Goal: Communication & Community: Answer question/provide support

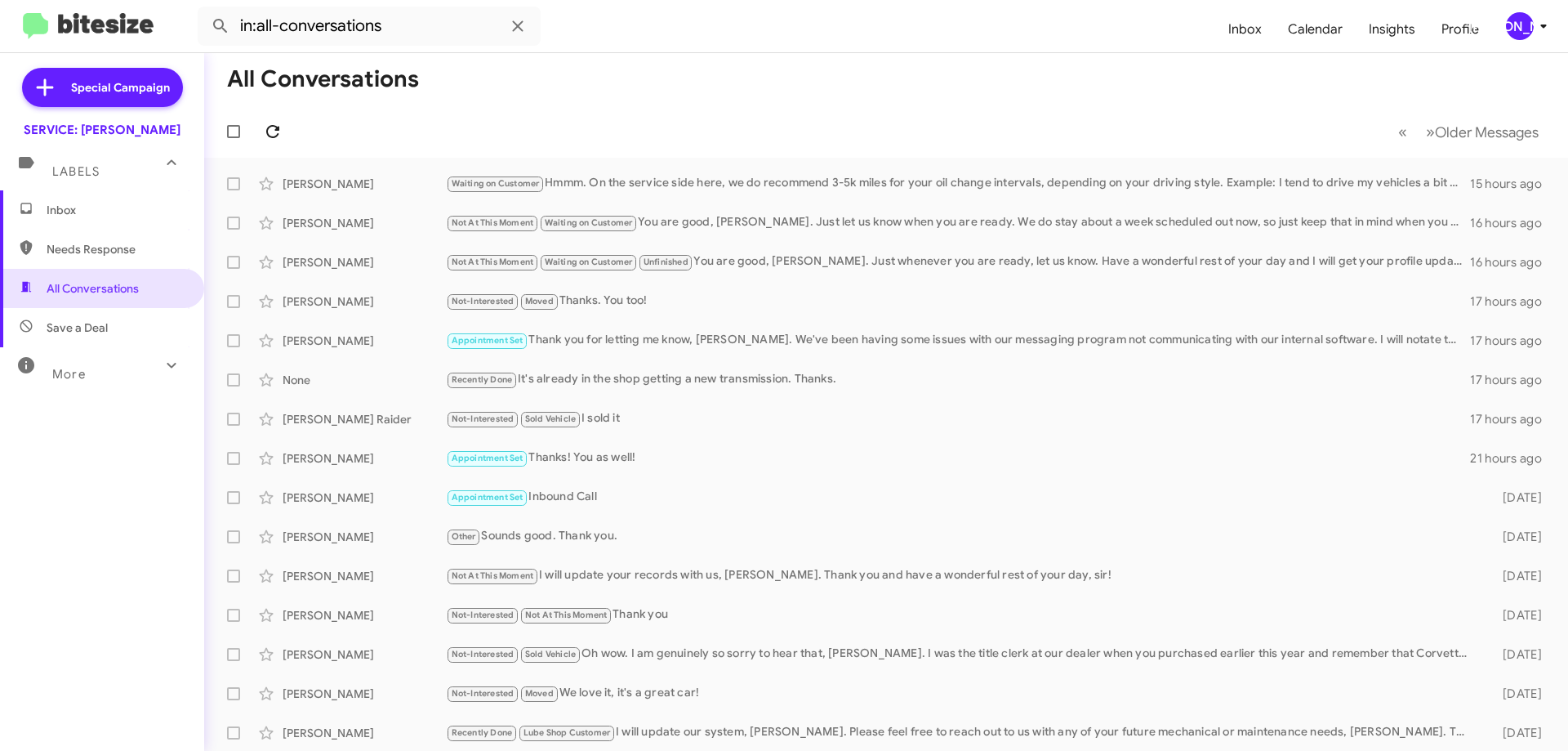
click at [281, 128] on span at bounding box center [272, 131] width 33 height 19
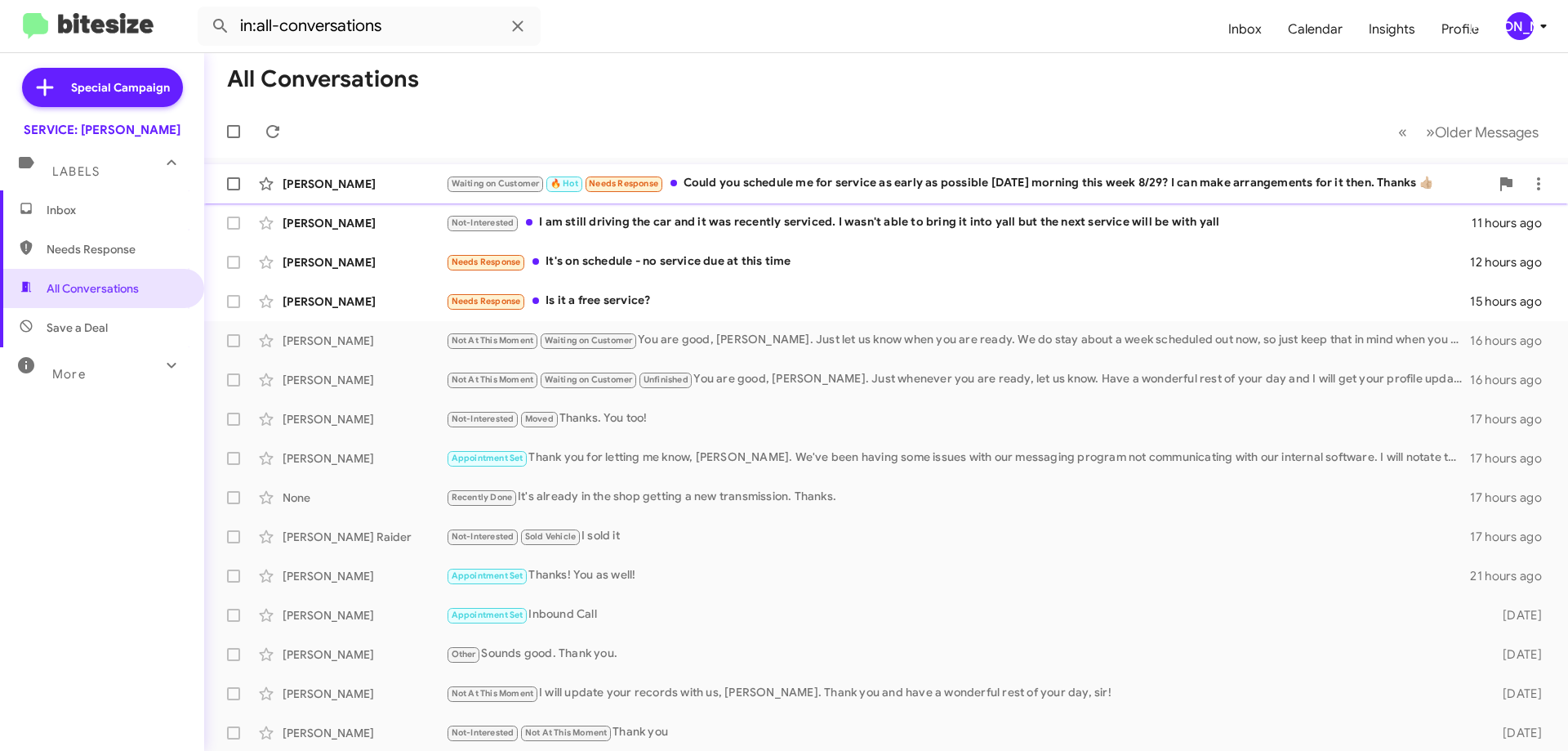
click at [907, 180] on div "Waiting on Customer 🔥 Hot Needs Response Could you schedule me for service as e…" at bounding box center [968, 182] width 1044 height 19
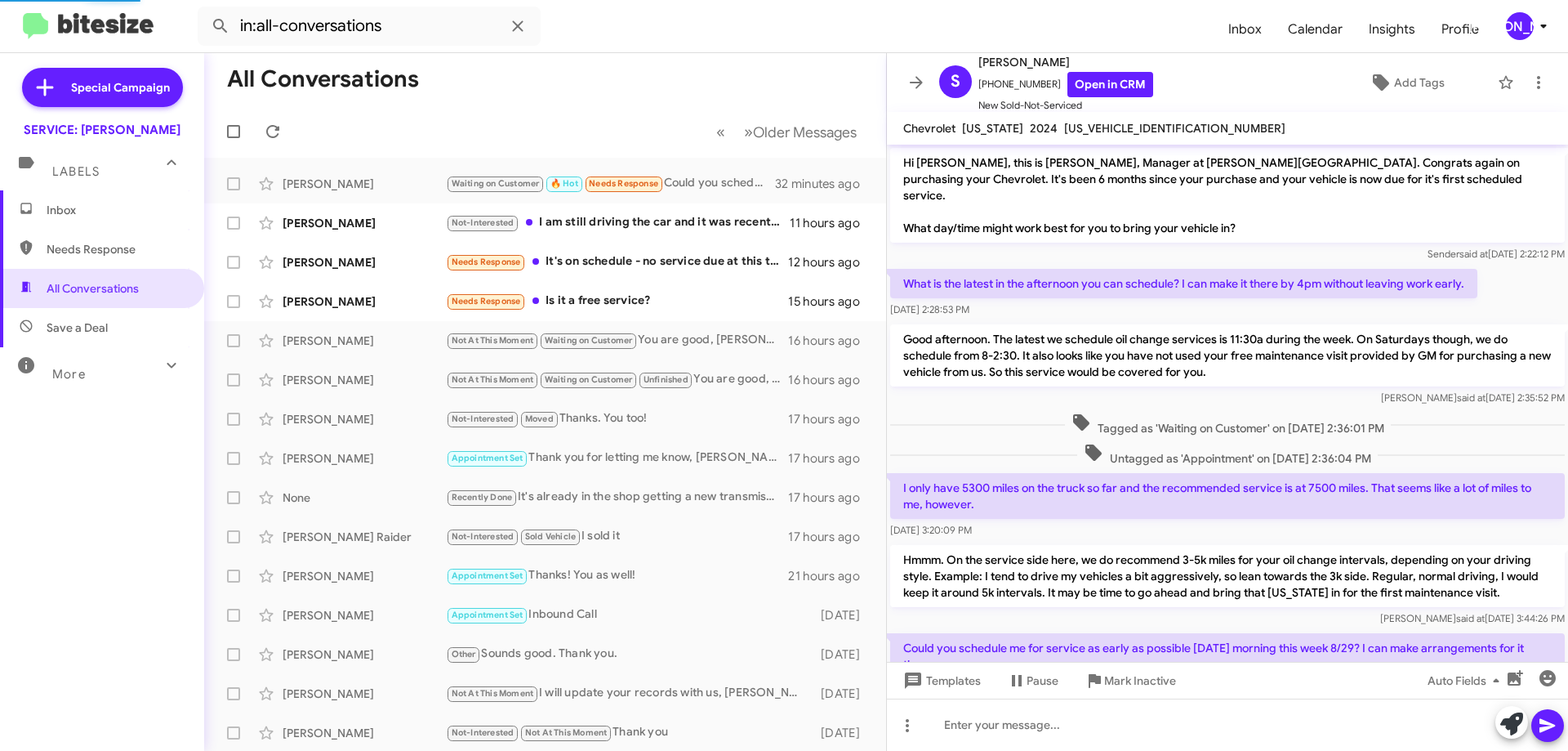
scroll to position [72, 0]
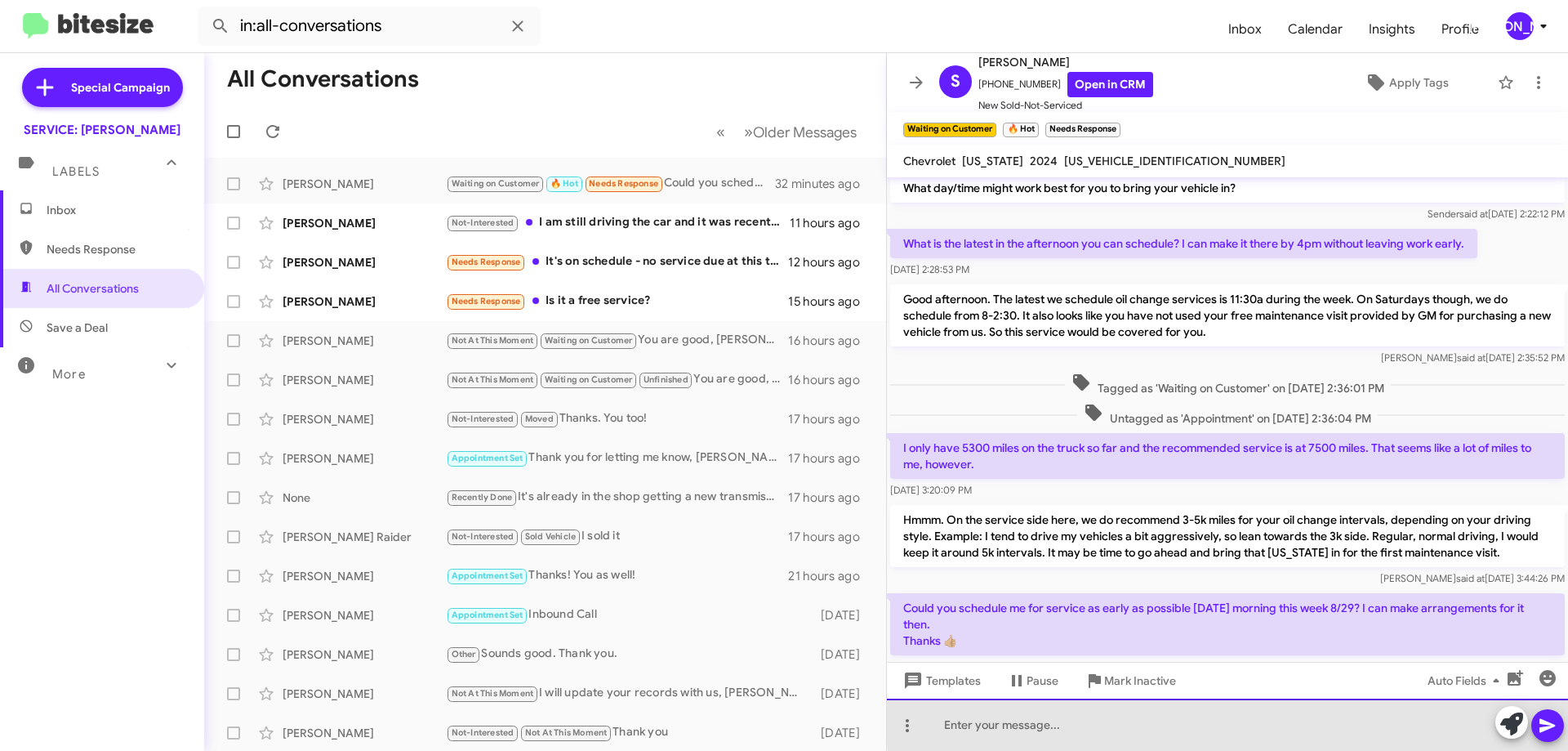
click at [1305, 718] on div at bounding box center [1227, 724] width 681 height 52
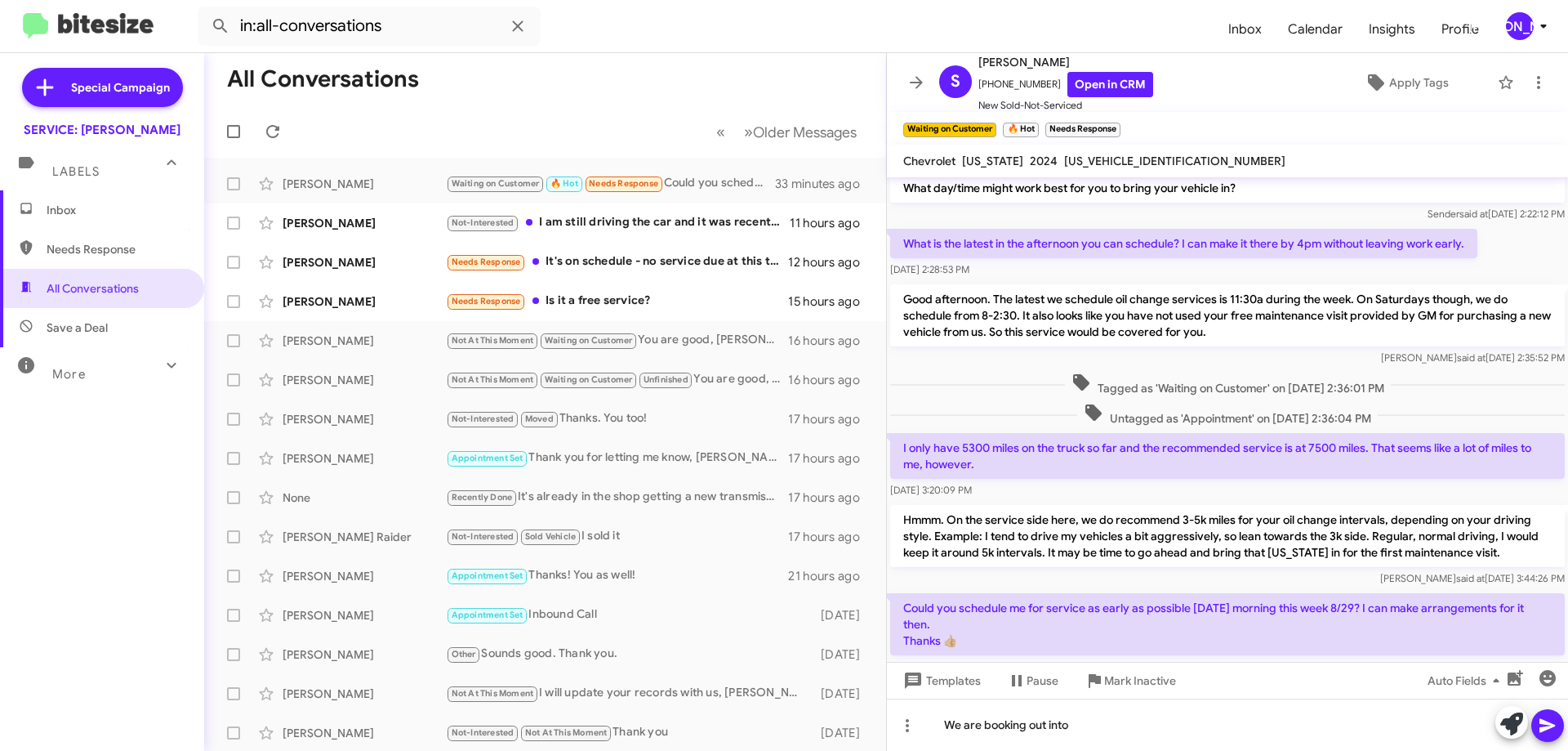
click at [1148, 166] on span "[US_VEHICLE_IDENTIFICATION_NUMBER]" at bounding box center [1174, 160] width 221 height 15
copy span "[US_VEHICLE_IDENTIFICATION_NUMBER]"
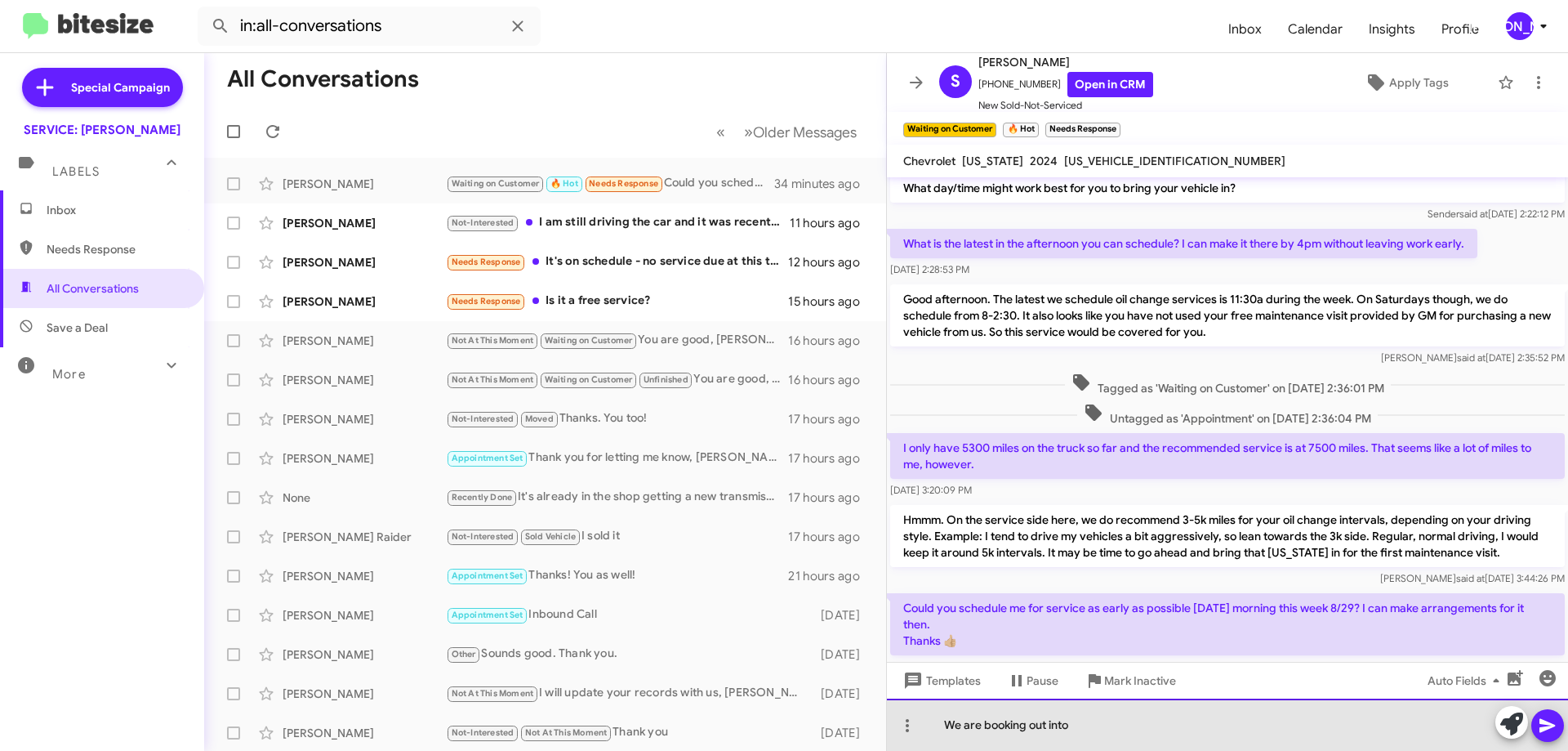
click at [1215, 740] on div "We are booking out into" at bounding box center [1227, 724] width 681 height 52
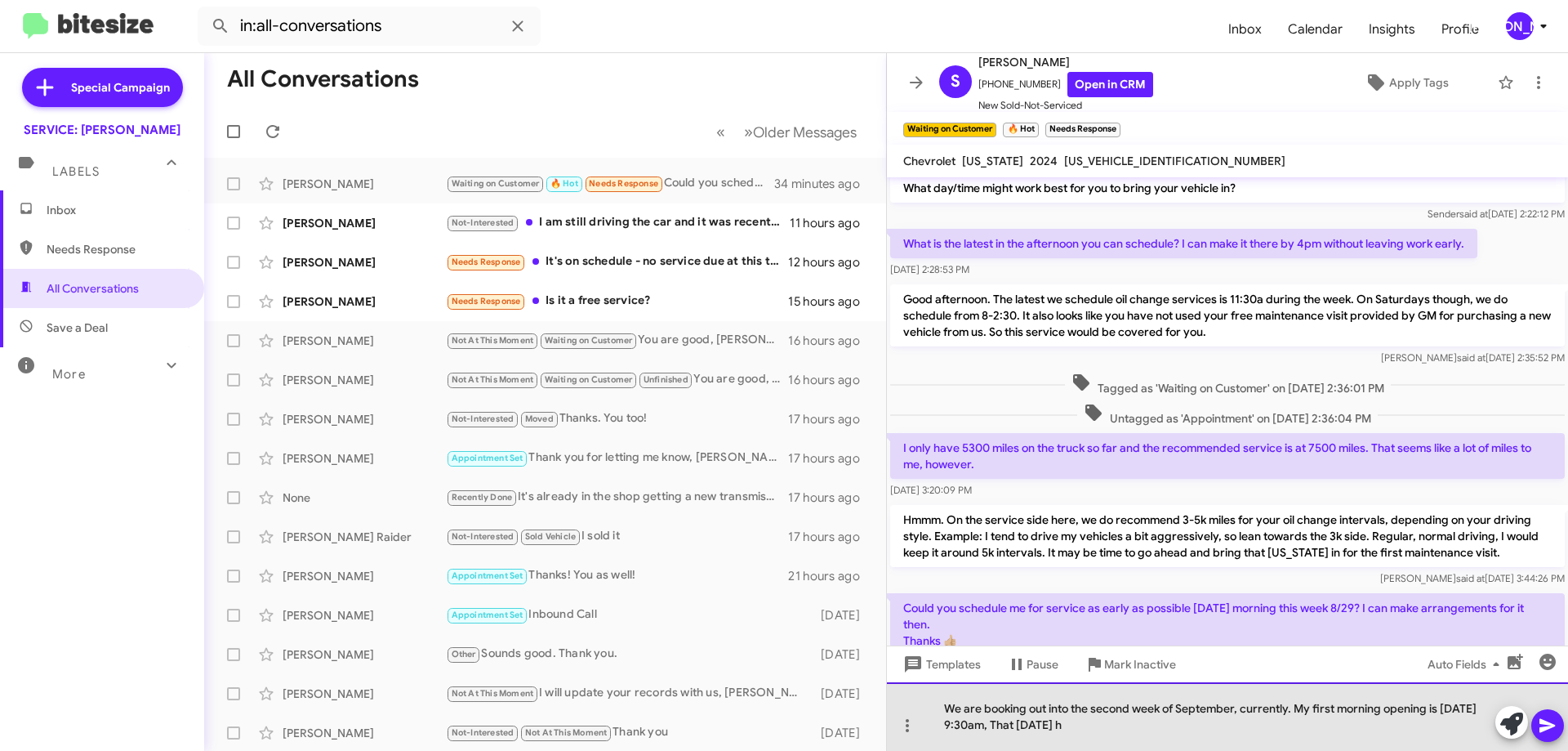
drag, startPoint x: 1157, startPoint y: 725, endPoint x: 1023, endPoint y: 729, distance: 134.1
click at [1023, 729] on div "We are booking out into the second week of September, currently. My first morni…" at bounding box center [1227, 717] width 681 height 69
click at [1231, 742] on div "We are booking out into the second week of September, currently. My first morni…" at bounding box center [1227, 717] width 681 height 69
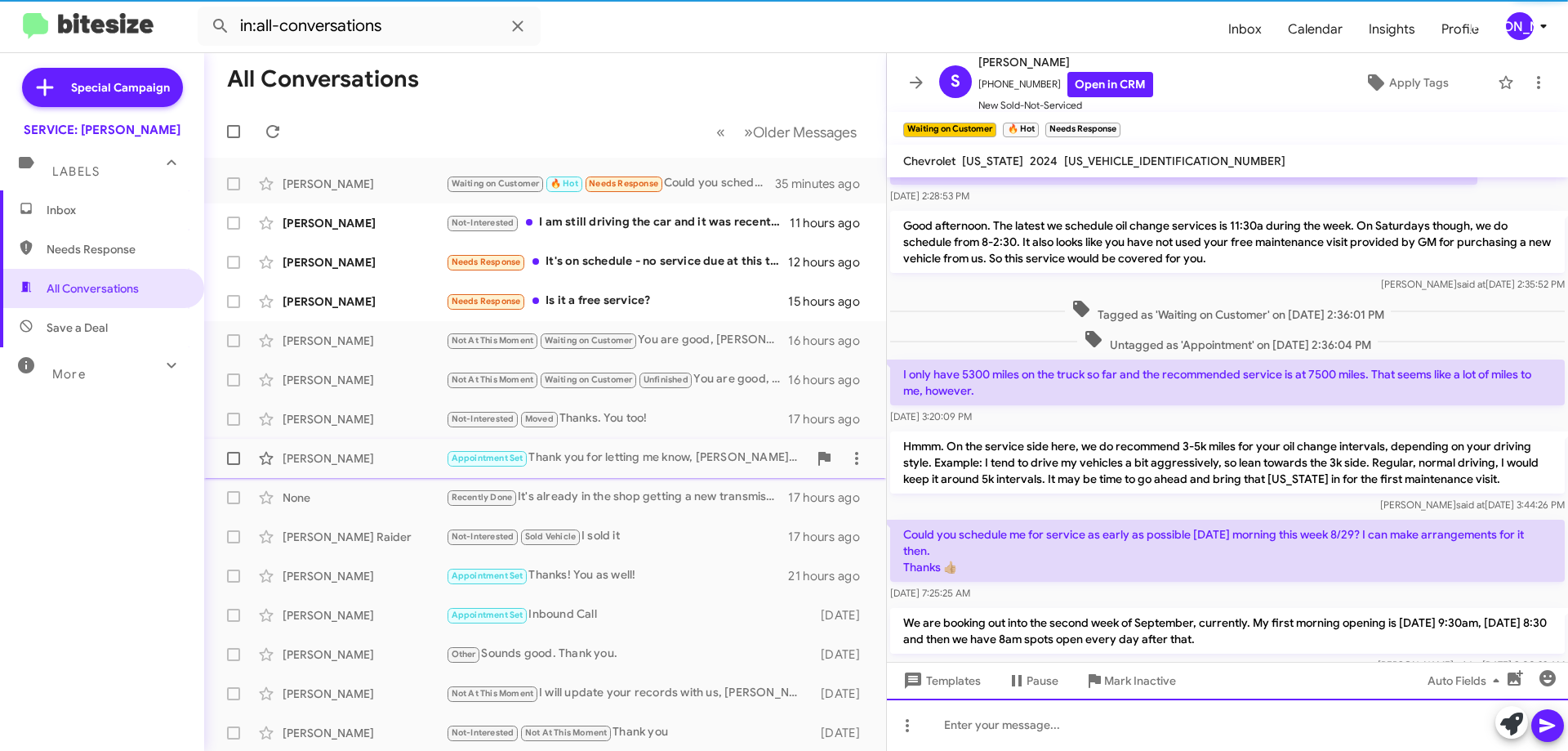
scroll to position [182, 0]
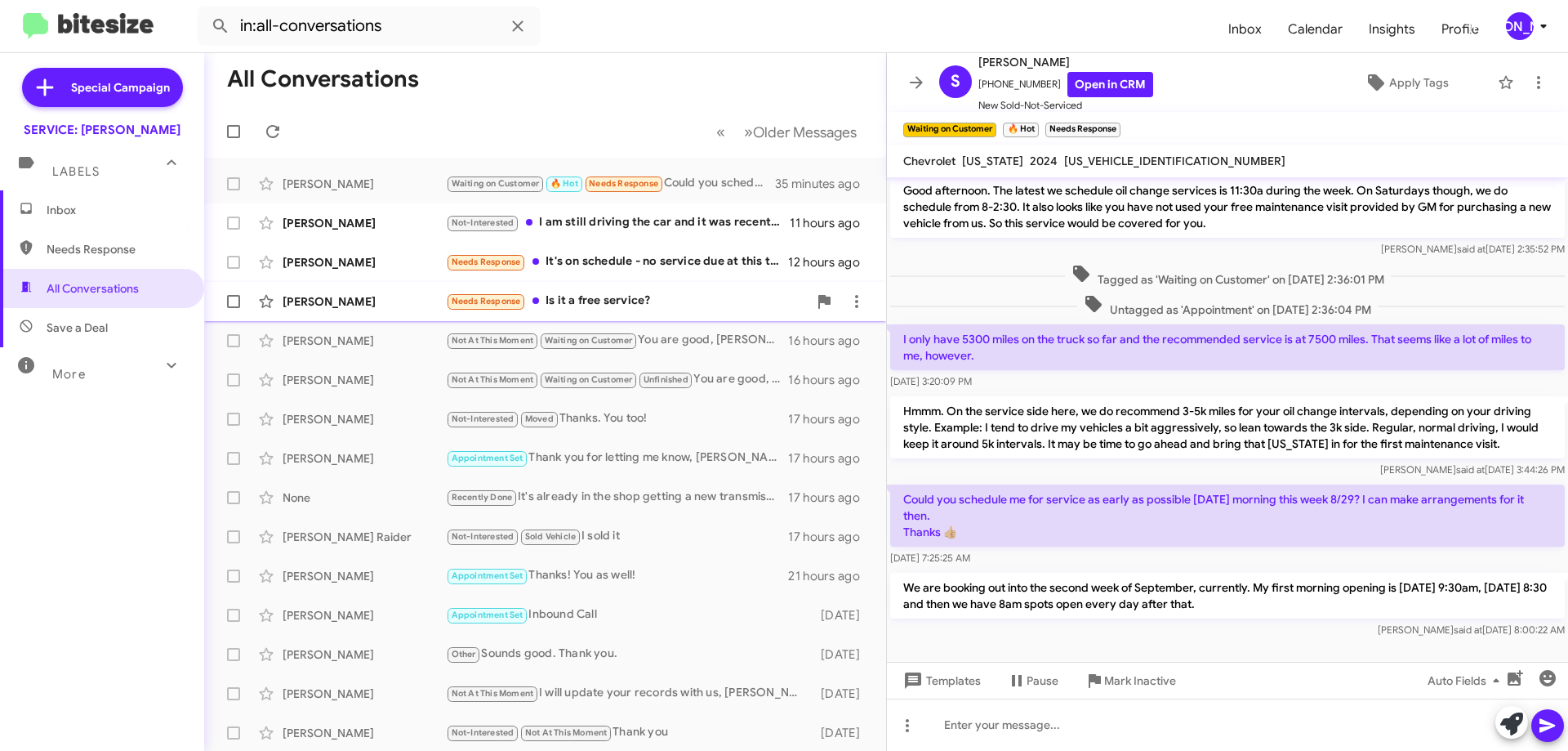
click at [614, 298] on div "Needs Response Is it a free service?" at bounding box center [627, 301] width 361 height 19
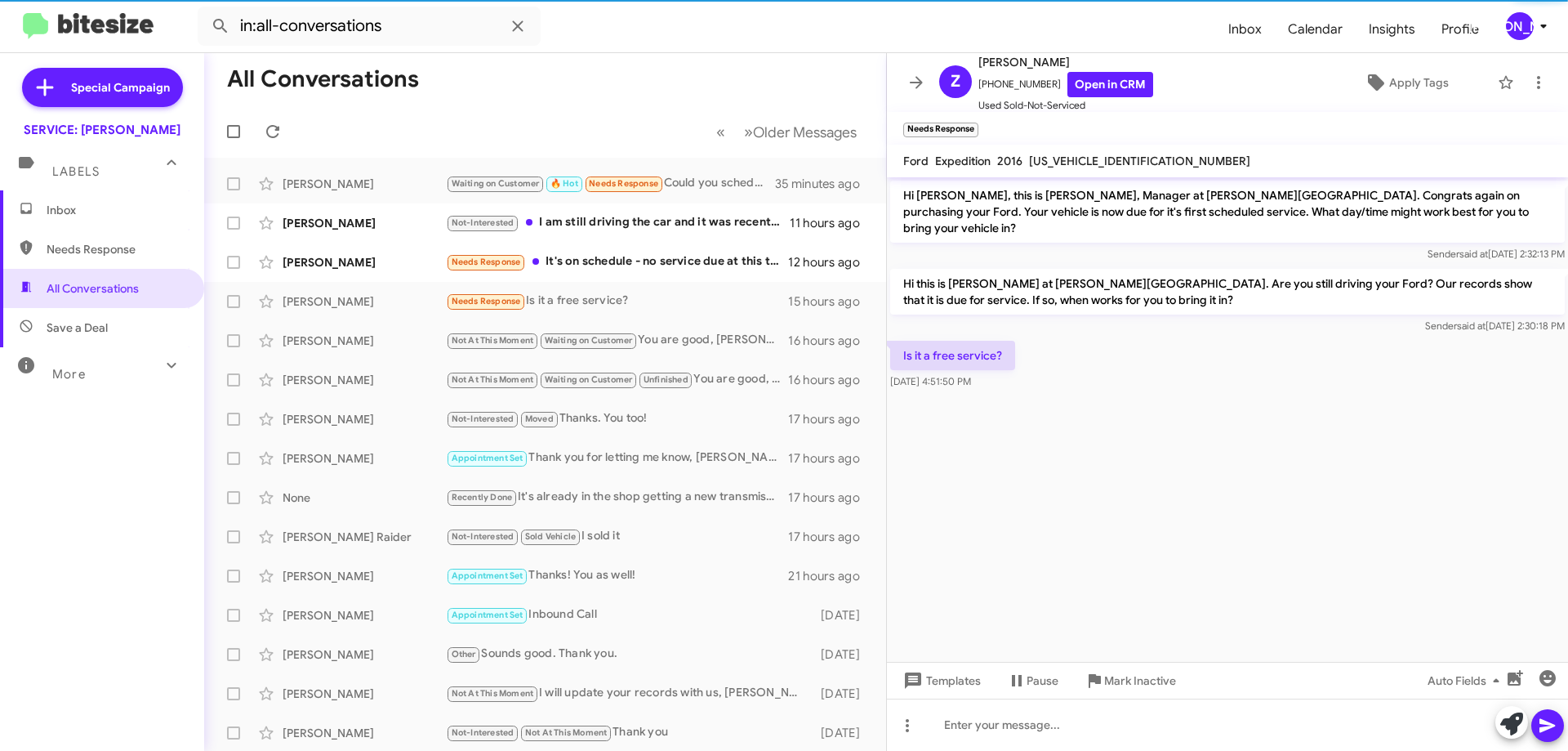
click at [1120, 159] on span "[US_VEHICLE_IDENTIFICATION_NUMBER]" at bounding box center [1140, 160] width 221 height 15
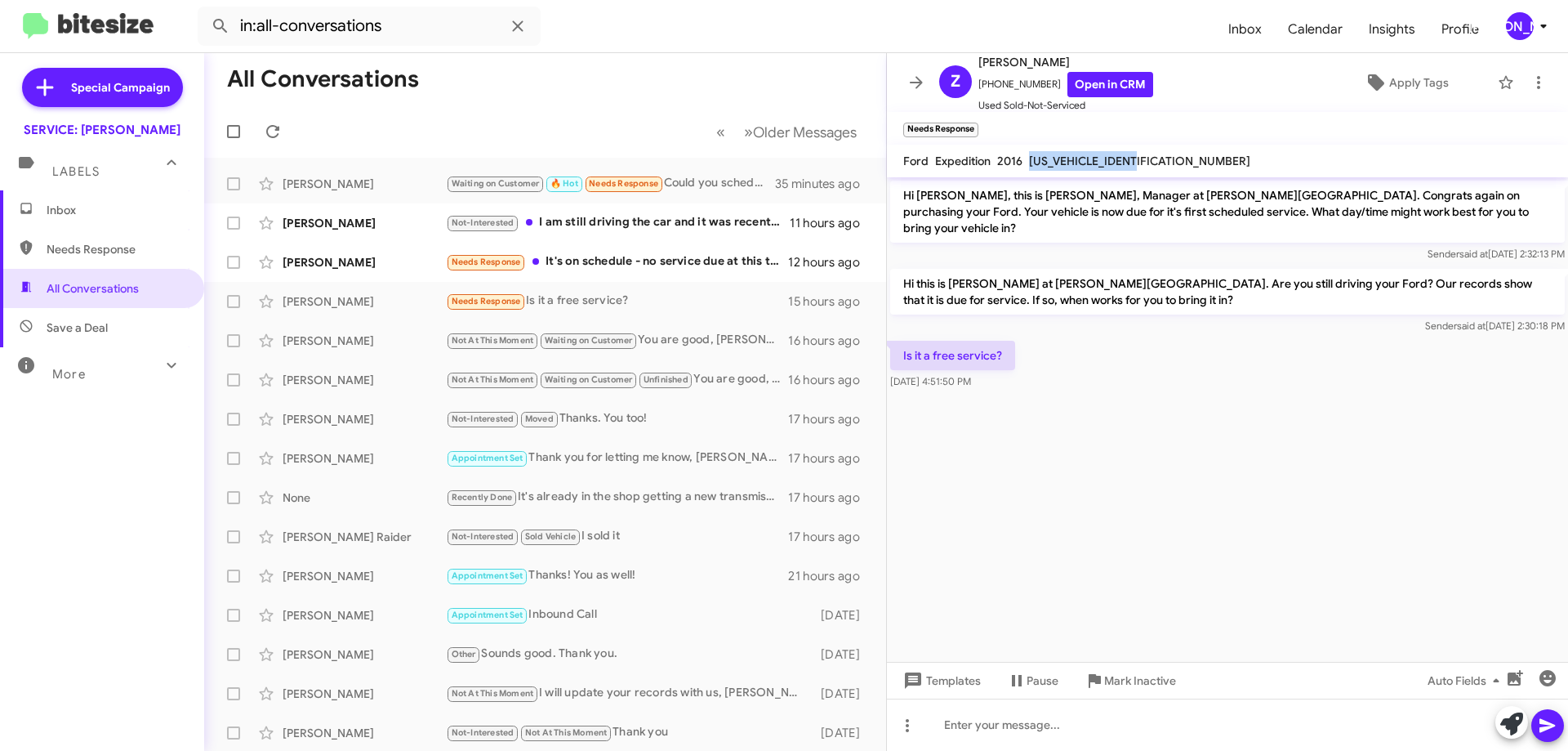
copy span "[US_VEHICLE_IDENTIFICATION_NUMBER]"
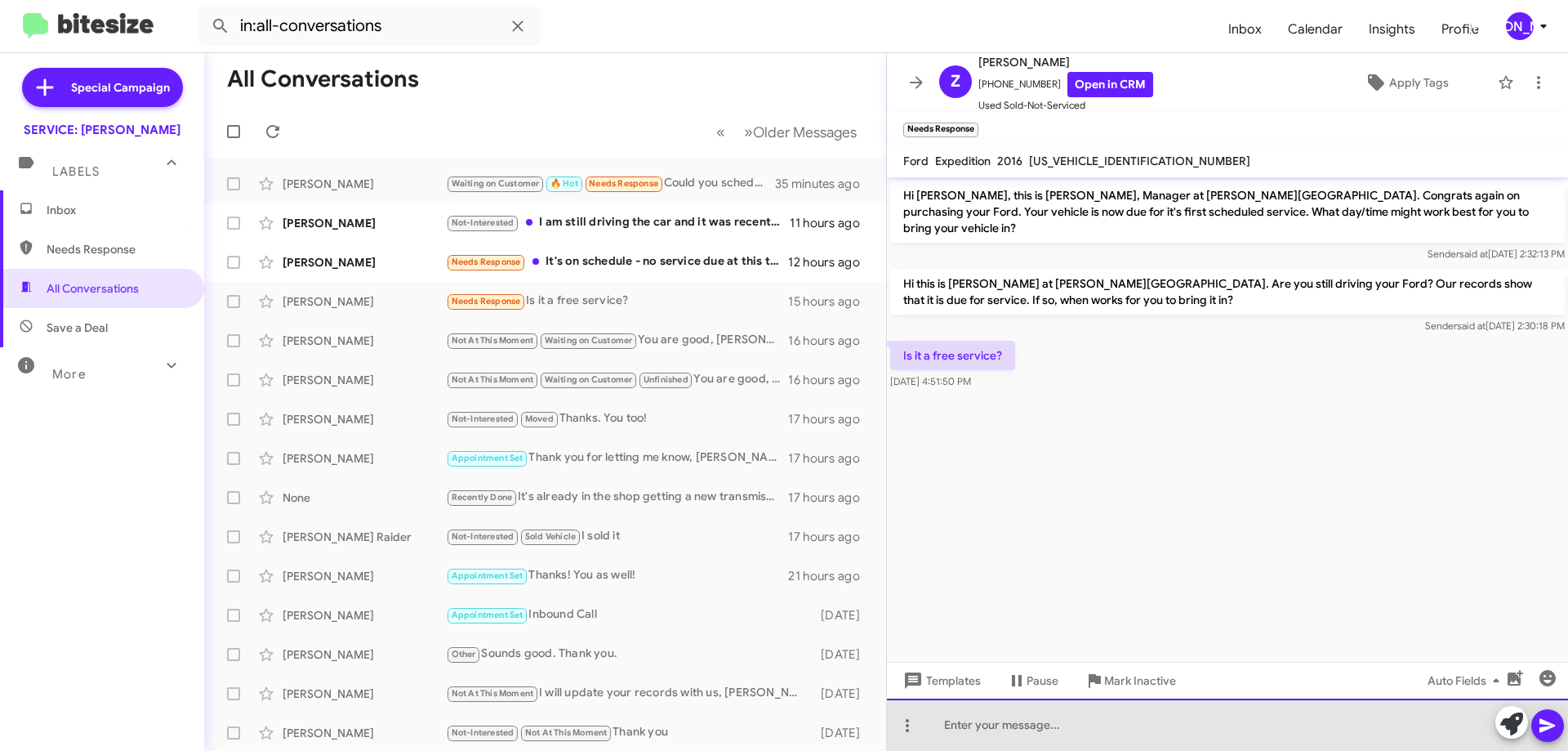
click at [1026, 743] on div at bounding box center [1227, 724] width 681 height 52
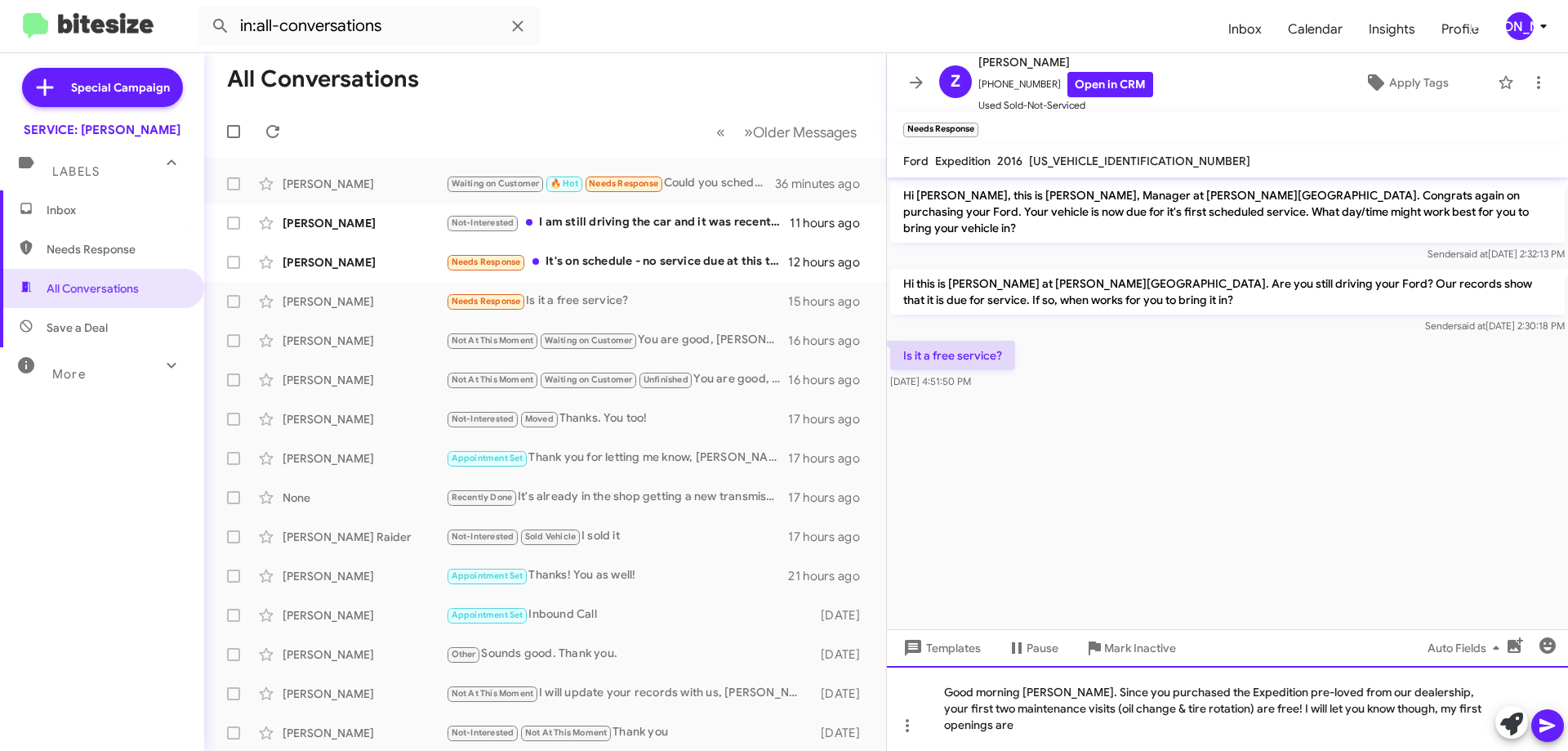
click at [1018, 727] on div "Good morning [PERSON_NAME]. Since you purchased the Expedition pre-loved from o…" at bounding box center [1227, 708] width 681 height 85
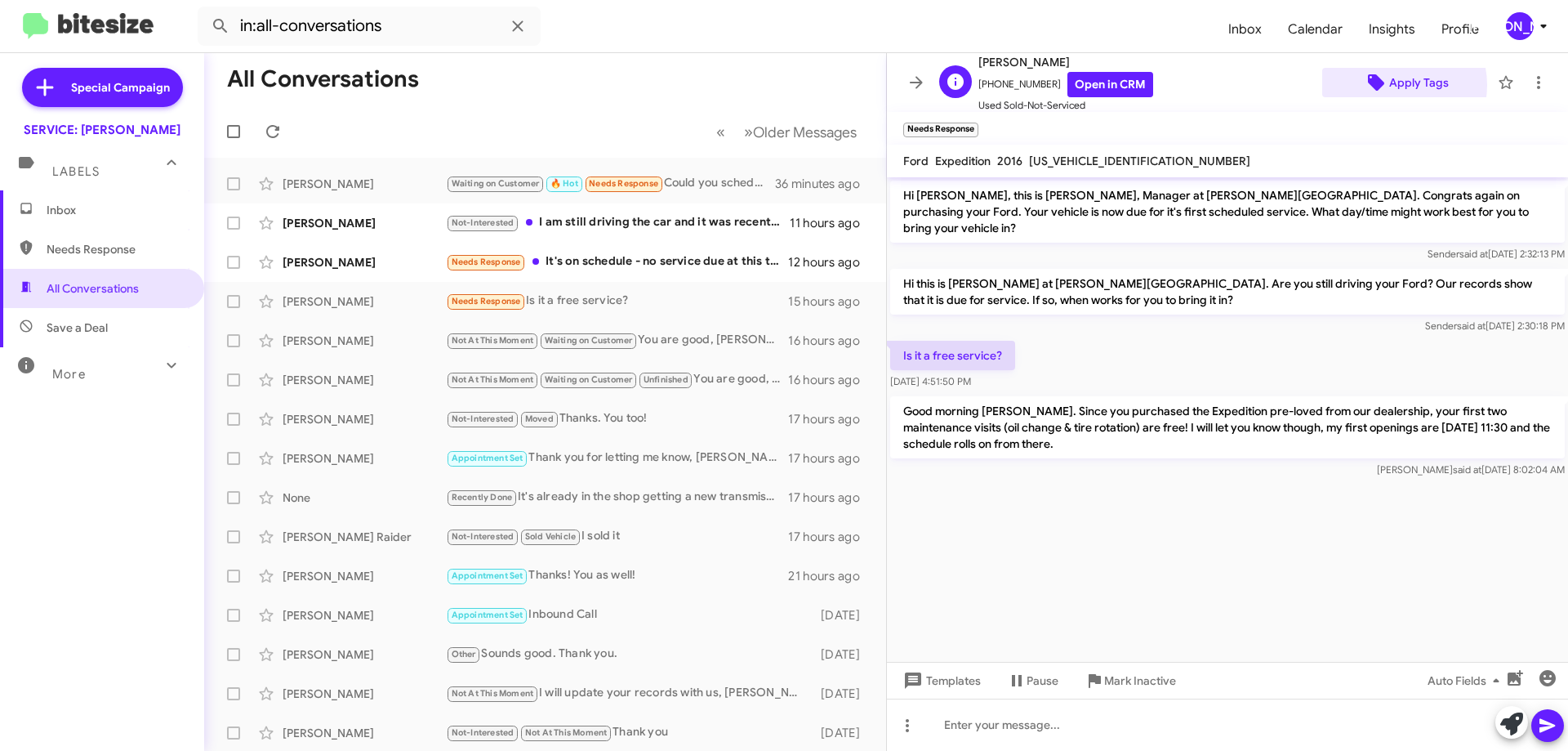
click at [1389, 85] on span "Apply Tags" at bounding box center [1419, 82] width 60 height 29
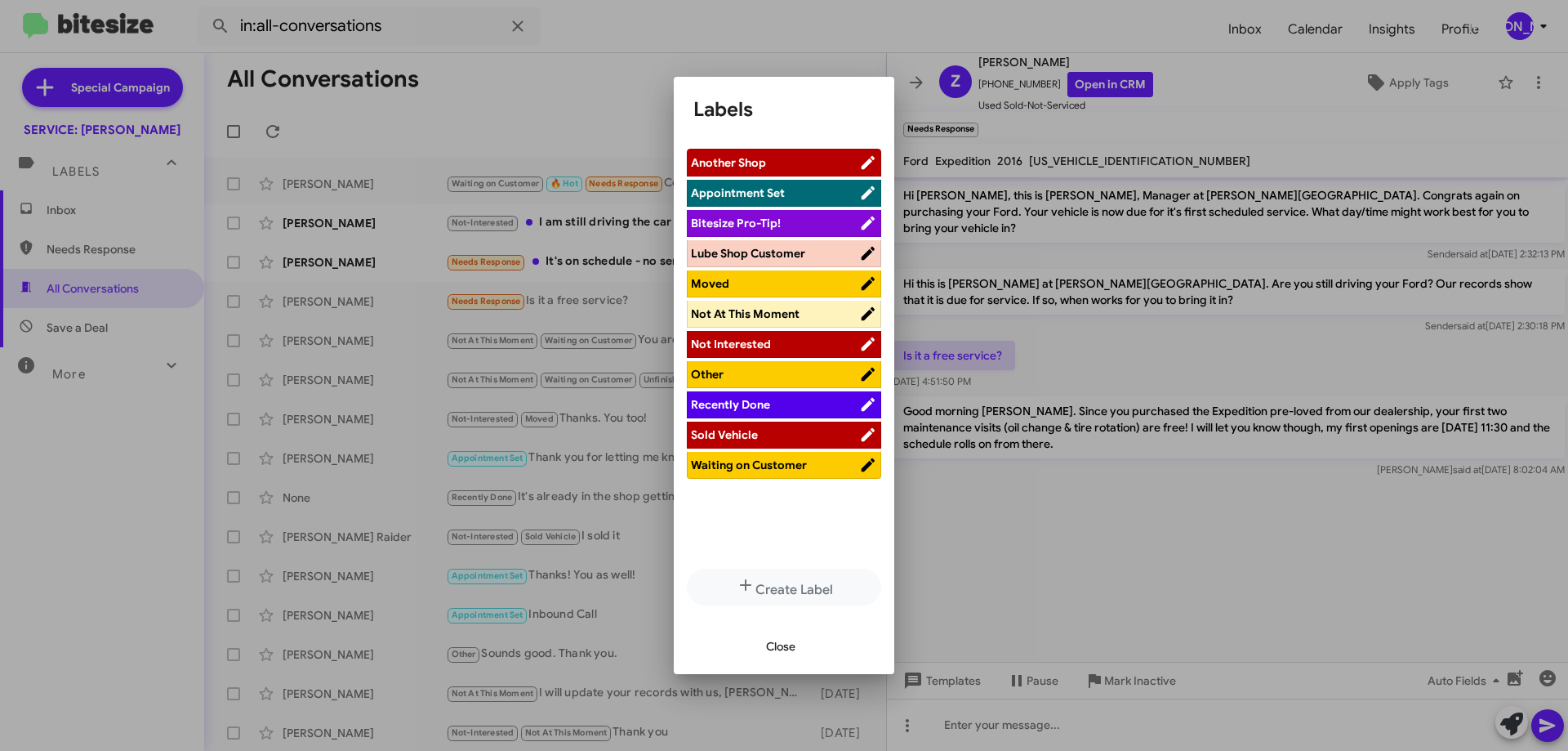
click at [773, 466] on span "Waiting on Customer" at bounding box center [749, 465] width 116 height 15
click at [783, 642] on span "Close" at bounding box center [780, 645] width 29 height 29
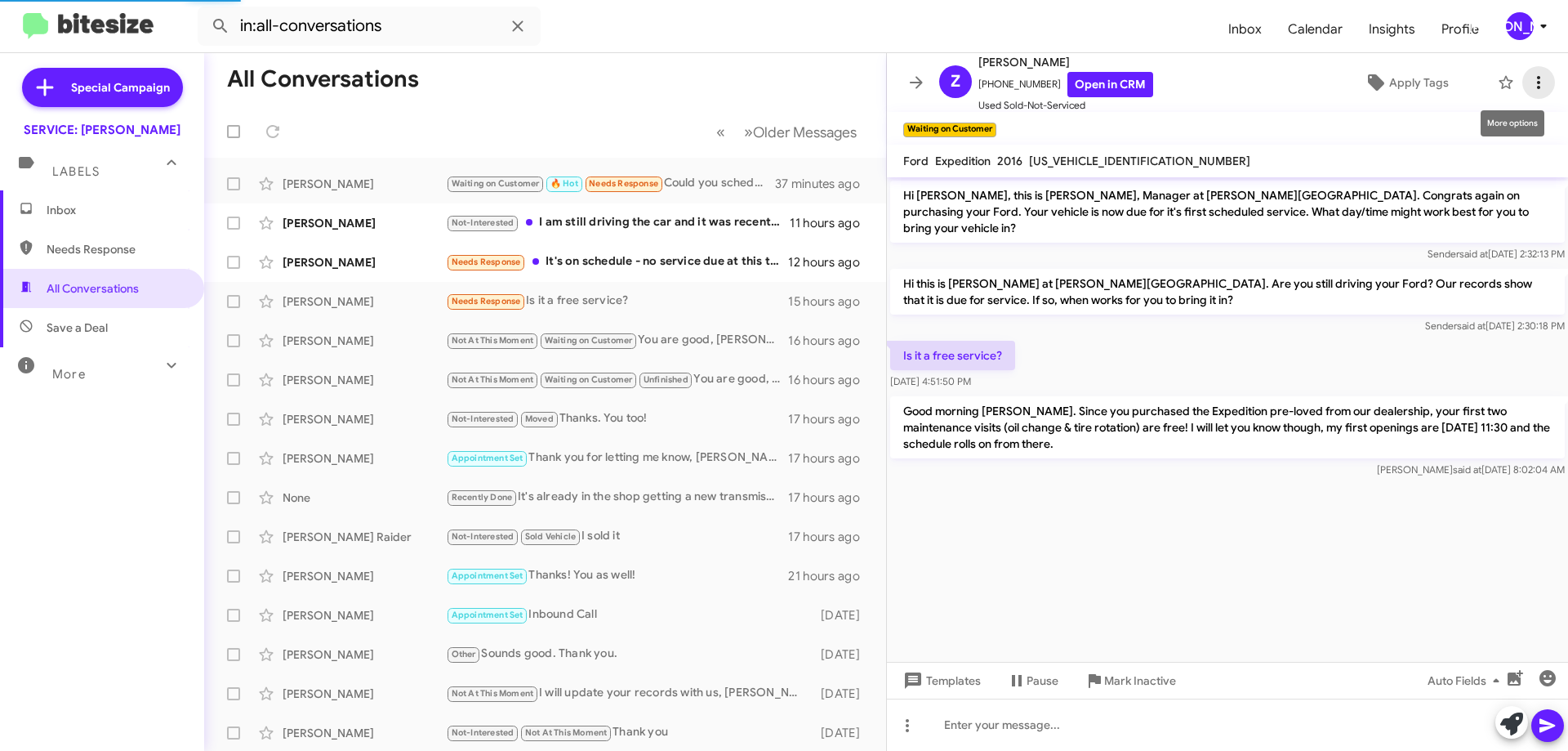
click at [1539, 76] on span at bounding box center [1538, 82] width 33 height 19
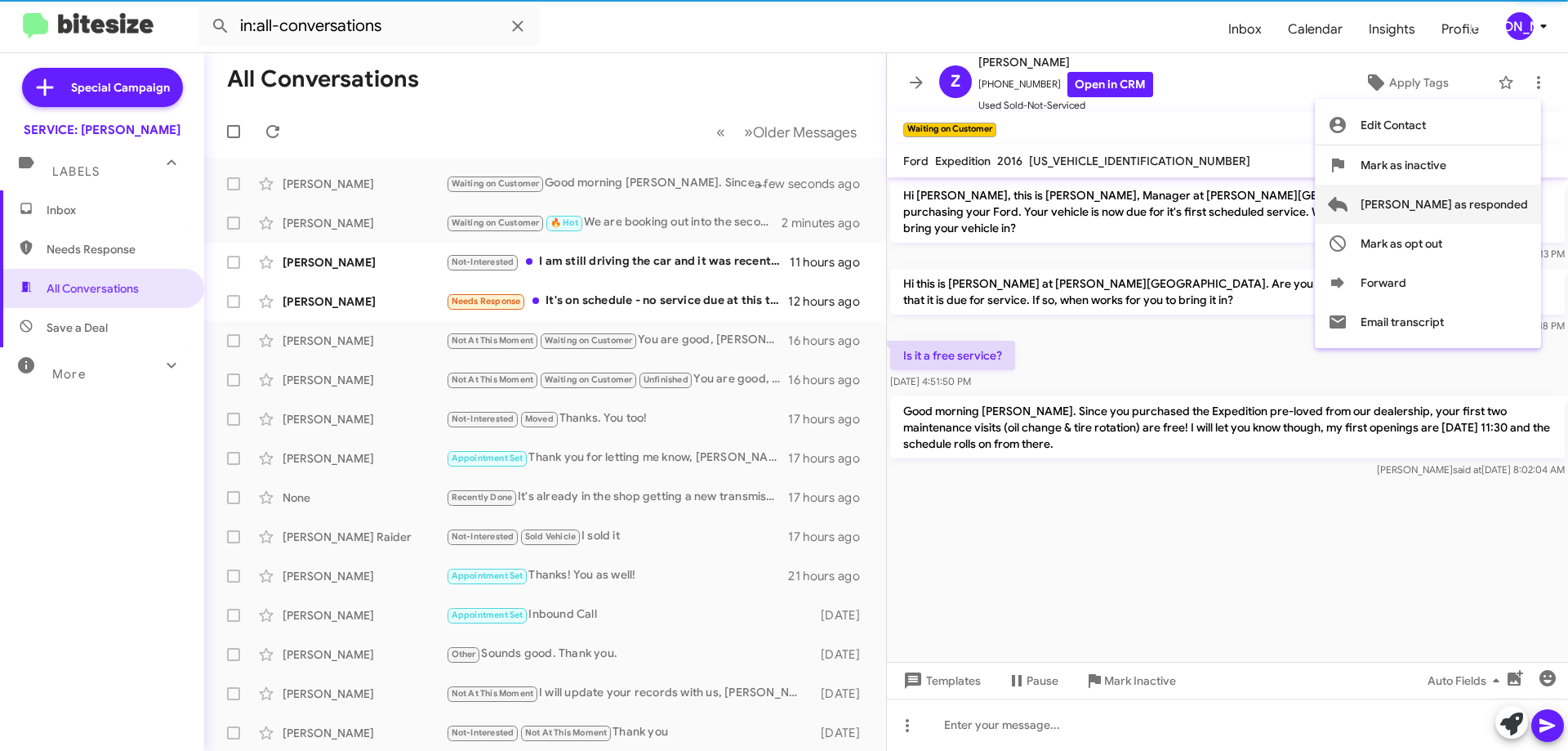
click at [1470, 200] on span "[PERSON_NAME] as responded" at bounding box center [1445, 204] width 167 height 39
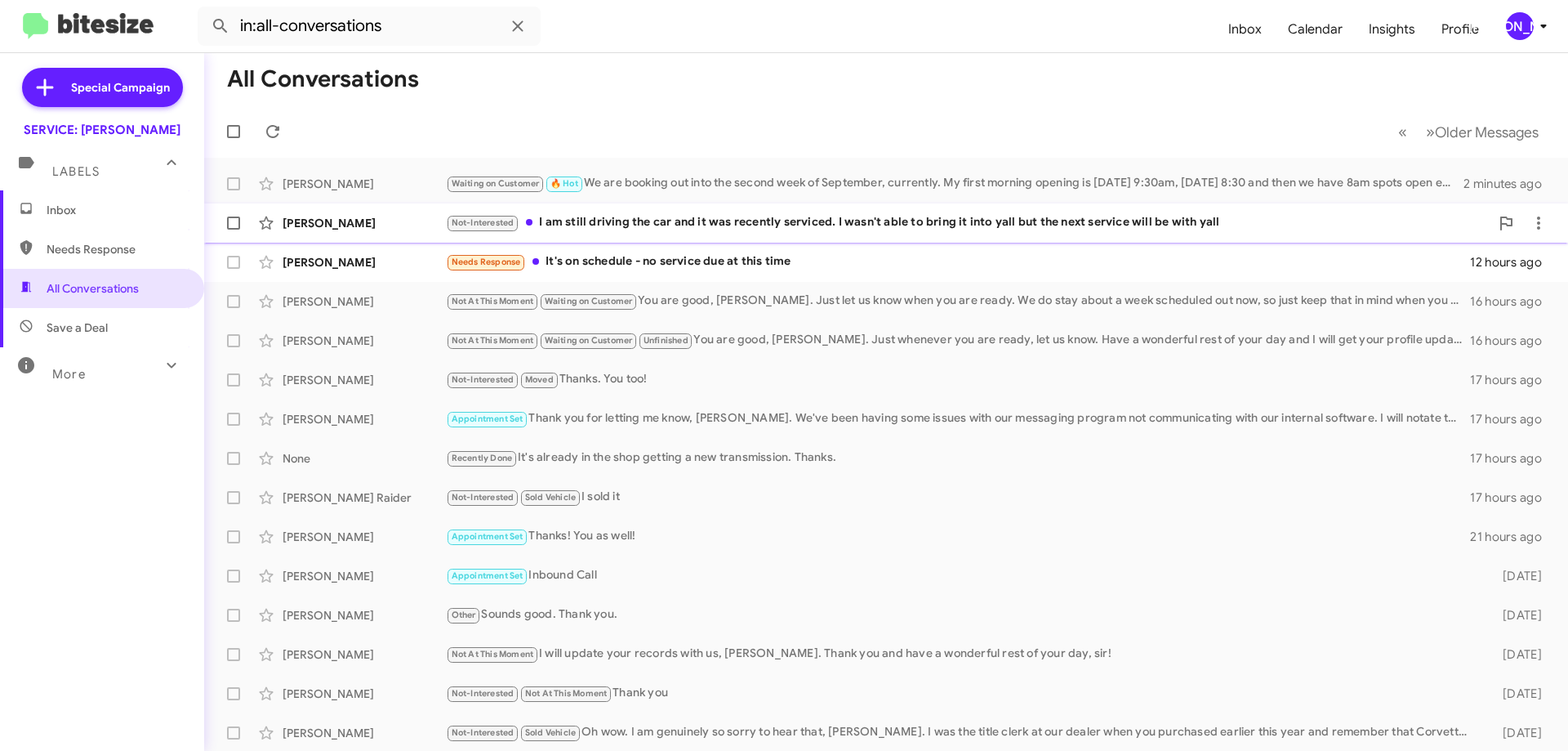
click at [695, 233] on div "[PERSON_NAME] Not-Interested I am still driving the car and it was recently ser…" at bounding box center [886, 222] width 1338 height 33
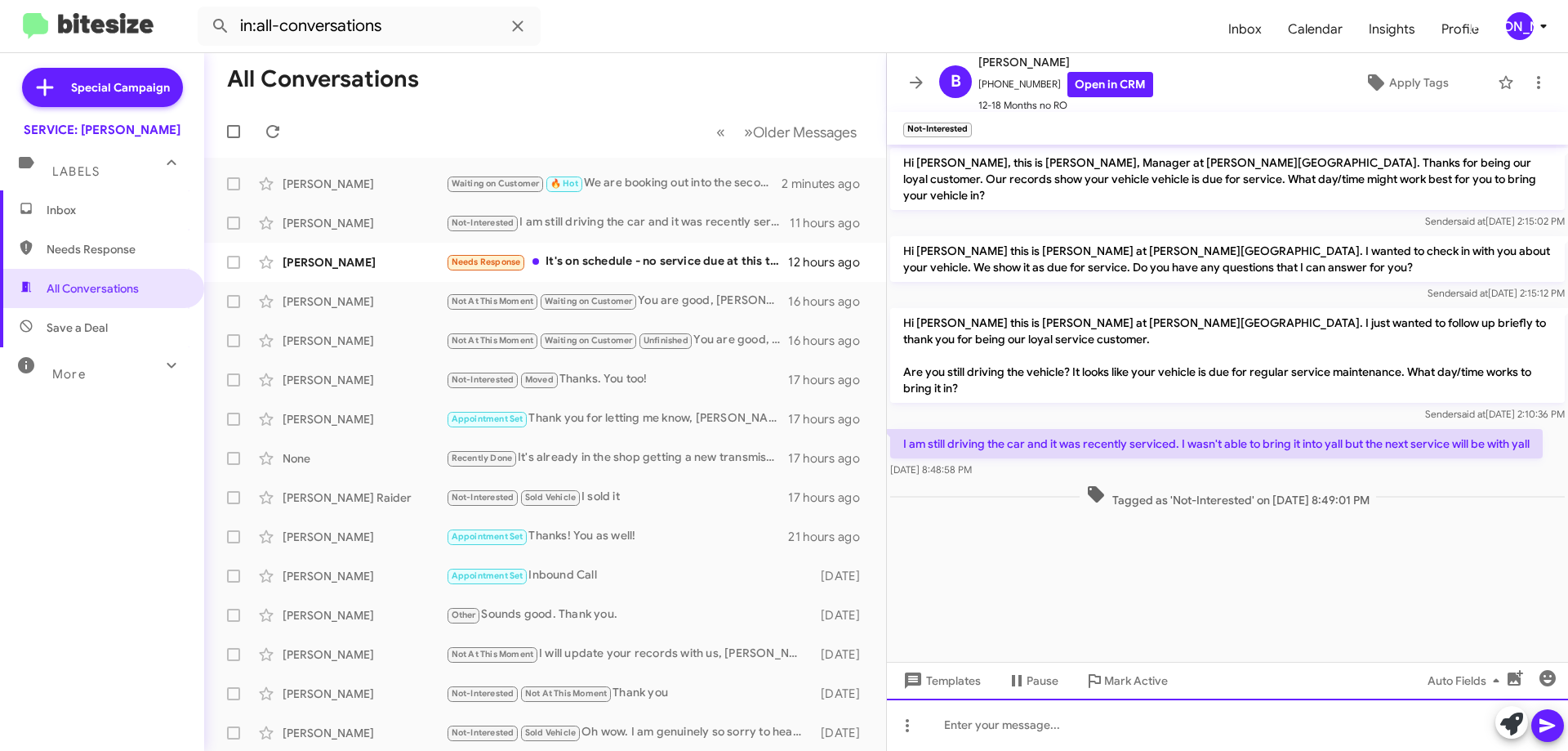
click at [1165, 736] on div at bounding box center [1227, 724] width 681 height 52
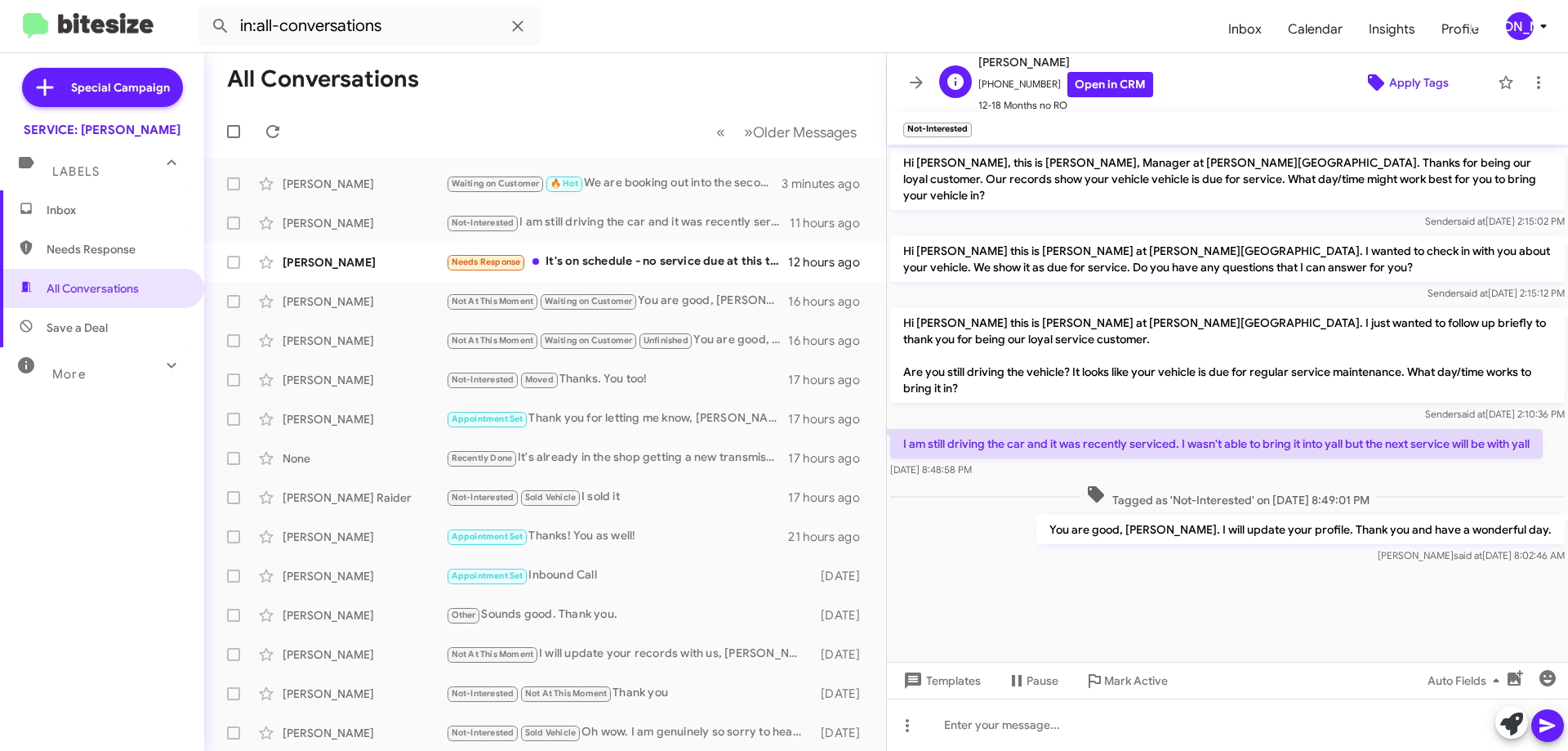
click at [1409, 84] on span "Apply Tags" at bounding box center [1419, 82] width 60 height 29
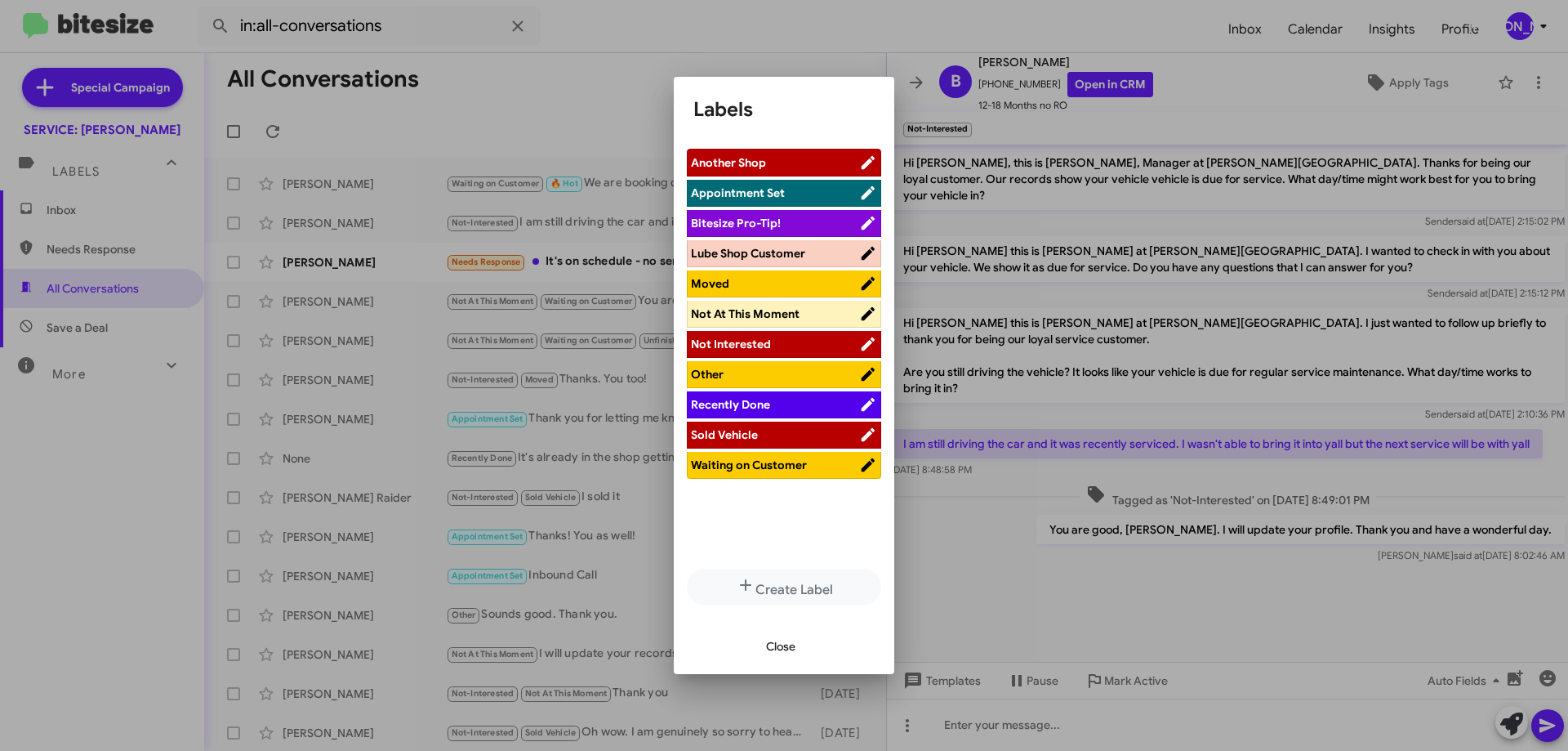
click at [743, 466] on span "Waiting on Customer" at bounding box center [749, 465] width 116 height 15
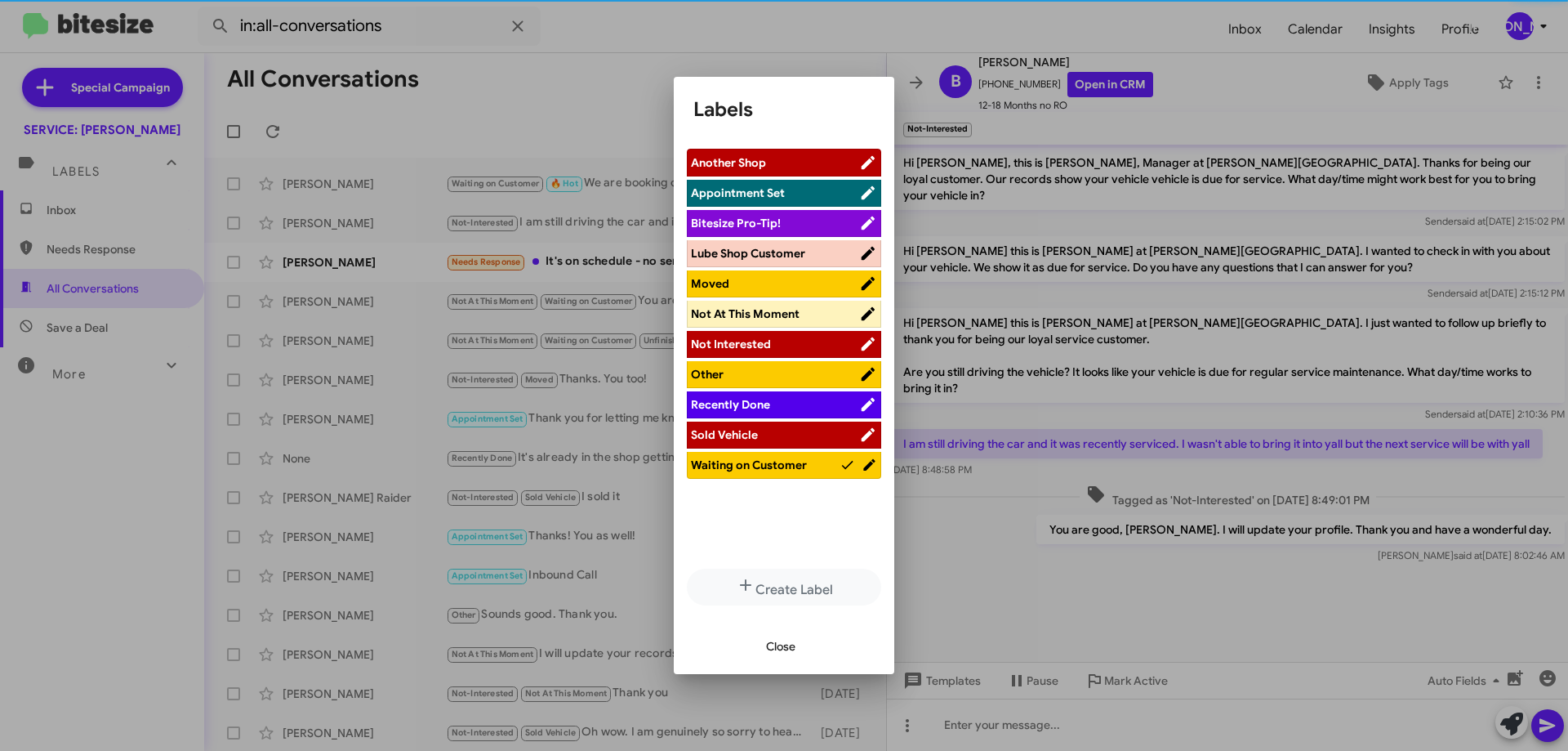
click at [757, 316] on span "Not At This Moment" at bounding box center [745, 313] width 108 height 15
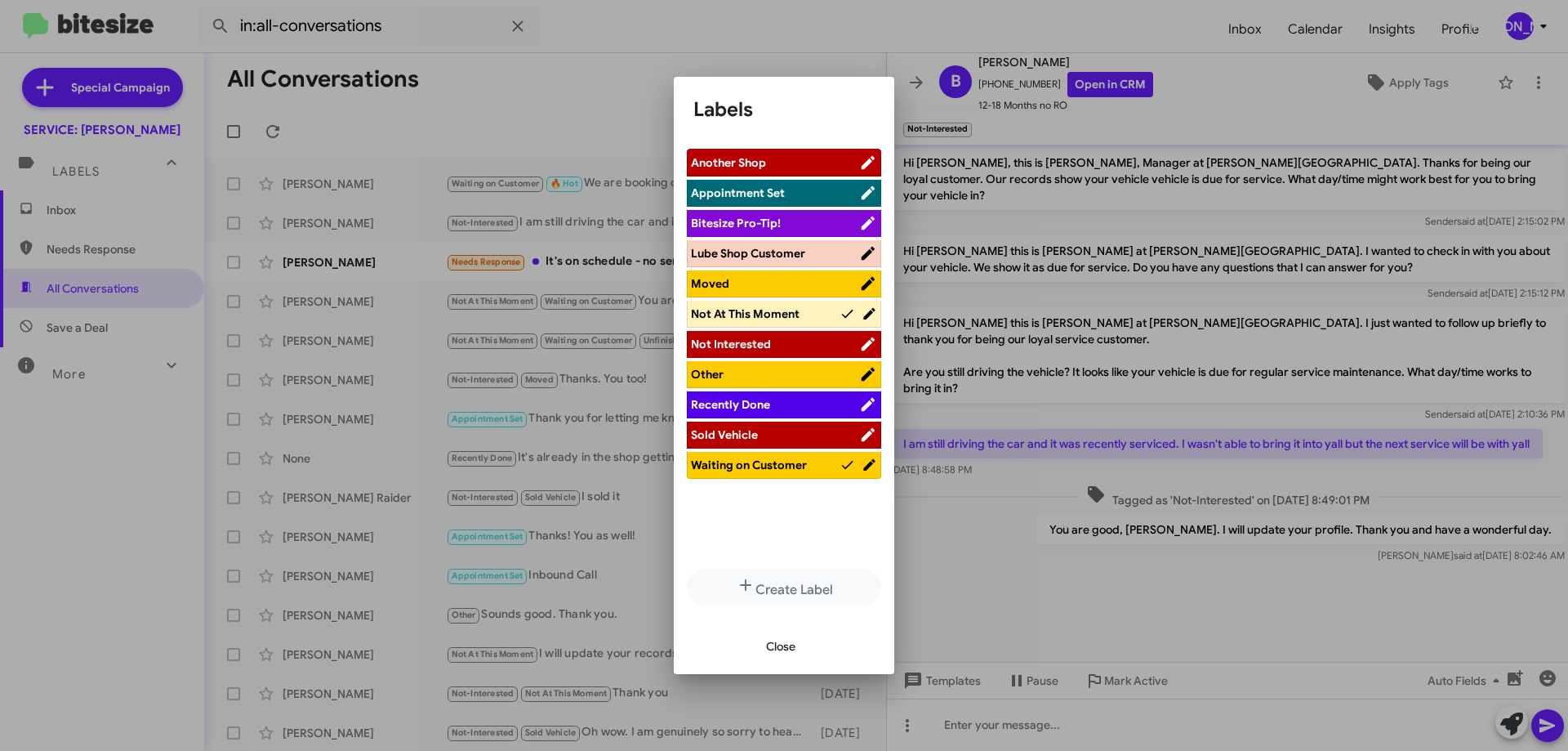
click at [790, 649] on span "Close" at bounding box center [780, 645] width 29 height 29
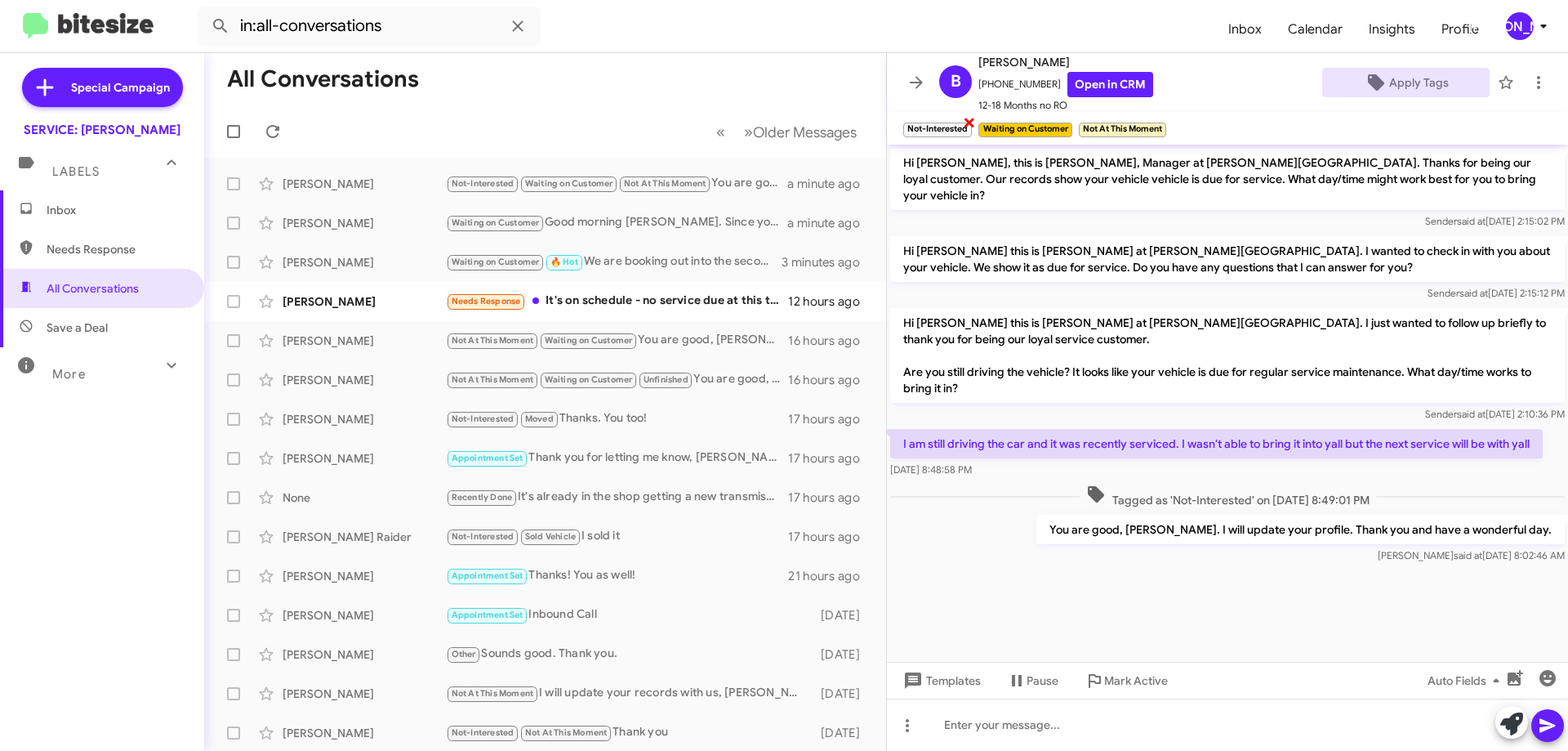
click at [966, 128] on span "×" at bounding box center [969, 122] width 13 height 19
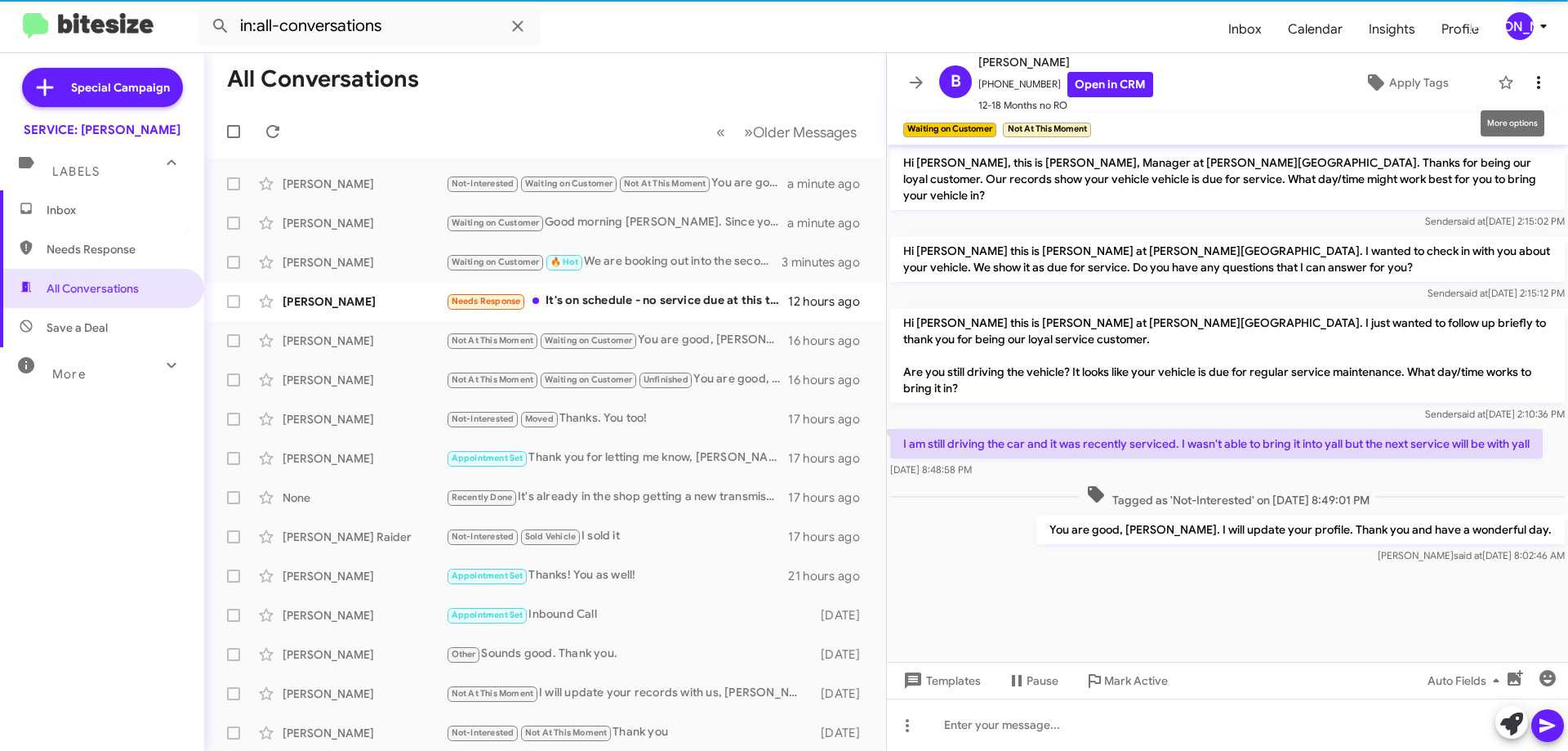
click at [1529, 81] on icon at bounding box center [1539, 82] width 19 height 19
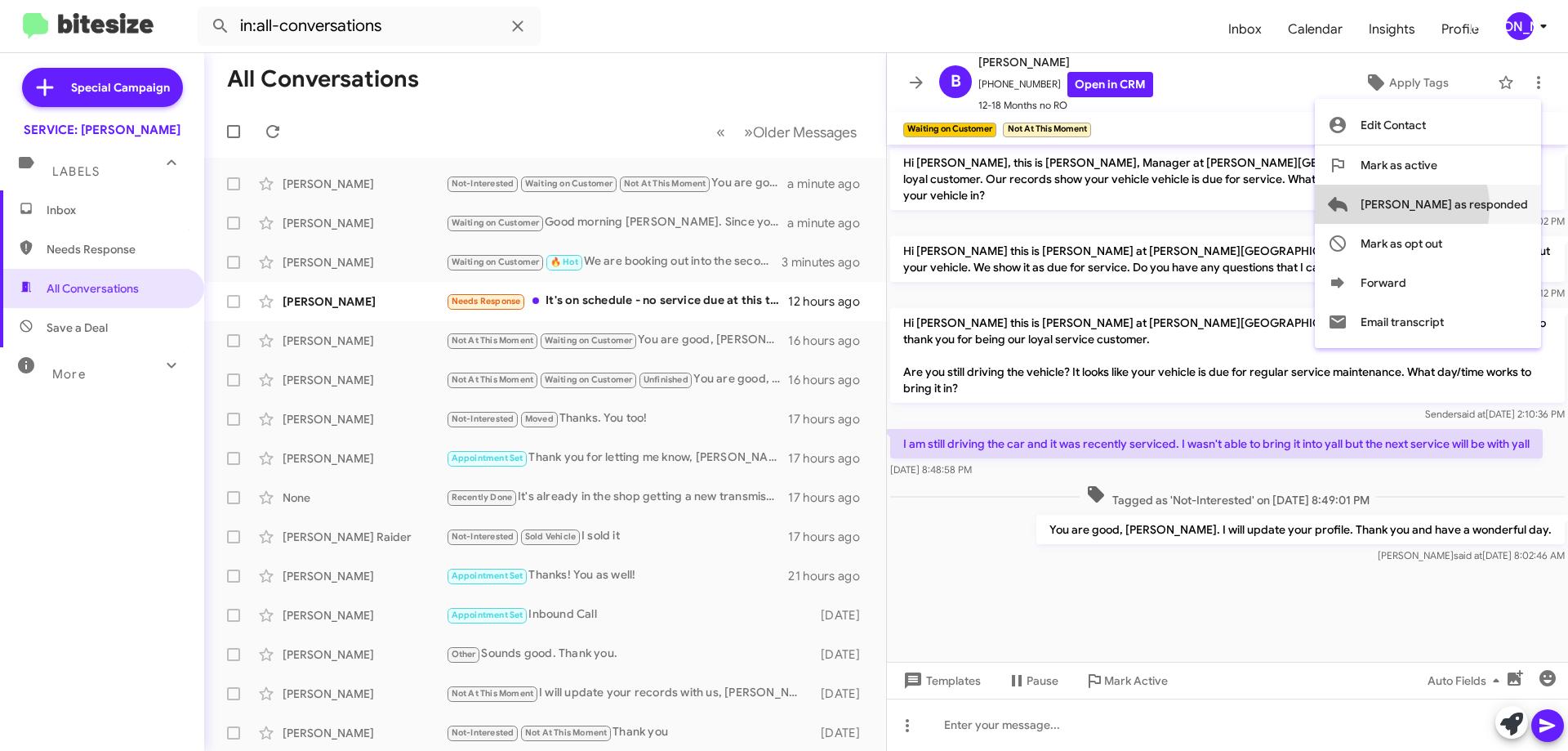
click at [1467, 206] on span "[PERSON_NAME] as responded" at bounding box center [1445, 204] width 167 height 39
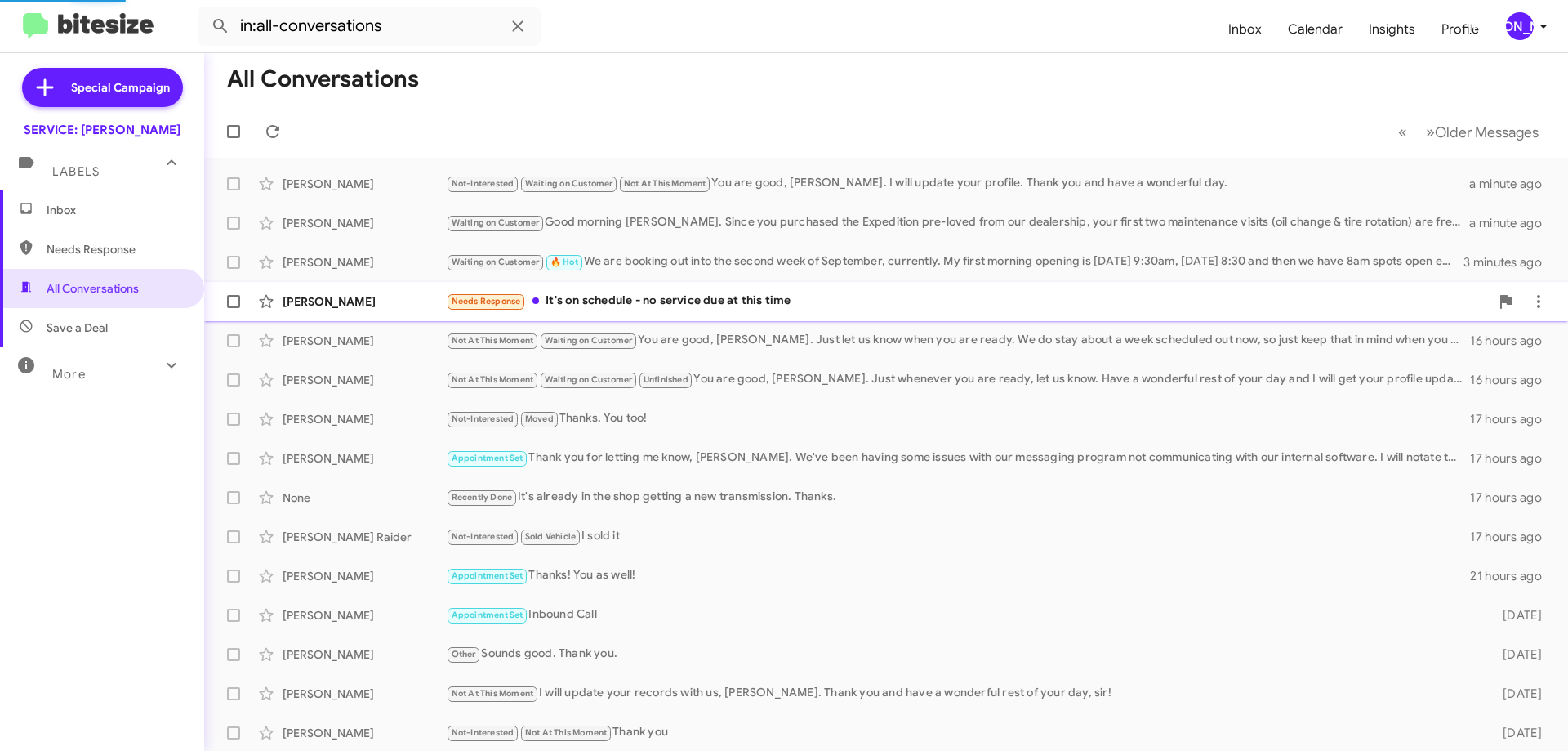
click at [768, 301] on div "Needs Response It's on schedule - no service due at this time" at bounding box center [968, 301] width 1044 height 19
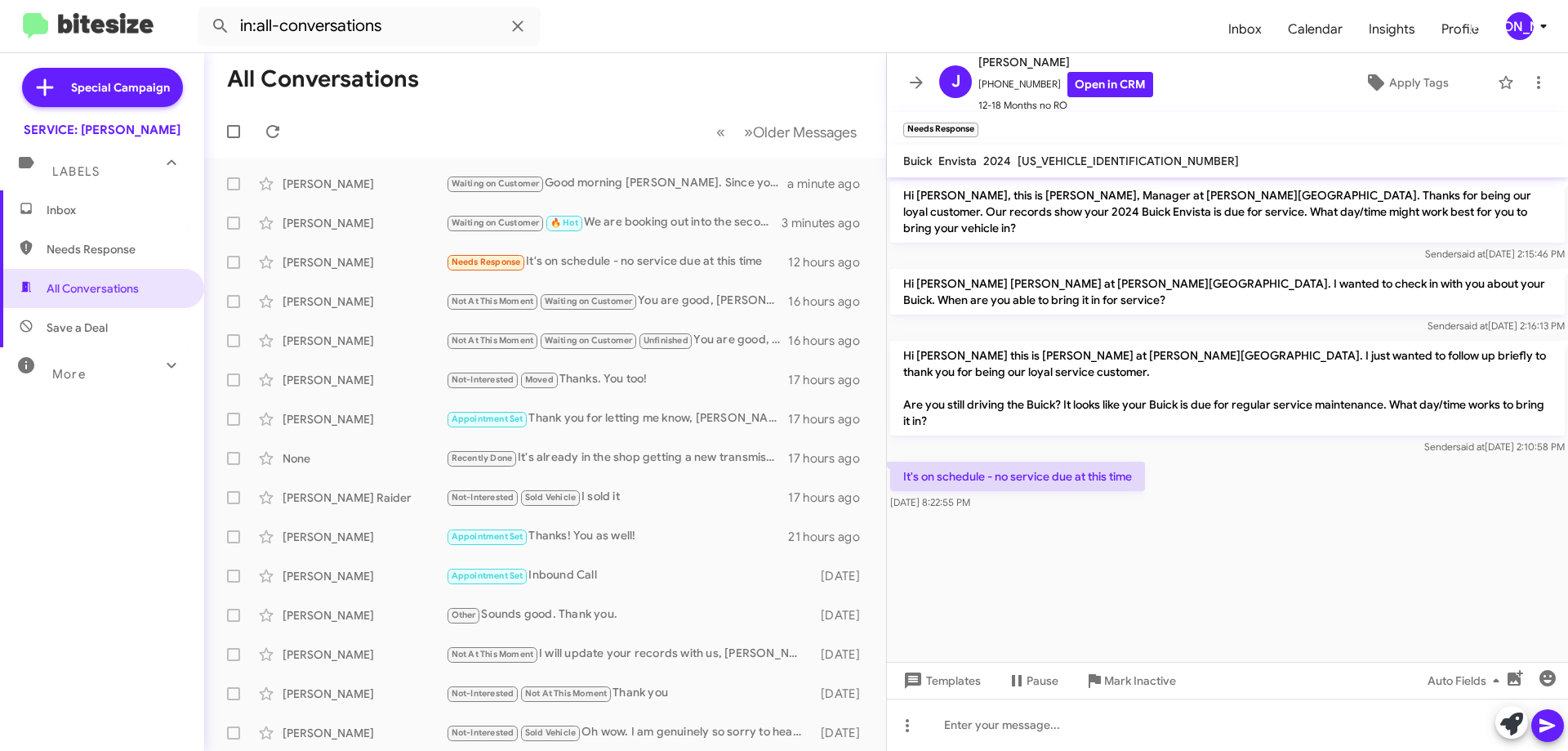
click at [1057, 161] on span "[US_VEHICLE_IDENTIFICATION_NUMBER]" at bounding box center [1128, 160] width 221 height 15
copy span "[US_VEHICLE_IDENTIFICATION_NUMBER]"
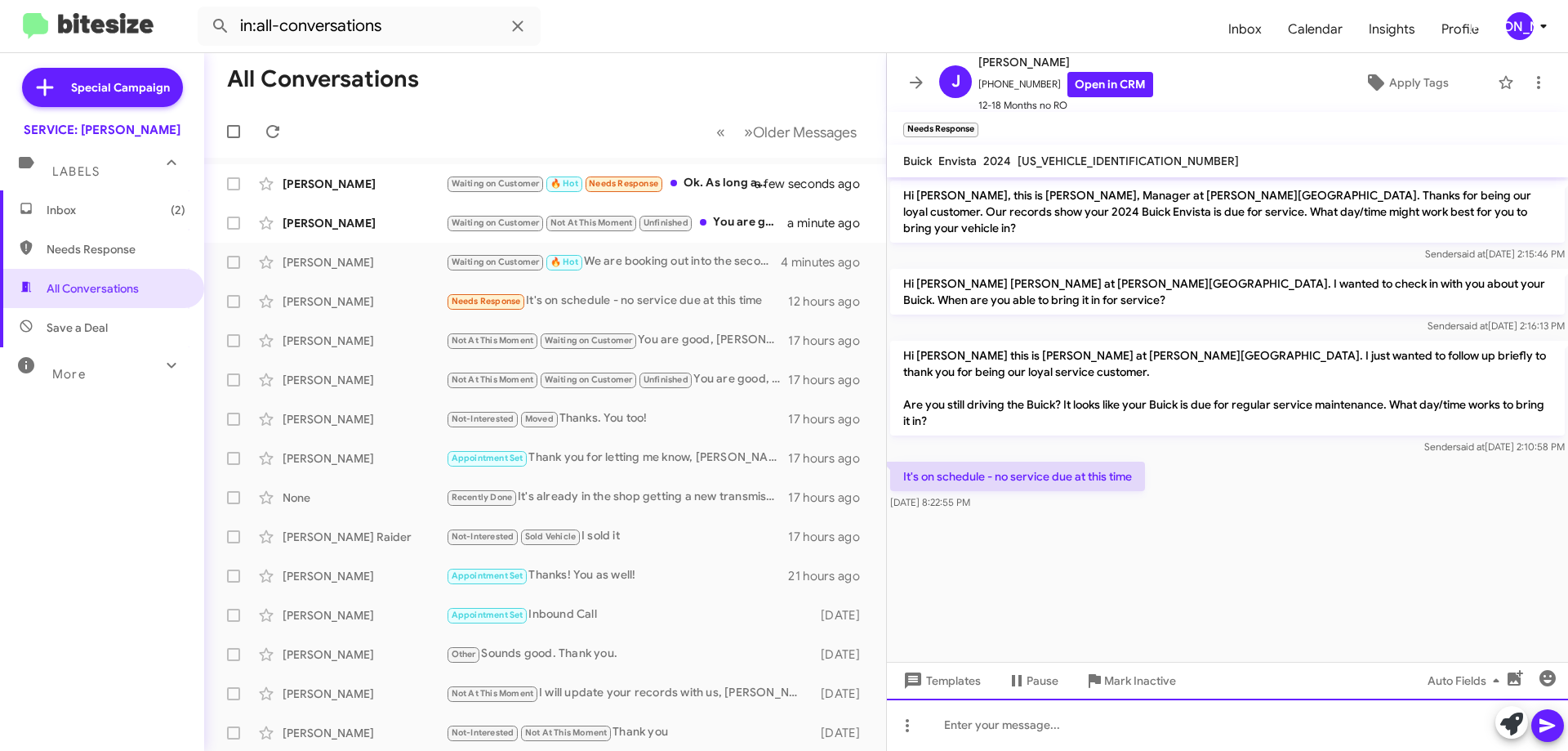
click at [1002, 728] on div at bounding box center [1227, 724] width 681 height 52
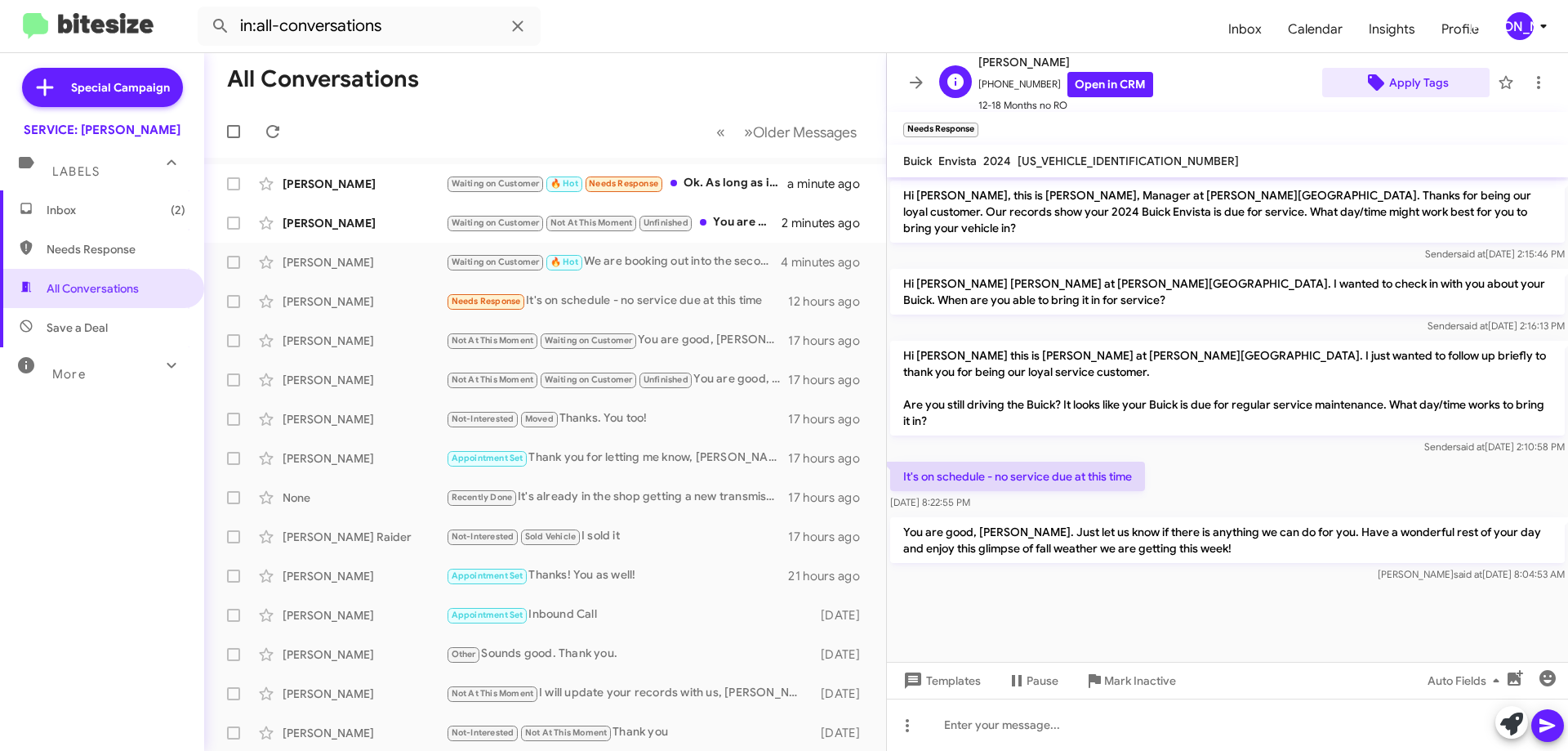
click at [1404, 83] on span "Apply Tags" at bounding box center [1419, 82] width 60 height 29
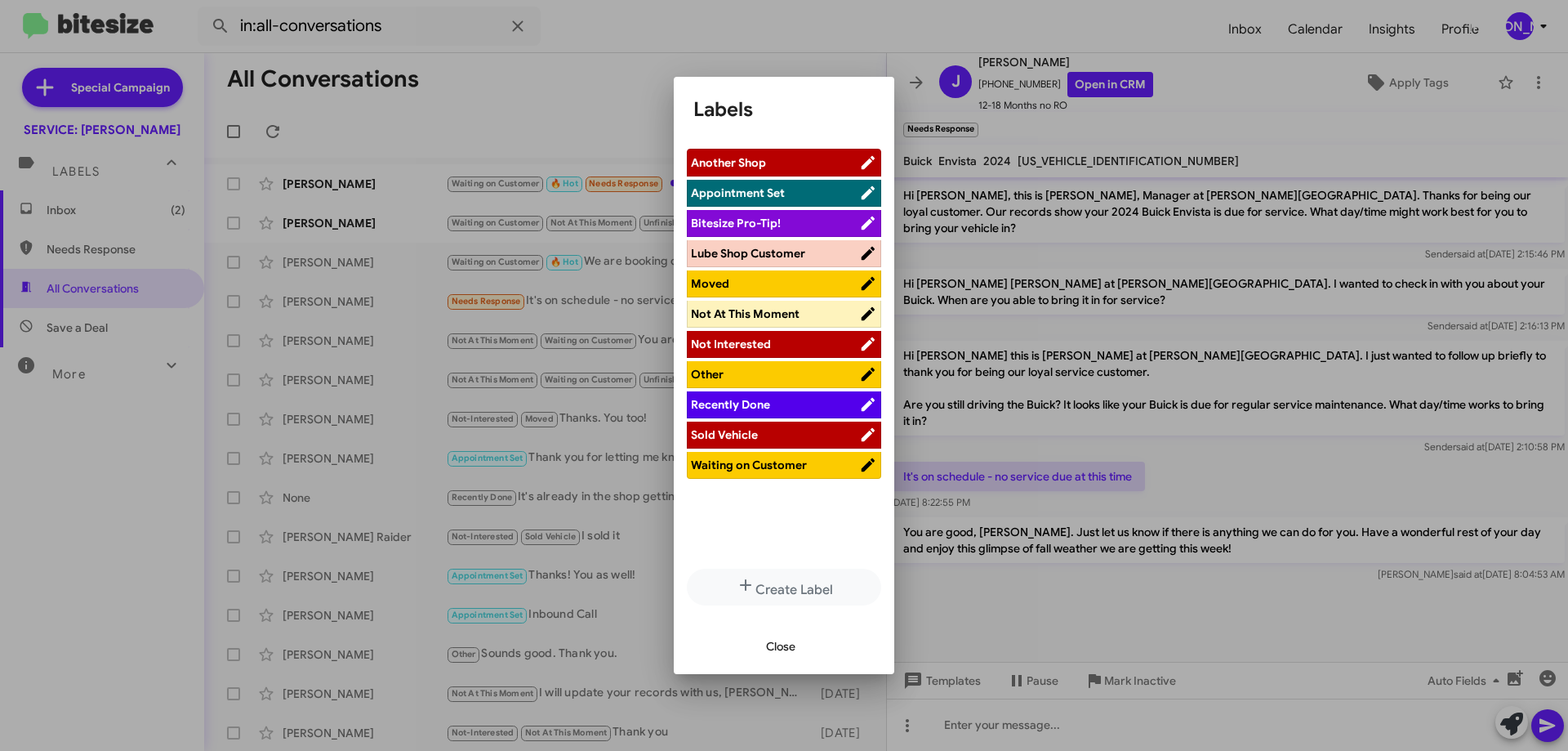
click at [753, 464] on span "Waiting on Customer" at bounding box center [749, 465] width 116 height 15
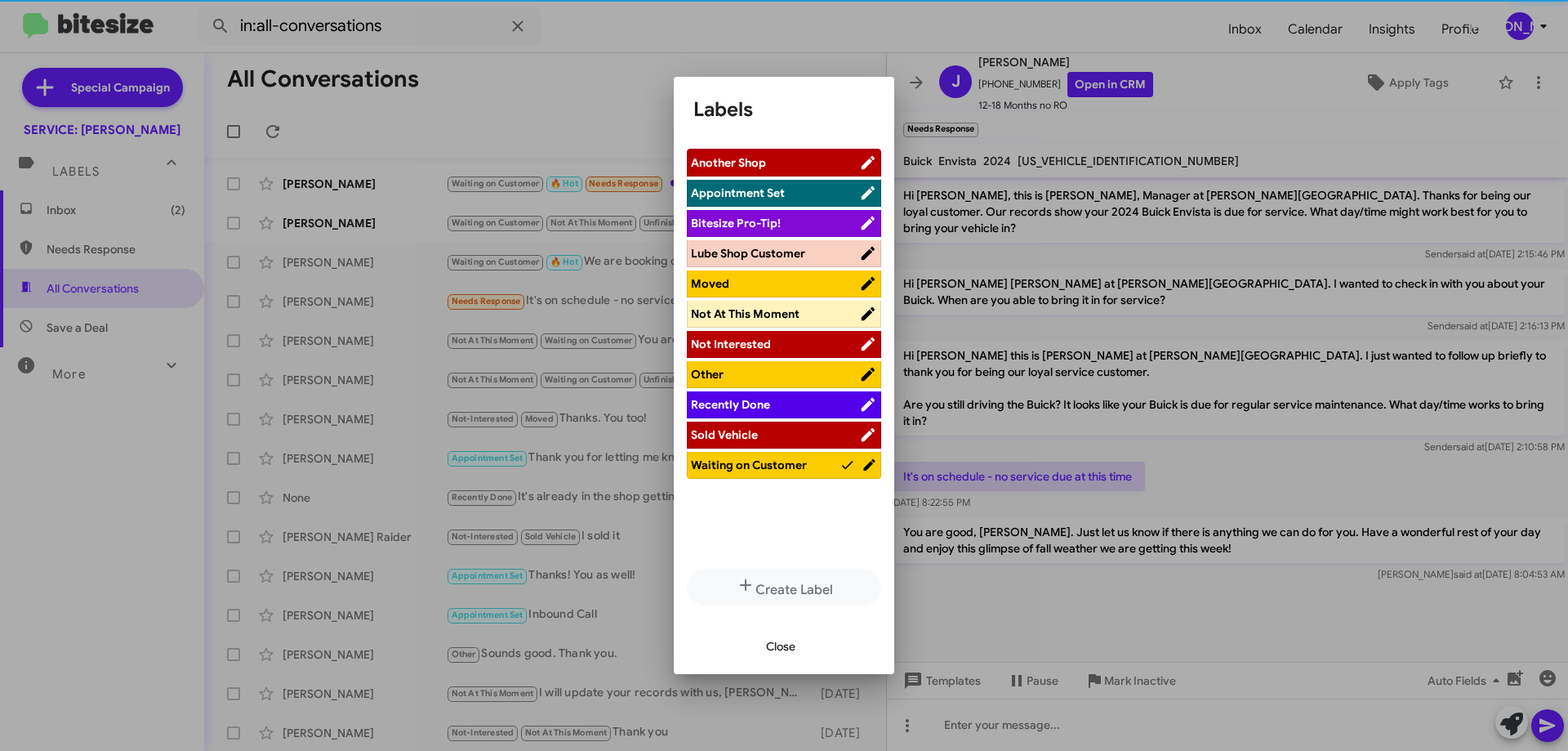
click at [806, 316] on span "Not At This Moment" at bounding box center [775, 314] width 168 height 17
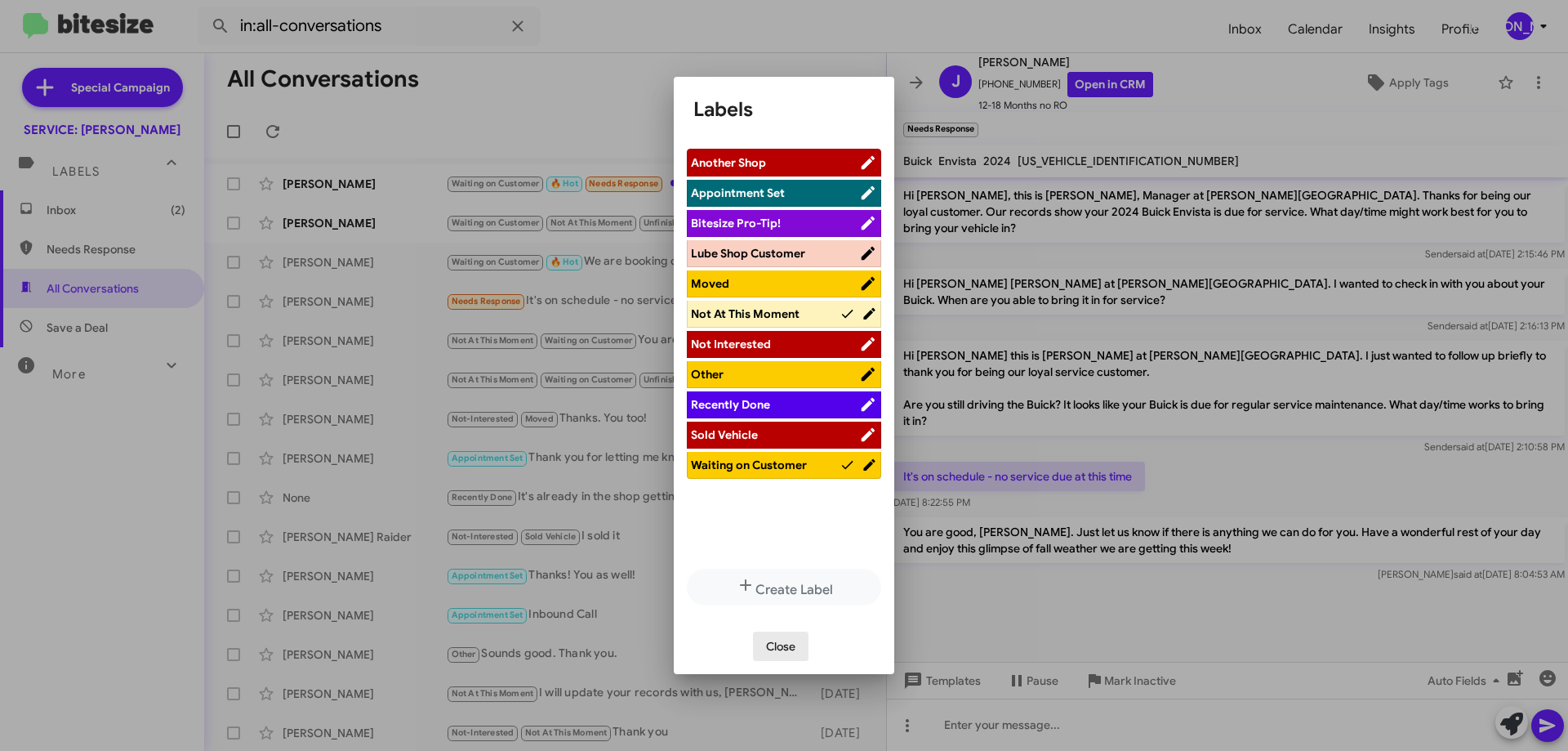
click at [788, 635] on span "Close" at bounding box center [780, 645] width 29 height 29
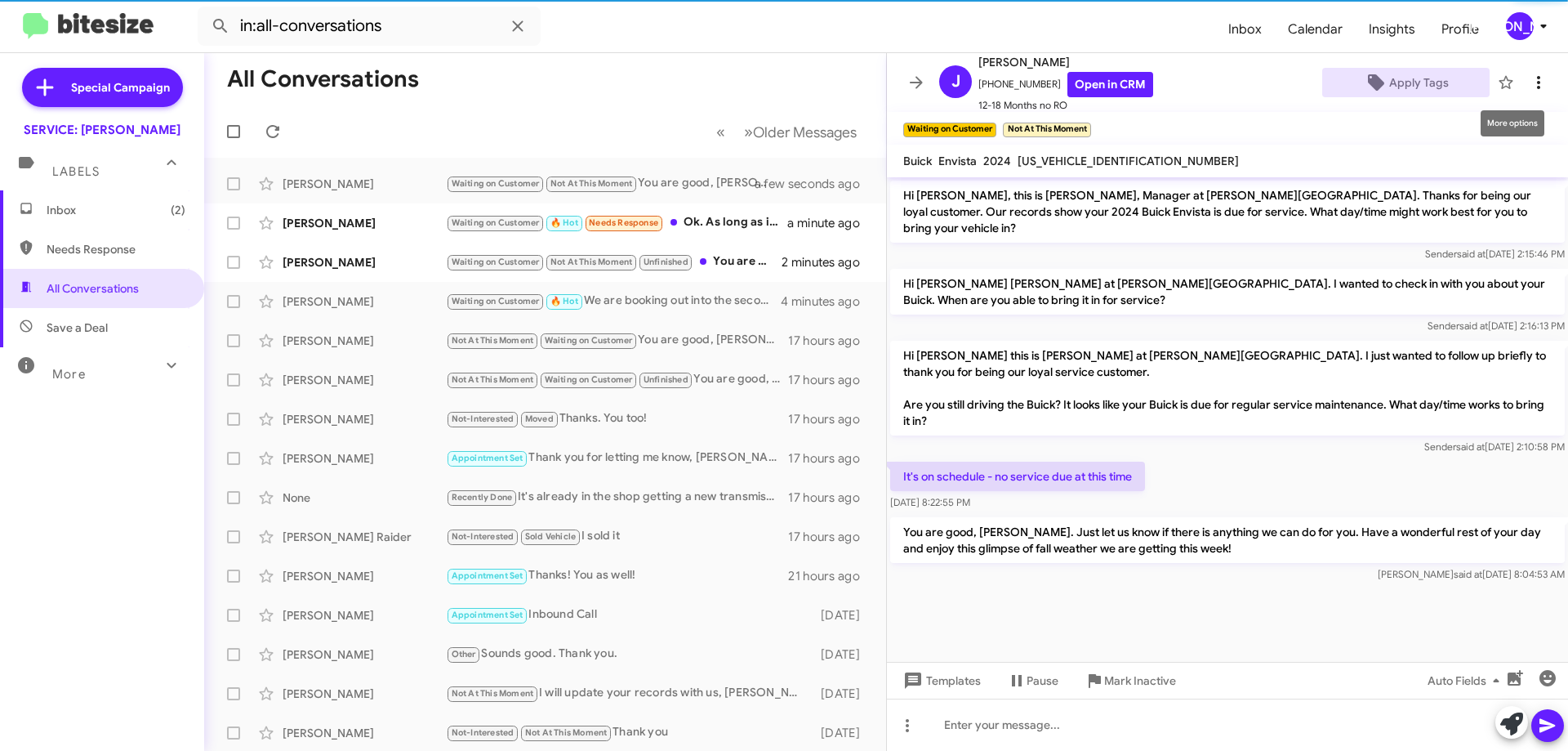
click at [1532, 81] on icon at bounding box center [1539, 82] width 19 height 19
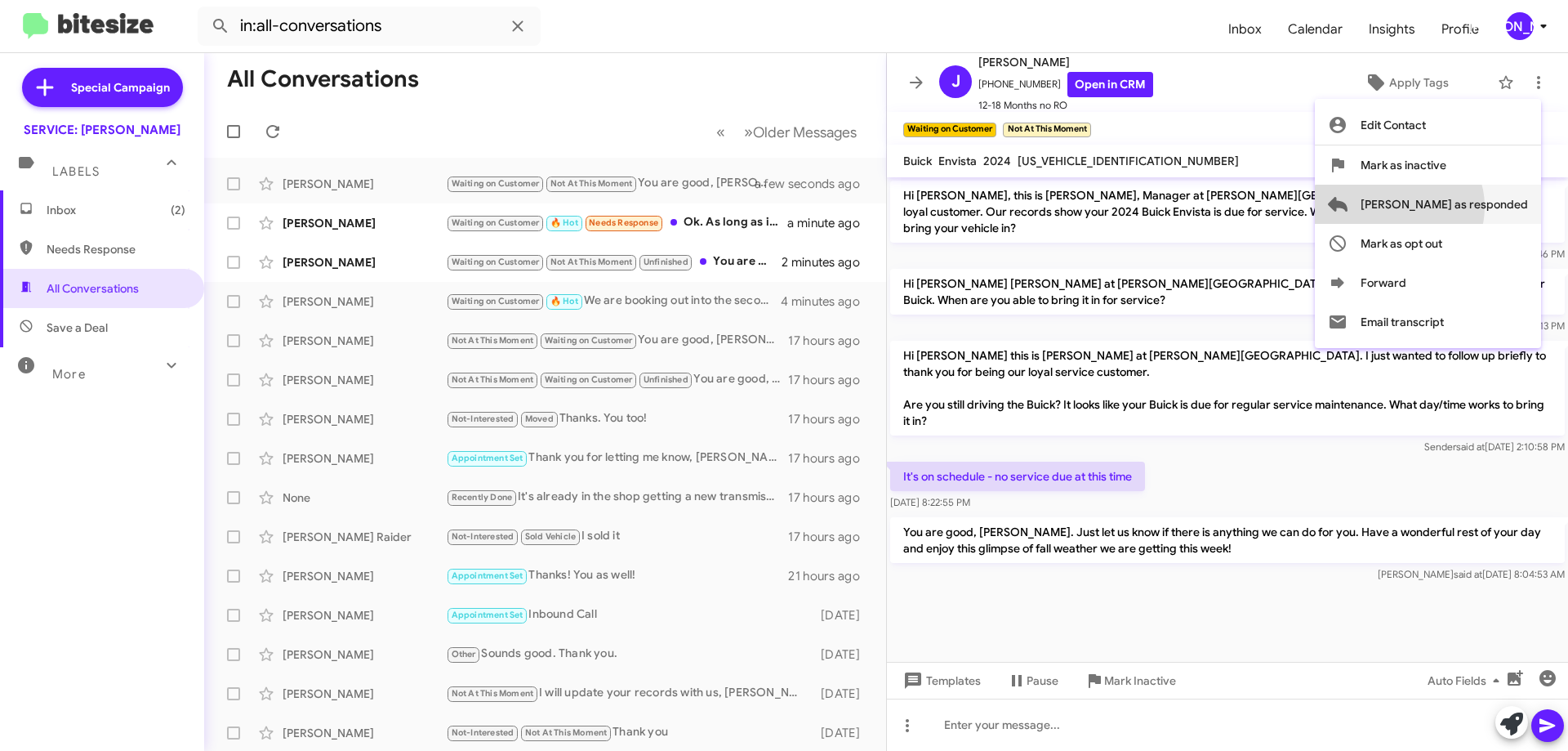
click at [1464, 206] on span "[PERSON_NAME] as responded" at bounding box center [1445, 204] width 167 height 39
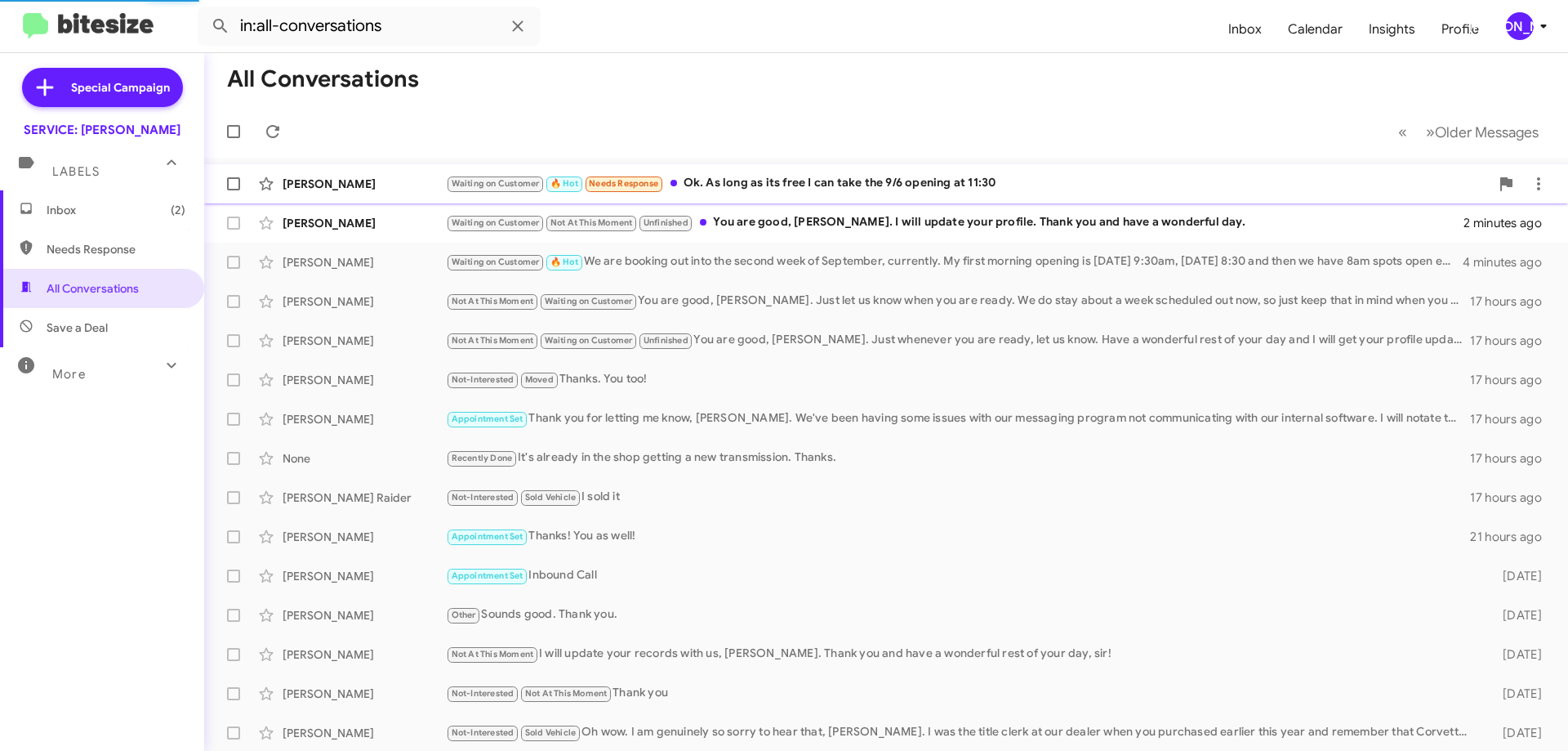
click at [833, 228] on div "Waiting on Customer Not At This Moment Unfinished You are good, [PERSON_NAME]. …" at bounding box center [955, 222] width 1018 height 19
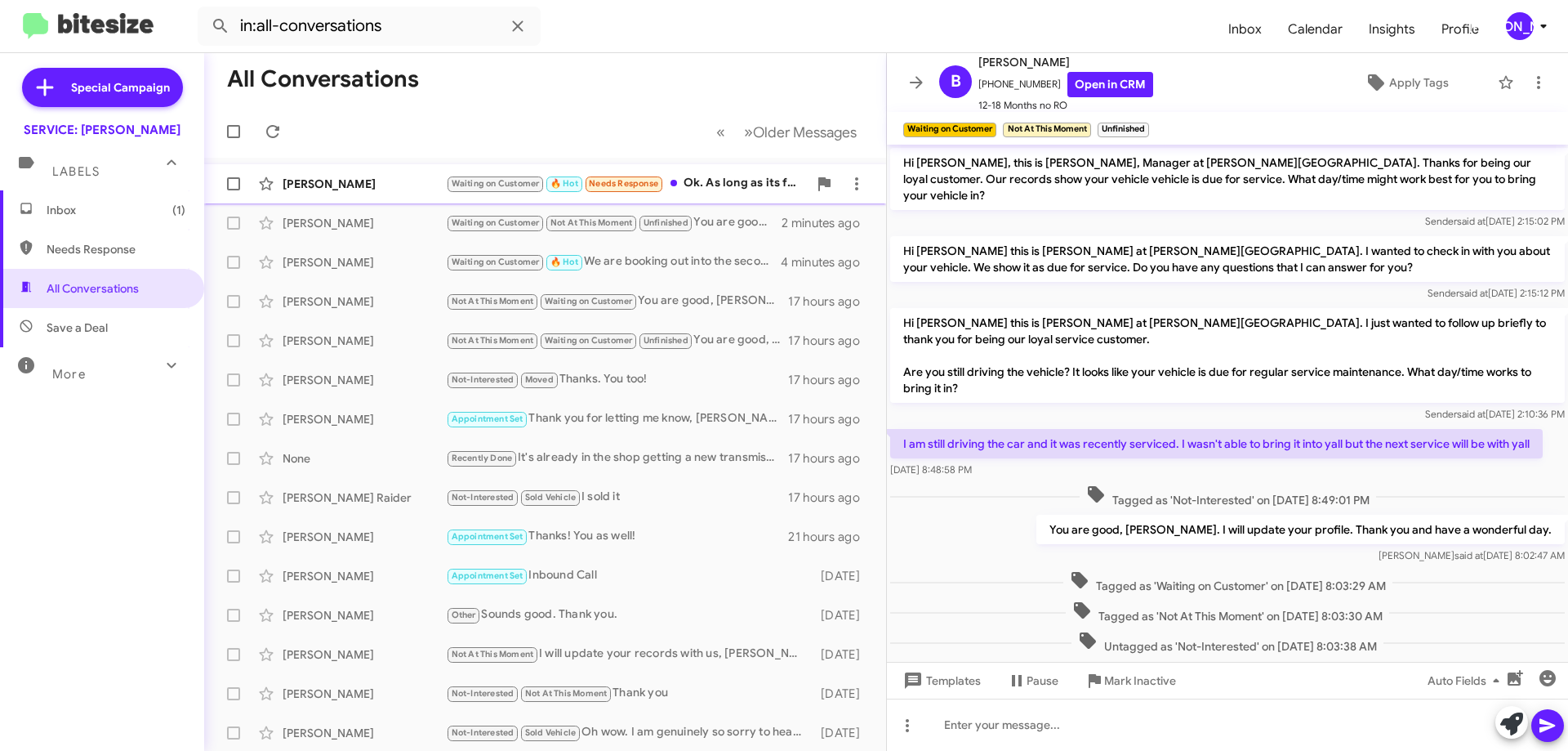
click at [732, 180] on div "Waiting on Customer 🔥 Hot Needs Response Ok. As long as its free I can take the…" at bounding box center [627, 182] width 361 height 19
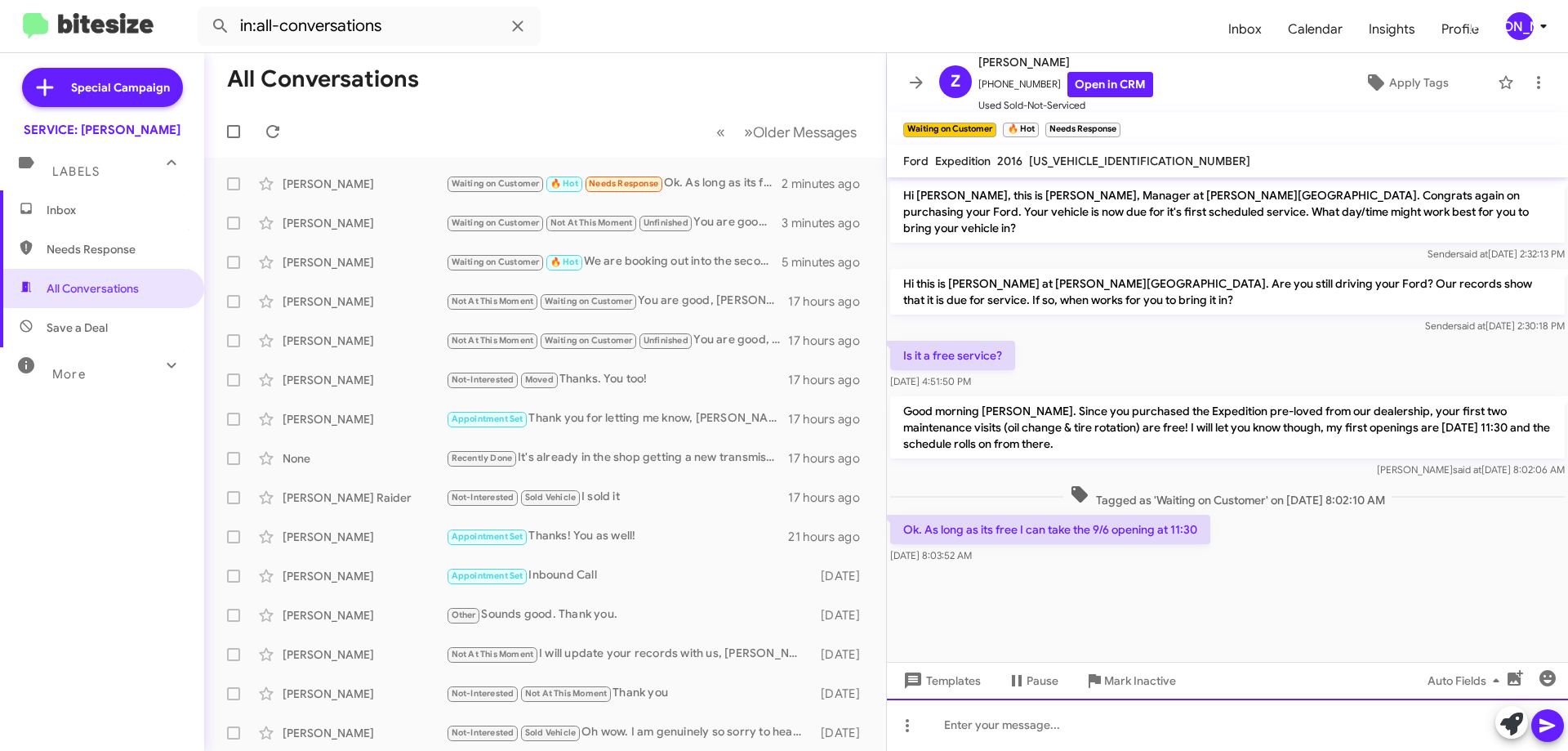
click at [1060, 710] on div at bounding box center [1227, 724] width 681 height 52
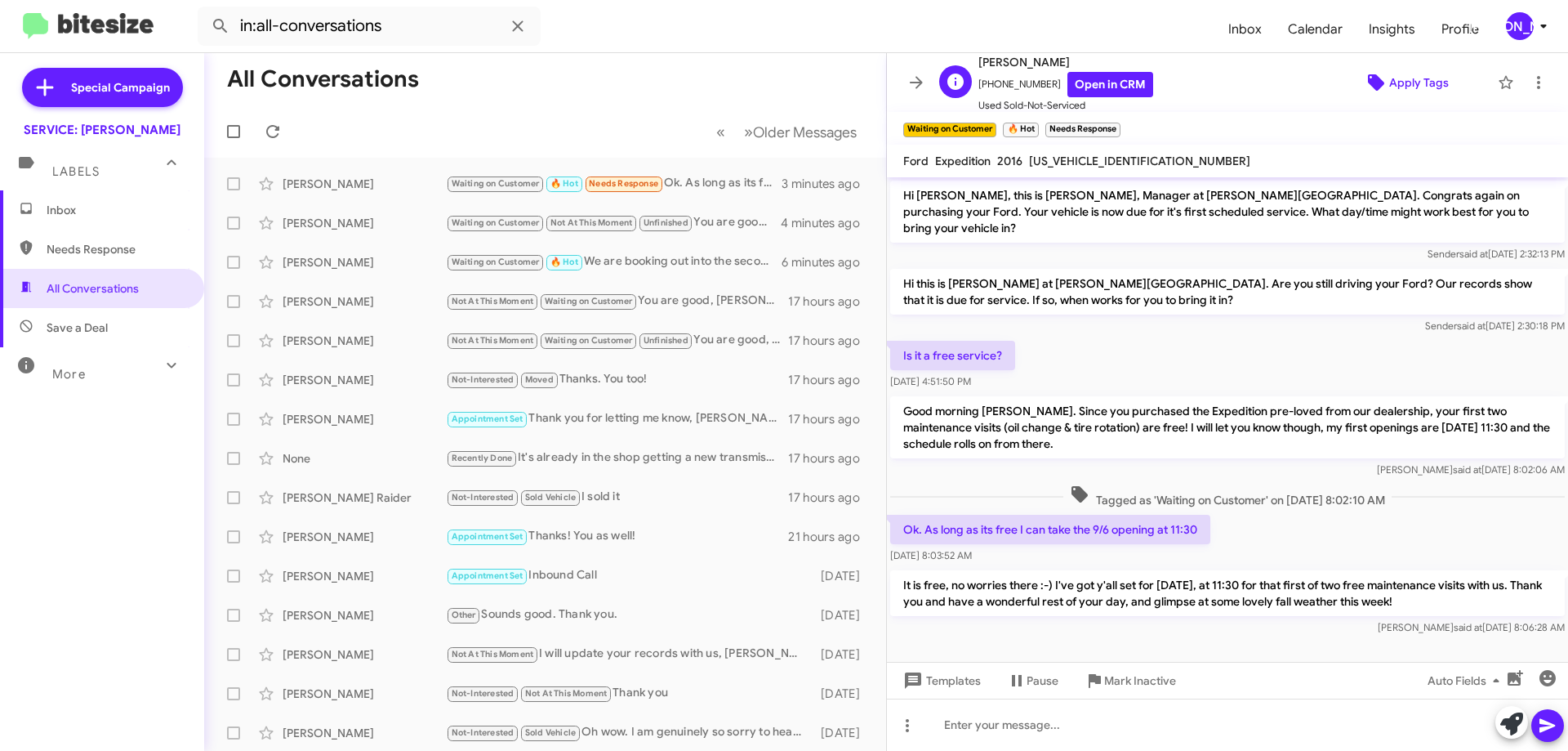
click at [1408, 77] on span "Apply Tags" at bounding box center [1419, 82] width 60 height 29
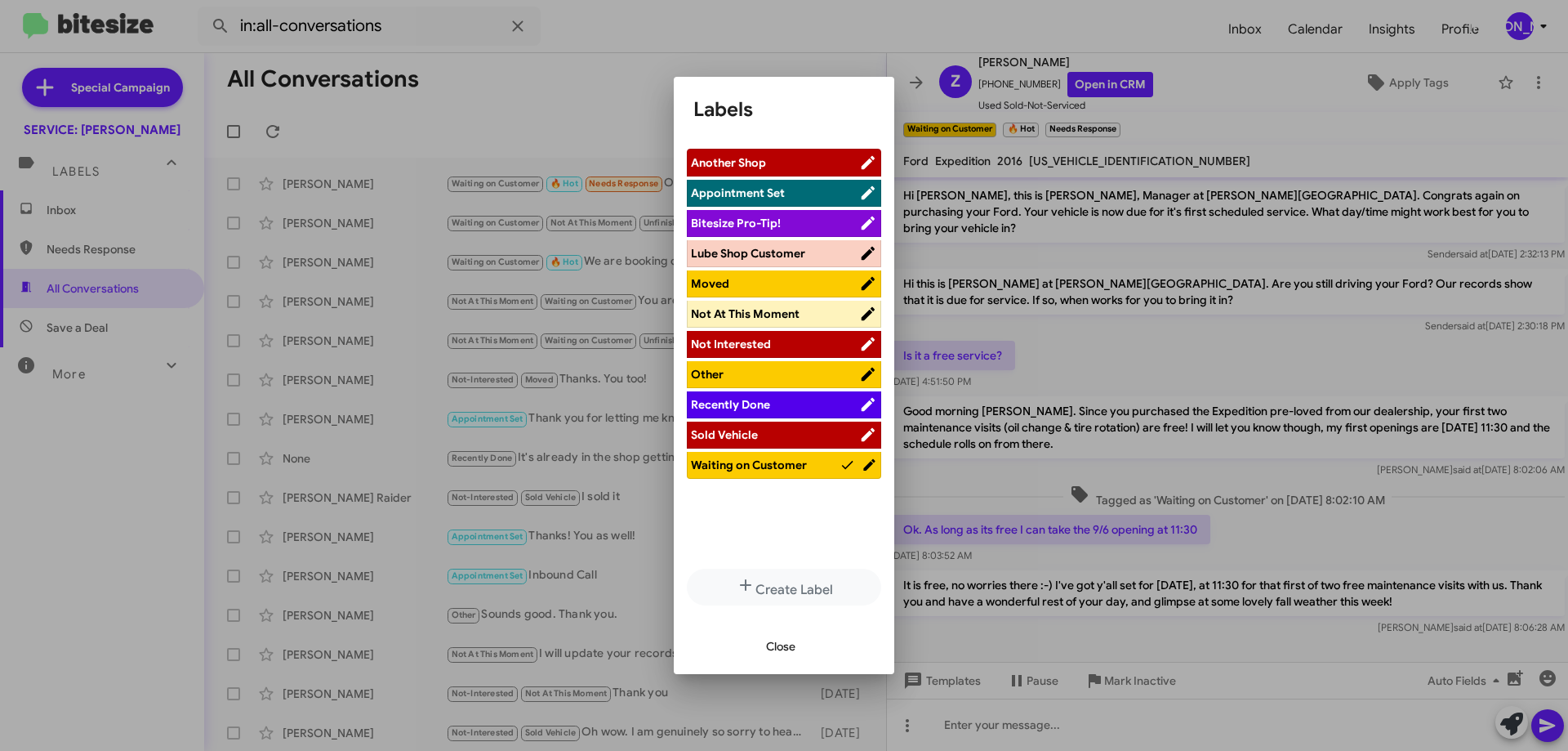
click at [763, 184] on span "Appointment Set" at bounding box center [775, 192] width 168 height 17
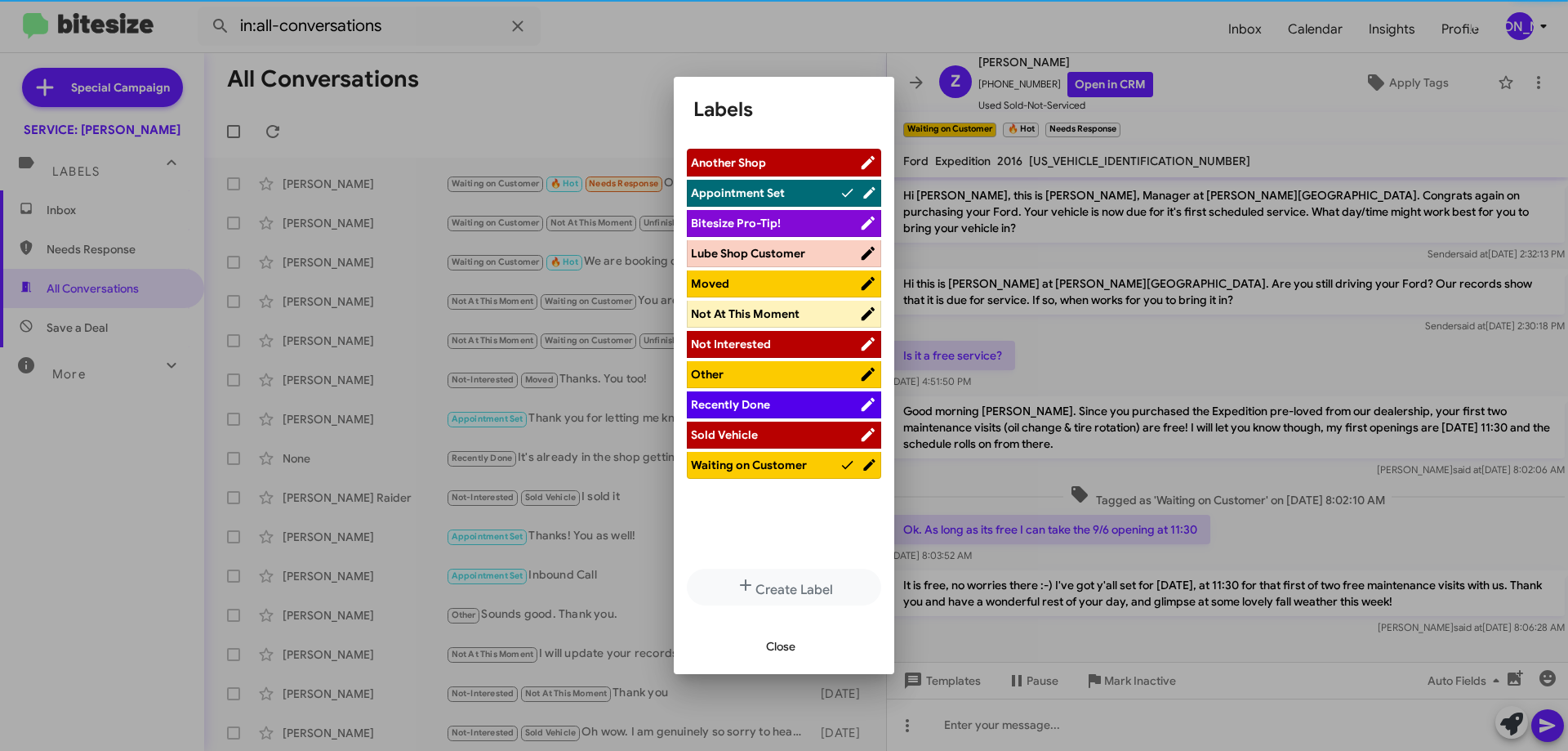
click at [791, 461] on span "Waiting on Customer" at bounding box center [749, 465] width 116 height 15
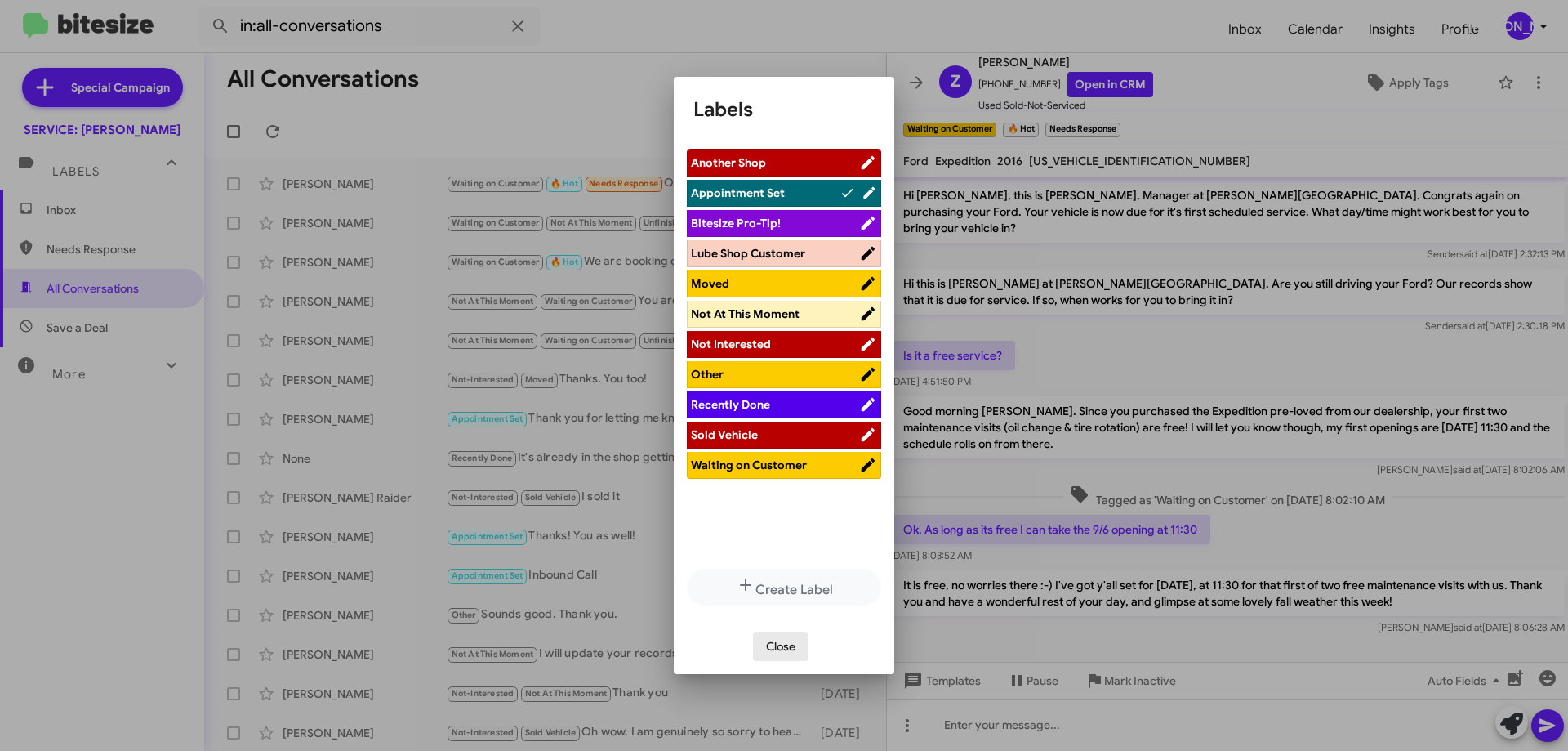
click at [784, 643] on span "Close" at bounding box center [780, 645] width 29 height 29
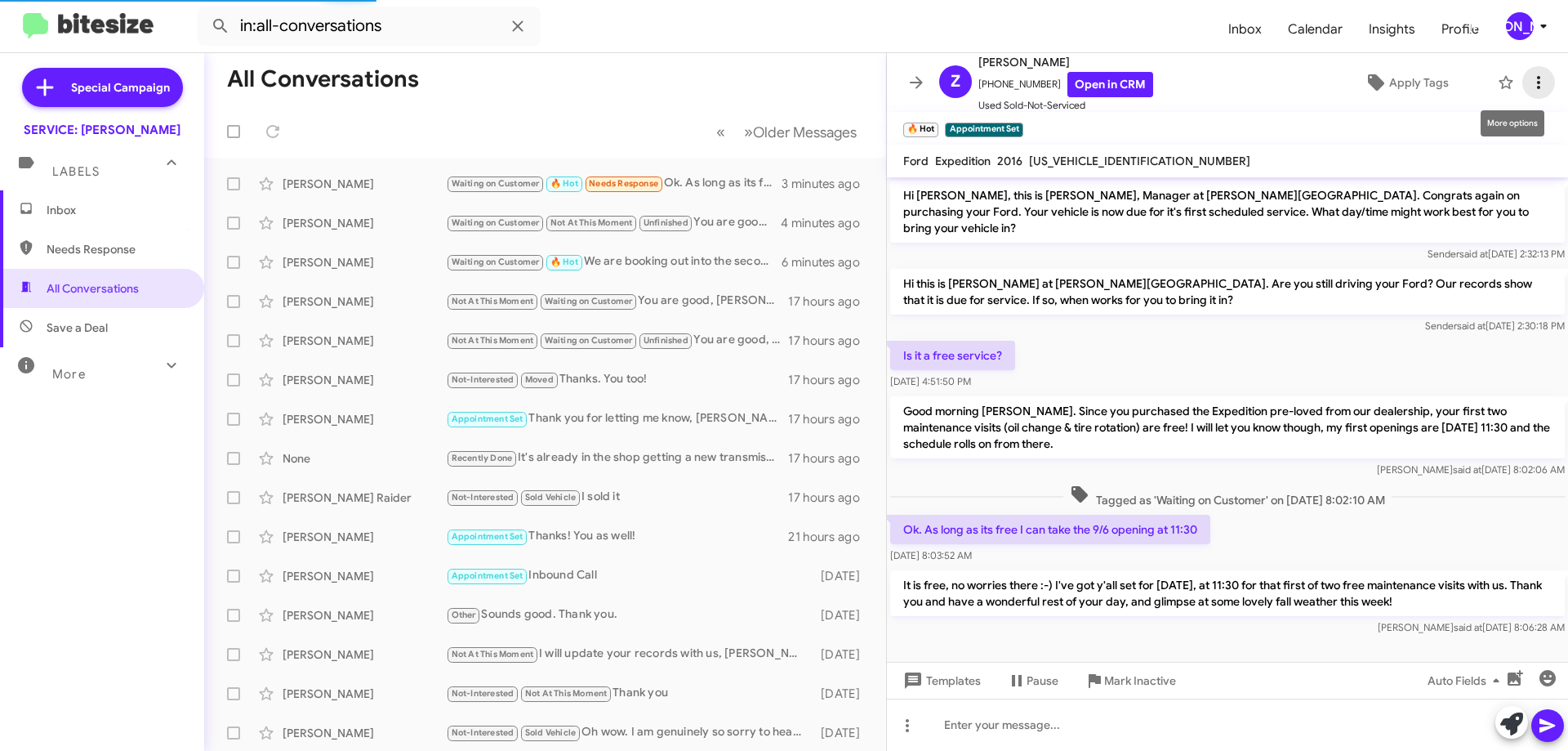
click at [1529, 80] on icon at bounding box center [1539, 82] width 19 height 19
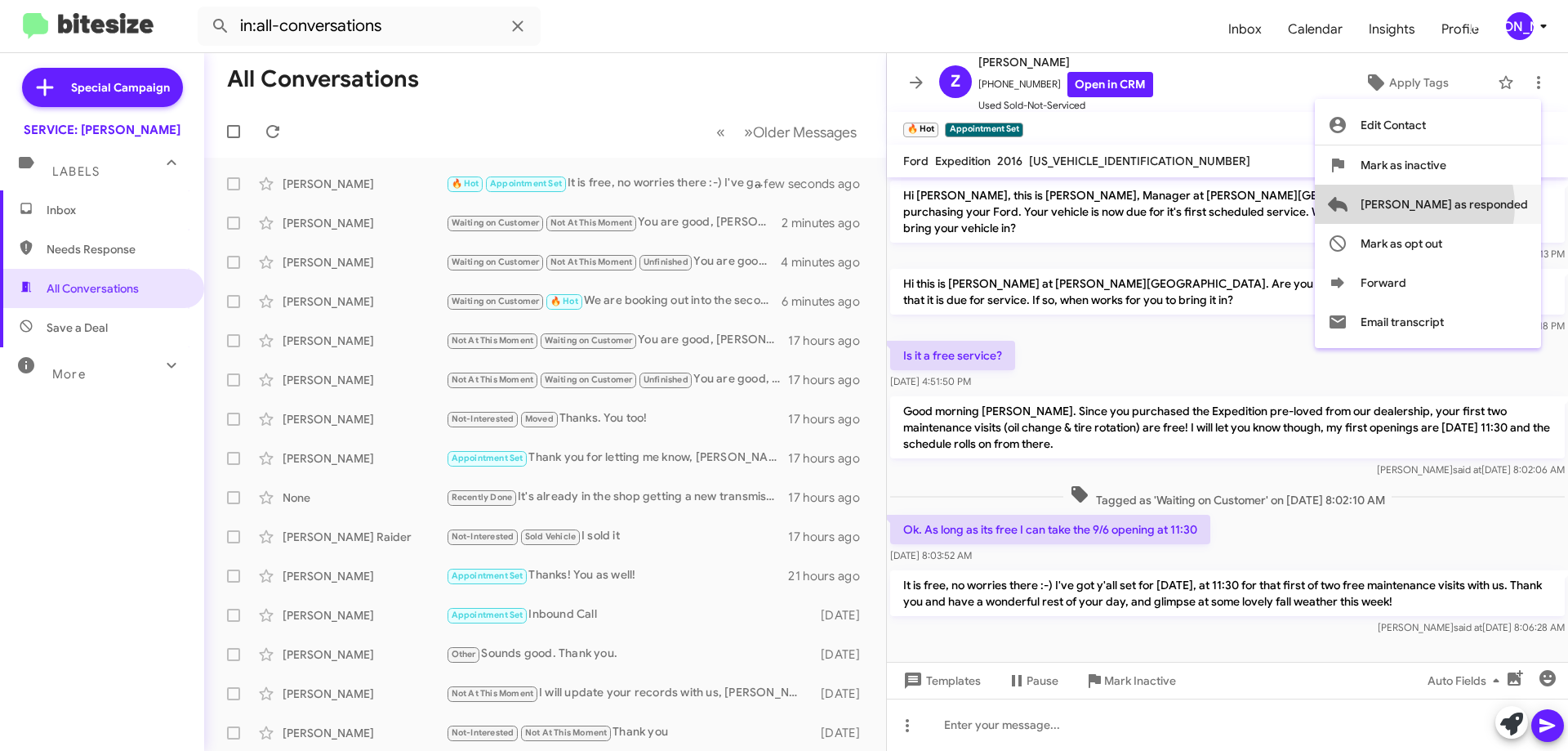
click at [1480, 206] on span "[PERSON_NAME] as responded" at bounding box center [1445, 204] width 167 height 39
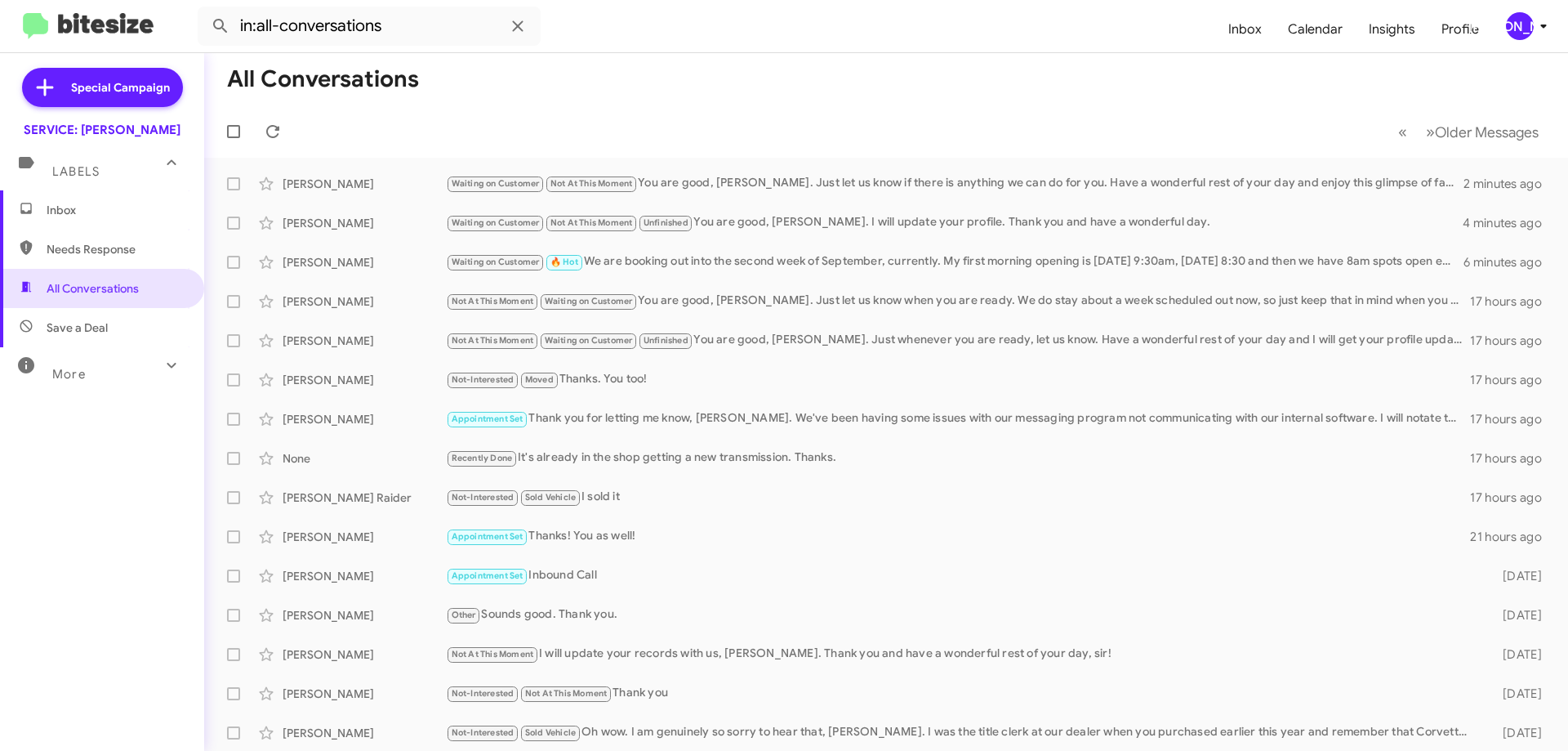
click at [117, 217] on span "Inbox" at bounding box center [116, 210] width 139 height 17
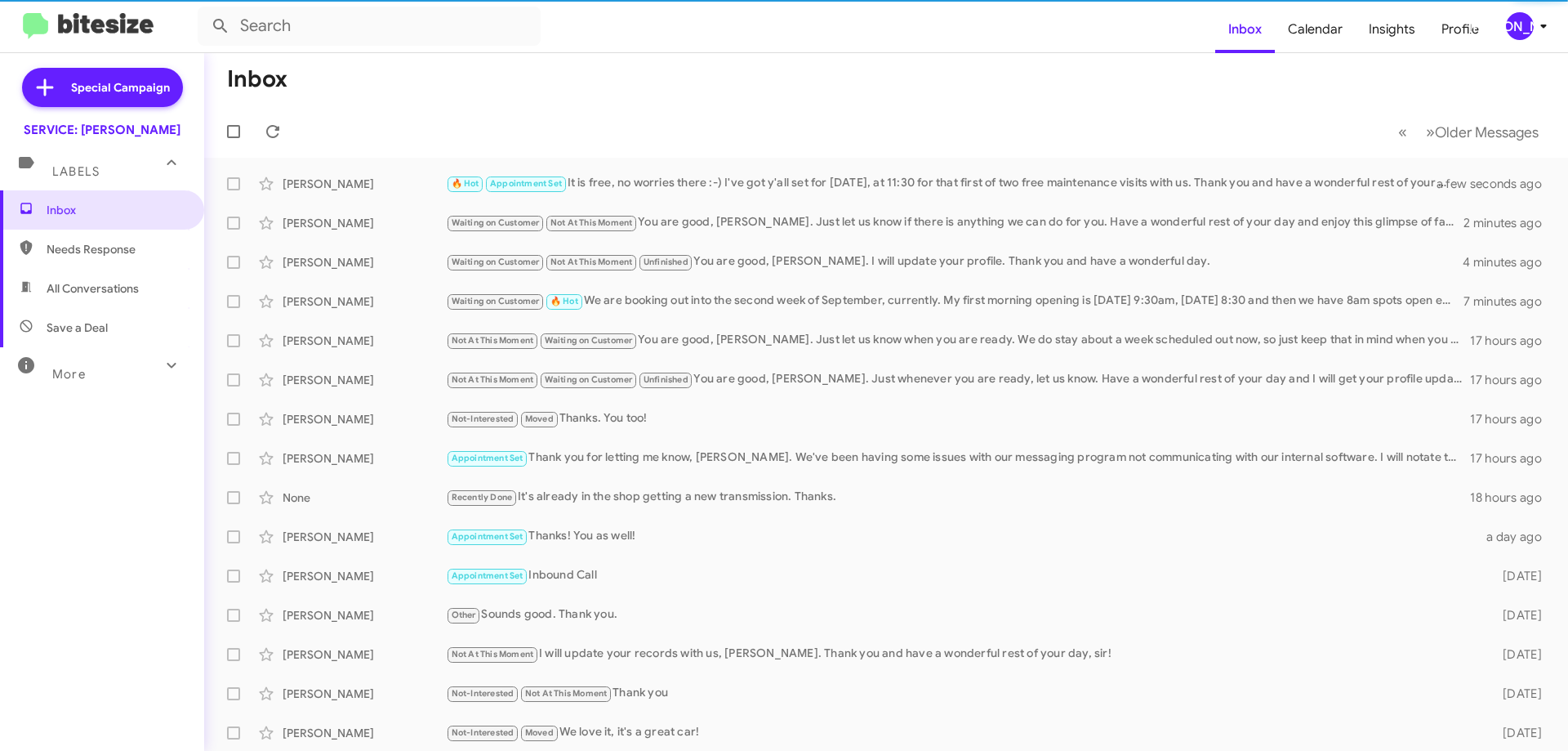
click at [106, 295] on span "All Conversations" at bounding box center [93, 288] width 93 height 17
type input "in:all-conversations"
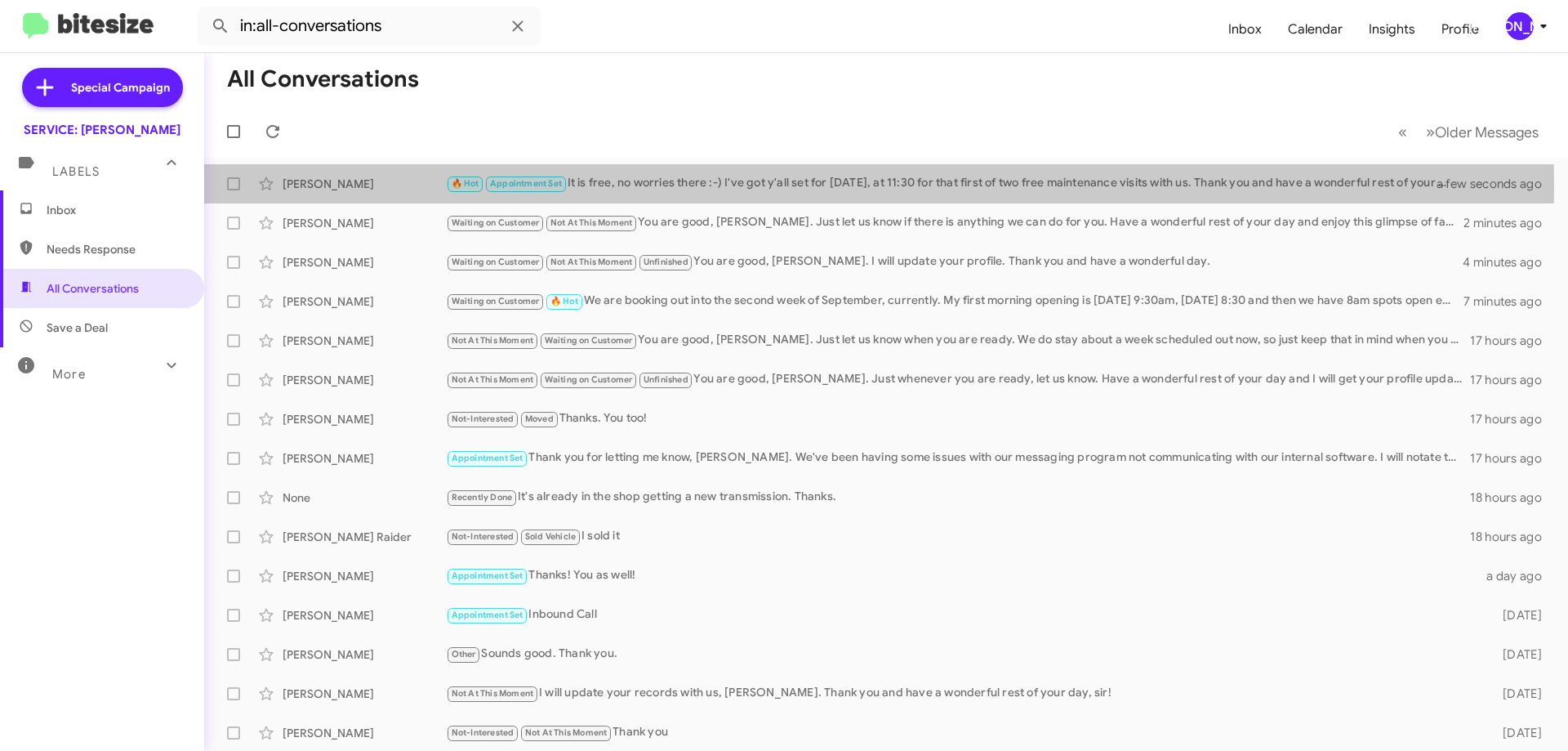
drag, startPoint x: 615, startPoint y: 184, endPoint x: 839, endPoint y: 160, distance: 225.3
click at [616, 183] on div "🔥 Hot Appointment Set It is free, no worries there :-) I've got y'all set for […" at bounding box center [951, 182] width 1011 height 19
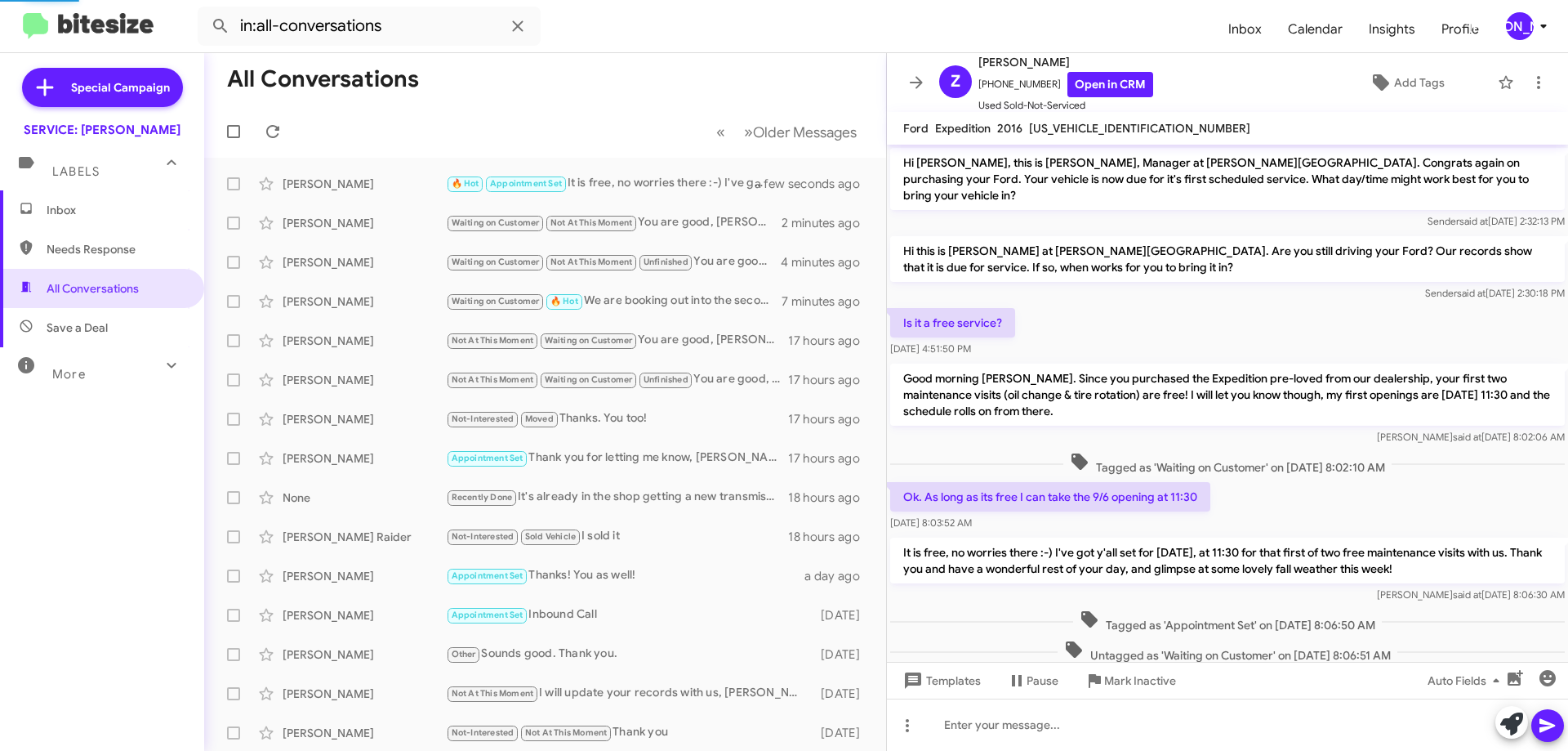
scroll to position [26, 0]
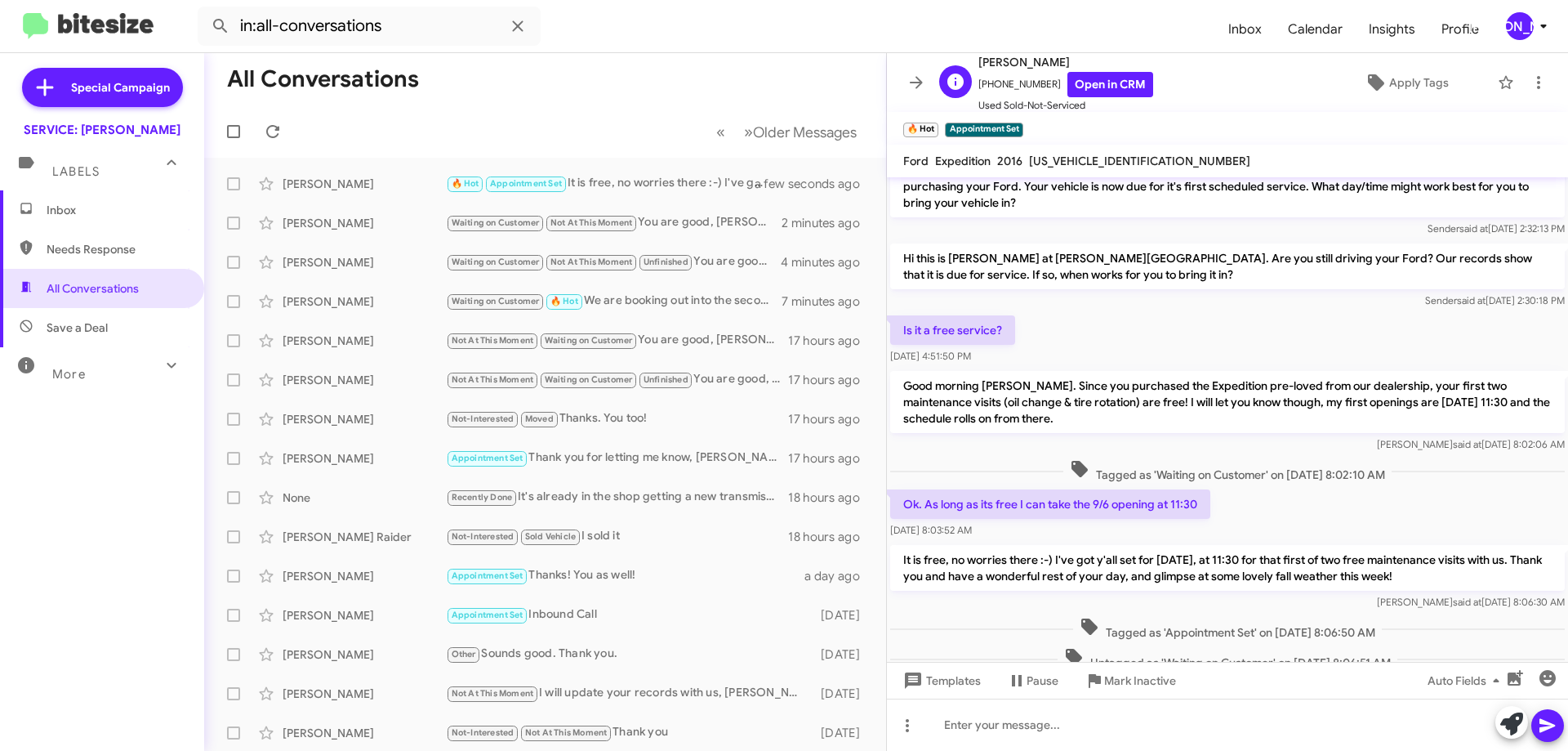
drag, startPoint x: 936, startPoint y: 123, endPoint x: 937, endPoint y: 96, distance: 27.0
click at [937, 123] on span "×" at bounding box center [933, 122] width 10 height 19
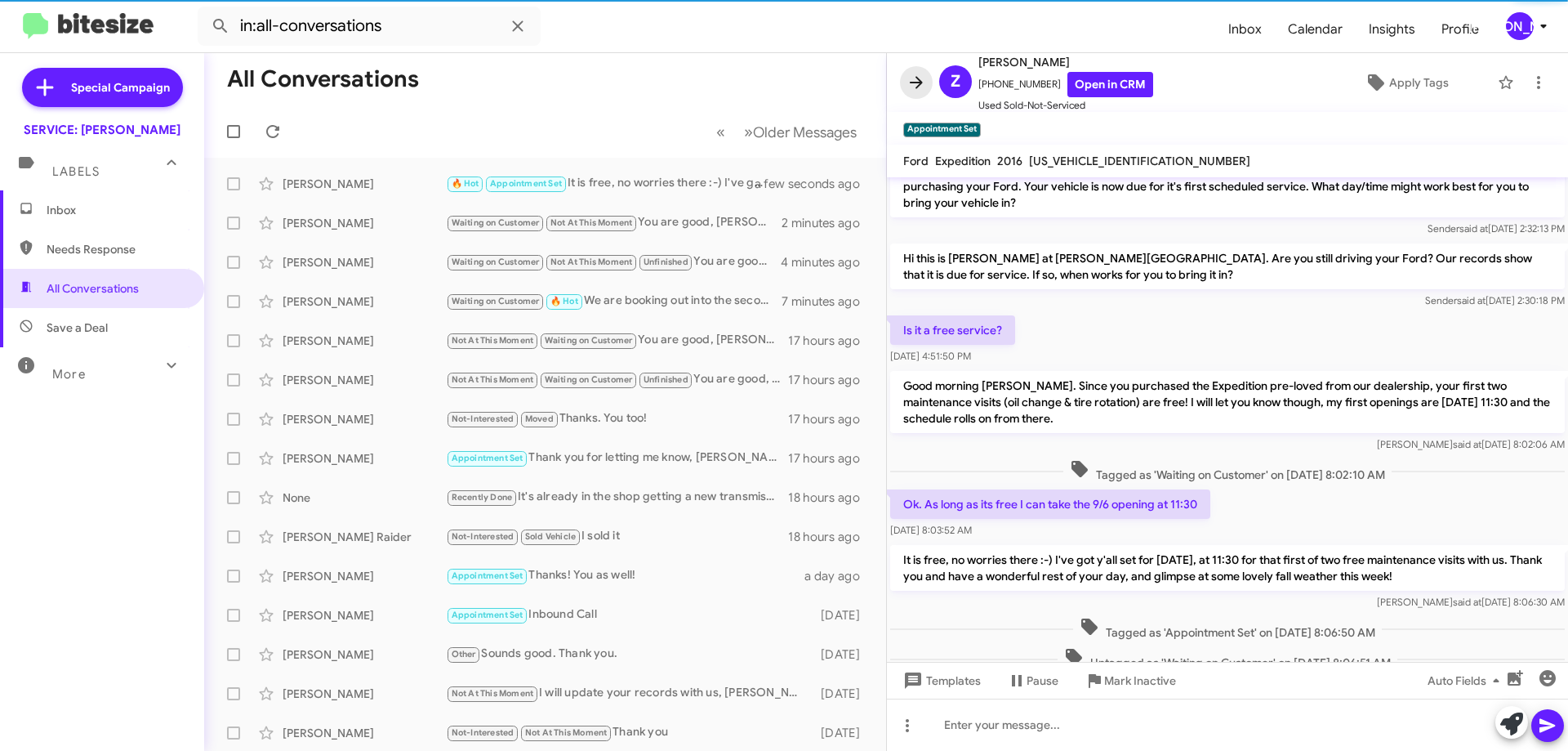
click at [907, 84] on icon at bounding box center [917, 82] width 19 height 19
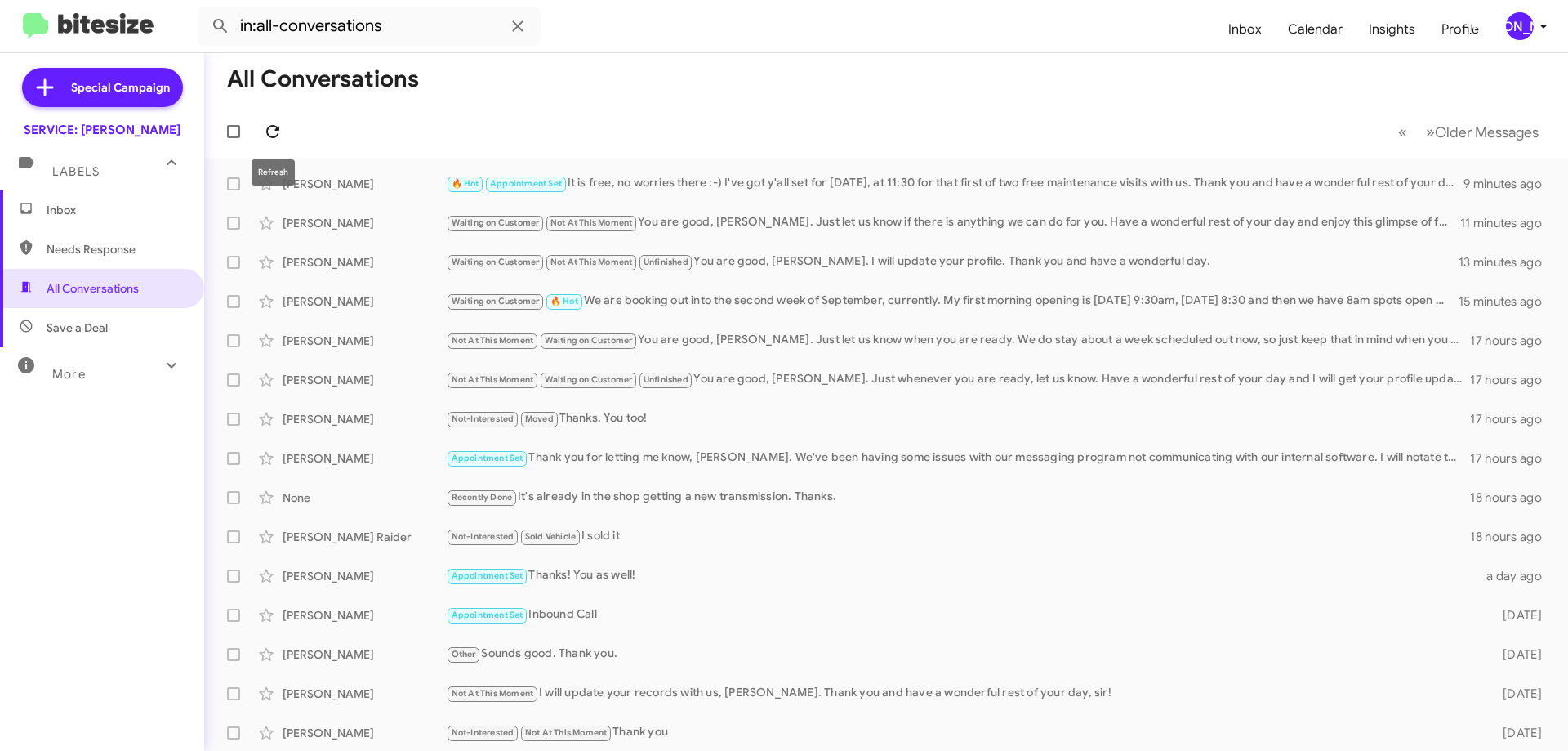
click at [264, 144] on button at bounding box center [272, 131] width 33 height 33
click at [274, 126] on icon at bounding box center [272, 131] width 13 height 13
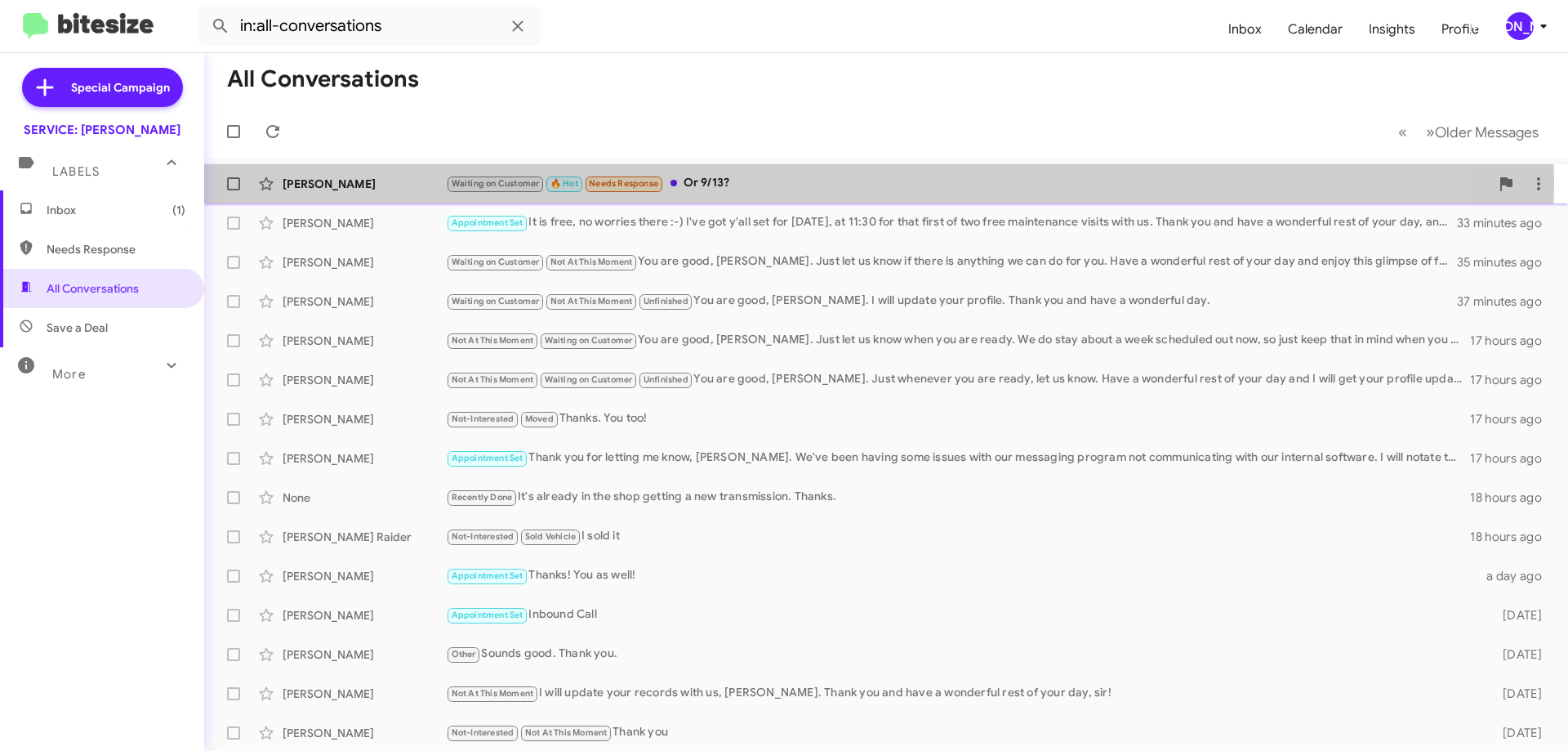
click at [786, 183] on div "Waiting on Customer 🔥 Hot Needs Response Or 9/13?" at bounding box center [968, 182] width 1044 height 19
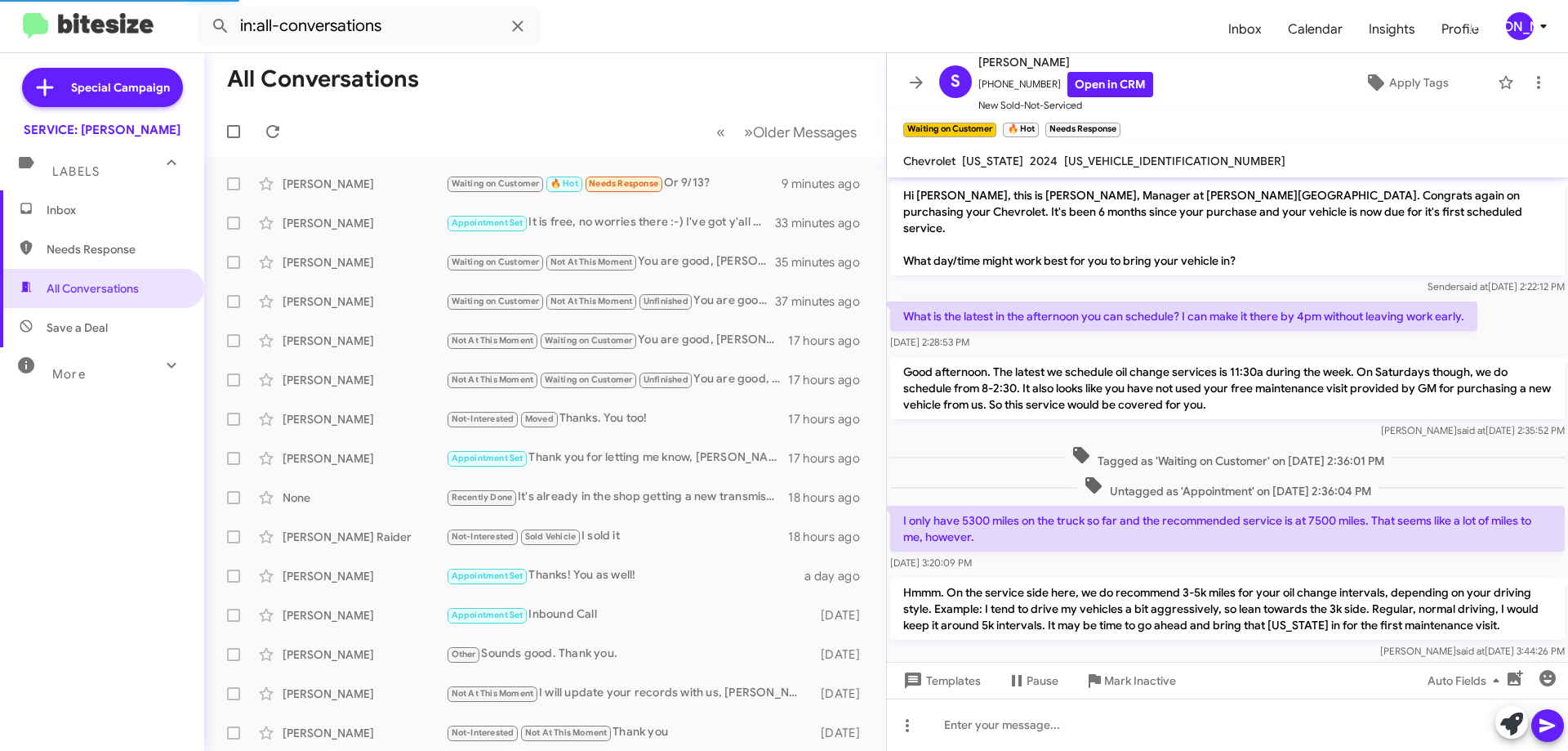
scroll to position [301, 0]
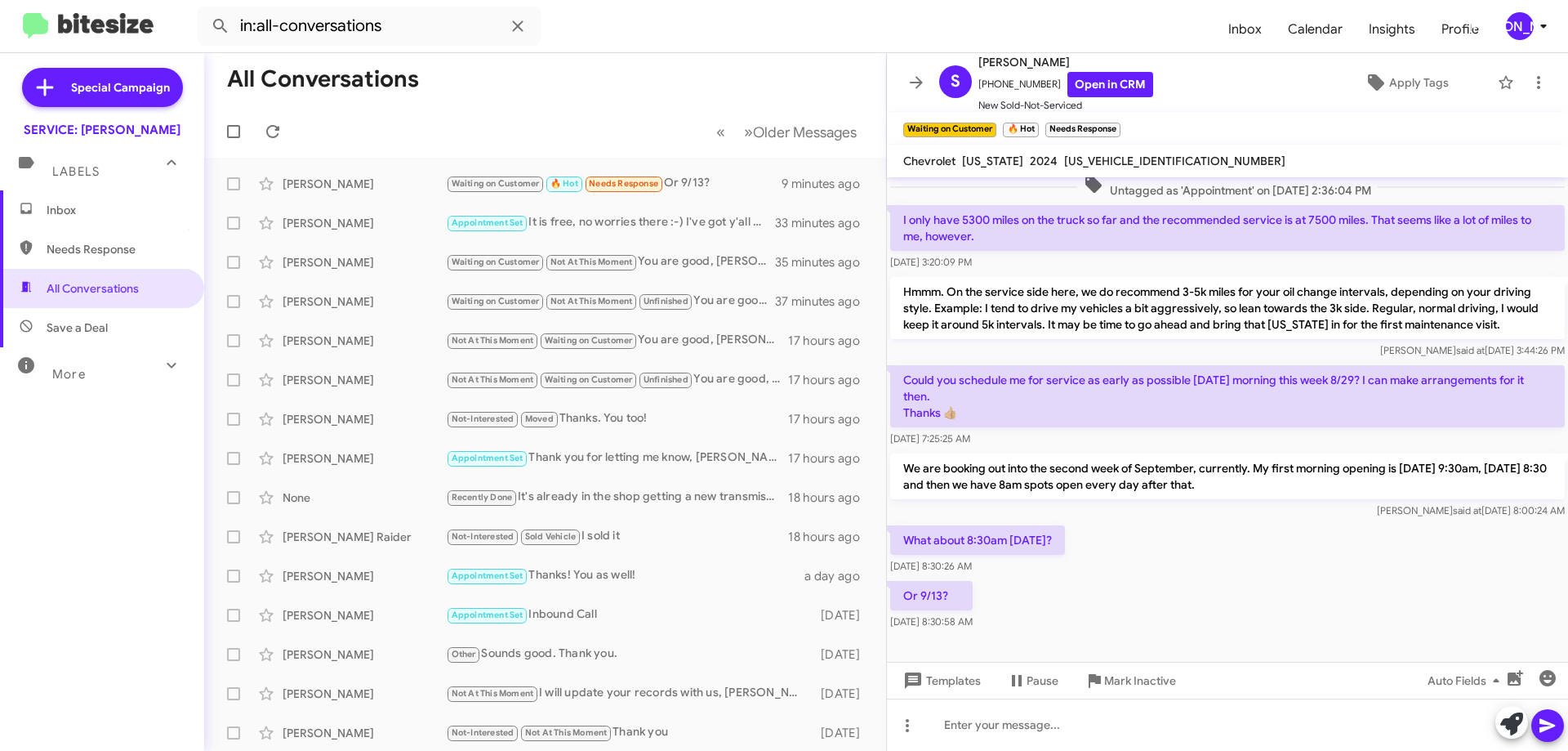
click at [1092, 165] on span "[US_VEHICLE_IDENTIFICATION_NUMBER]" at bounding box center [1174, 160] width 221 height 15
copy span "[US_VEHICLE_IDENTIFICATION_NUMBER]"
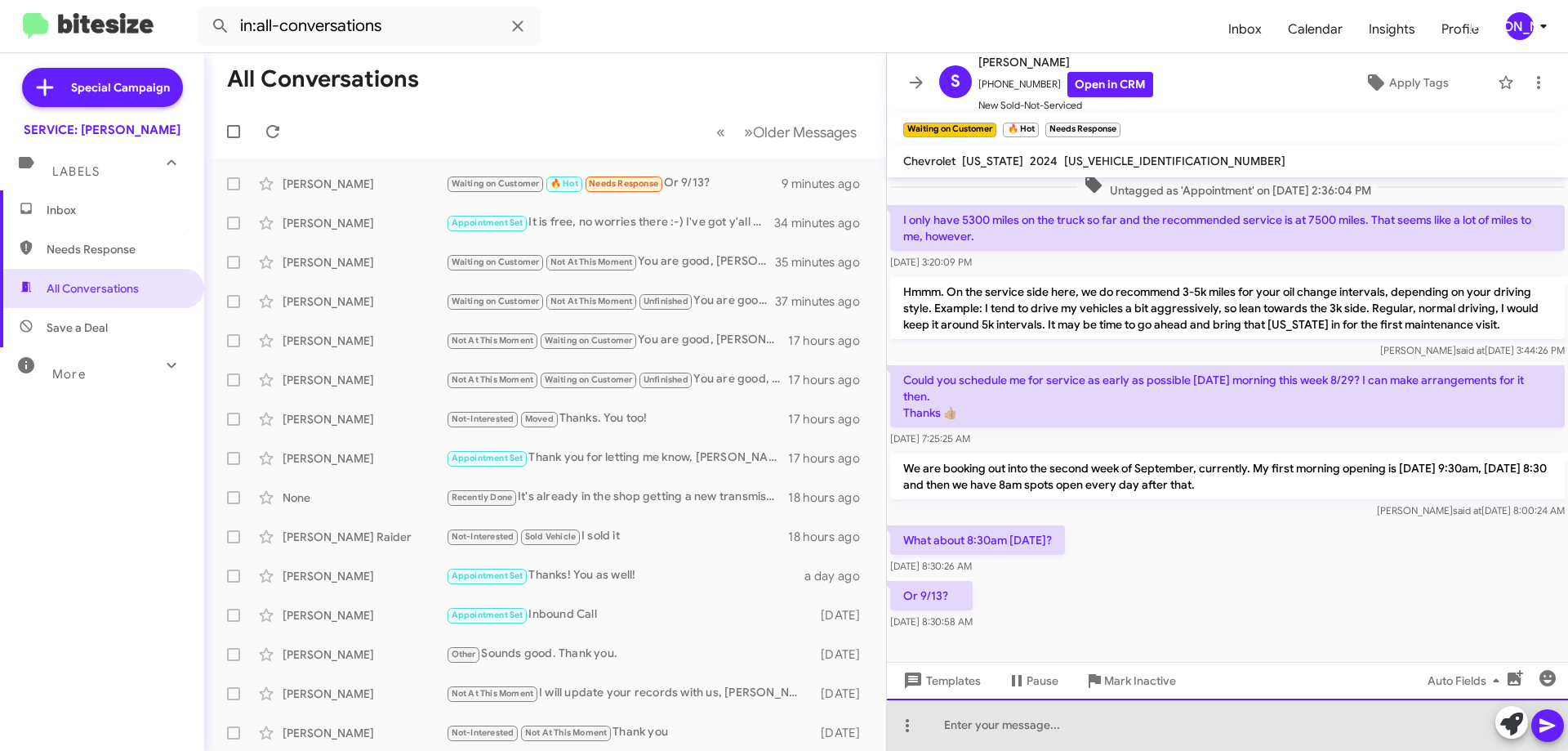
click at [1185, 725] on div at bounding box center [1227, 724] width 681 height 52
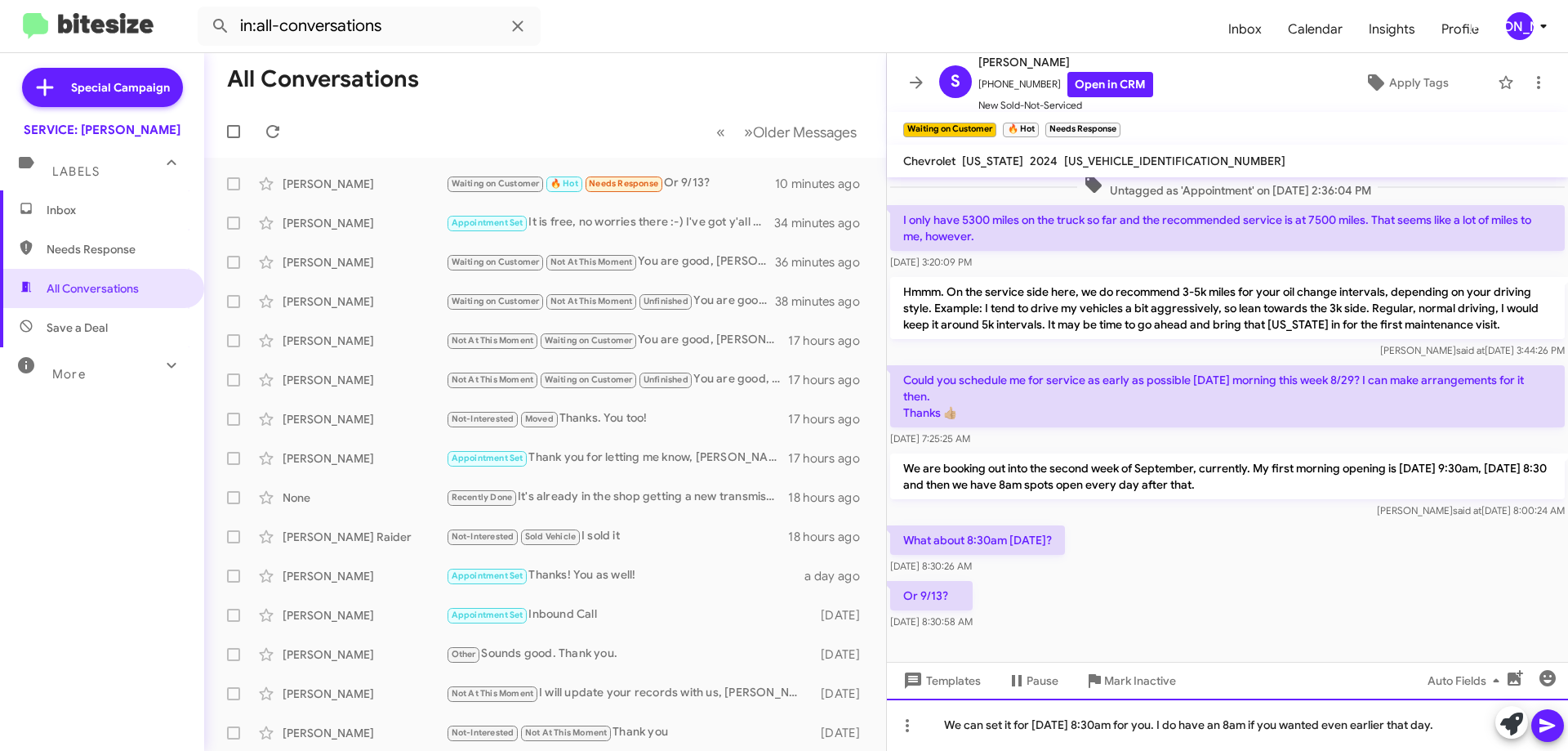
click at [1200, 720] on div "We can set it for [DATE] 8:30am for you. I do have an 8am if you wanted even ea…" at bounding box center [1227, 724] width 681 height 52
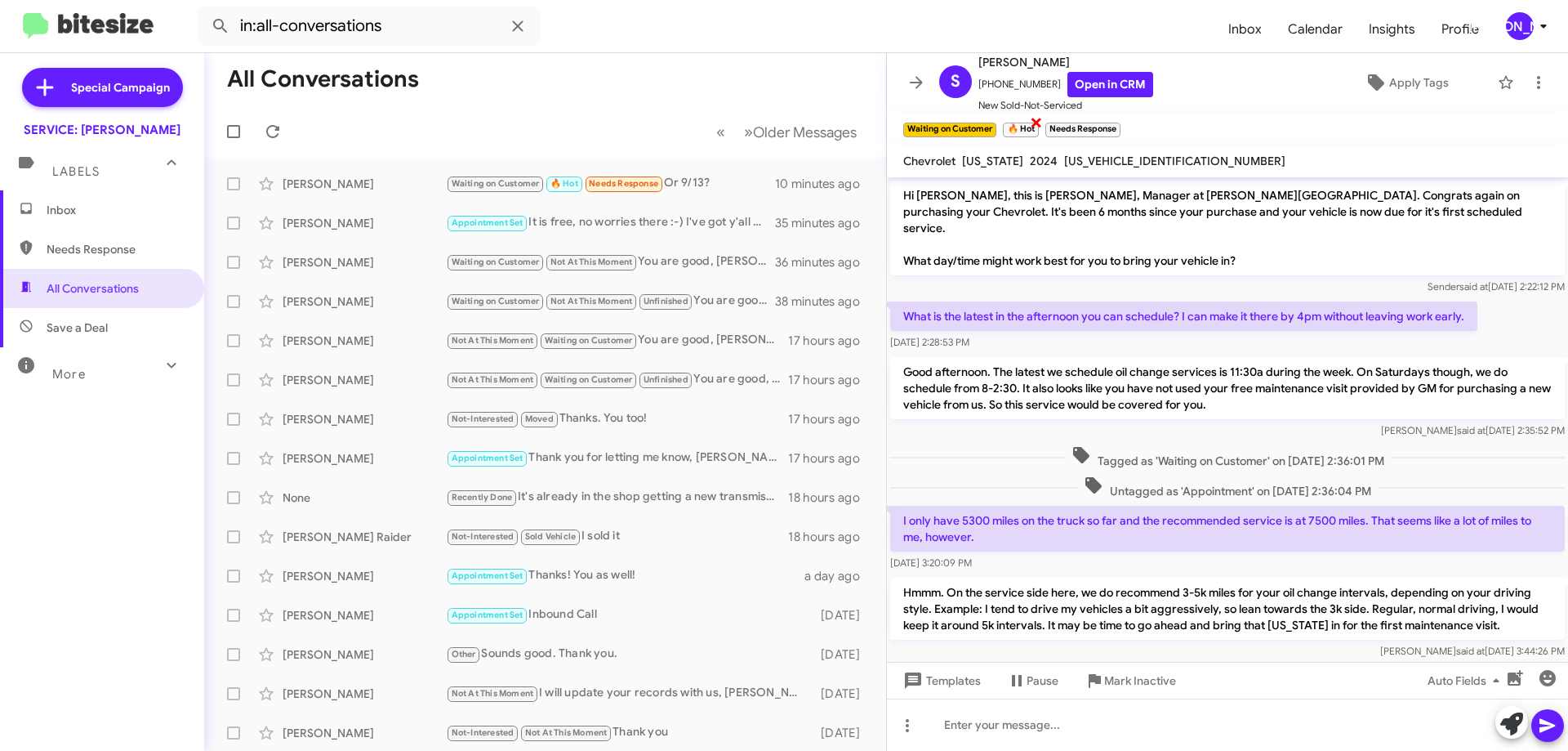
click at [1038, 117] on span "×" at bounding box center [1036, 122] width 13 height 19
click at [1081, 115] on span "×" at bounding box center [1076, 122] width 13 height 19
click at [1405, 85] on span "Apply Tags" at bounding box center [1419, 82] width 60 height 29
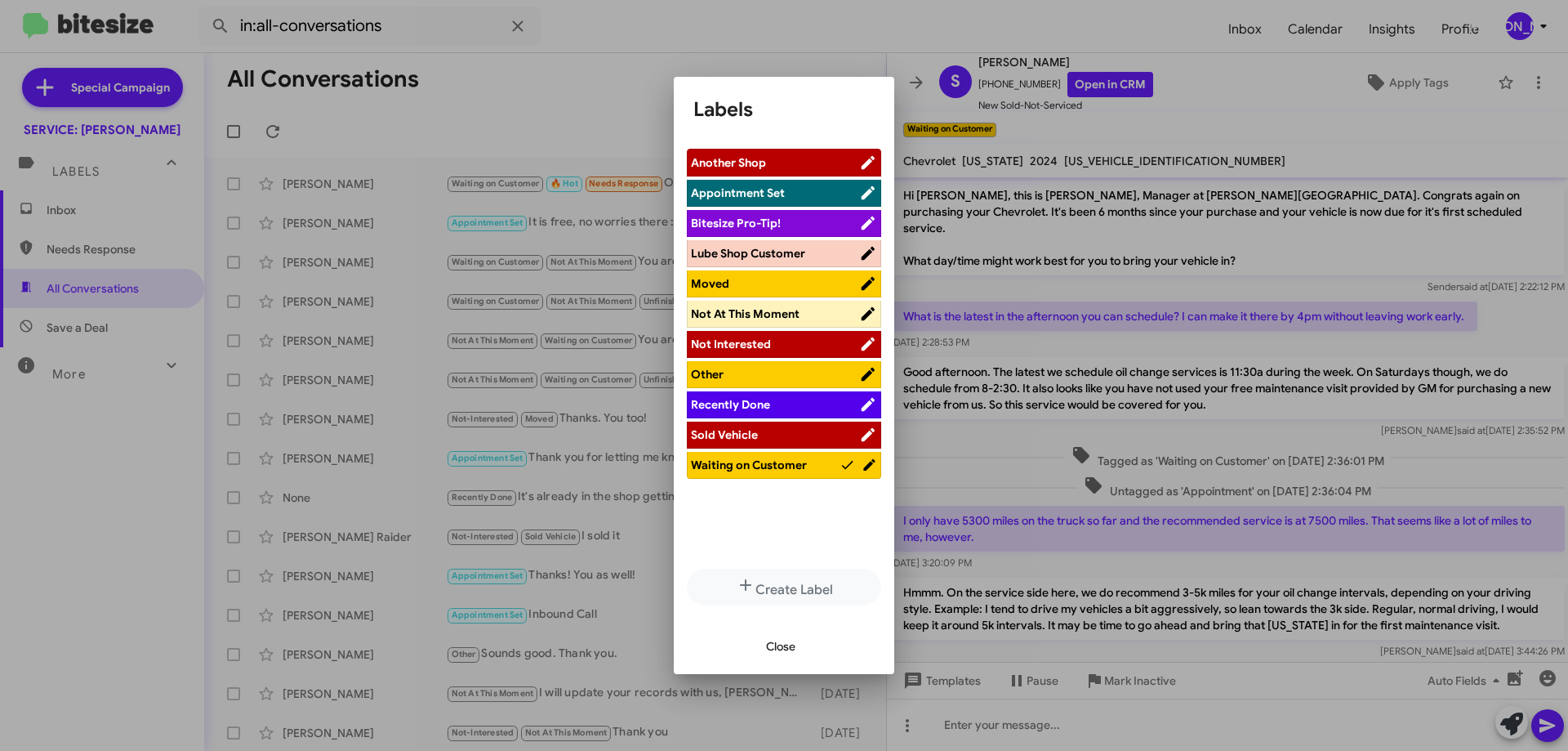
click at [777, 191] on span "Appointment Set" at bounding box center [738, 192] width 94 height 15
click at [790, 643] on span "Close" at bounding box center [780, 645] width 29 height 29
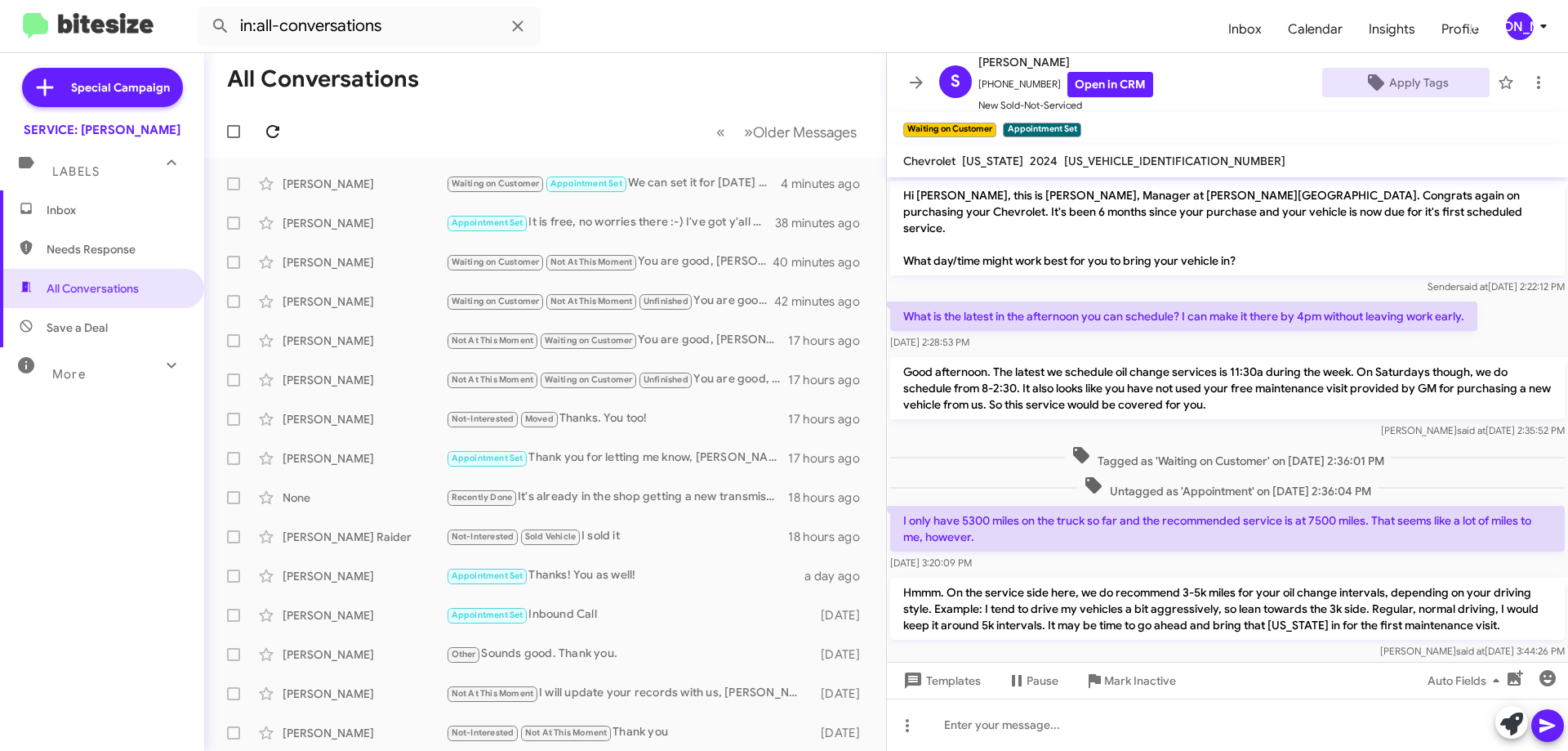
click at [284, 127] on span at bounding box center [272, 131] width 33 height 19
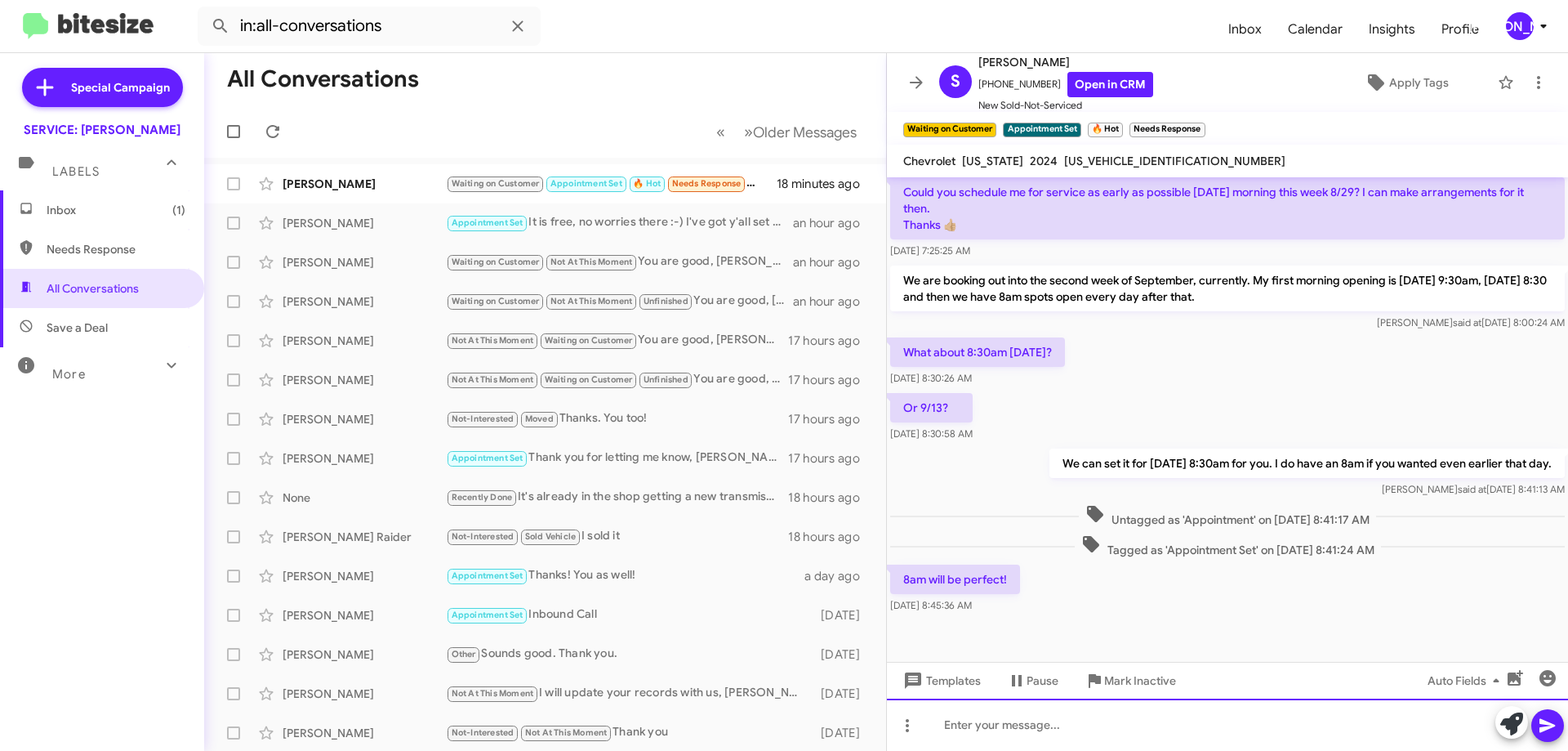
click at [1173, 731] on div at bounding box center [1227, 724] width 681 height 52
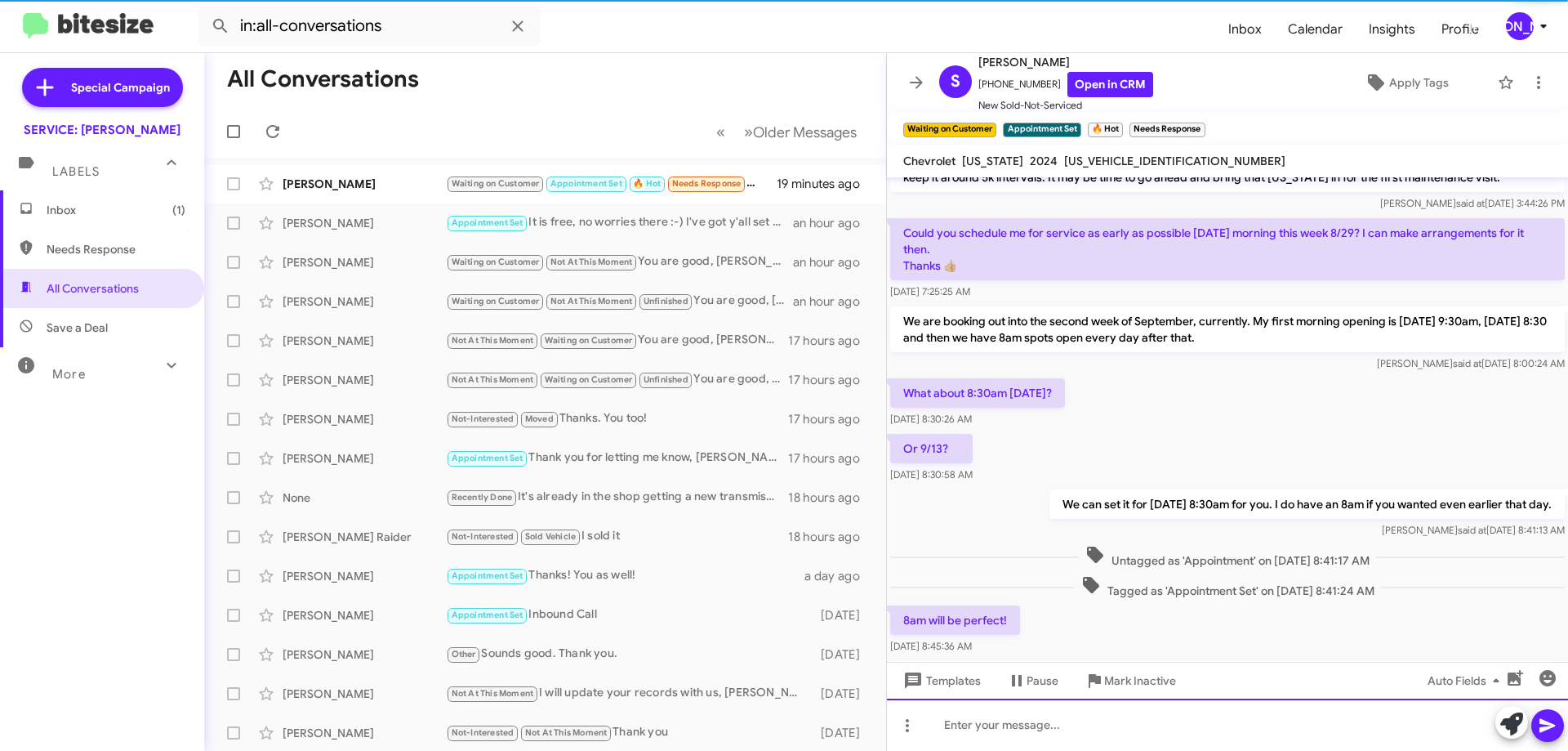
scroll to position [564, 0]
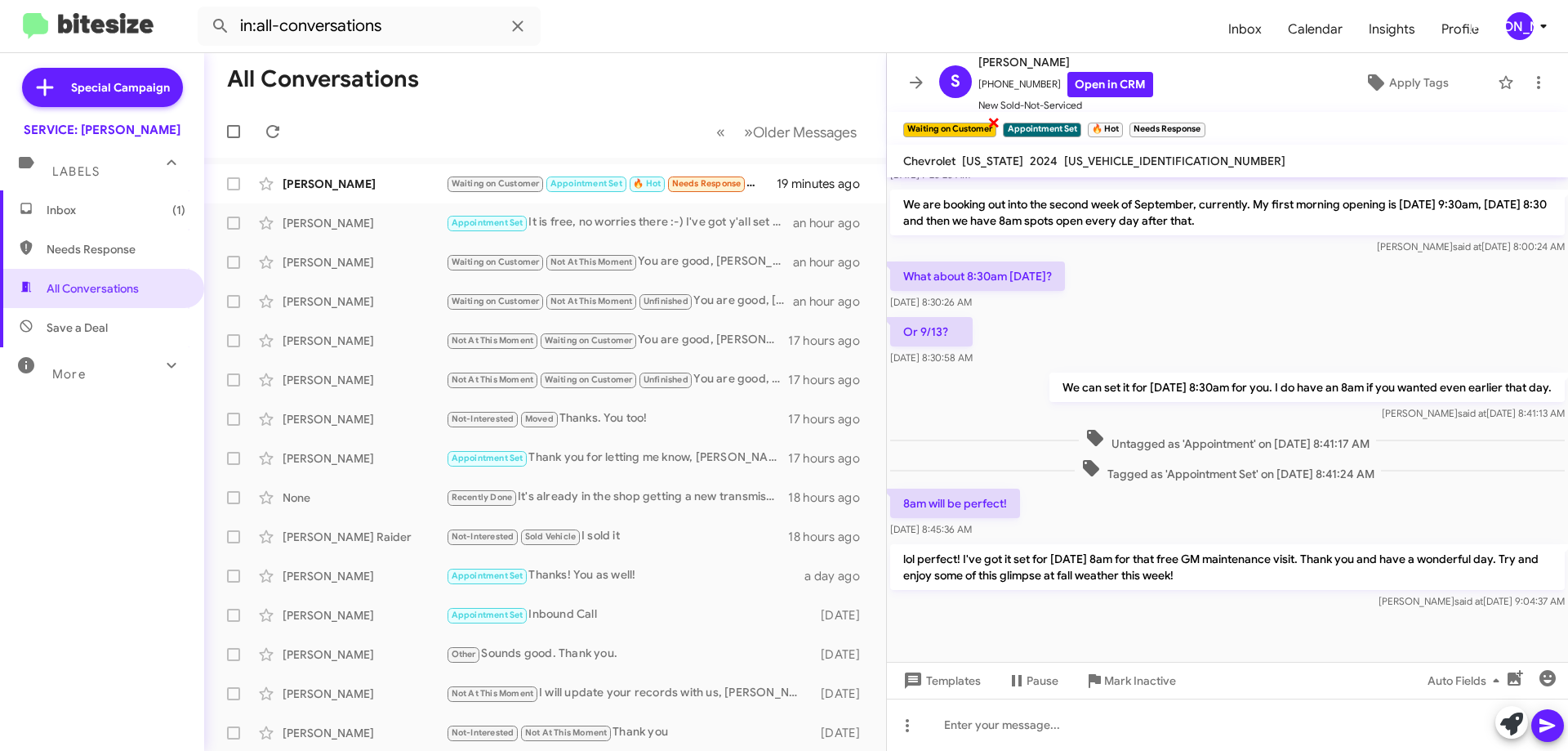
click at [992, 120] on span "×" at bounding box center [993, 122] width 13 height 19
click at [1018, 123] on span "×" at bounding box center [1021, 122] width 13 height 19
click at [1060, 122] on span "×" at bounding box center [1060, 122] width 13 height 19
click at [371, 183] on div "[PERSON_NAME]" at bounding box center [364, 183] width 163 height 17
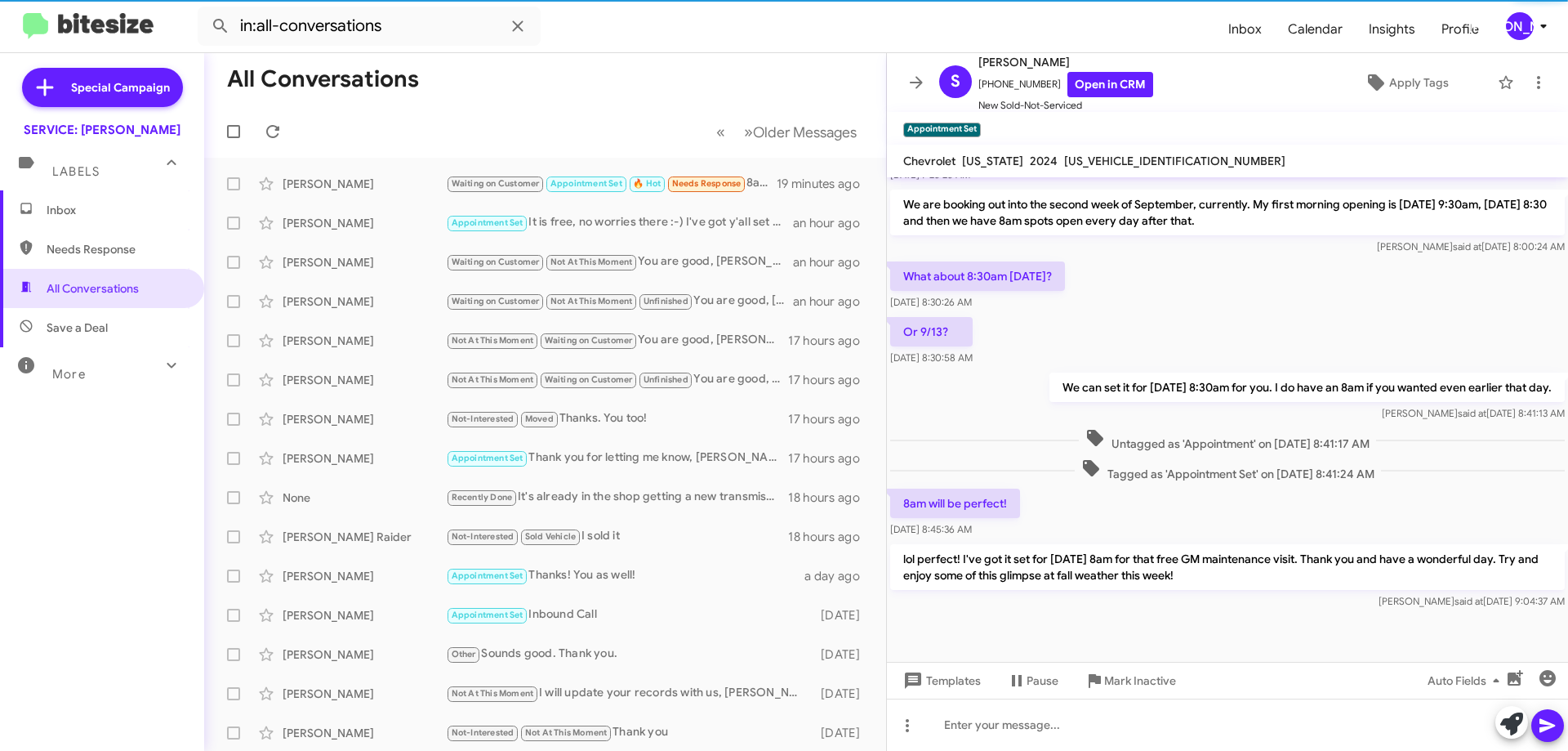
click at [81, 219] on span "Inbox" at bounding box center [102, 210] width 204 height 39
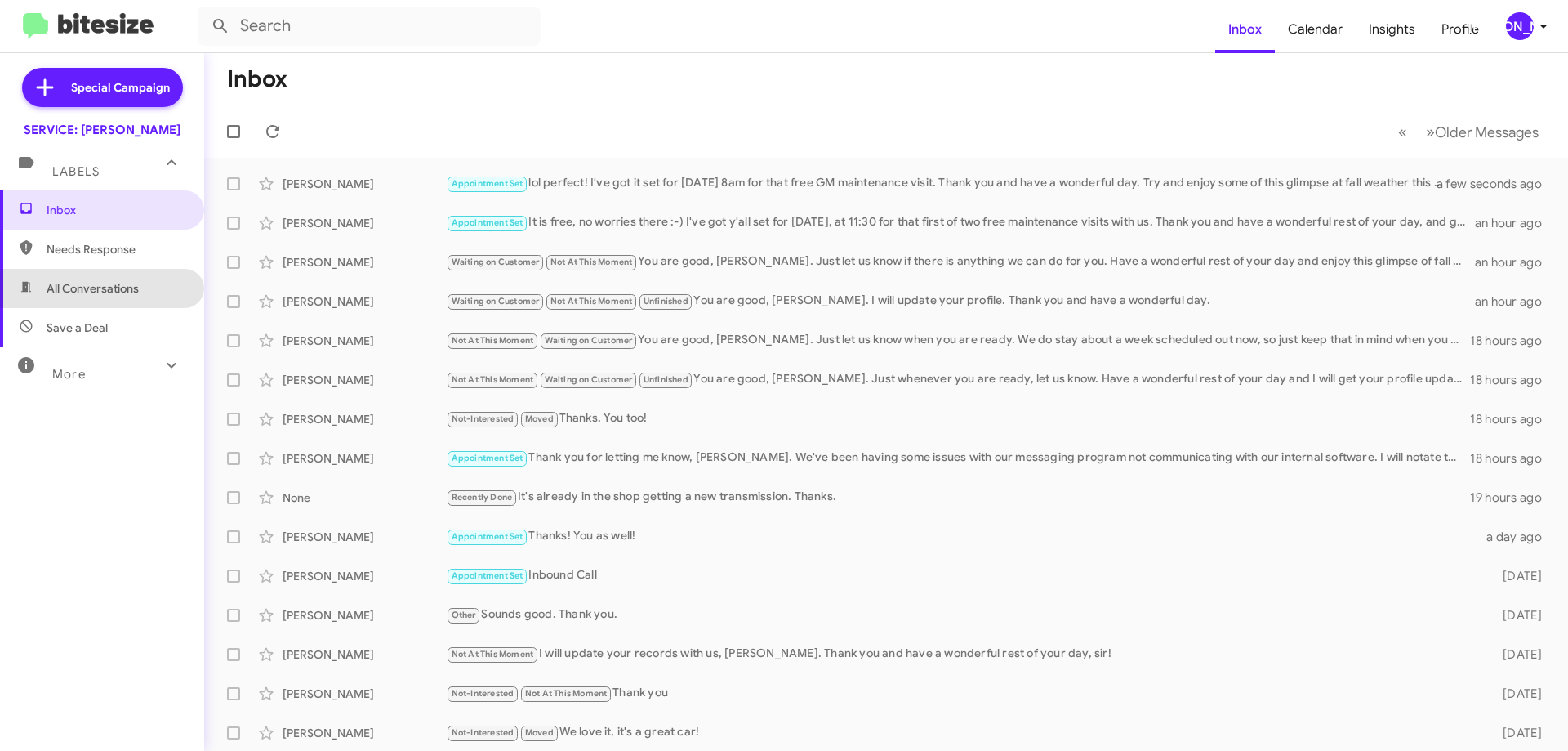
click at [134, 296] on span "All Conversations" at bounding box center [102, 288] width 204 height 39
type input "in:all-conversations"
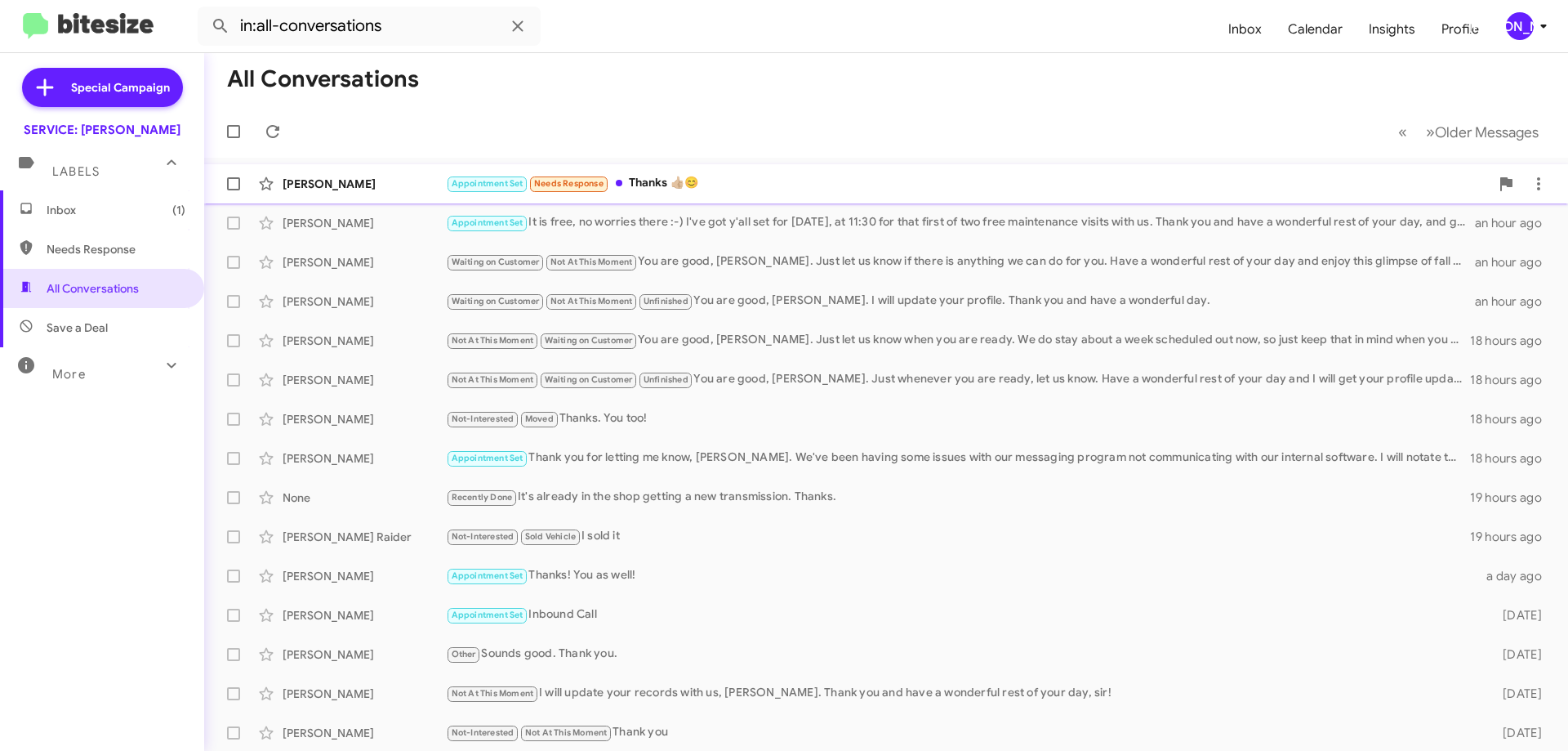
click at [751, 183] on div "Appointment Set Needs Response Thanks 👍🏼😊" at bounding box center [968, 182] width 1044 height 19
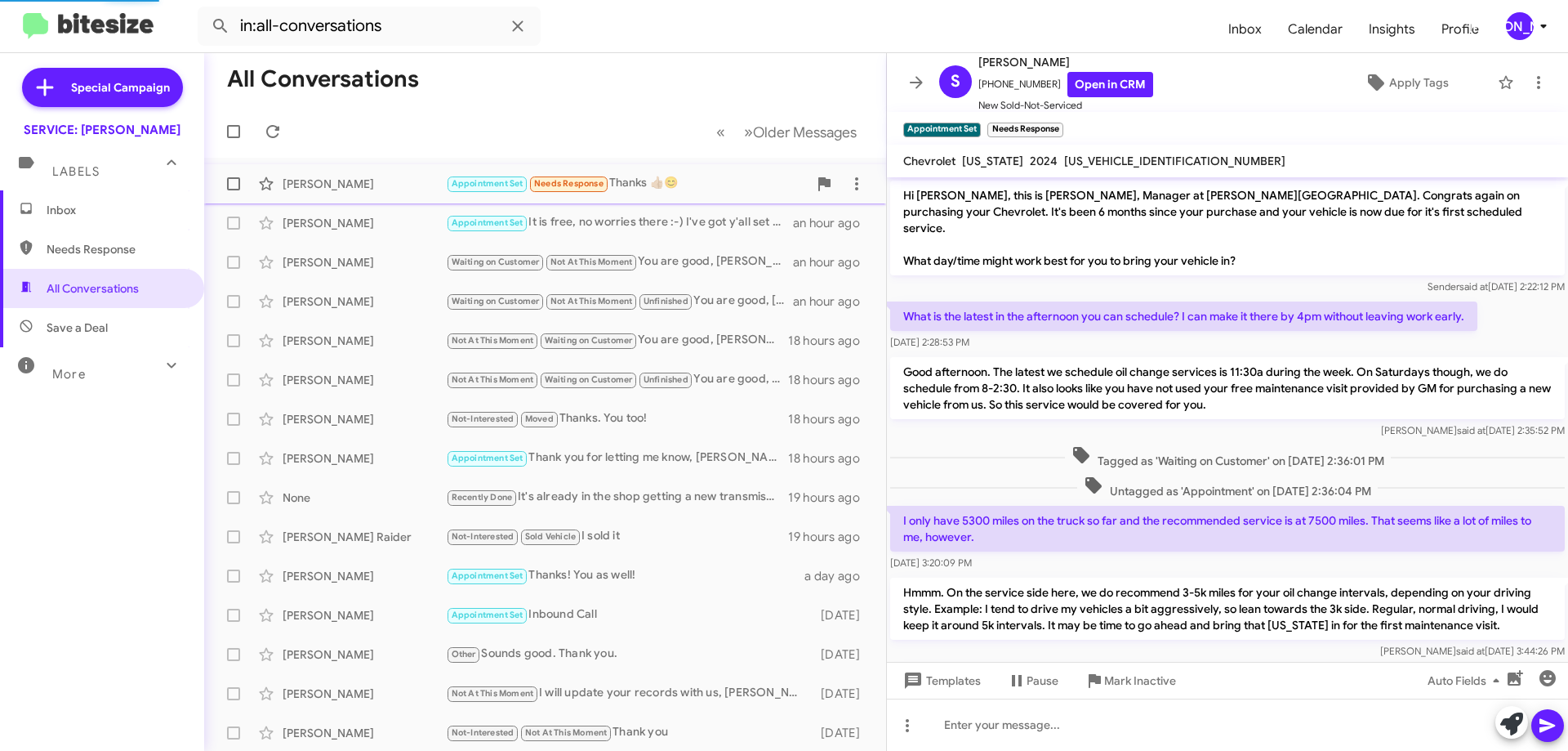
scroll to position [660, 0]
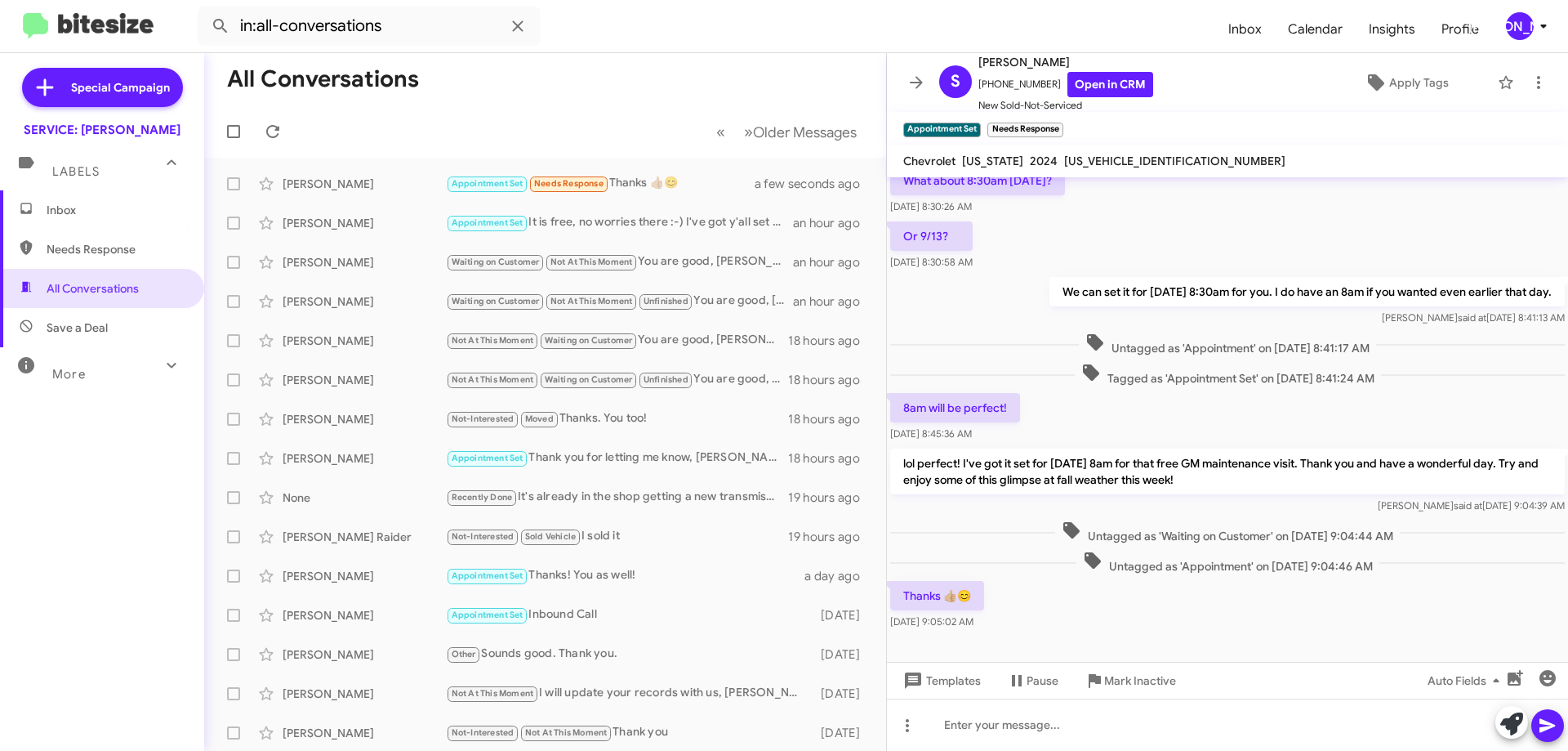
click at [1068, 123] on mat-toolbar "Appointment Set × Needs Response ×" at bounding box center [1227, 128] width 681 height 33
click at [1061, 128] on span "×" at bounding box center [1060, 122] width 13 height 19
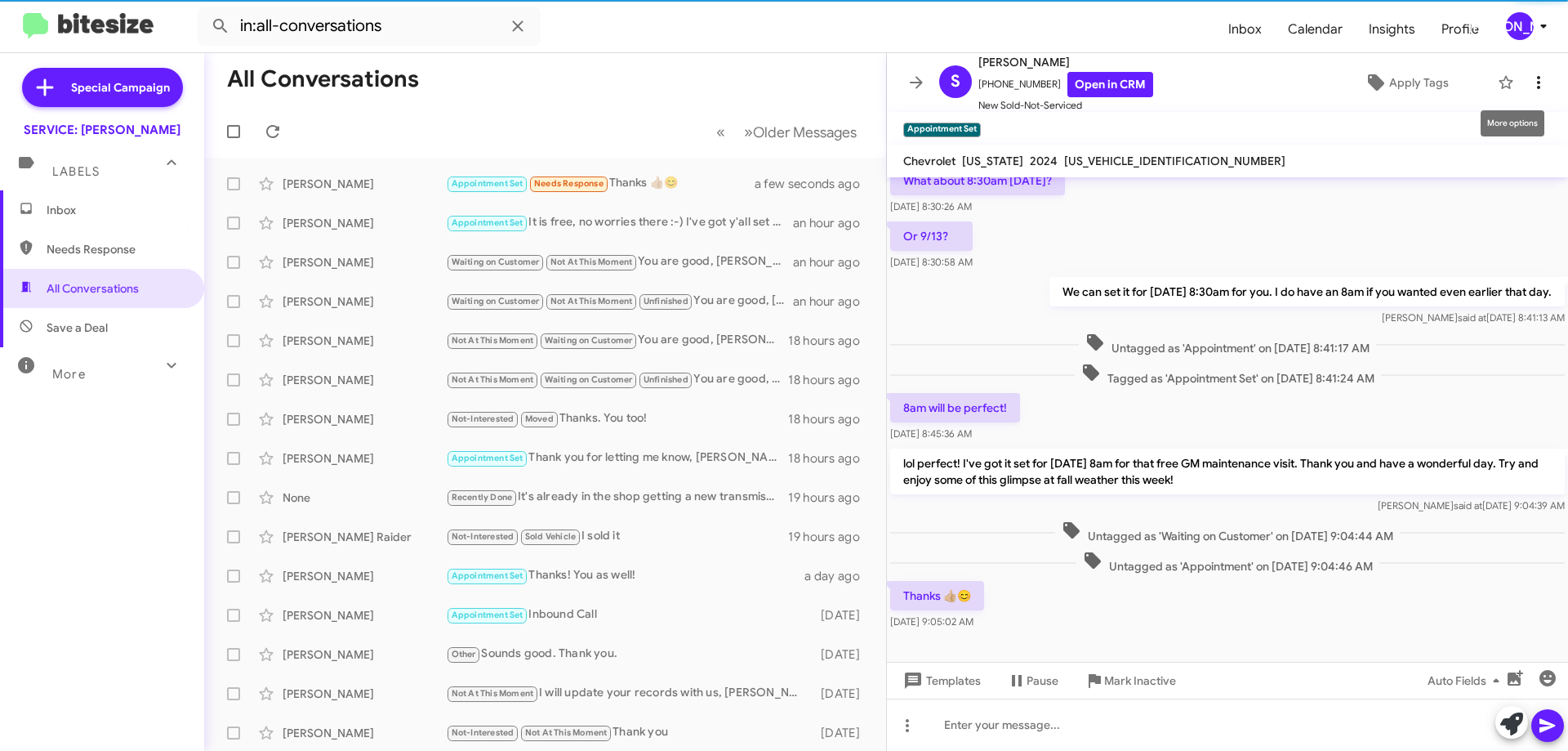
click at [1531, 73] on icon at bounding box center [1539, 82] width 19 height 19
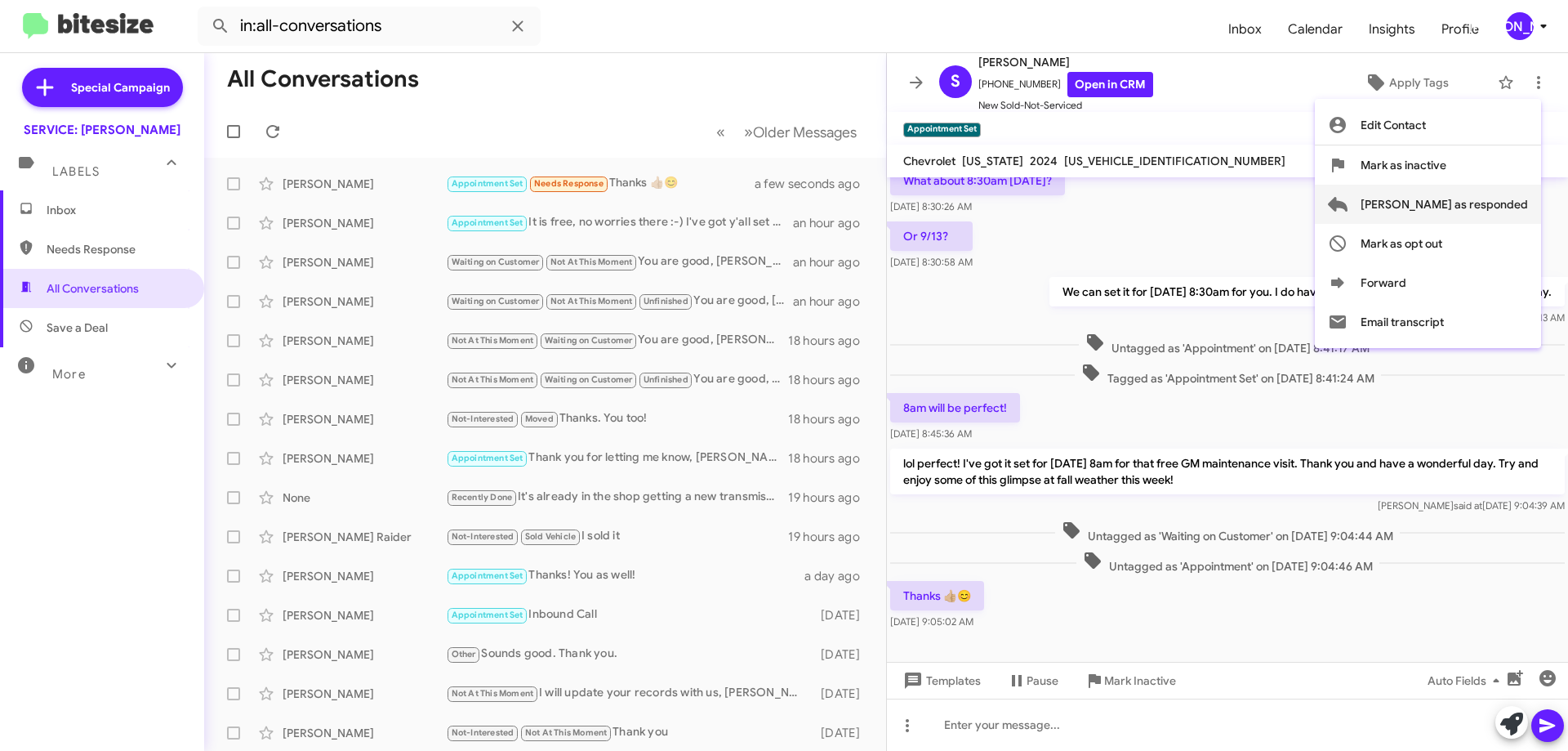
click at [1500, 198] on span "[PERSON_NAME] as responded" at bounding box center [1445, 204] width 167 height 39
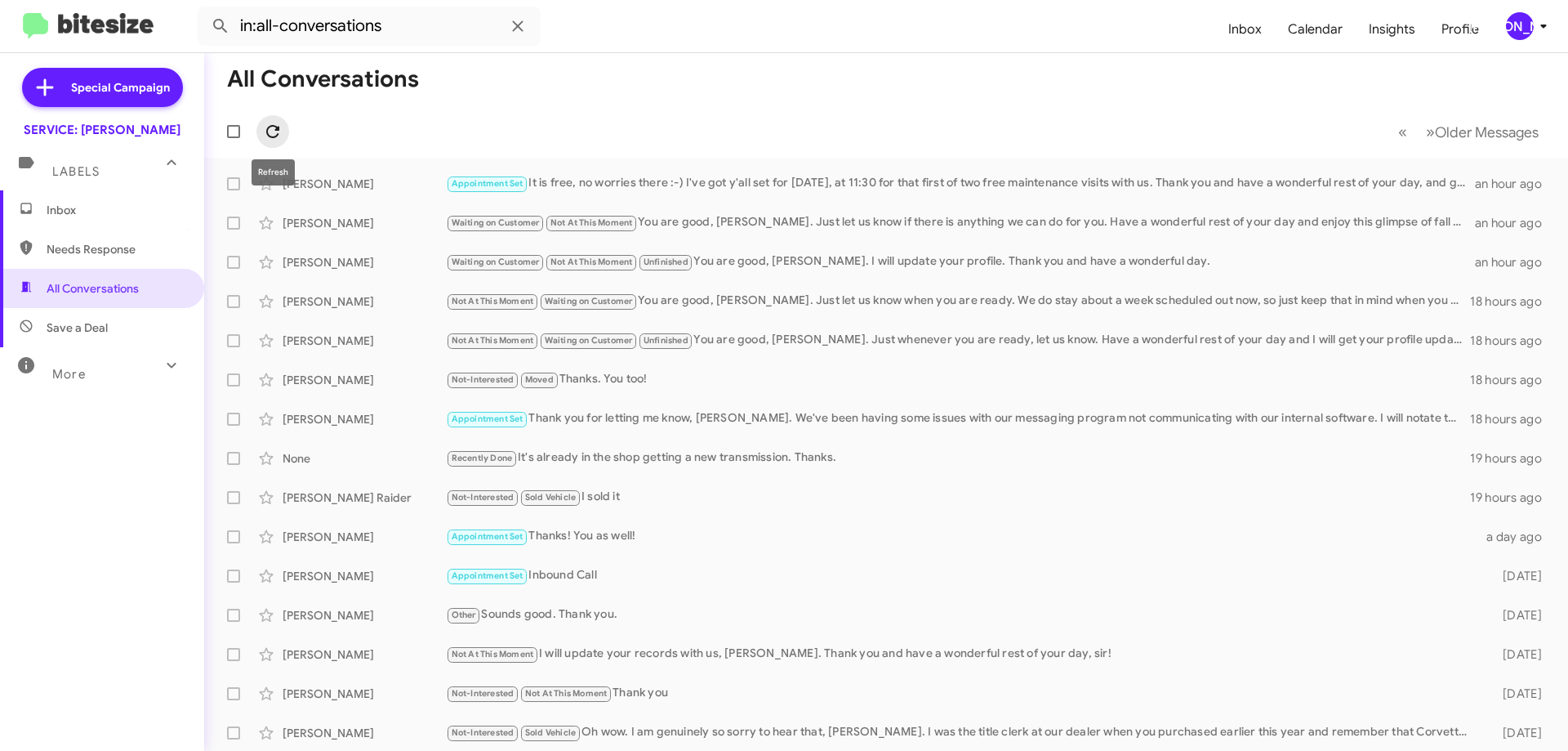
click at [279, 131] on icon at bounding box center [272, 131] width 19 height 19
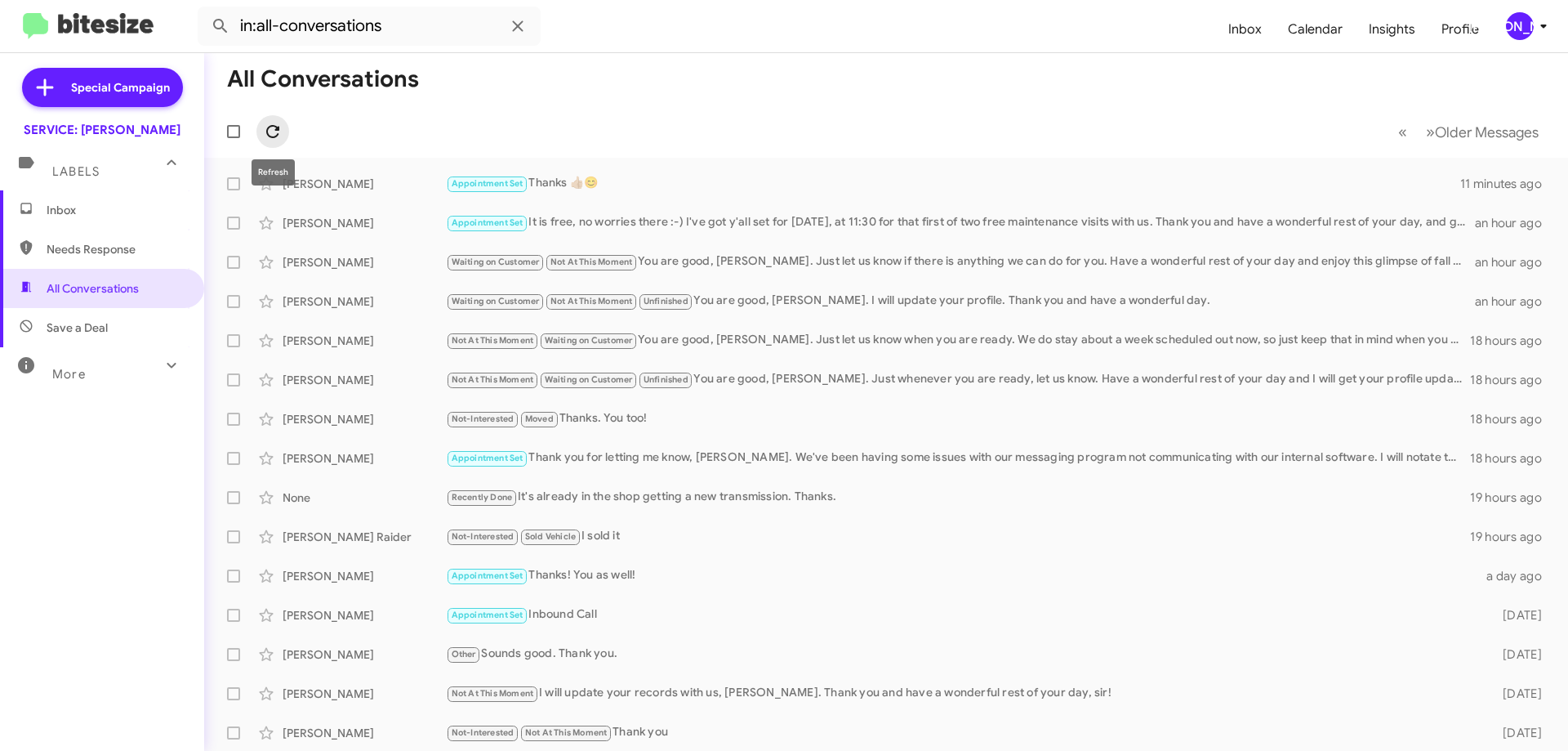
click at [272, 124] on icon at bounding box center [272, 131] width 19 height 19
click at [281, 119] on button at bounding box center [272, 131] width 33 height 33
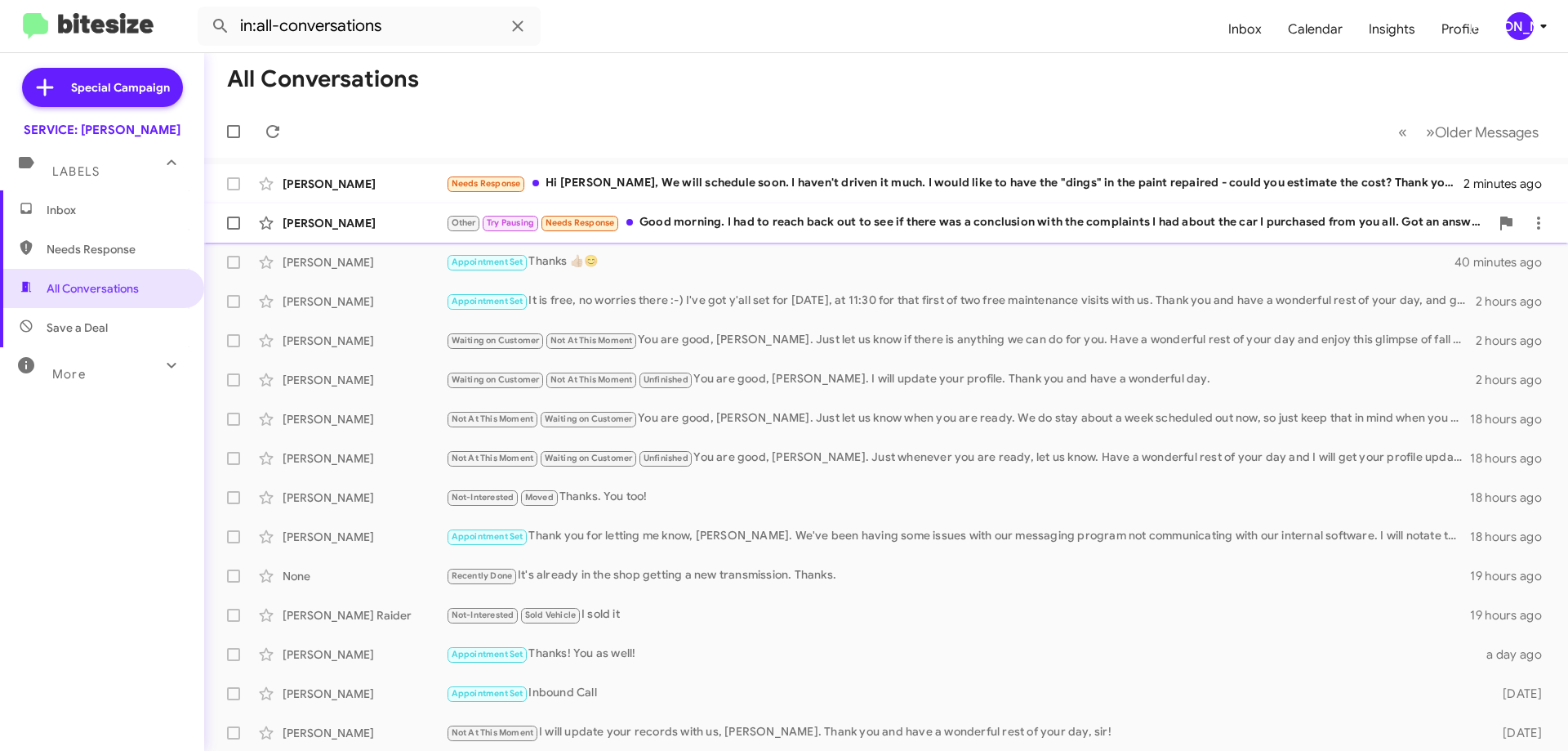
click at [712, 212] on div "[PERSON_NAME] Other Try Pausing Needs Response Good morning. I had to reach bac…" at bounding box center [886, 222] width 1338 height 33
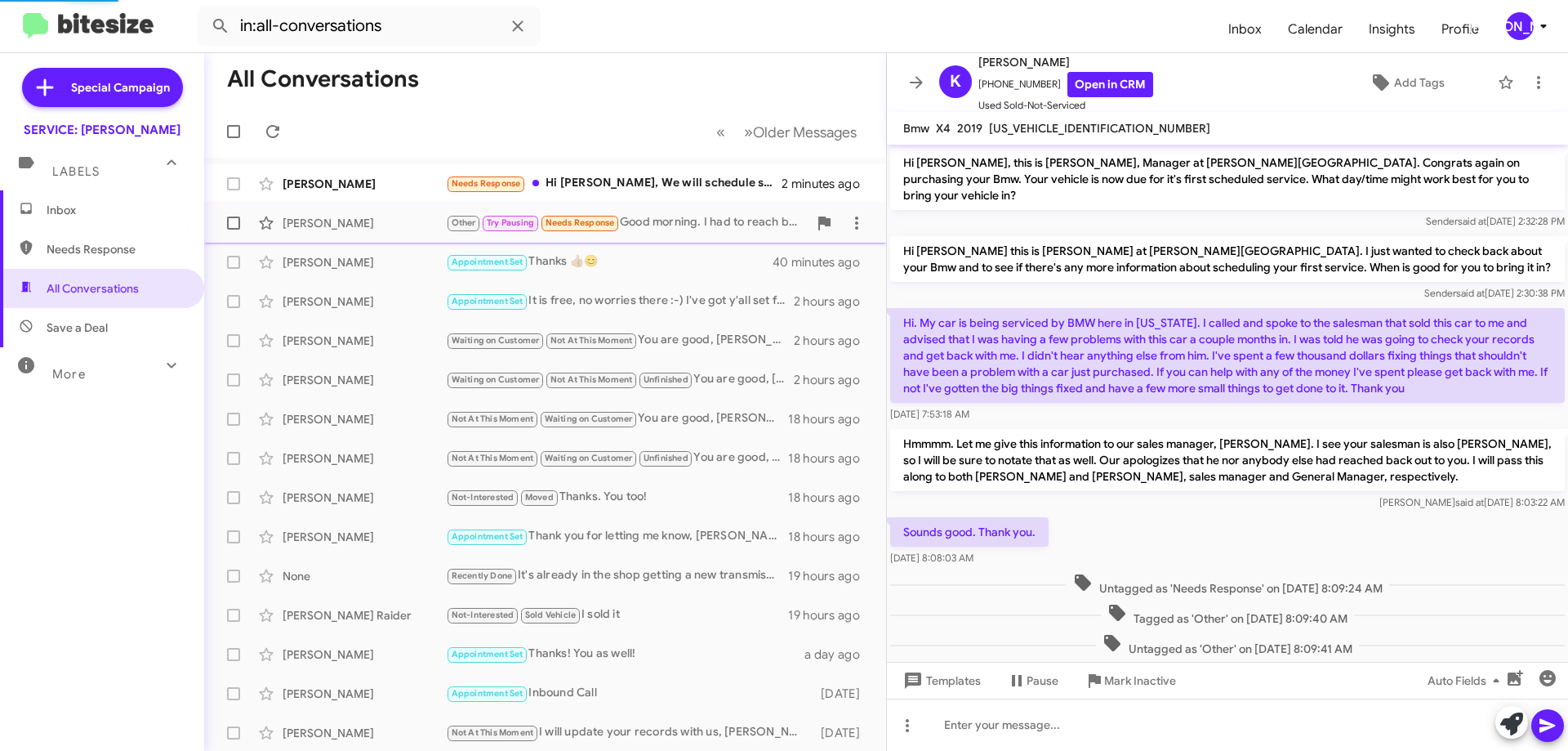
scroll to position [190, 0]
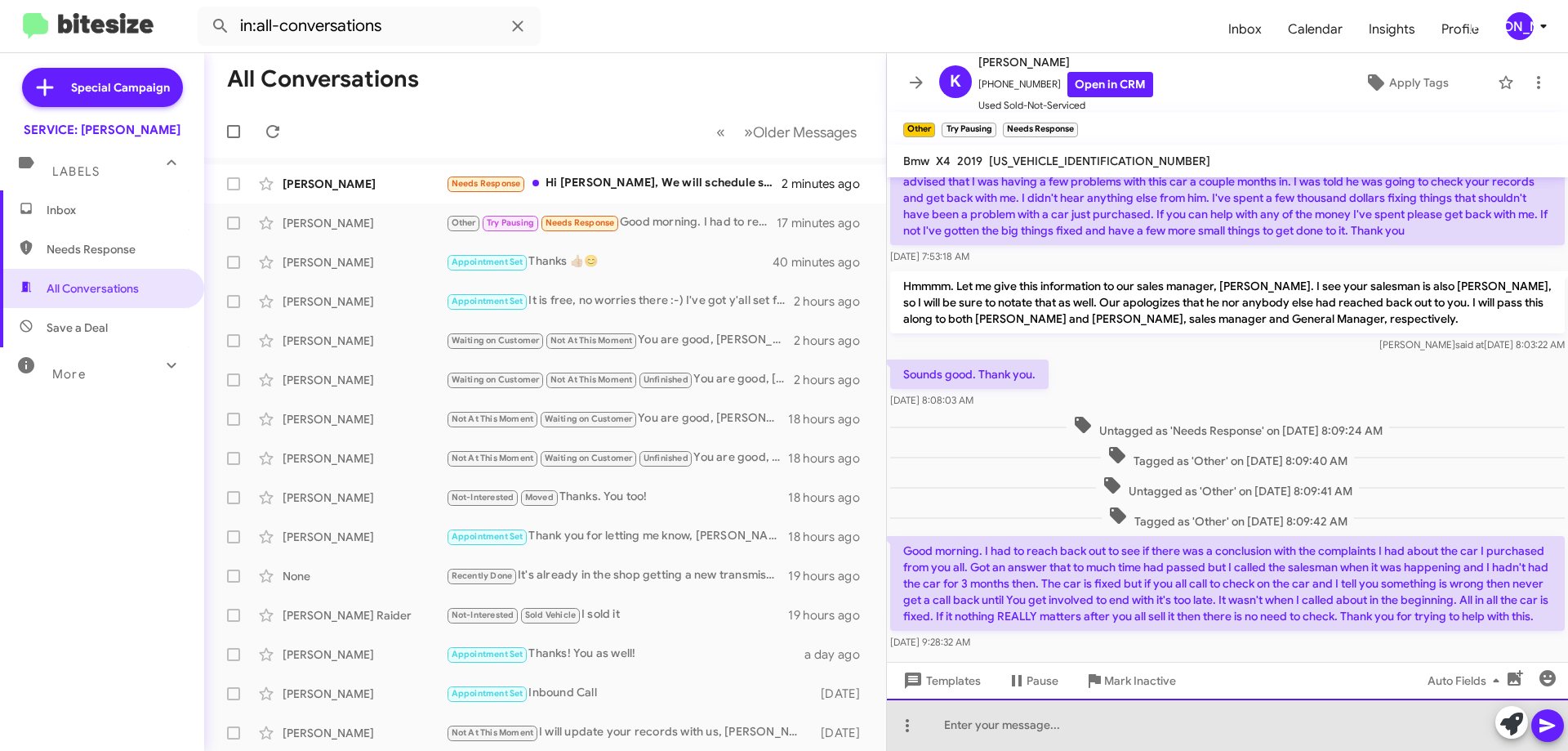
click at [1169, 707] on div at bounding box center [1227, 724] width 681 height 52
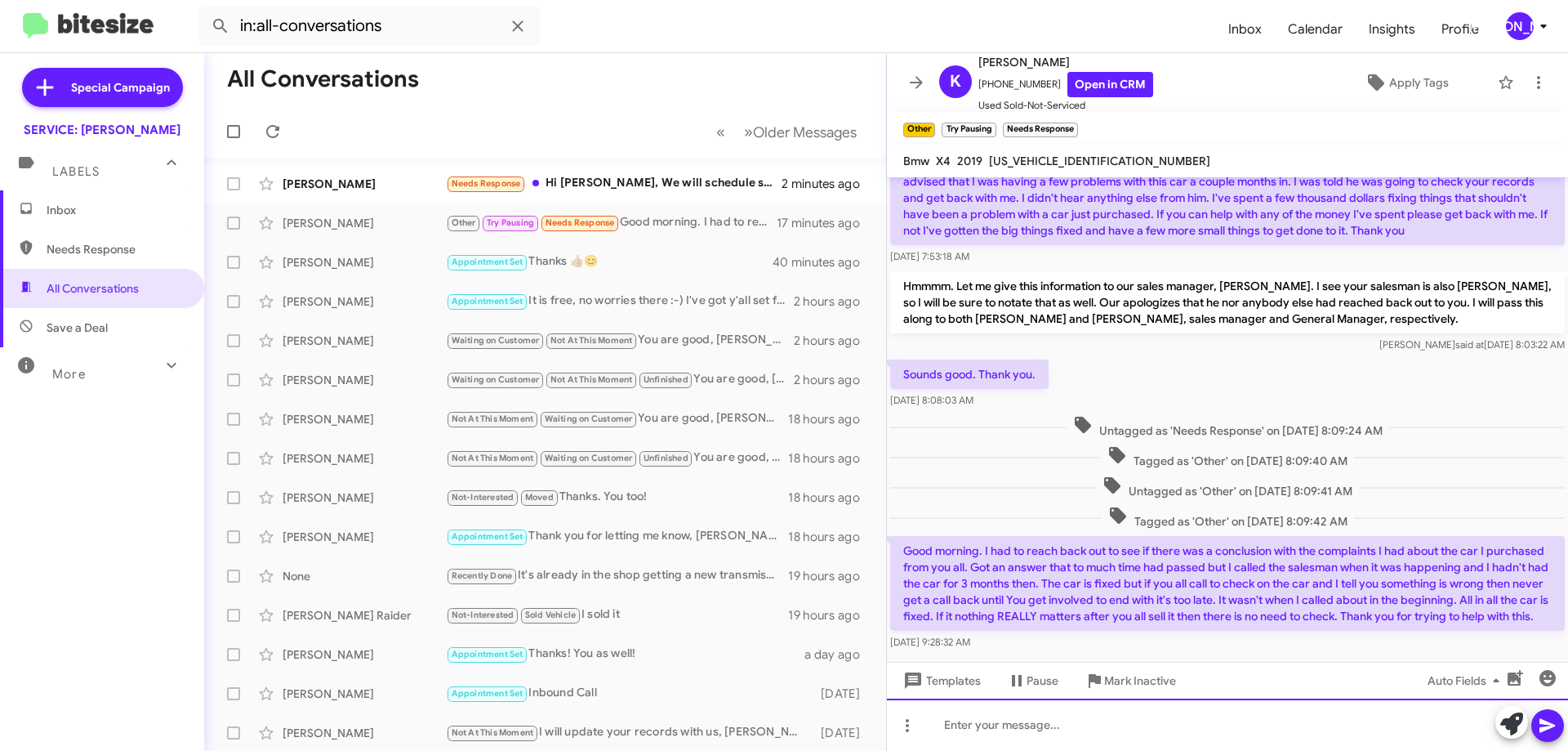
click at [1010, 732] on div at bounding box center [1227, 724] width 681 height 52
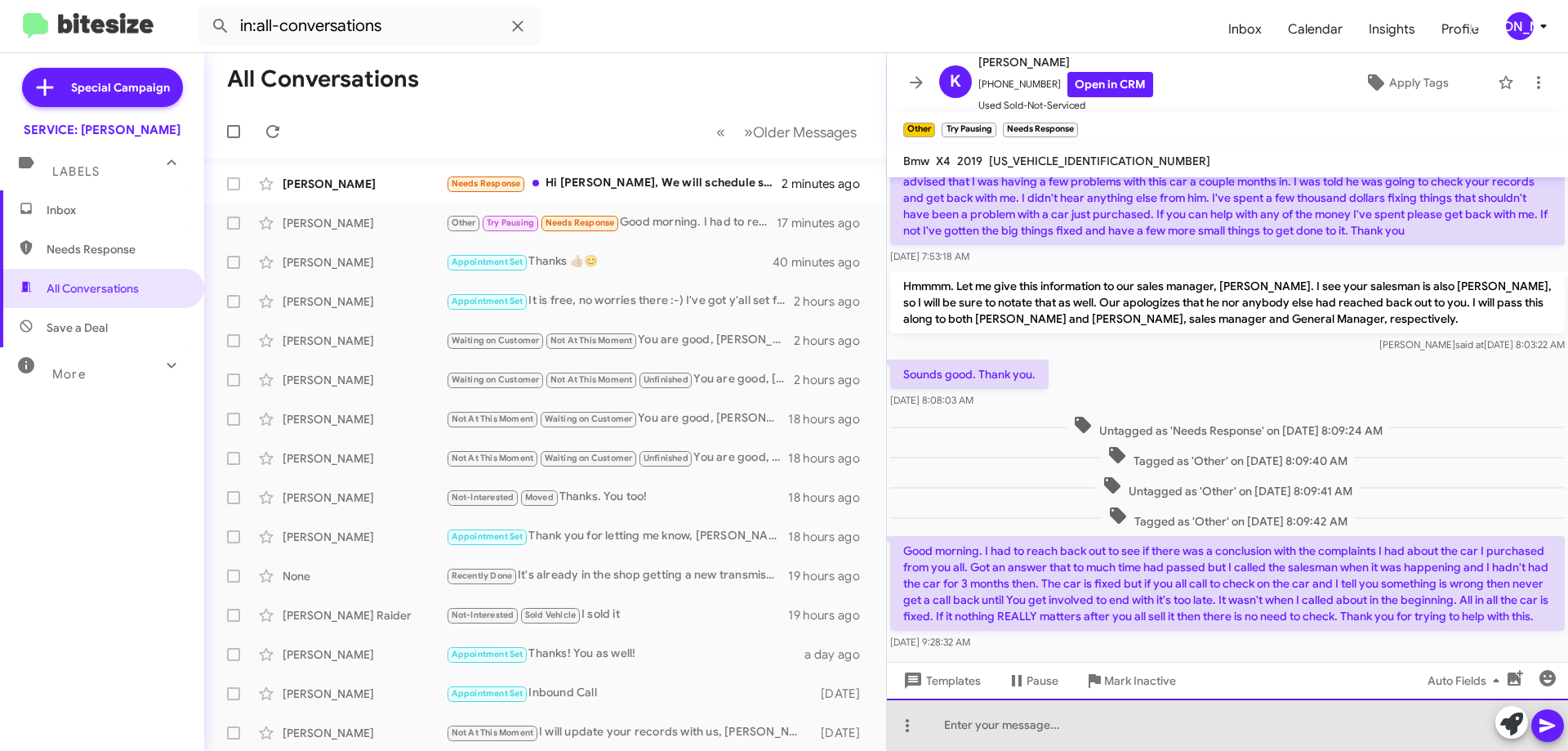
click at [1010, 732] on div at bounding box center [1227, 724] width 681 height 52
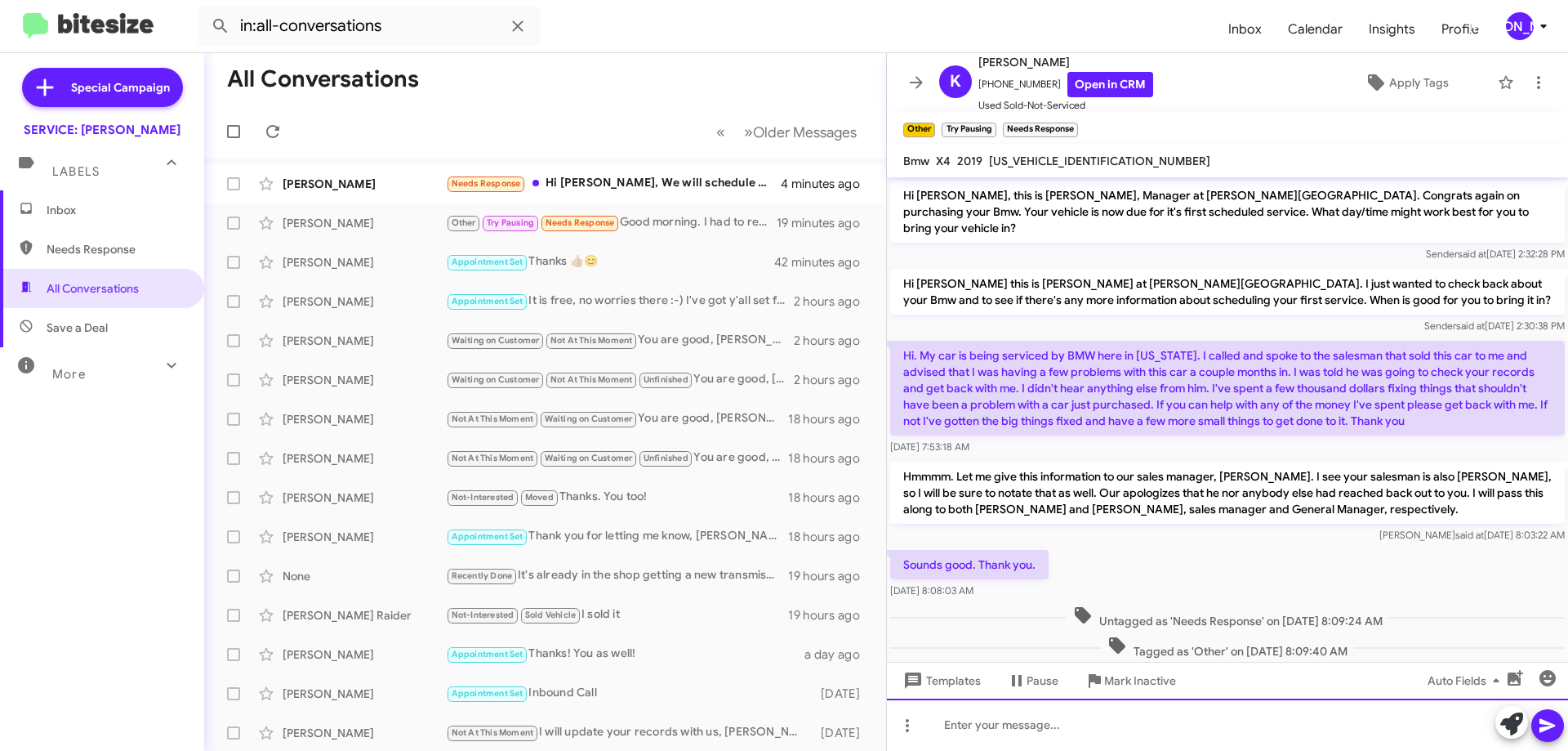
scroll to position [299, 0]
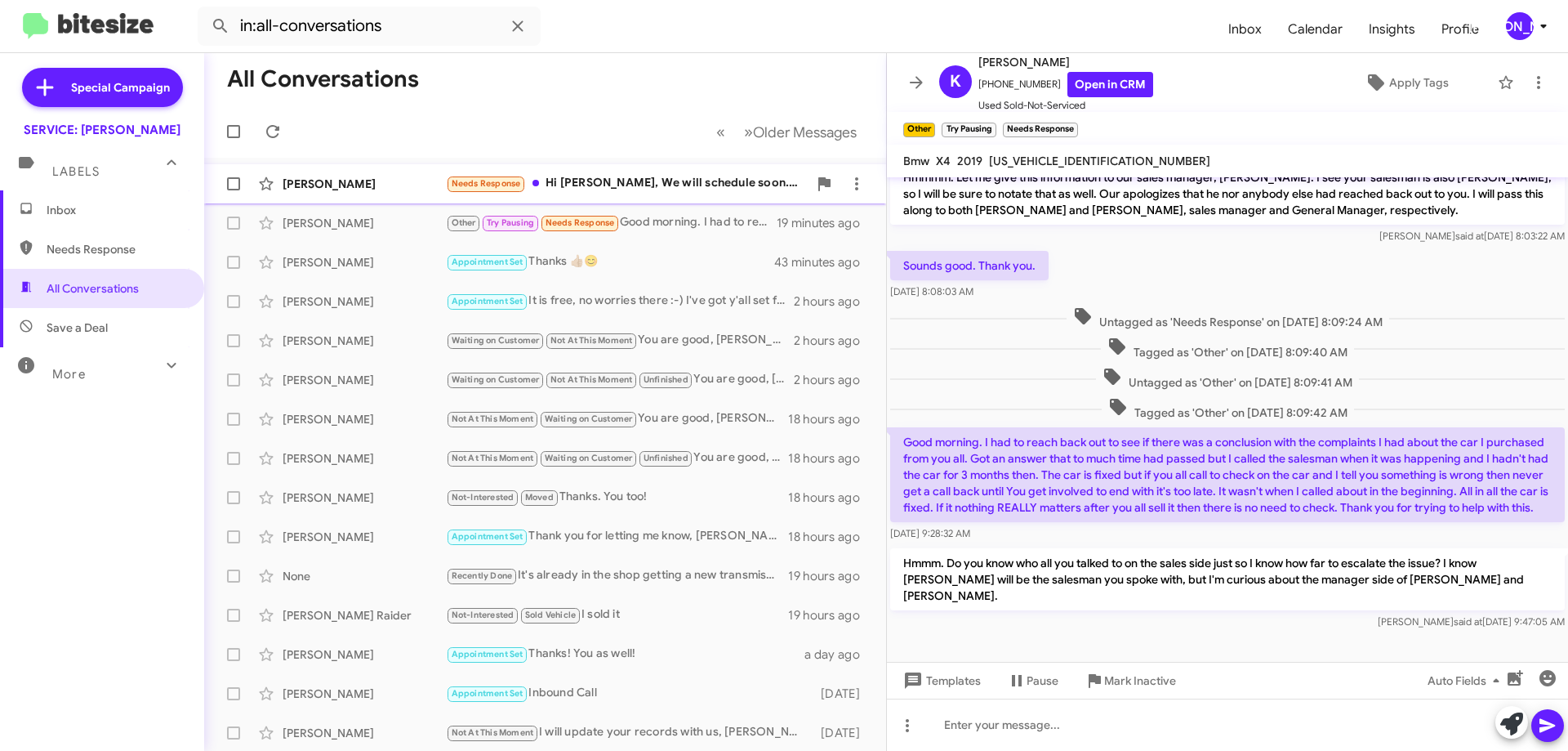
click at [688, 177] on div "Needs Response Hi [PERSON_NAME], We will schedule soon. I haven't driven it muc…" at bounding box center [627, 182] width 361 height 19
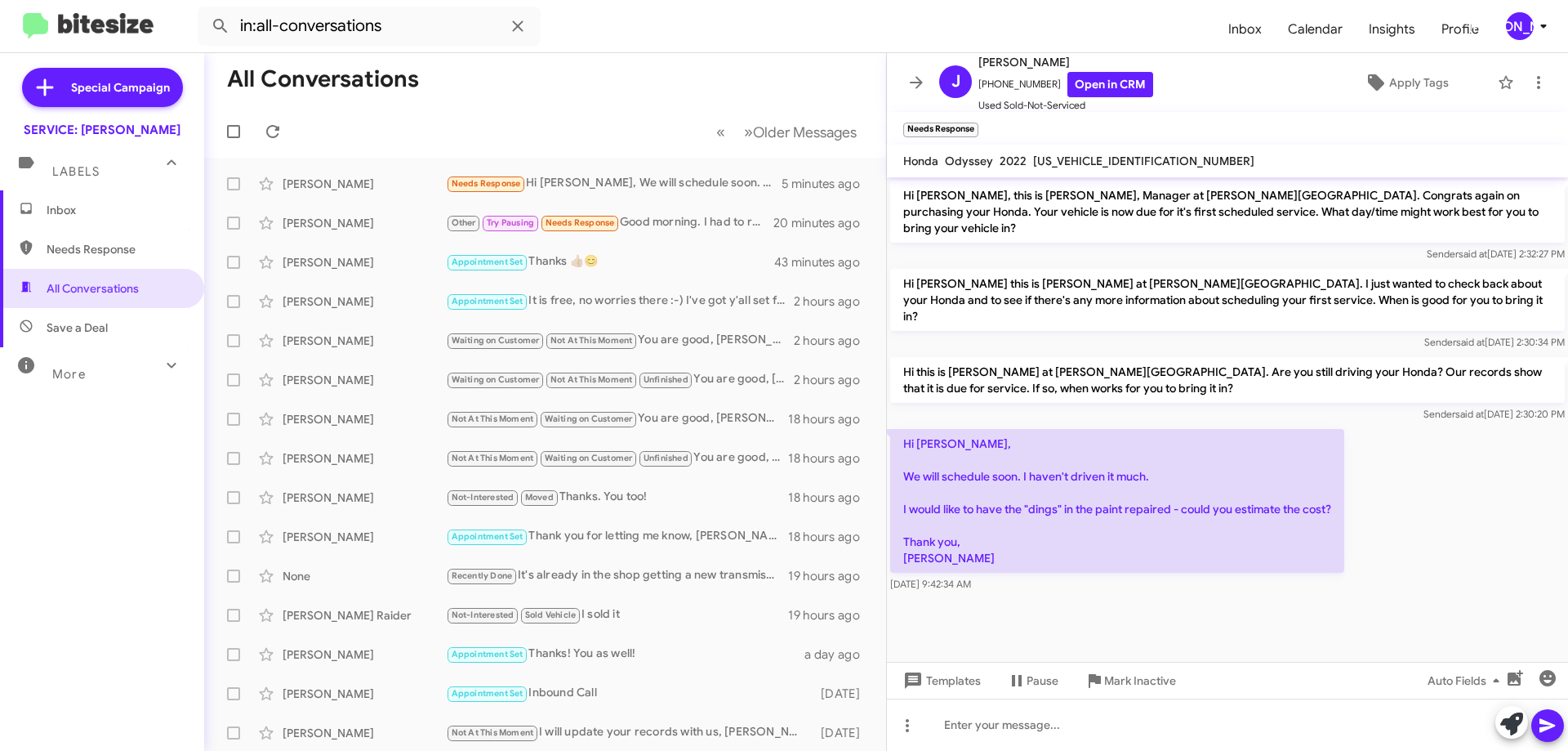
click at [1077, 160] on span "[US_VEHICLE_IDENTIFICATION_NUMBER]" at bounding box center [1143, 160] width 221 height 15
copy span "[US_VEHICLE_IDENTIFICATION_NUMBER]"
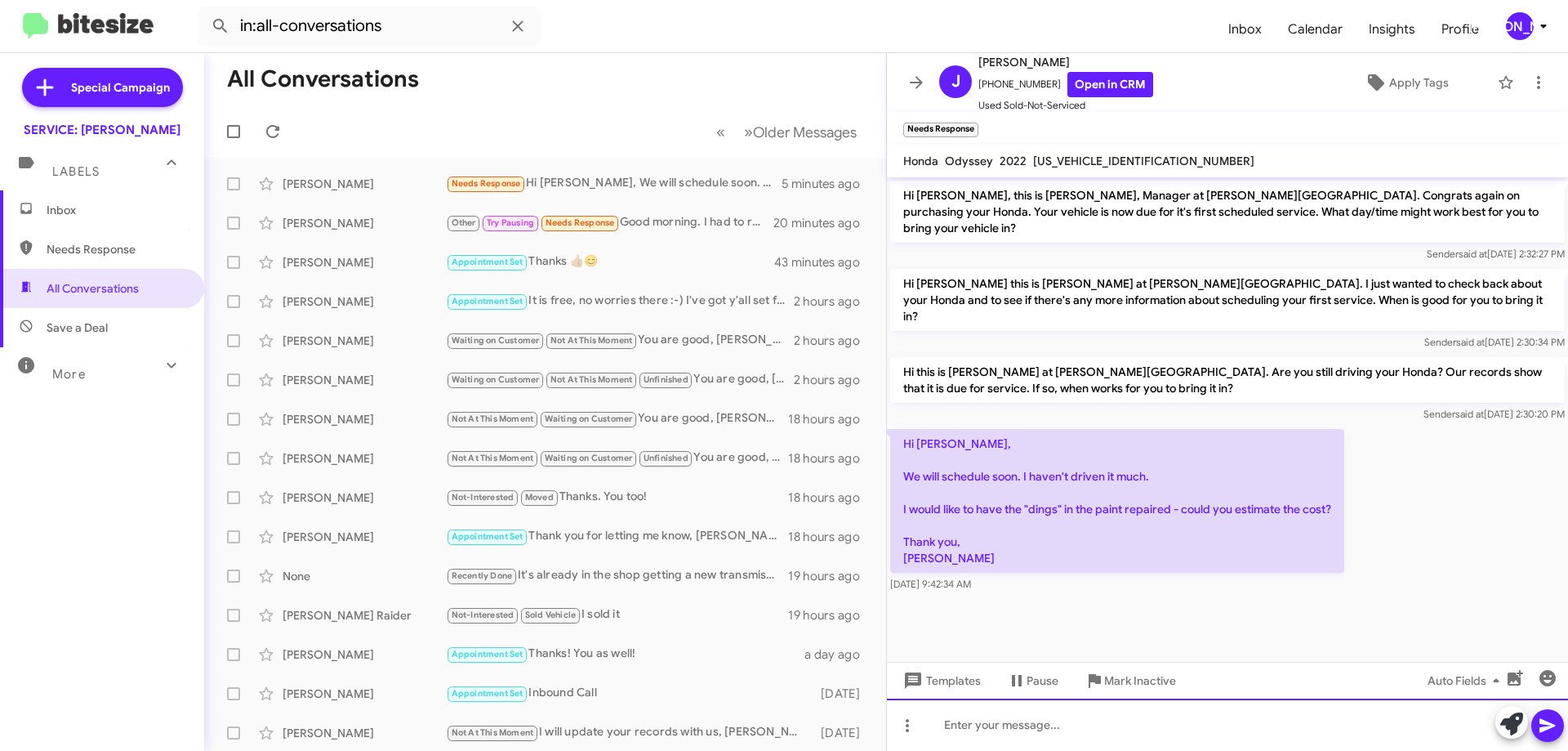
click at [1074, 732] on div at bounding box center [1227, 724] width 681 height 52
click at [1237, 725] on div at bounding box center [1227, 724] width 681 height 52
click at [982, 724] on div "We" at bounding box center [1227, 724] width 681 height 52
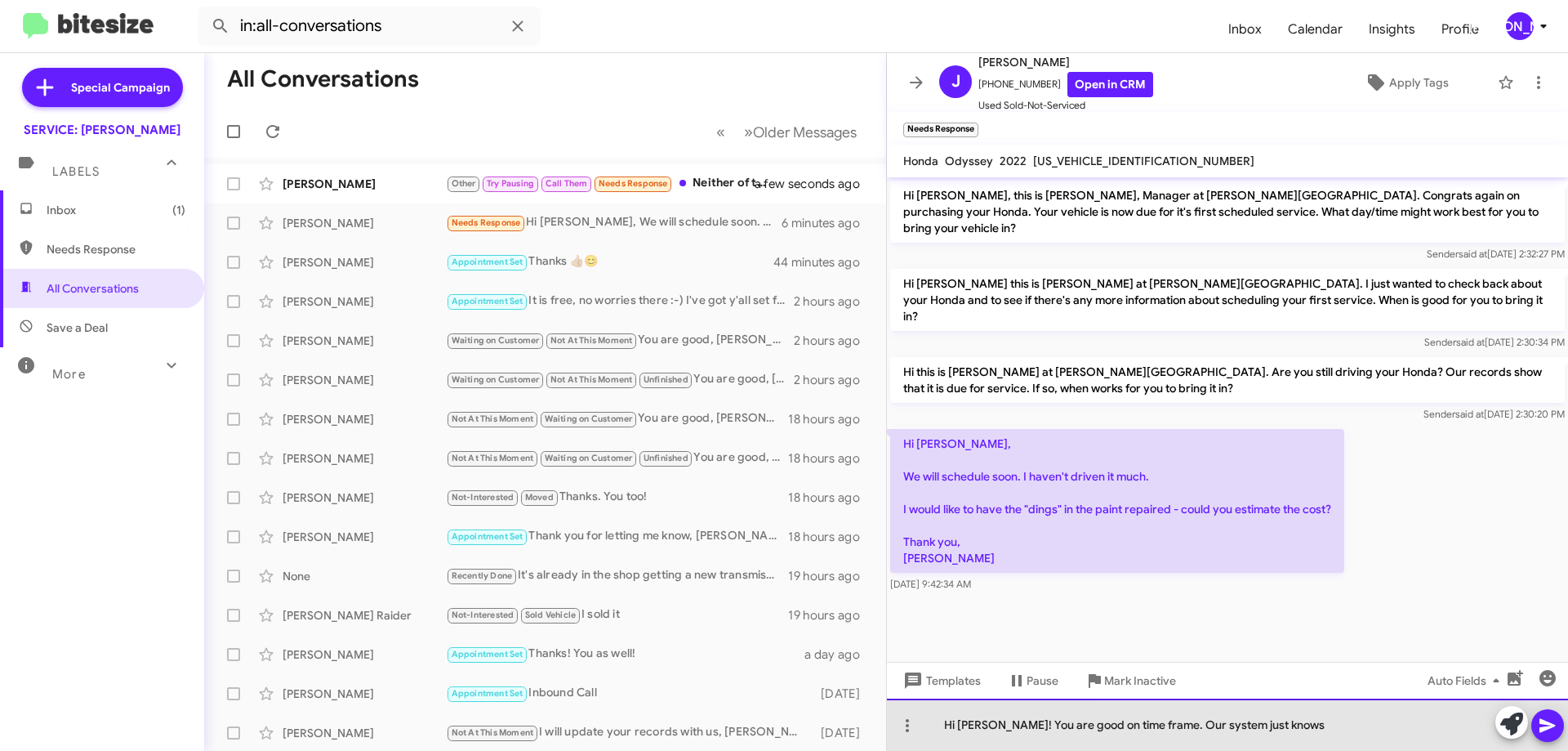
click at [1385, 724] on div "Hi [PERSON_NAME]! You are good on time frame. Our system just knows" at bounding box center [1227, 724] width 681 height 52
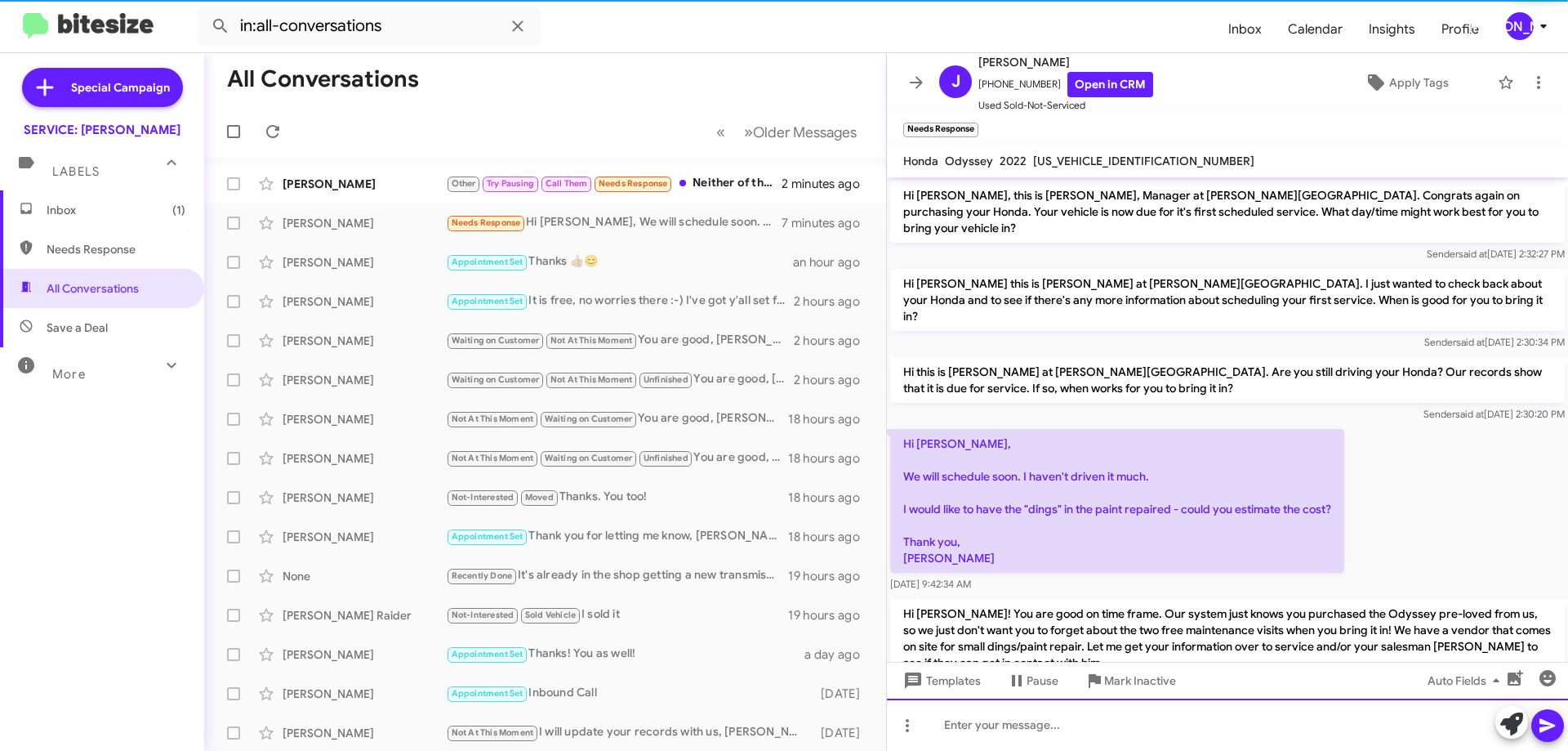
scroll to position [26, 0]
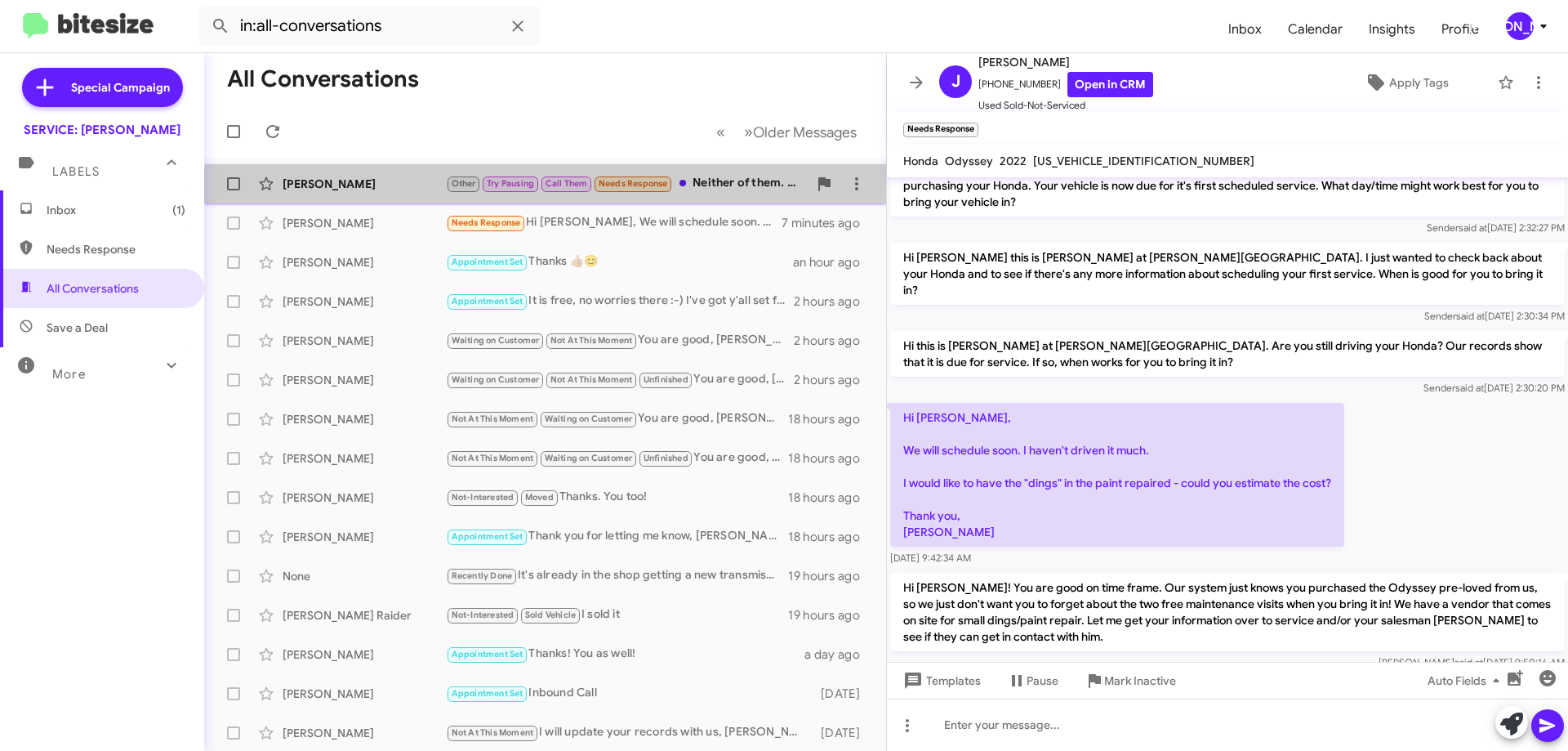
click at [705, 198] on div "[PERSON_NAME] Other Try Pausing Call Them Needs Response Neither of them. When …" at bounding box center [545, 183] width 656 height 33
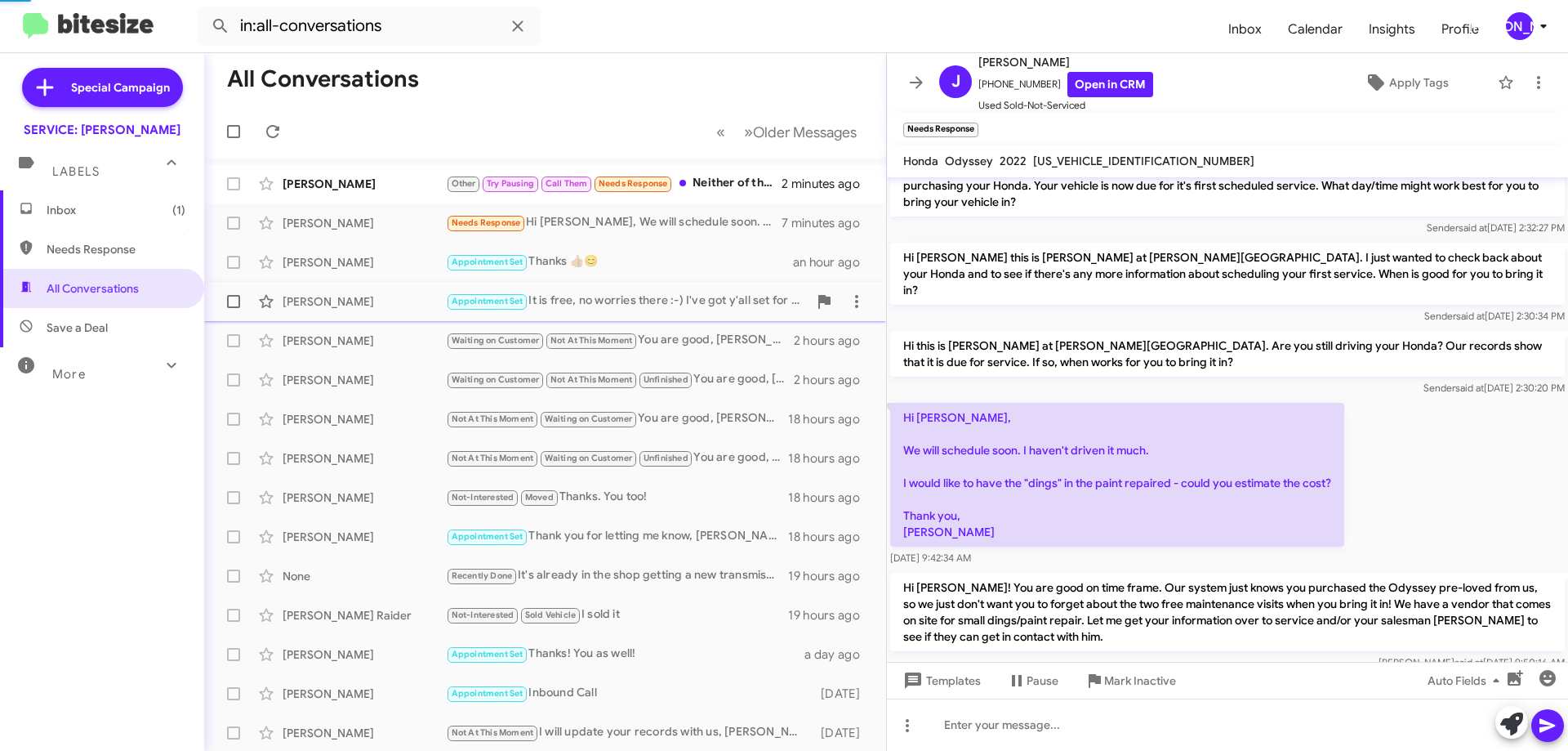
scroll to position [359, 0]
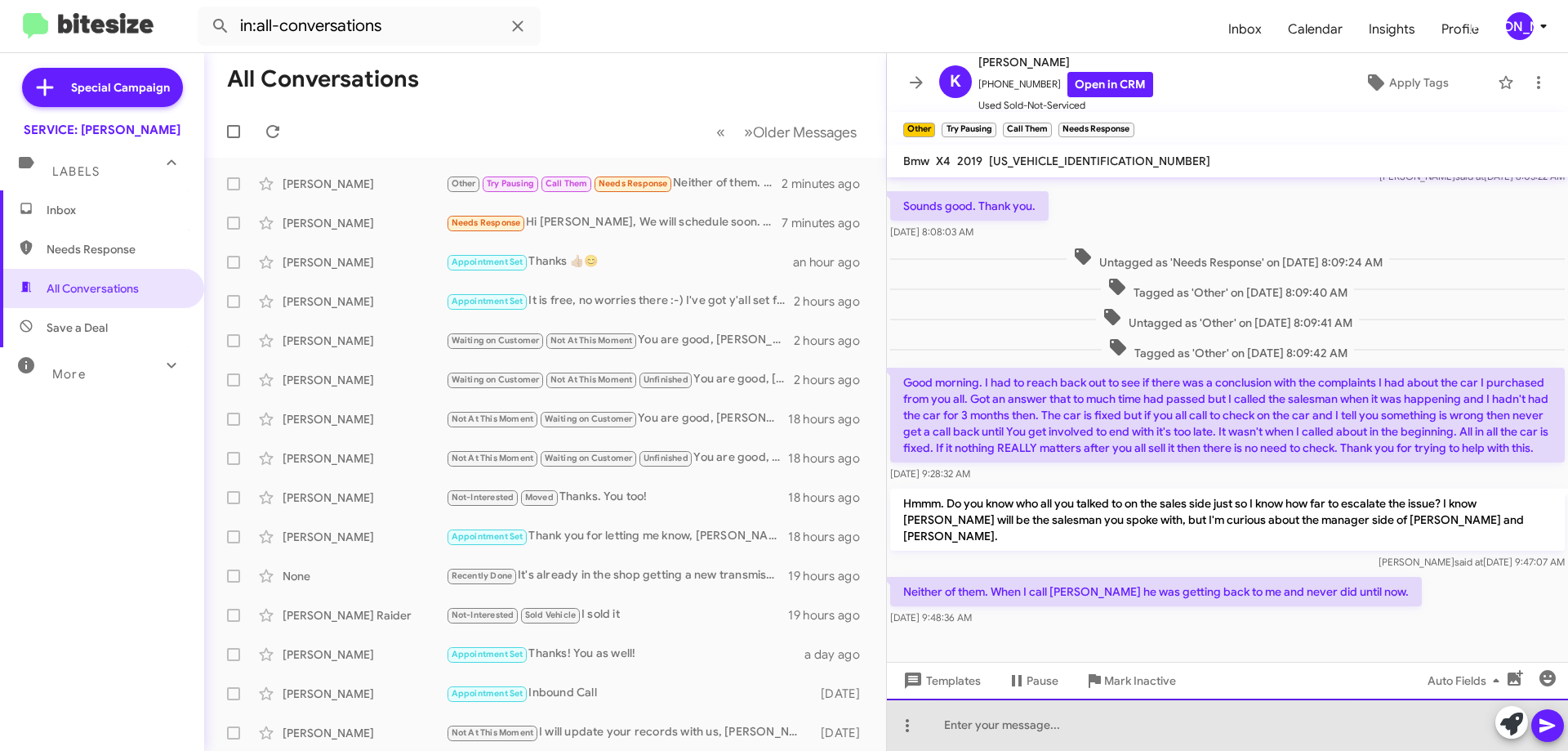
click at [1148, 725] on div at bounding box center [1227, 724] width 681 height 52
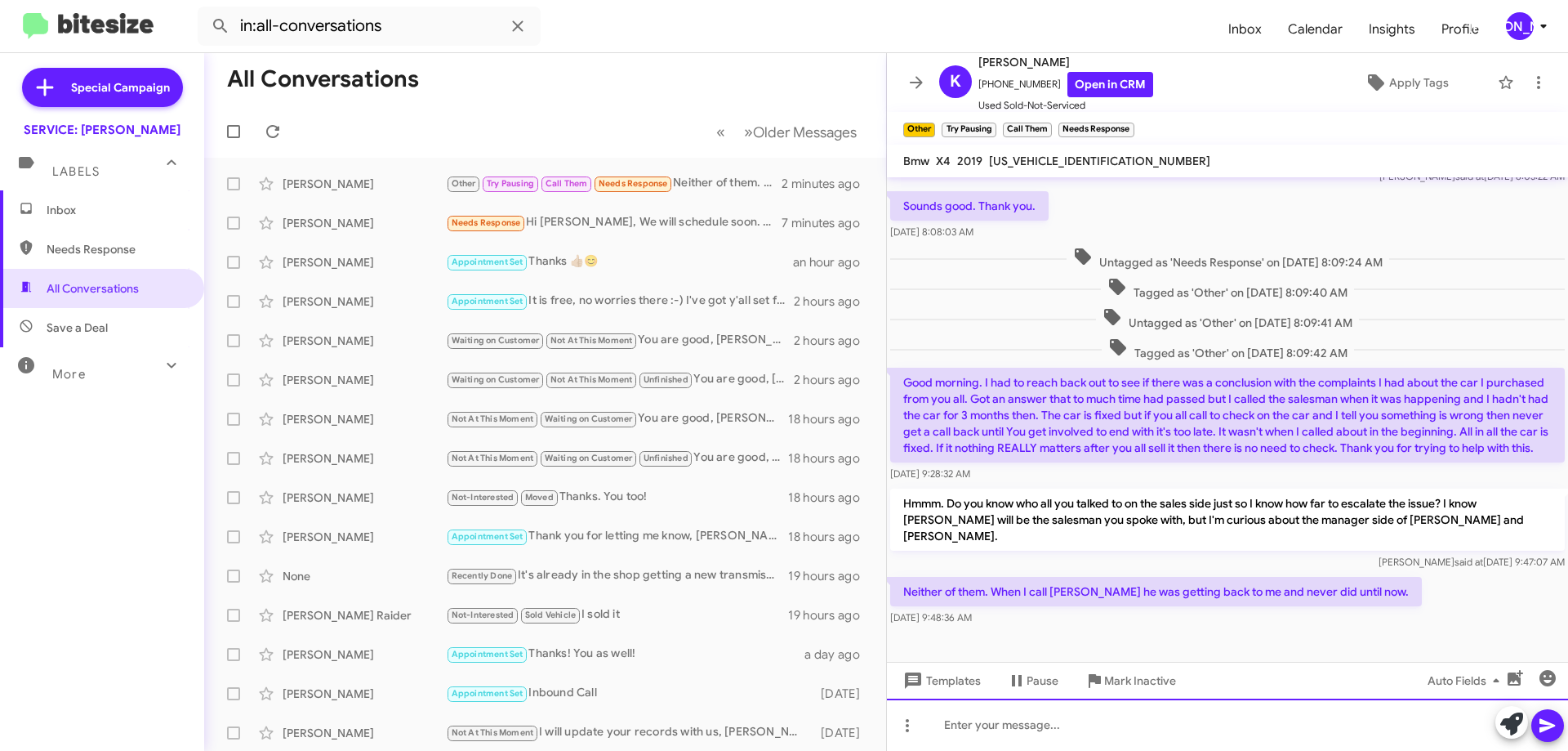
click at [1148, 725] on div at bounding box center [1227, 724] width 681 height 52
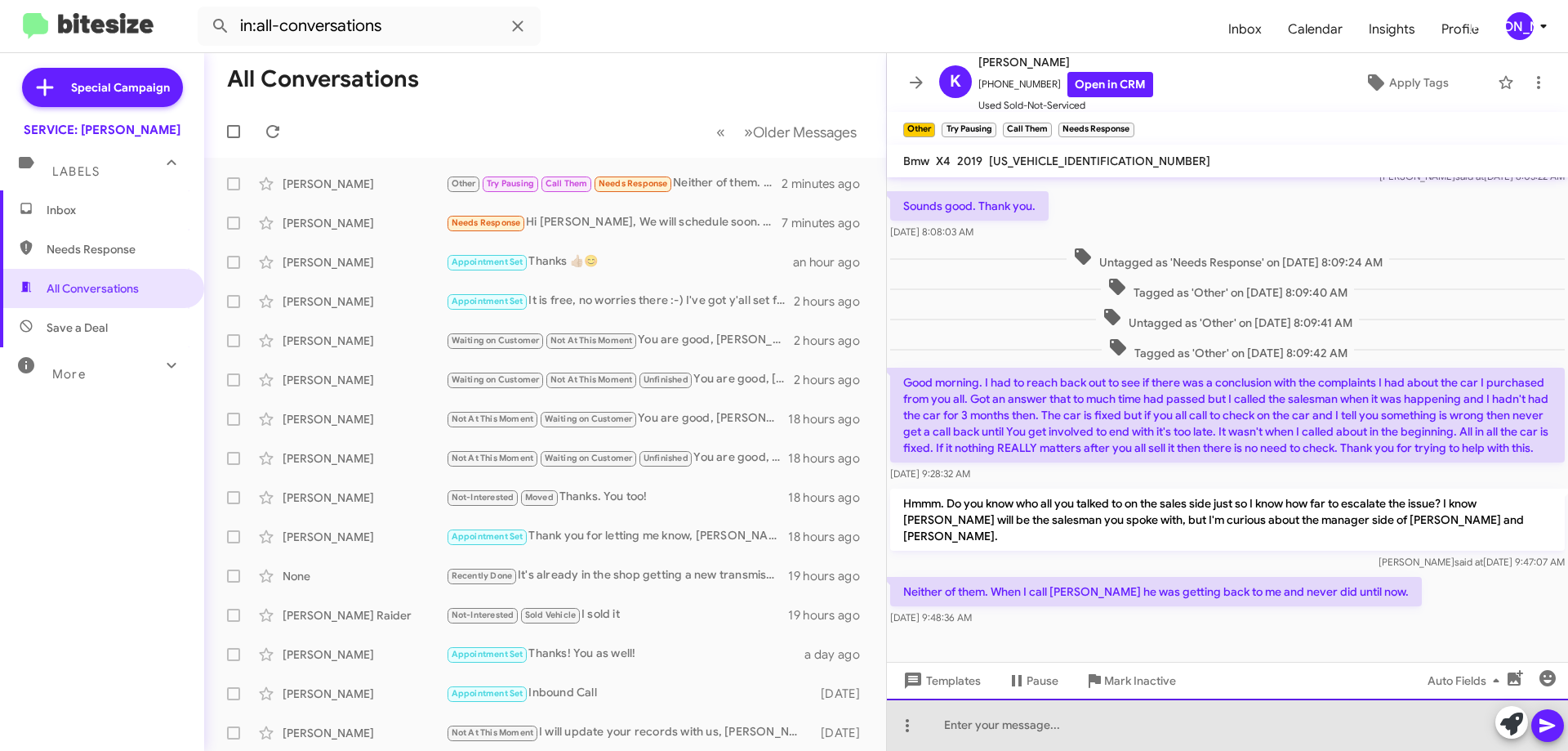
click at [1148, 725] on div at bounding box center [1227, 724] width 681 height 52
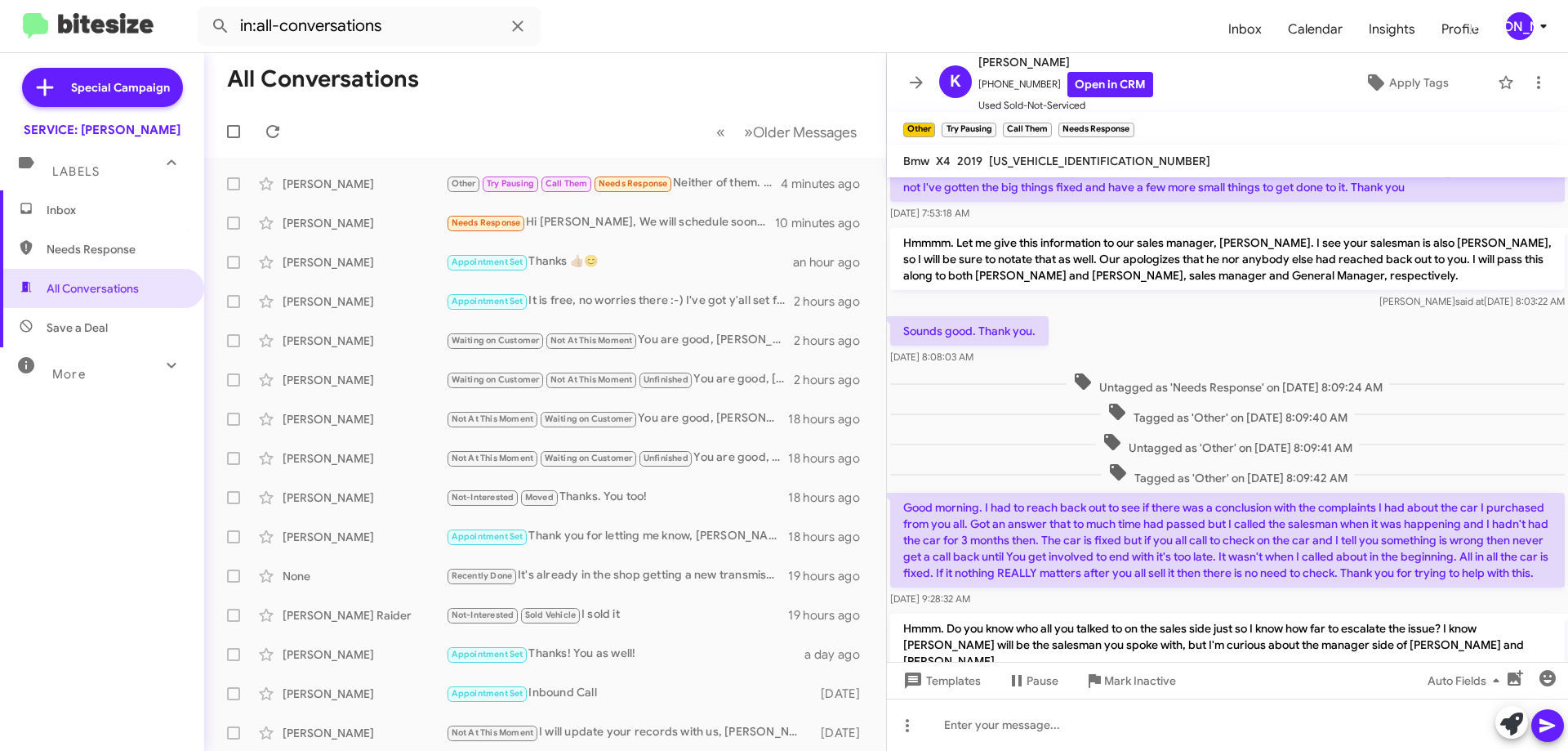
scroll to position [450, 0]
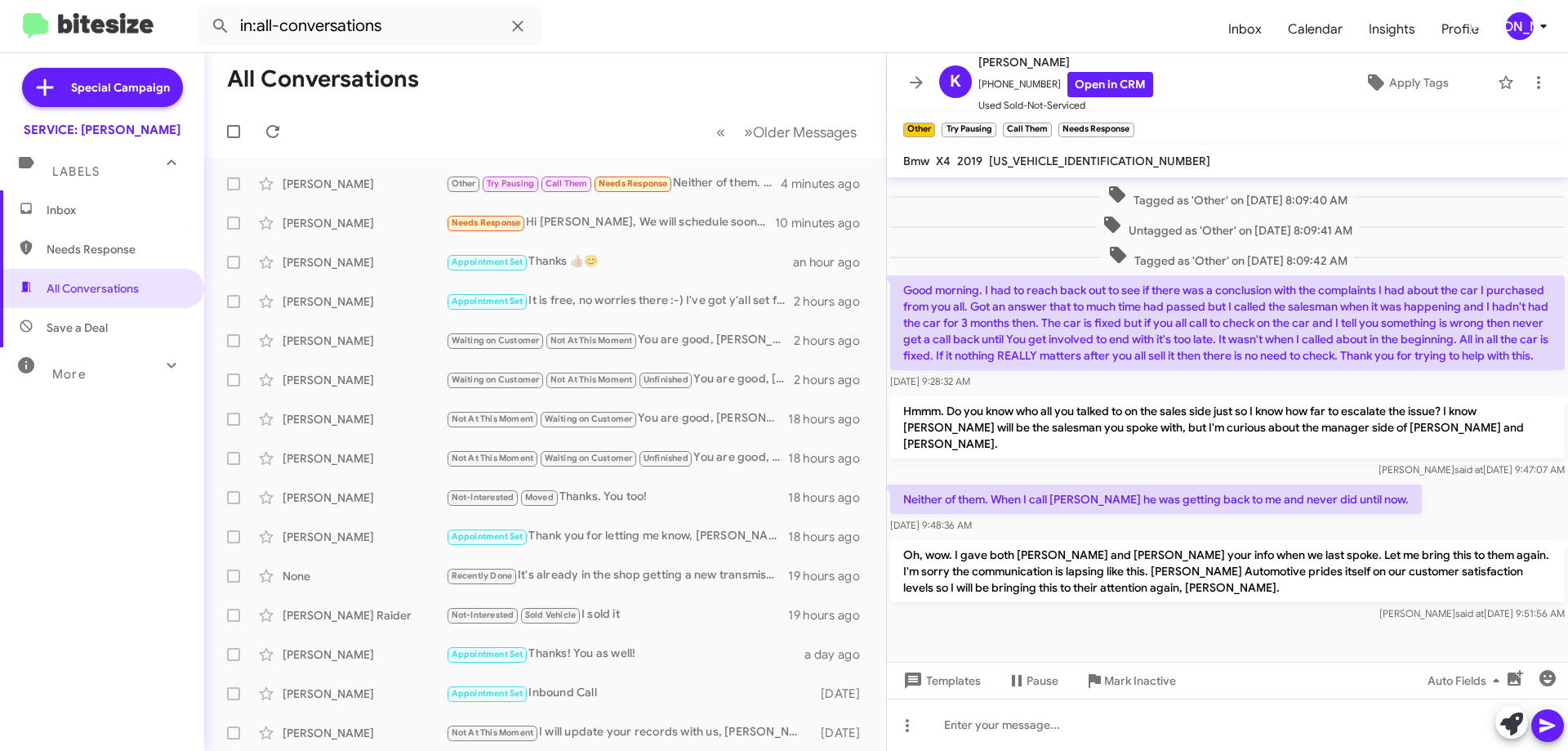
drag, startPoint x: 899, startPoint y: 333, endPoint x: 1450, endPoint y: 504, distance: 576.9
click at [1450, 504] on div "Hi [PERSON_NAME], this is [PERSON_NAME], Manager at [PERSON_NAME][GEOGRAPHIC_DA…" at bounding box center [1227, 175] width 681 height 898
click at [1114, 444] on div "Hmmm. Do you know who all you talked to on the sales side just so I know how fa…" at bounding box center [1227, 436] width 674 height 82
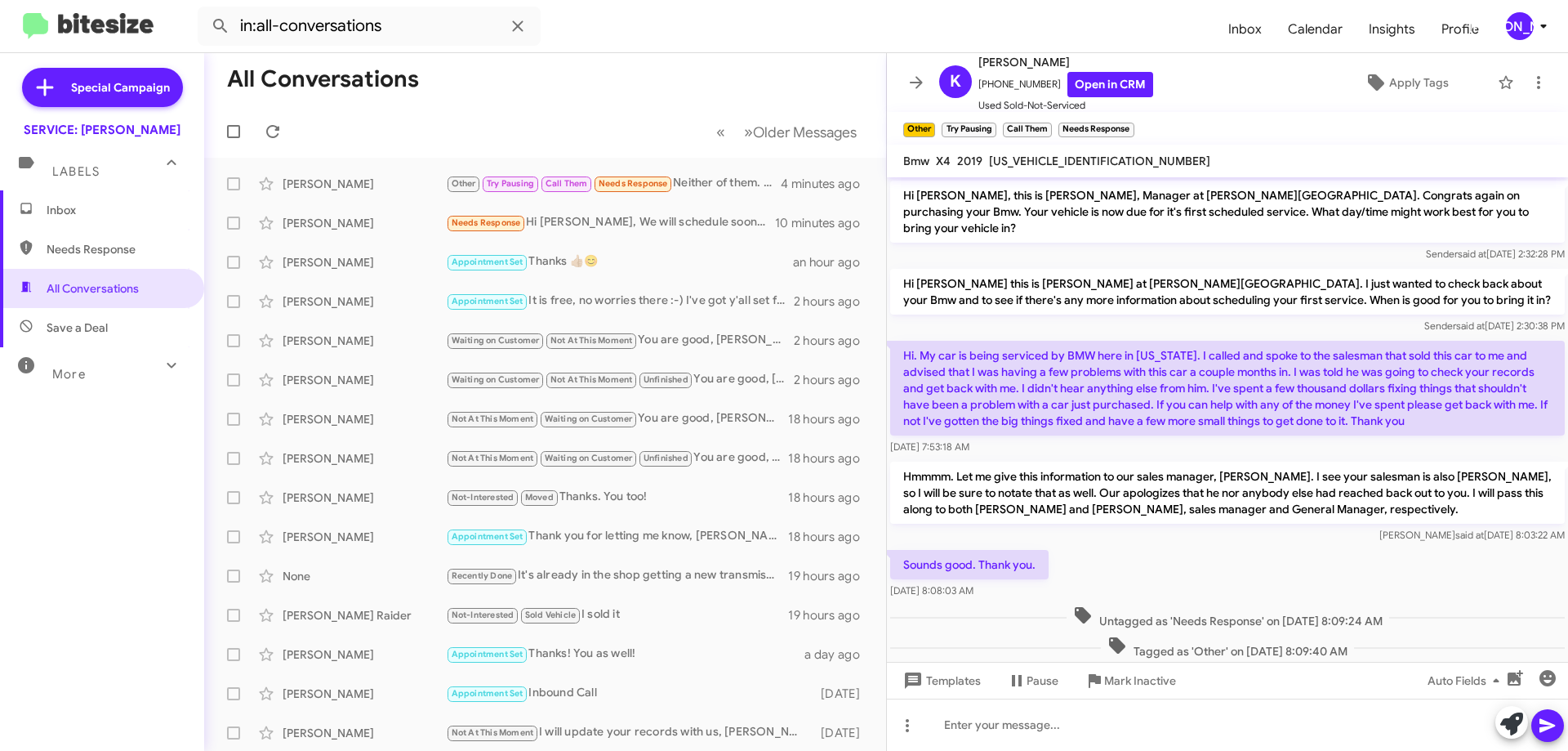
drag, startPoint x: 1106, startPoint y: 356, endPoint x: 898, endPoint y: 316, distance: 211.8
click at [898, 316] on div "Hi [PERSON_NAME], this is [PERSON_NAME], Manager at [PERSON_NAME][GEOGRAPHIC_DA…" at bounding box center [1227, 626] width 681 height 898
click at [283, 123] on span at bounding box center [272, 131] width 33 height 19
click at [1013, 162] on span "[US_VEHICLE_IDENTIFICATION_NUMBER]" at bounding box center [1099, 160] width 221 height 15
click at [1014, 161] on span "[US_VEHICLE_IDENTIFICATION_NUMBER]" at bounding box center [1099, 160] width 221 height 15
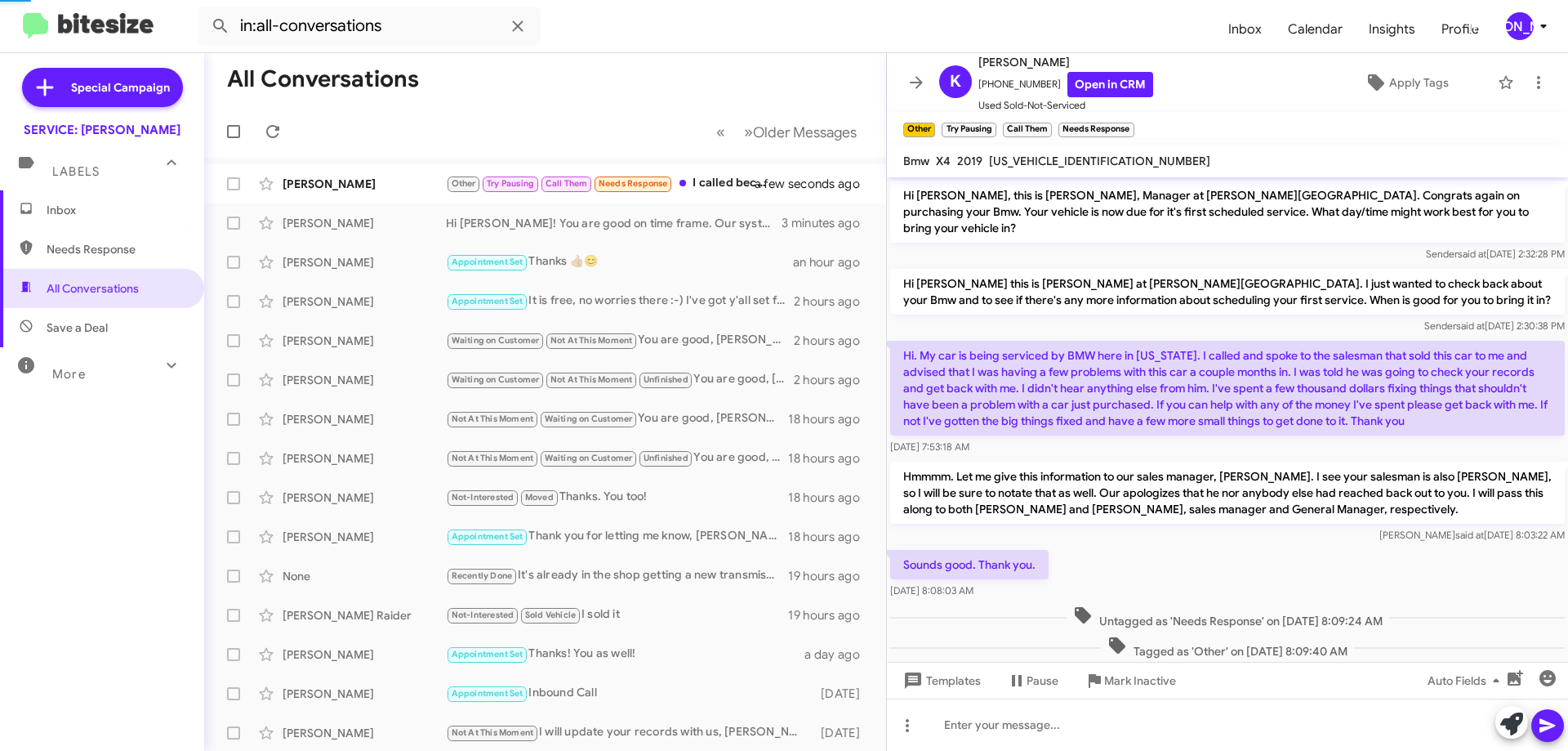
scroll to position [543, 0]
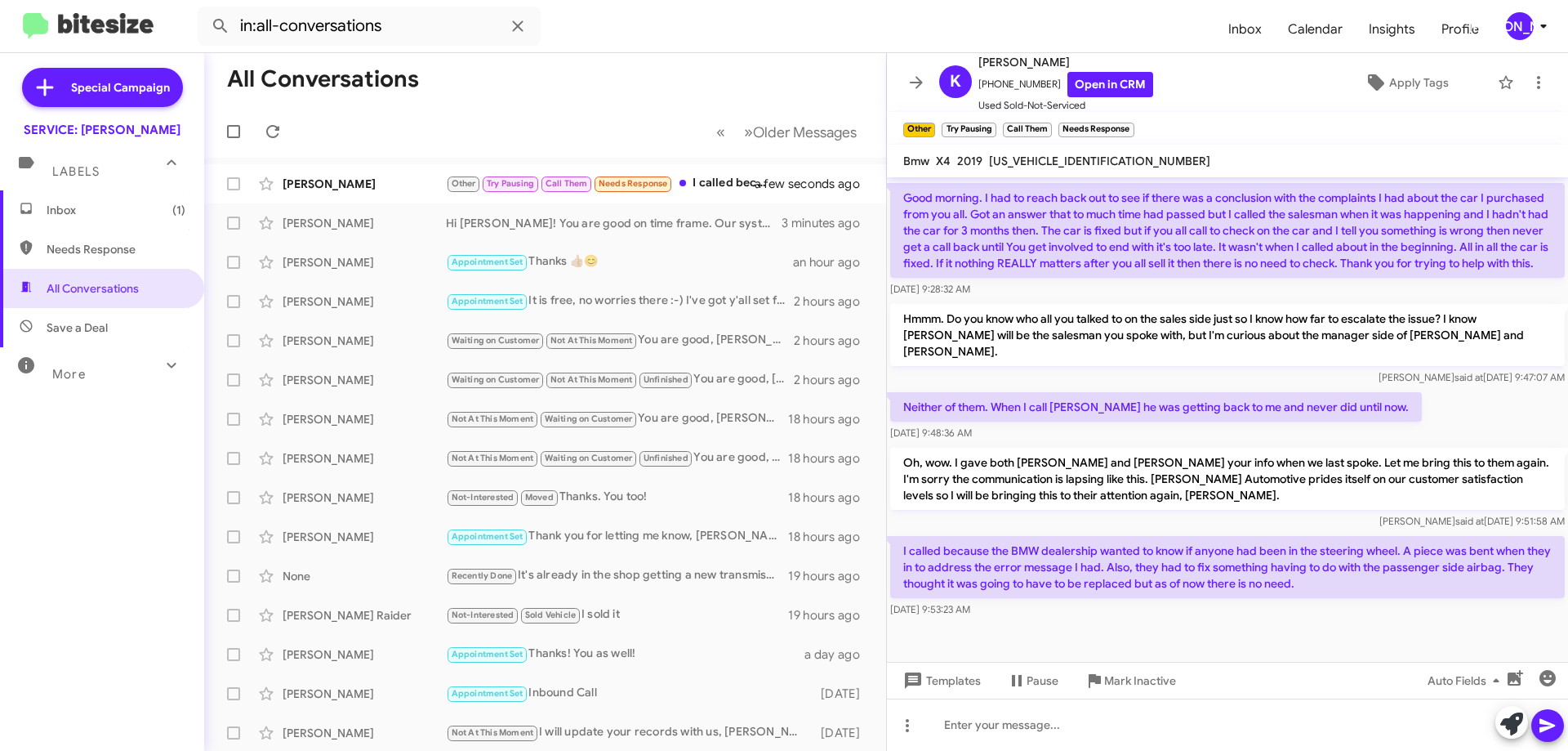
drag, startPoint x: 737, startPoint y: 186, endPoint x: 65, endPoint y: 158, distance: 672.6
click at [737, 186] on div "Other Try Pausing Call Them Needs Response I called because the BMW dealership …" at bounding box center [610, 182] width 329 height 19
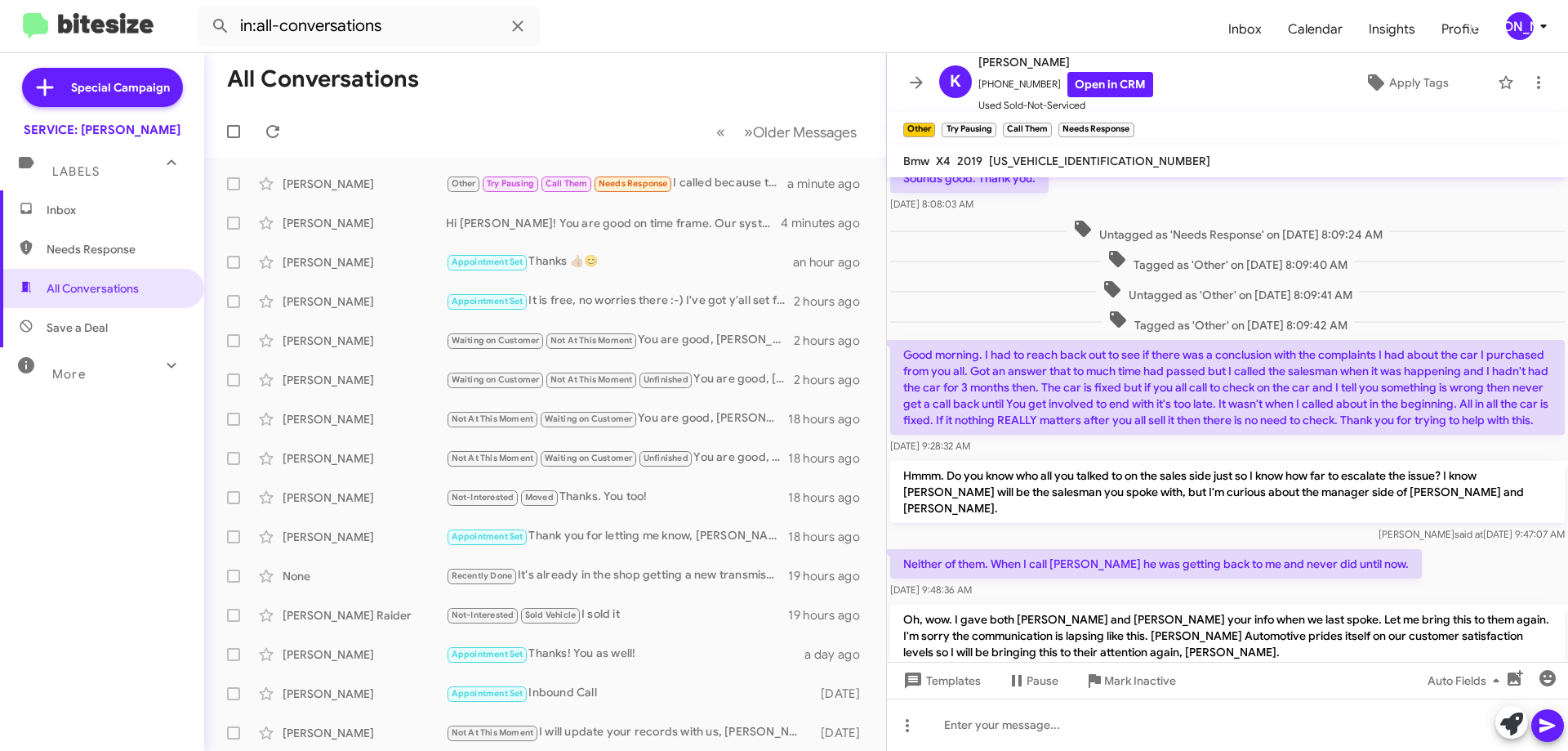
scroll to position [0, 0]
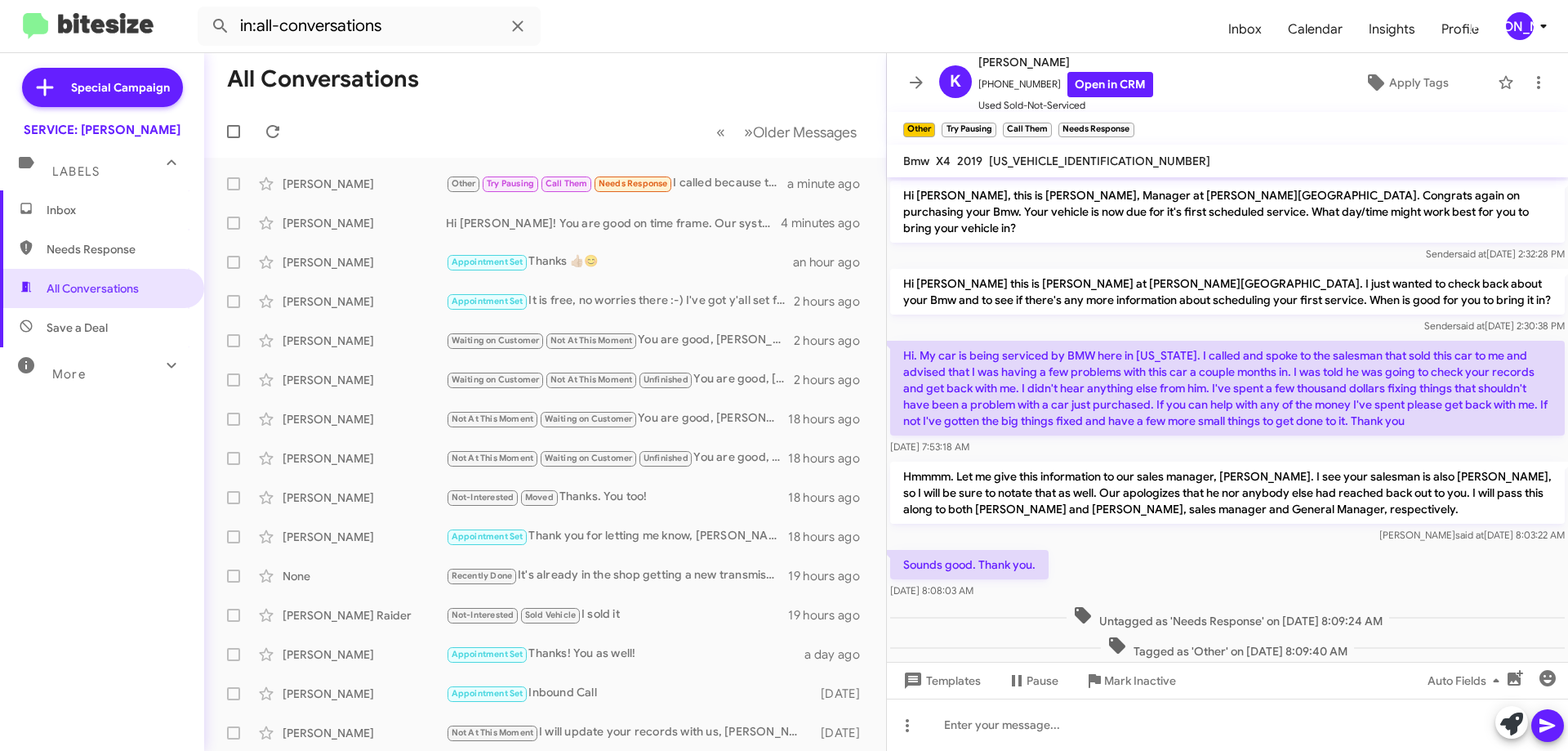
drag, startPoint x: 1346, startPoint y: 577, endPoint x: 895, endPoint y: 335, distance: 511.8
click at [895, 335] on div "Hi [PERSON_NAME], this is [PERSON_NAME], Manager at [PERSON_NAME][GEOGRAPHIC_DA…" at bounding box center [1227, 670] width 681 height 986
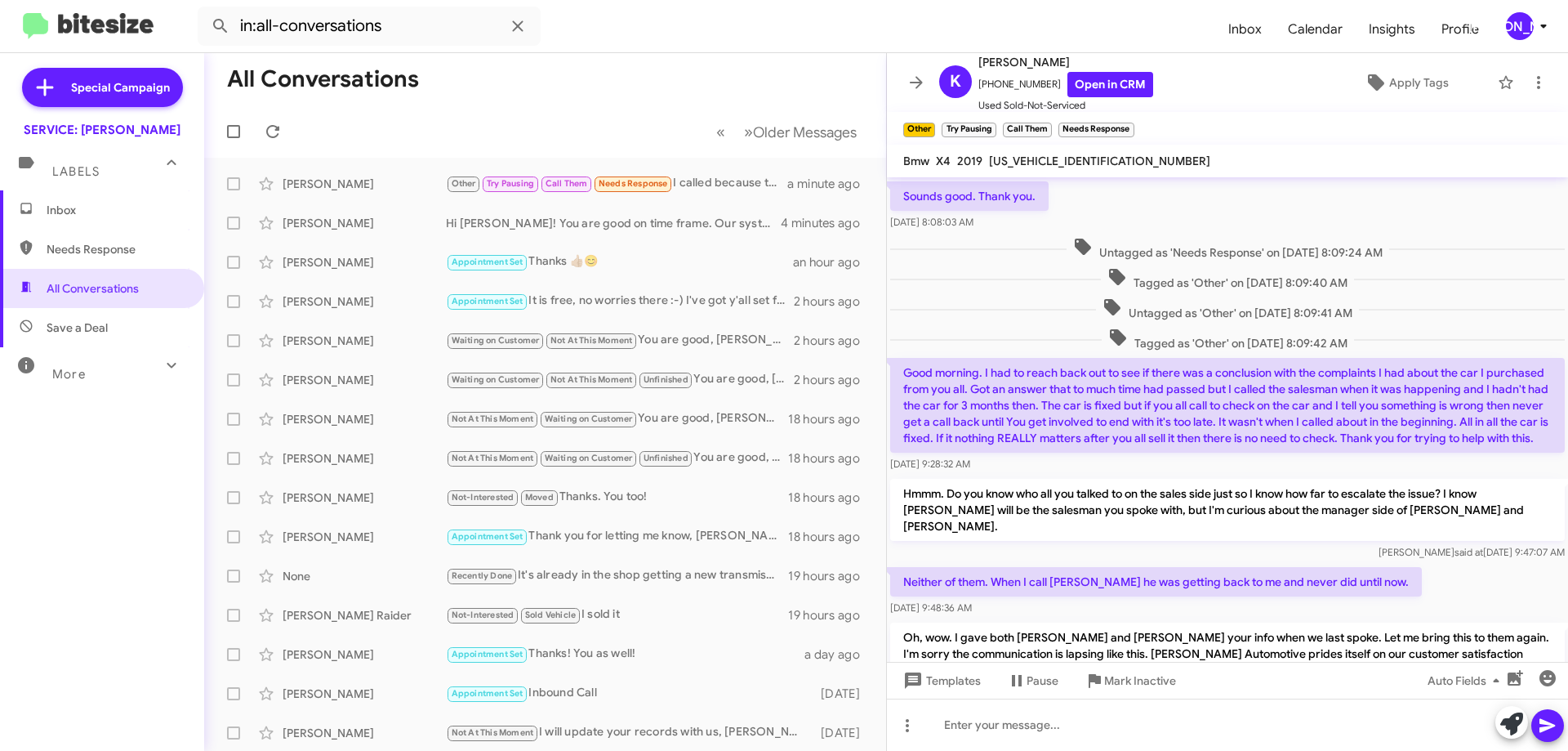
scroll to position [543, 0]
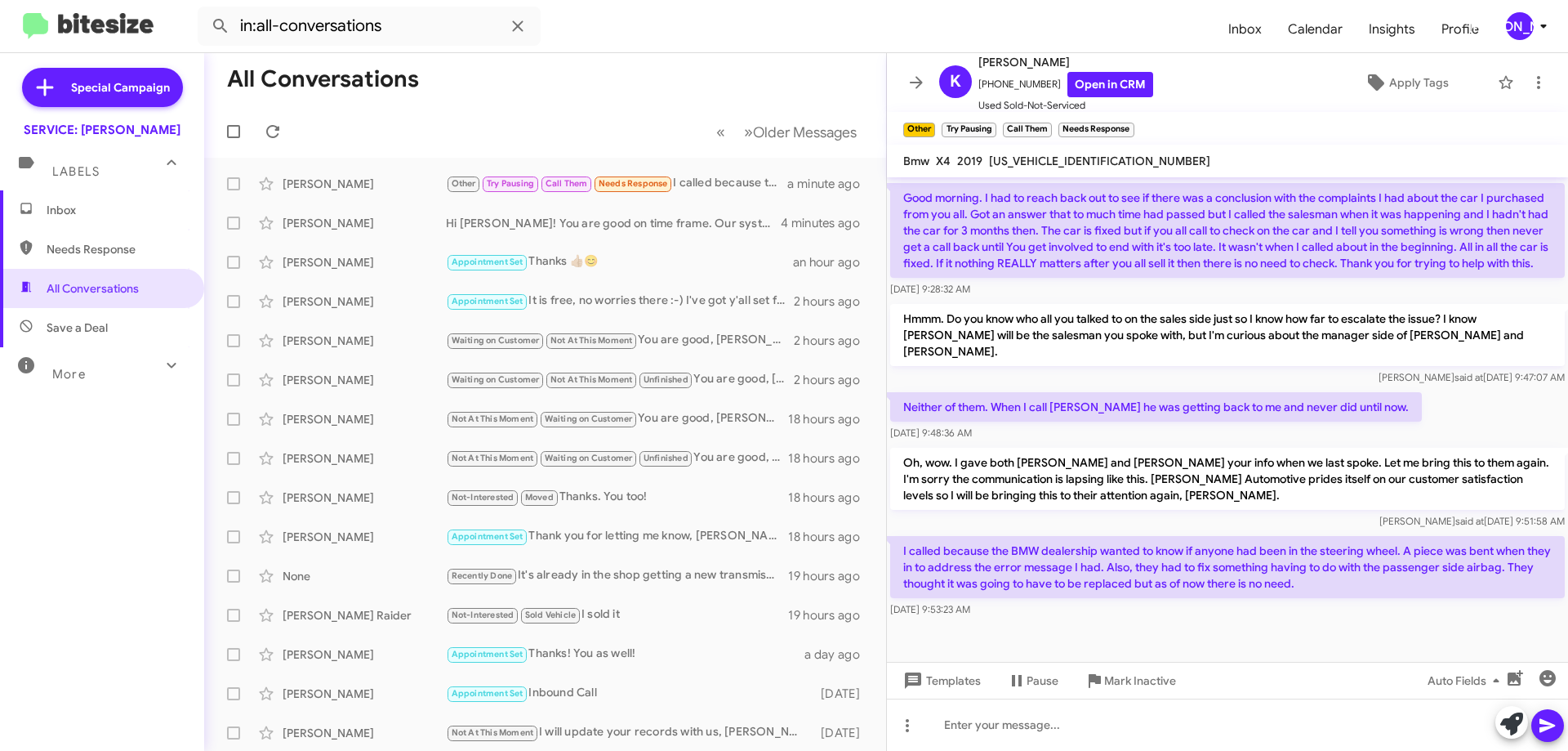
click at [1344, 621] on div at bounding box center [1227, 649] width 681 height 57
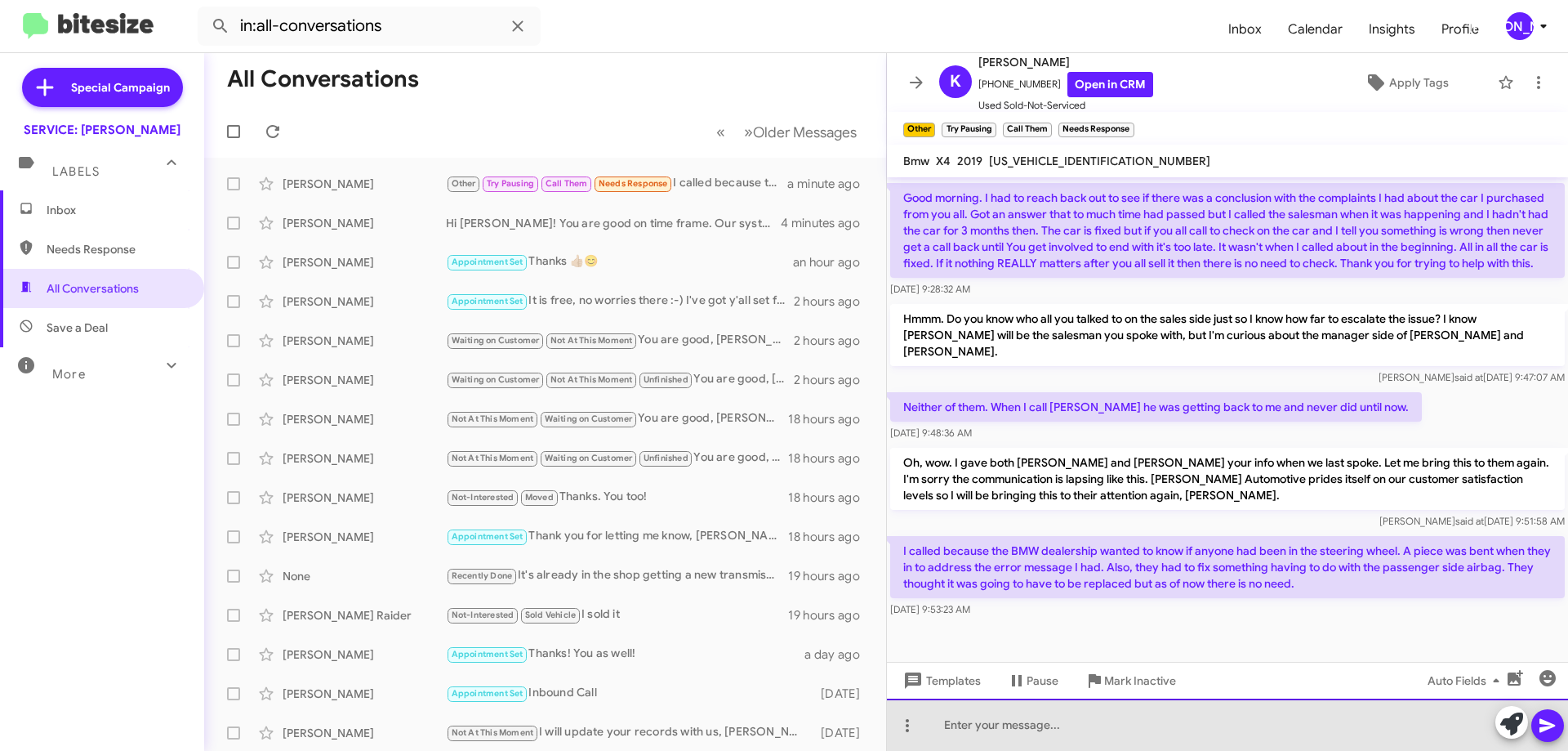
click at [1198, 716] on div at bounding box center [1227, 724] width 681 height 52
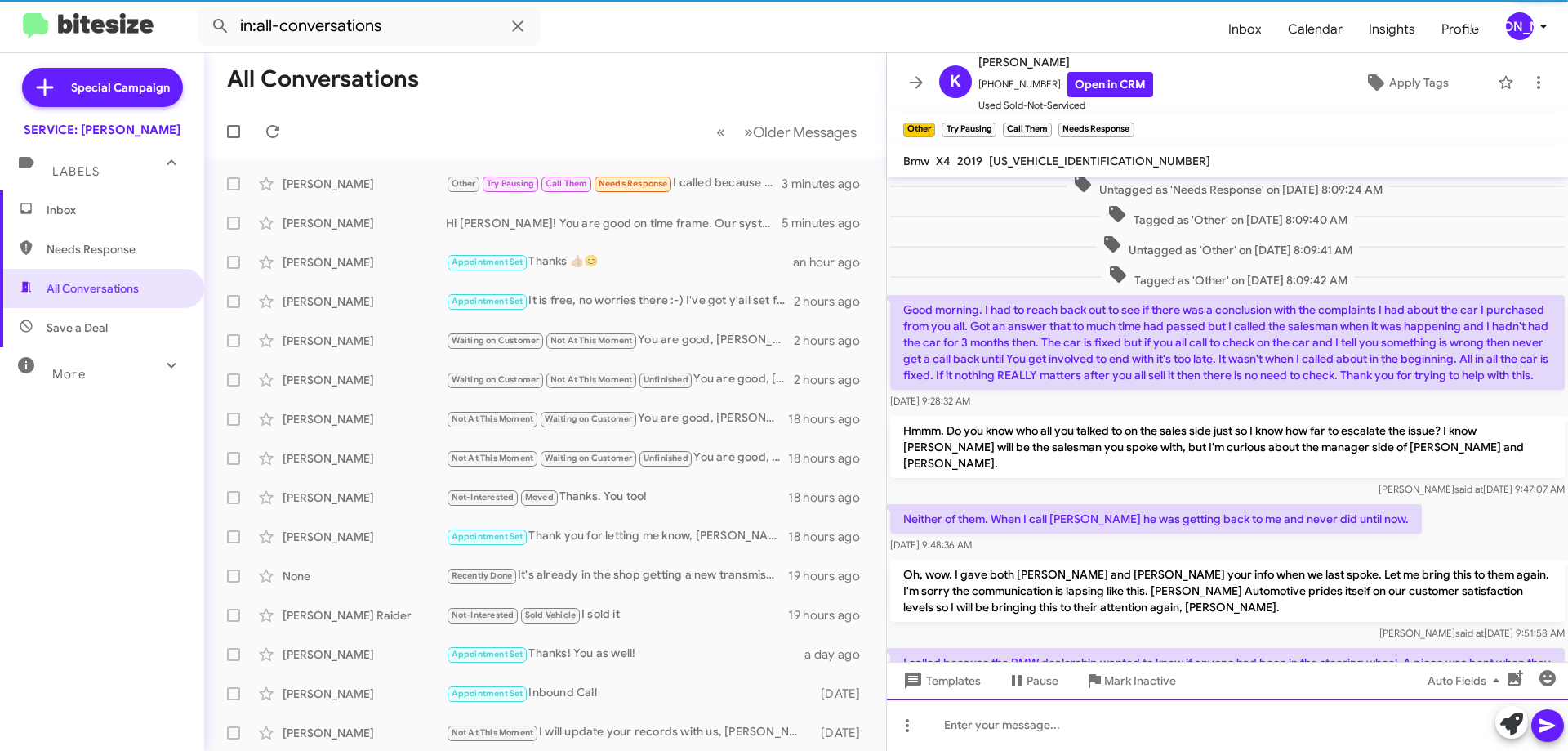
scroll to position [619, 0]
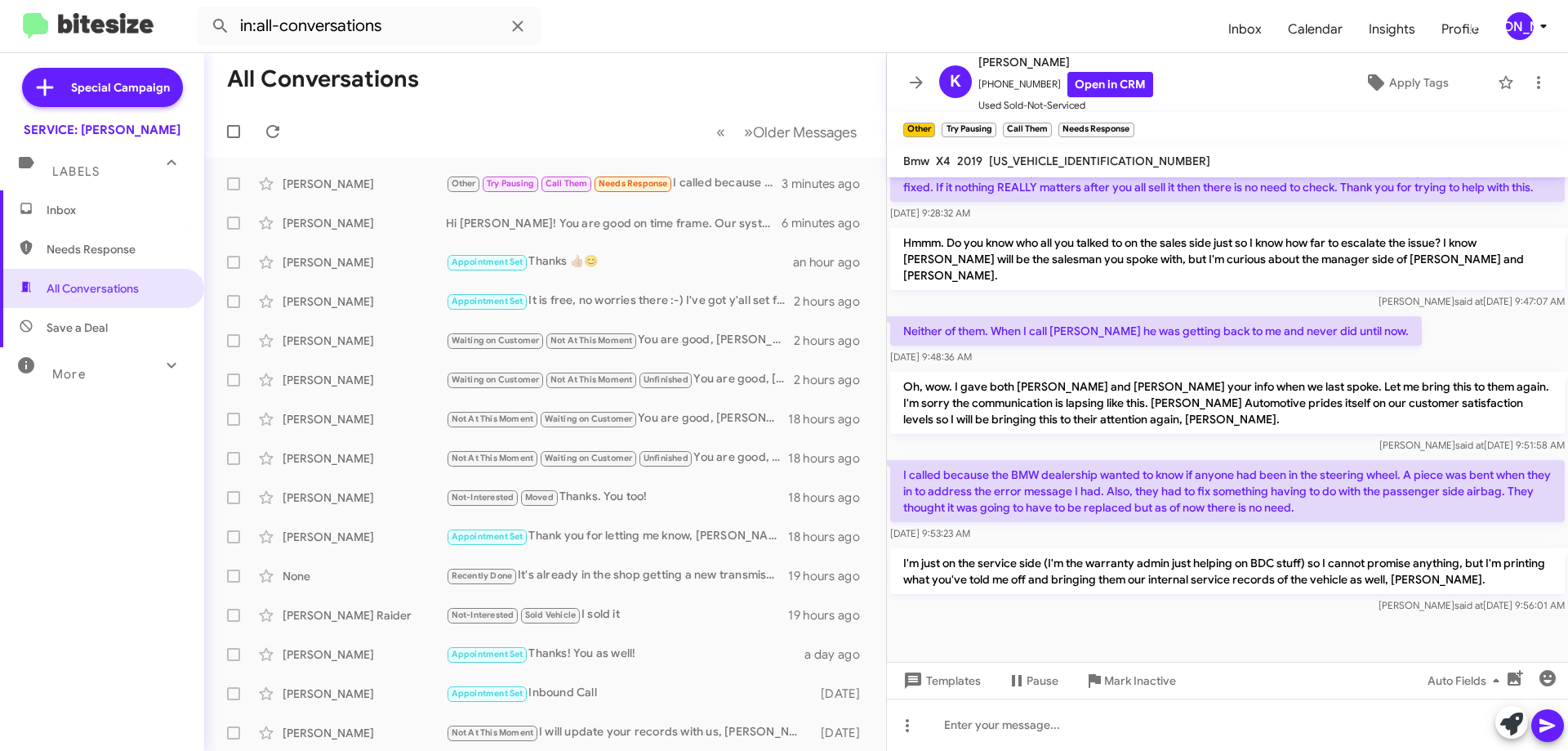
click at [915, 82] on icon at bounding box center [916, 82] width 13 height 12
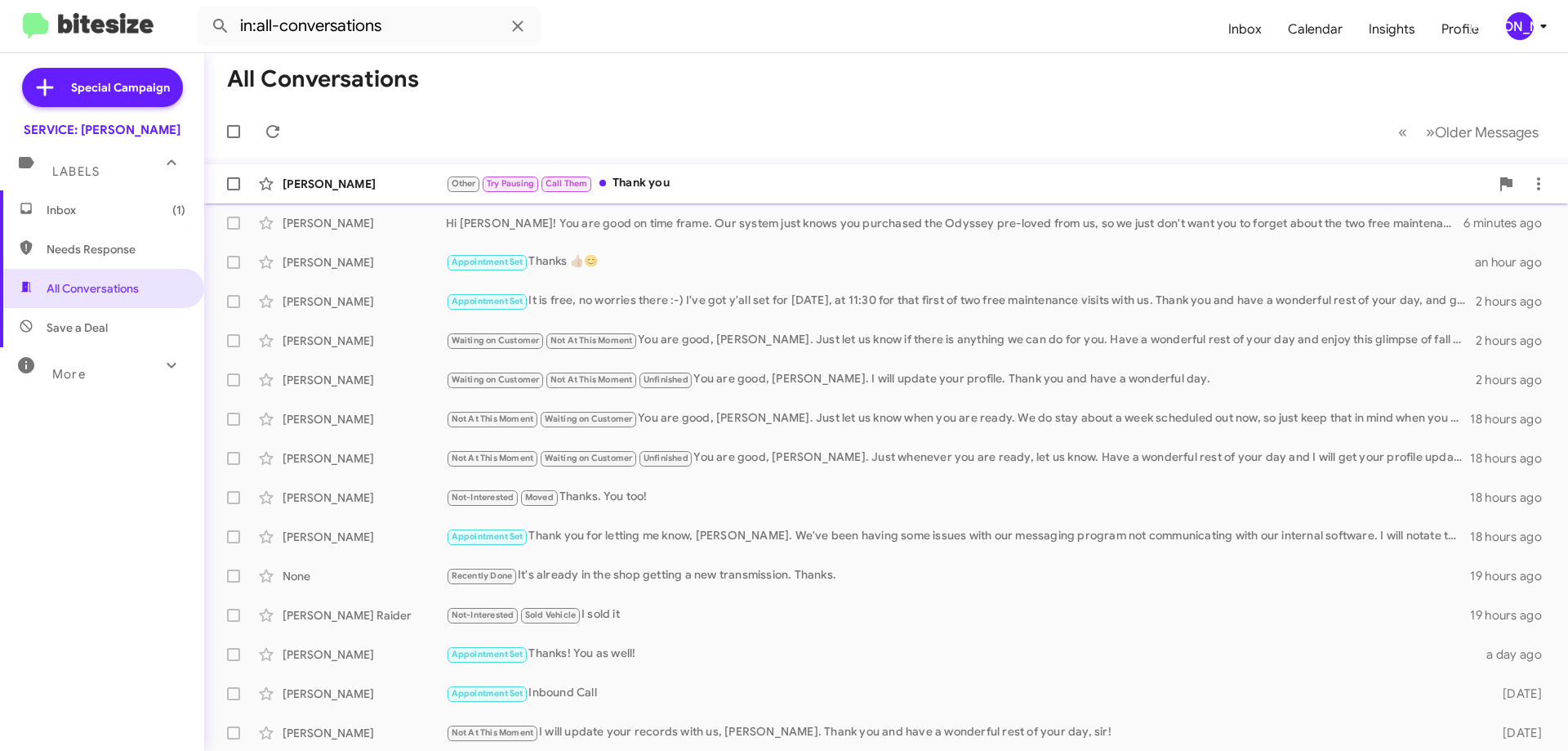
click at [654, 186] on div "Other Try Pausing Call Them Thank you" at bounding box center [968, 182] width 1044 height 19
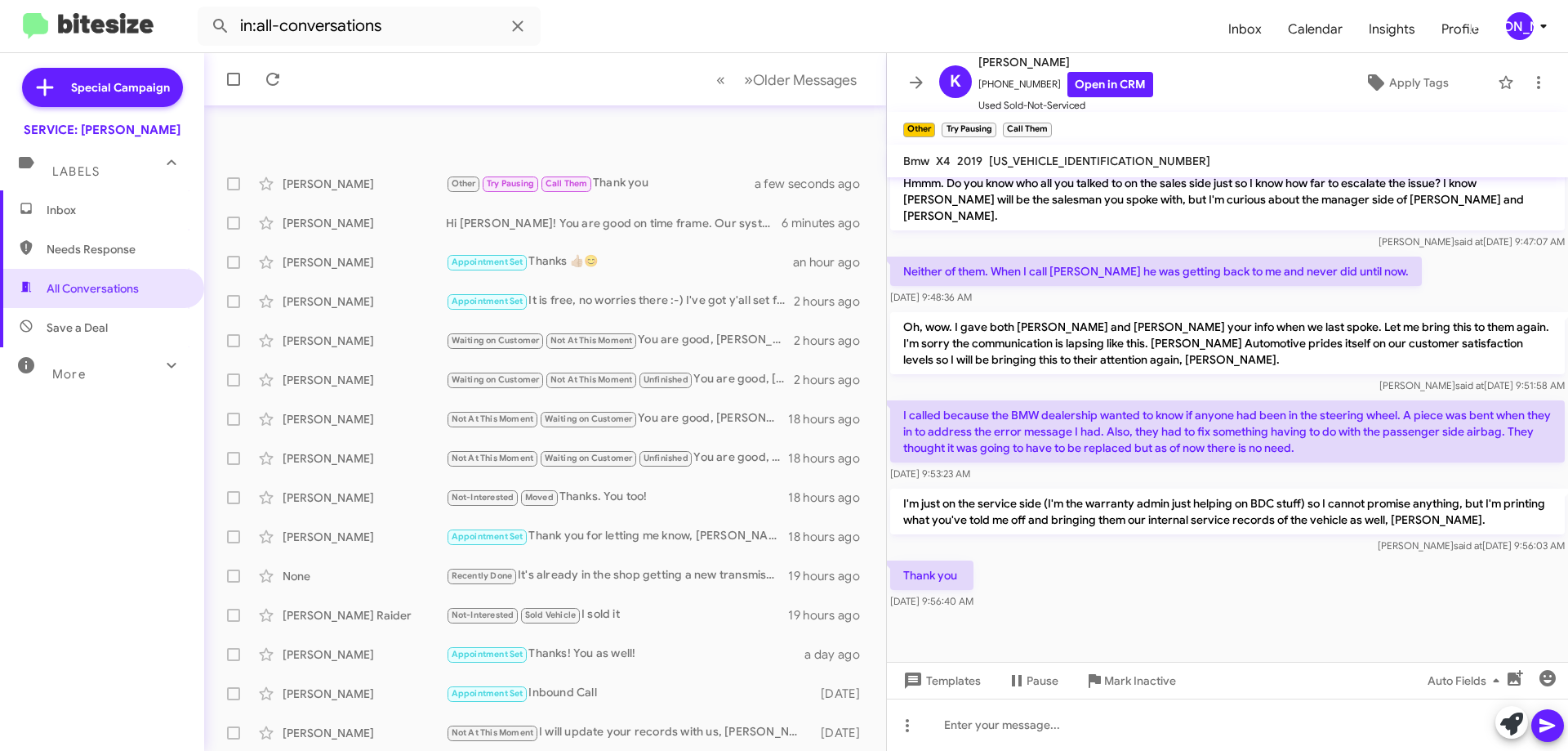
scroll to position [197, 0]
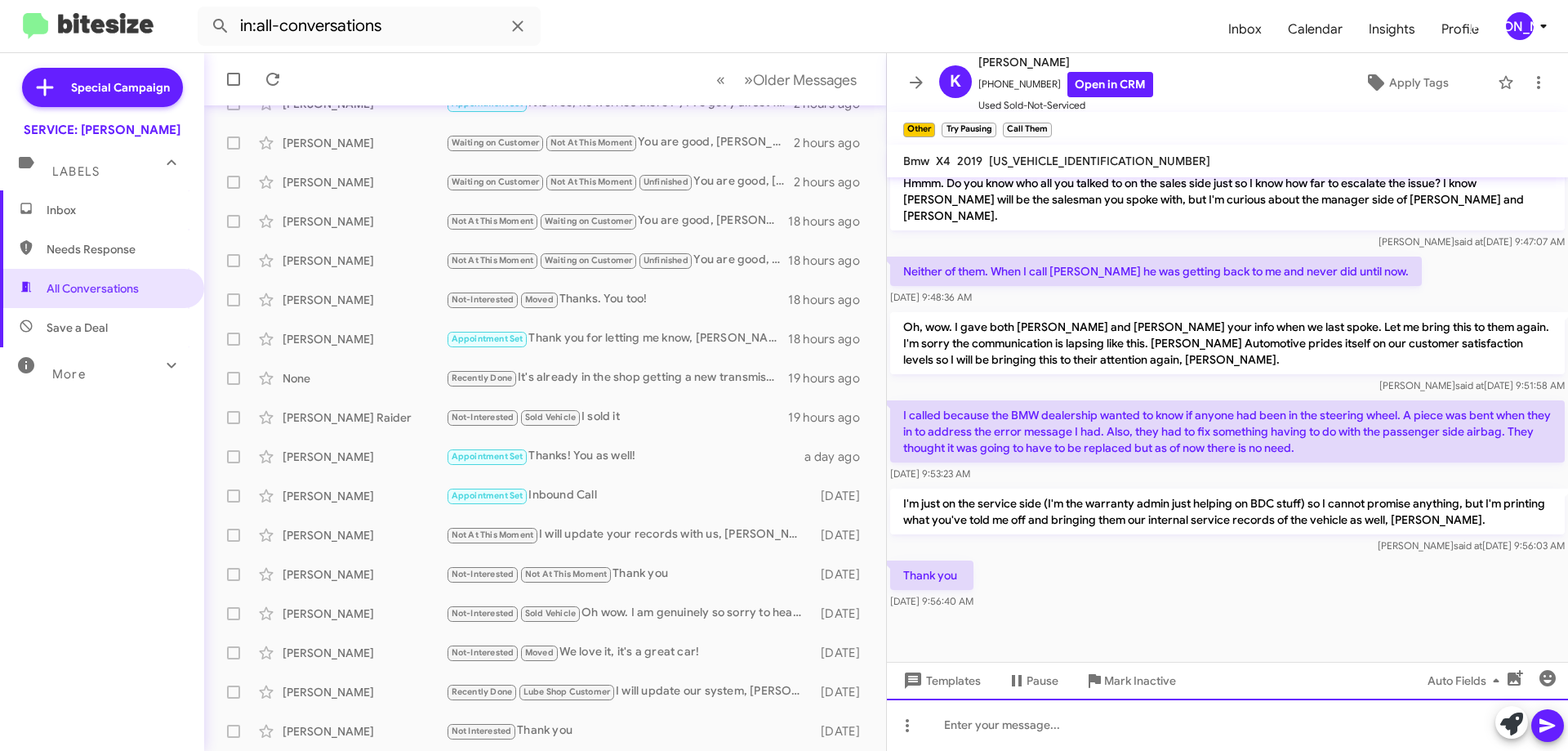
click at [1170, 744] on div at bounding box center [1227, 724] width 681 height 52
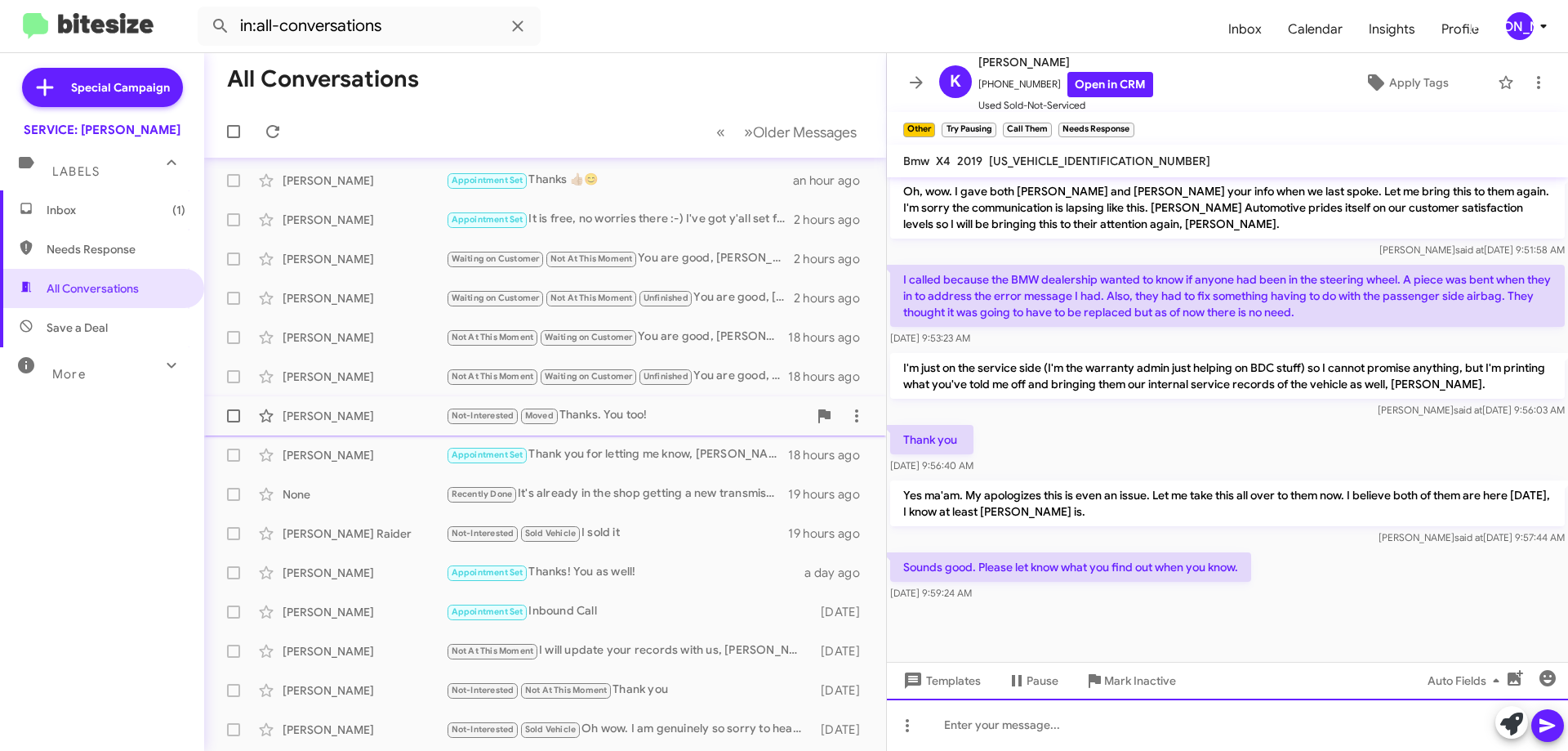
scroll to position [0, 0]
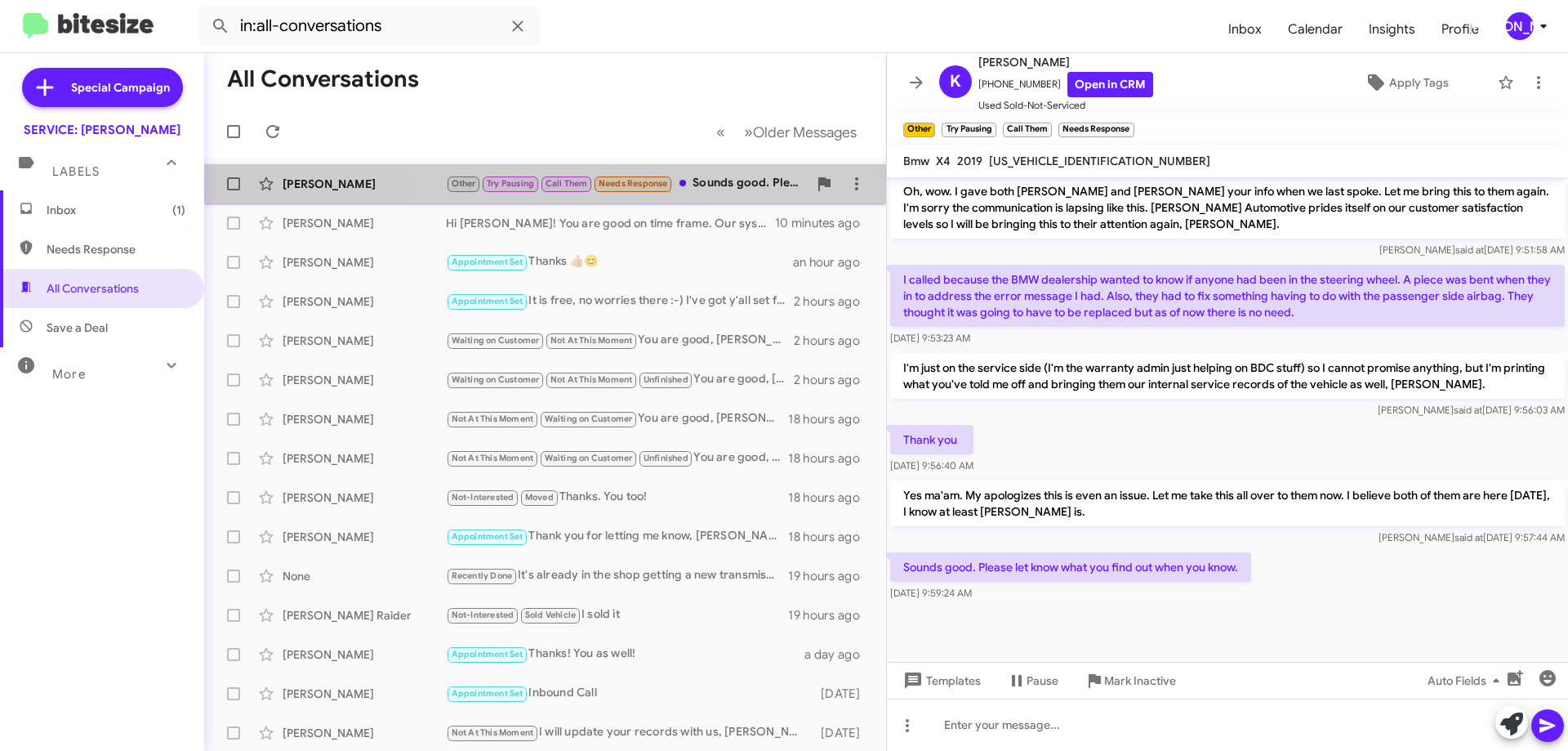
click at [726, 166] on span "[PERSON_NAME] Other Try Pausing Call Them Needs Response Sounds good. Please le…" at bounding box center [546, 183] width 682 height 39
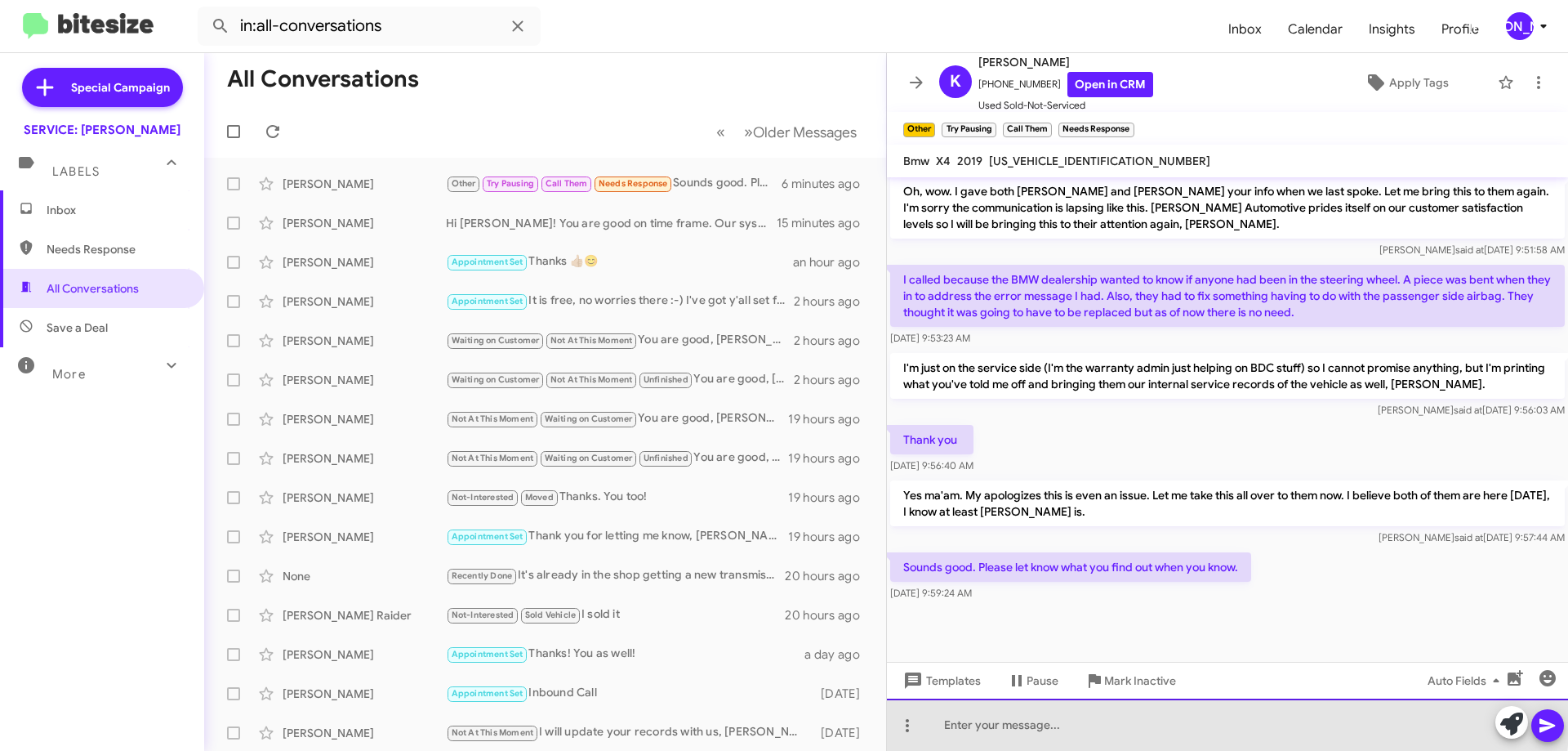
click at [1007, 716] on div at bounding box center [1227, 724] width 681 height 52
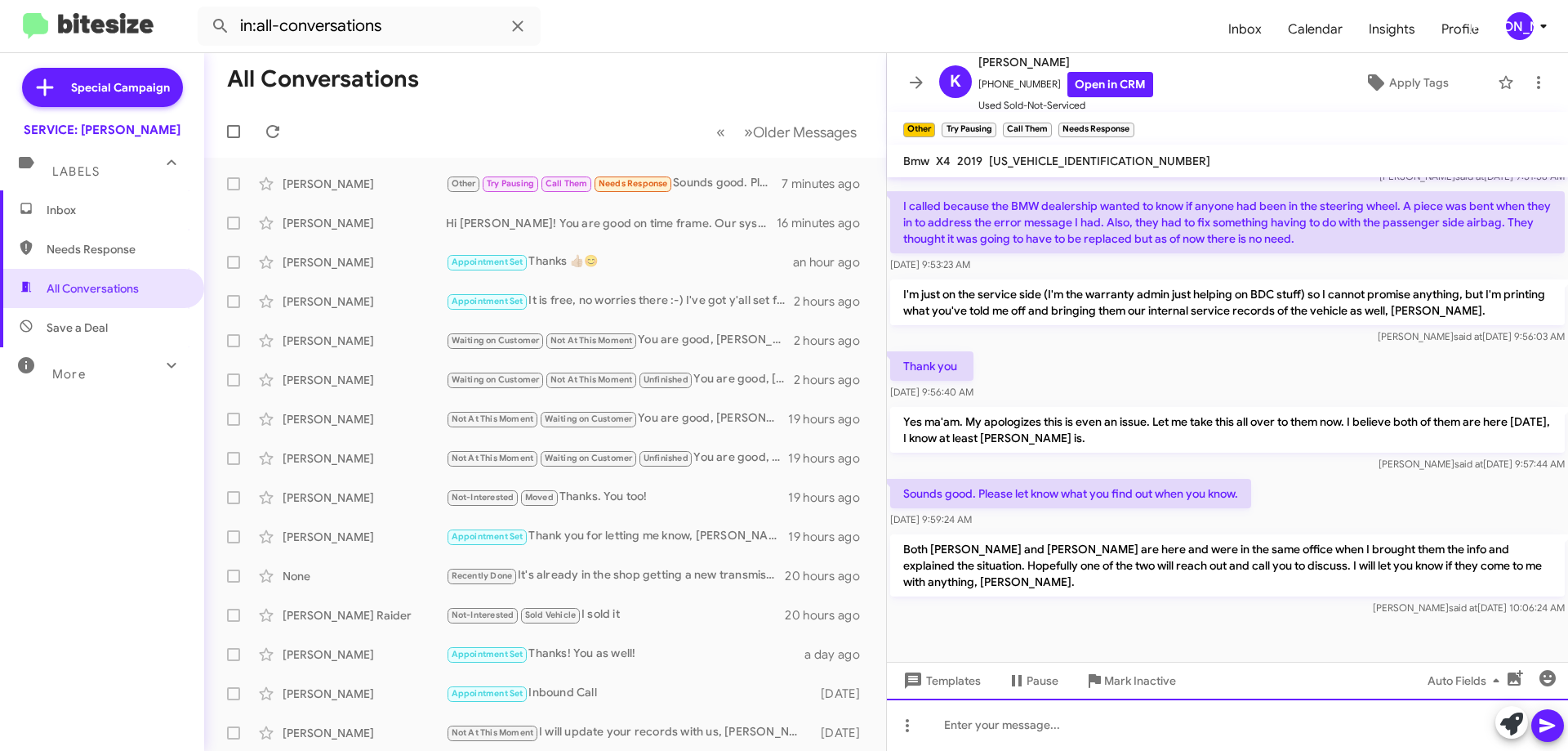
scroll to position [907, 0]
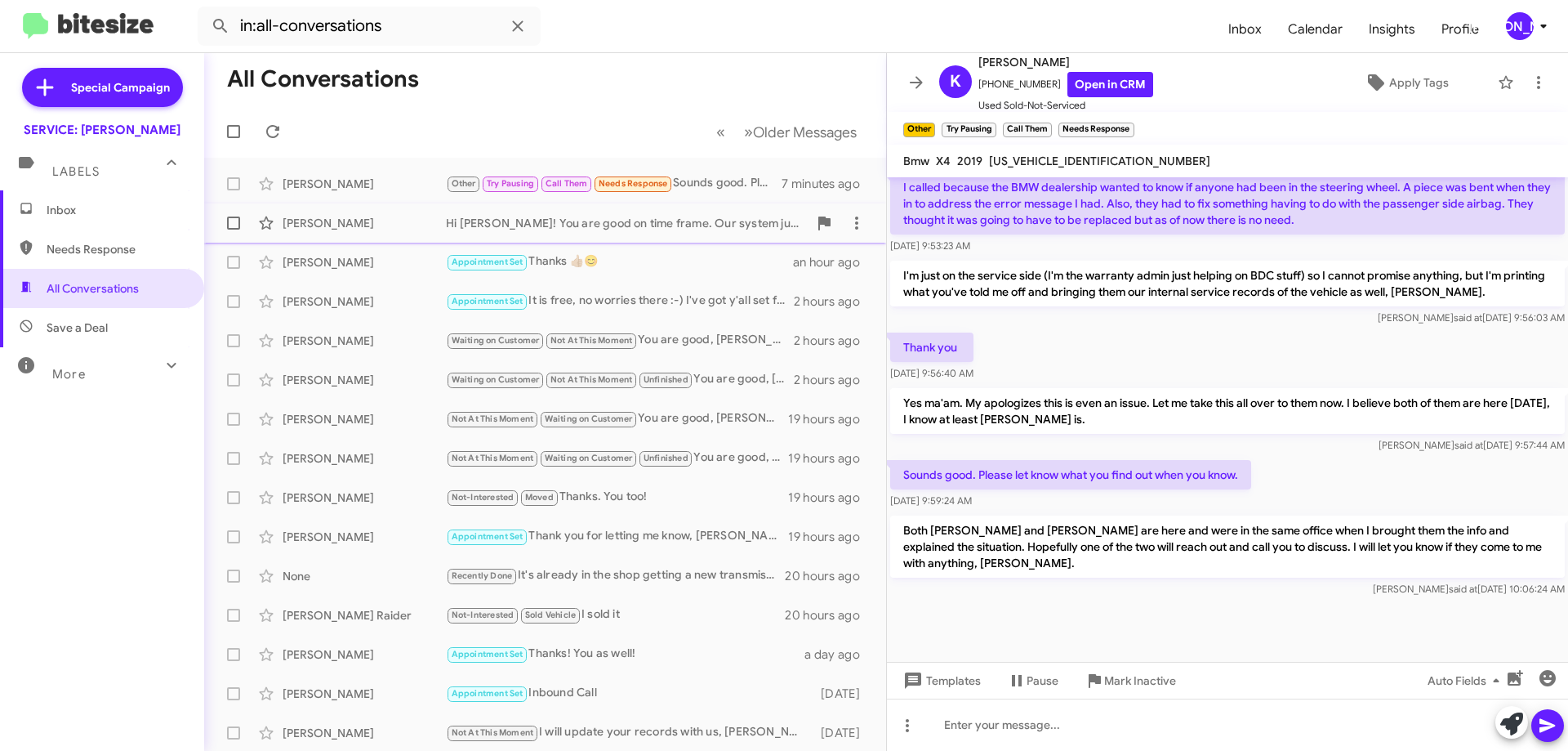
click at [479, 229] on div "Hi [PERSON_NAME]! You are good on time frame. Our system just knows you purchas…" at bounding box center [627, 223] width 361 height 17
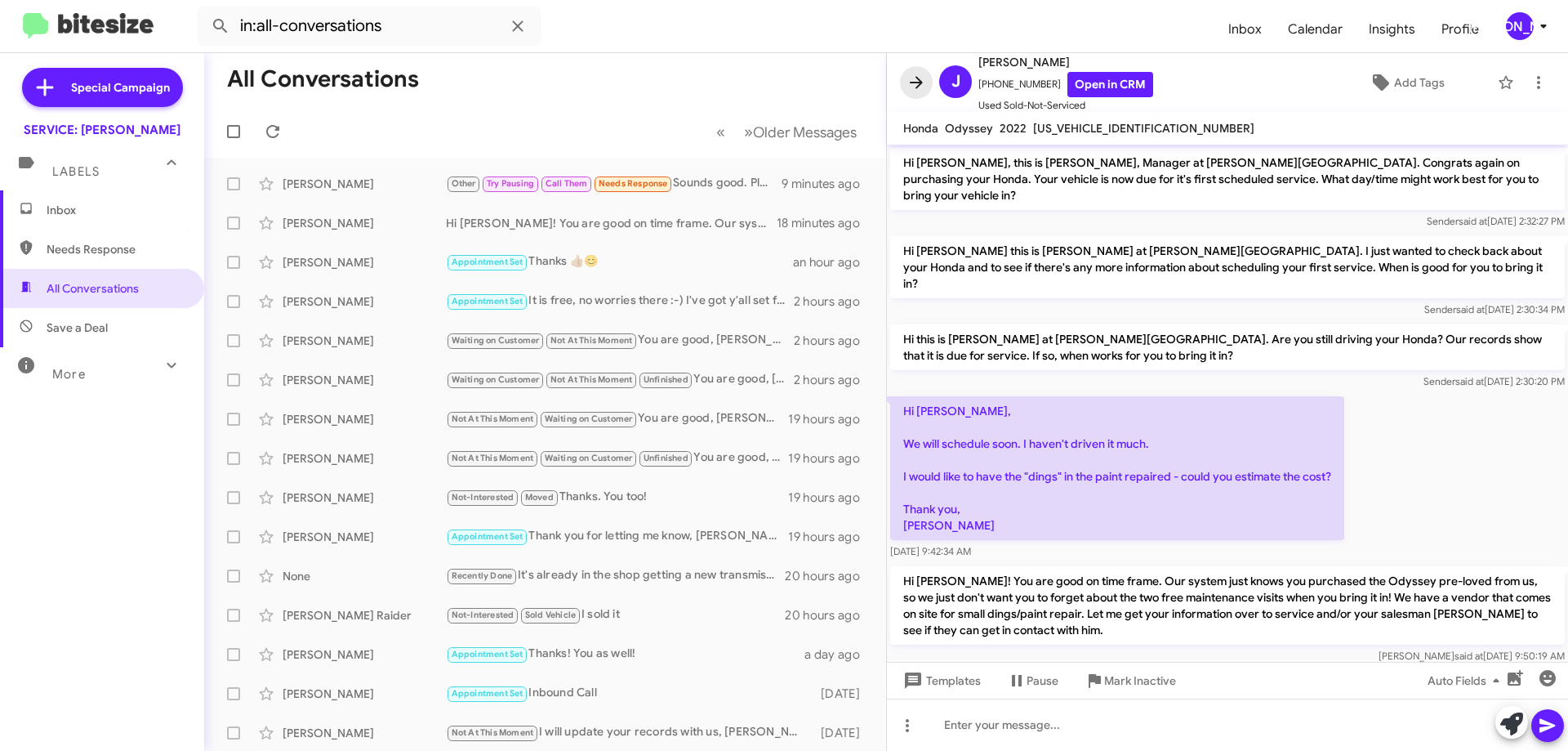
click at [915, 80] on icon at bounding box center [917, 82] width 19 height 19
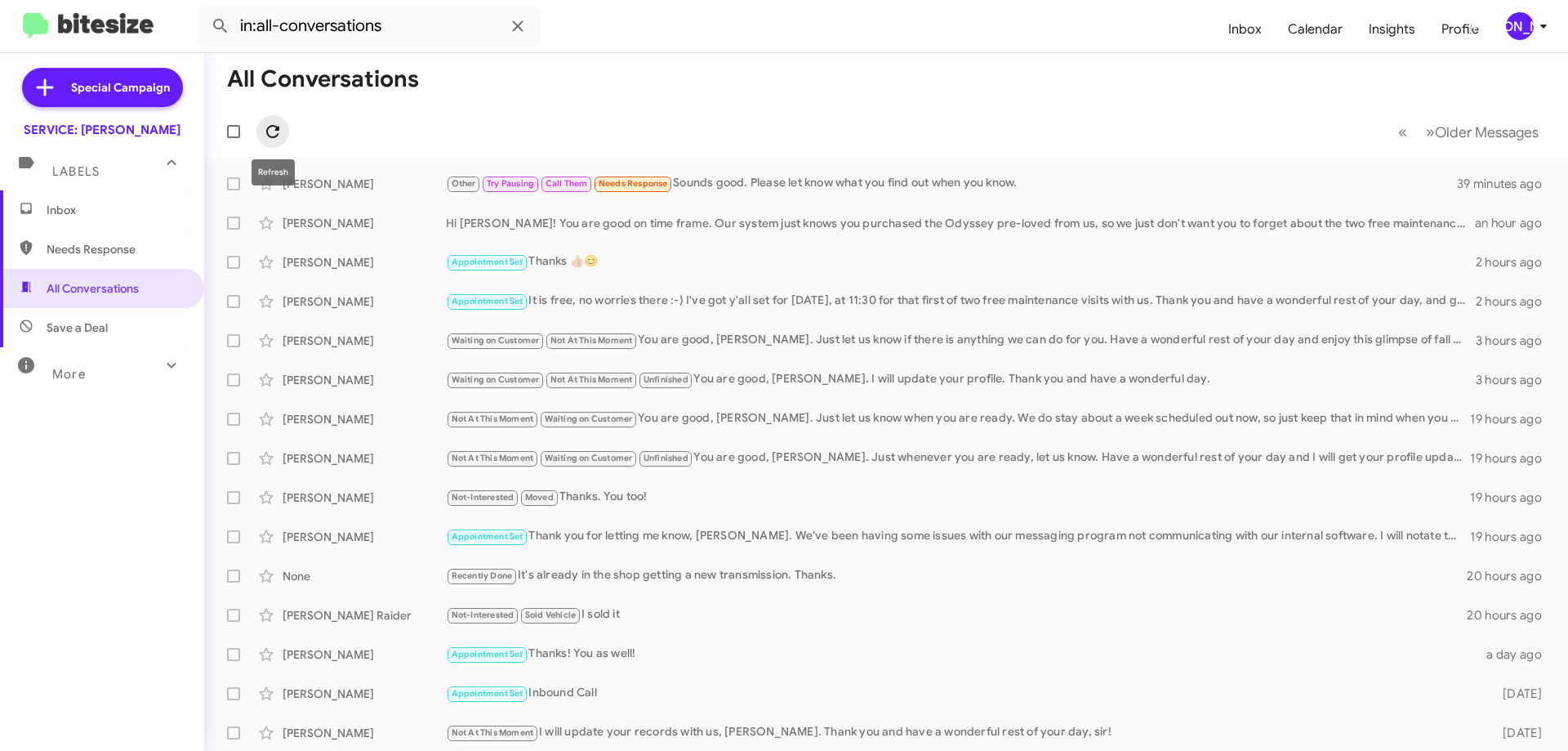
click at [281, 123] on icon at bounding box center [272, 131] width 19 height 19
click at [702, 195] on div "[PERSON_NAME] Other Try Pausing Call Them Both [PERSON_NAME] and [PERSON_NAME] …" at bounding box center [886, 183] width 1338 height 33
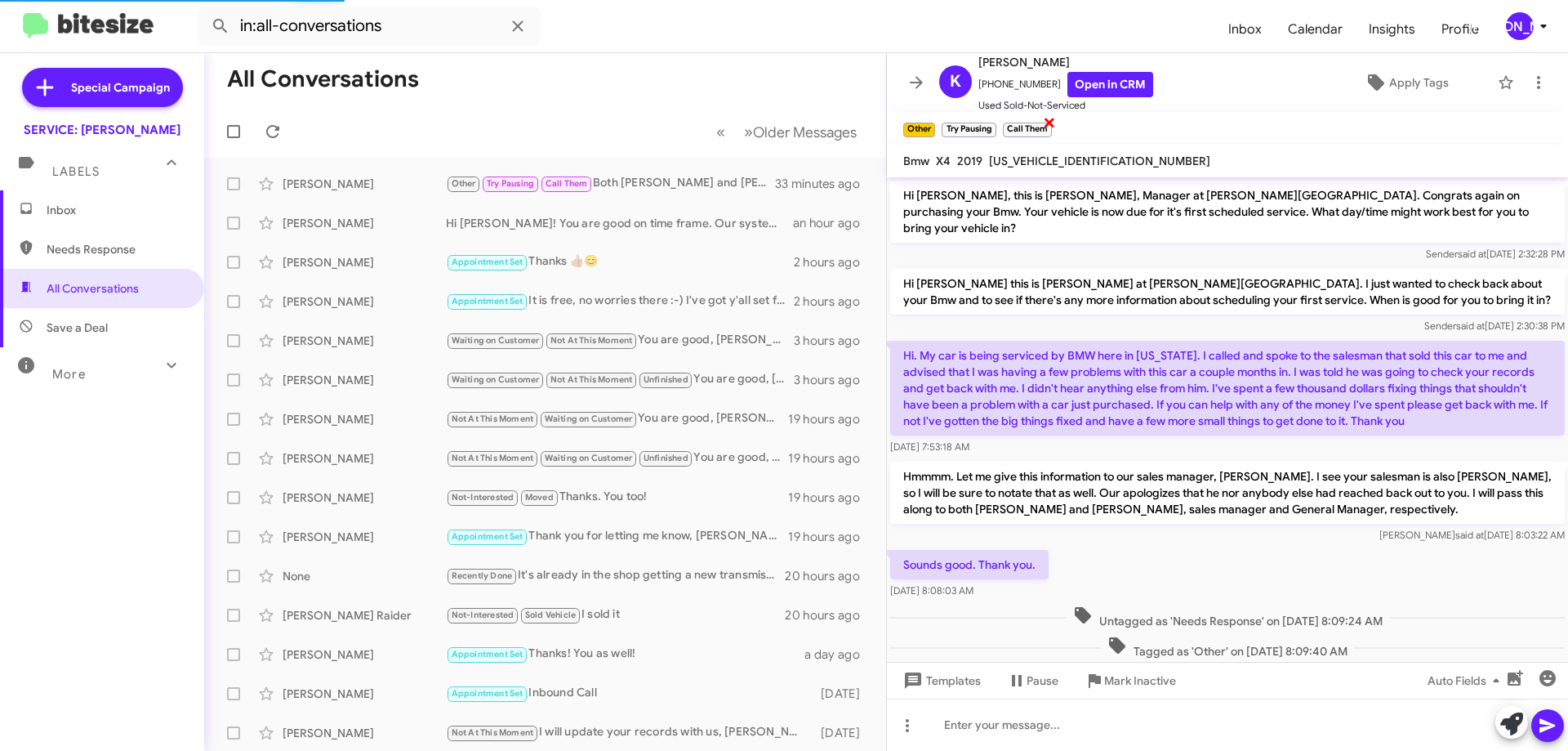
scroll to position [907, 0]
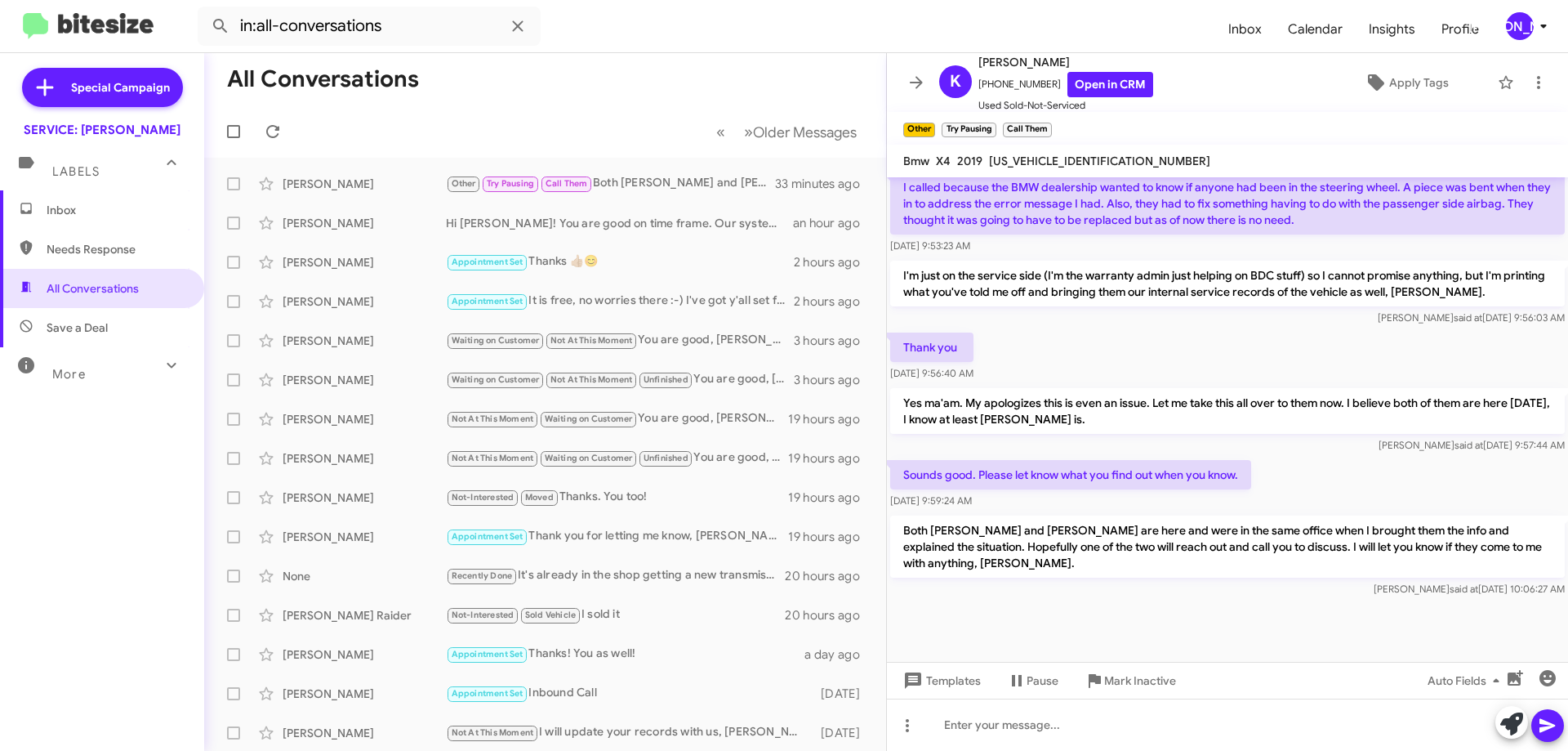
click at [1002, 114] on mat-toolbar "Other × Try Pausing × Call Them ×" at bounding box center [1227, 128] width 681 height 33
click at [996, 122] on span "×" at bounding box center [993, 122] width 13 height 19
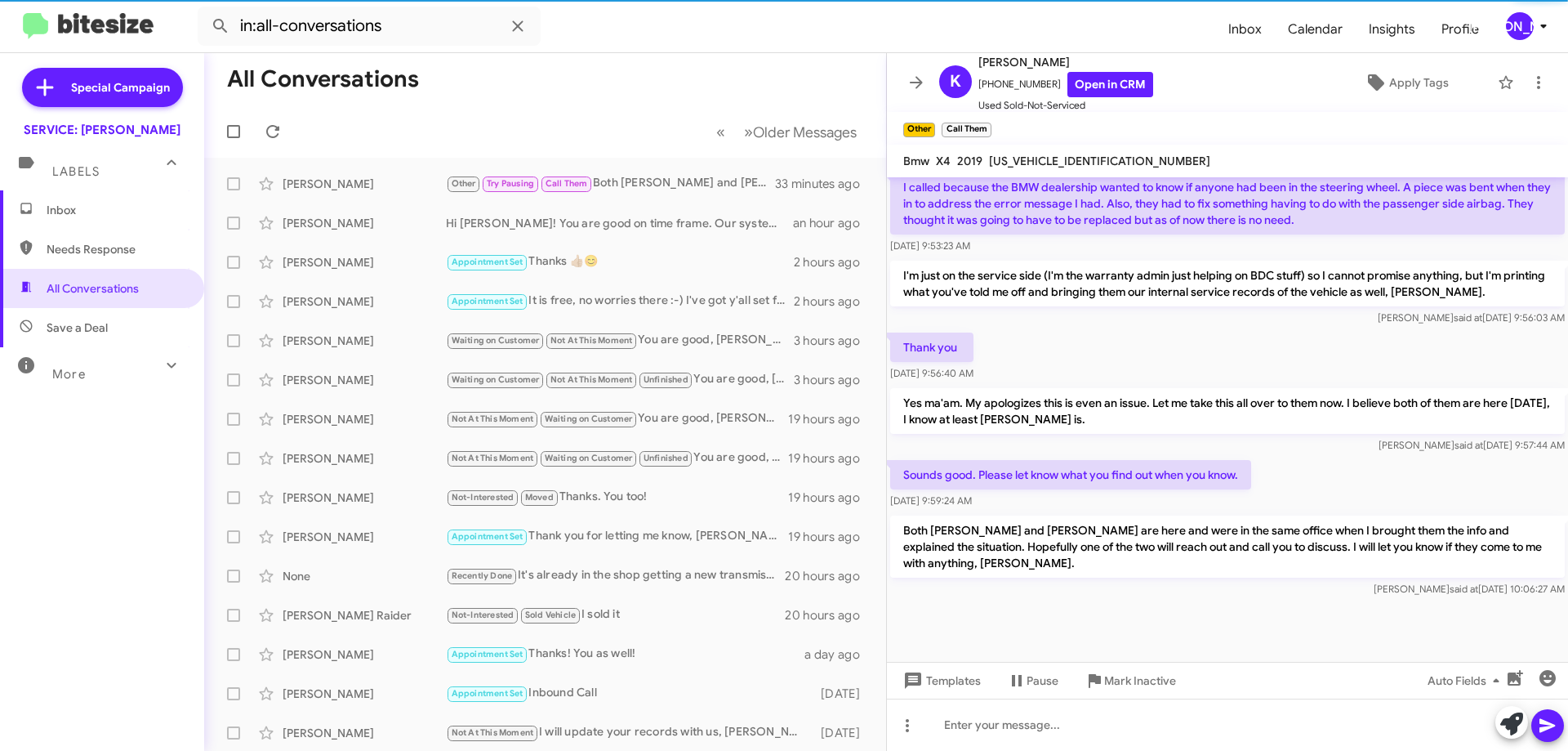
click at [1050, 122] on mat-toolbar "Other × Try Pausing × Call Them ×" at bounding box center [1227, 128] width 681 height 33
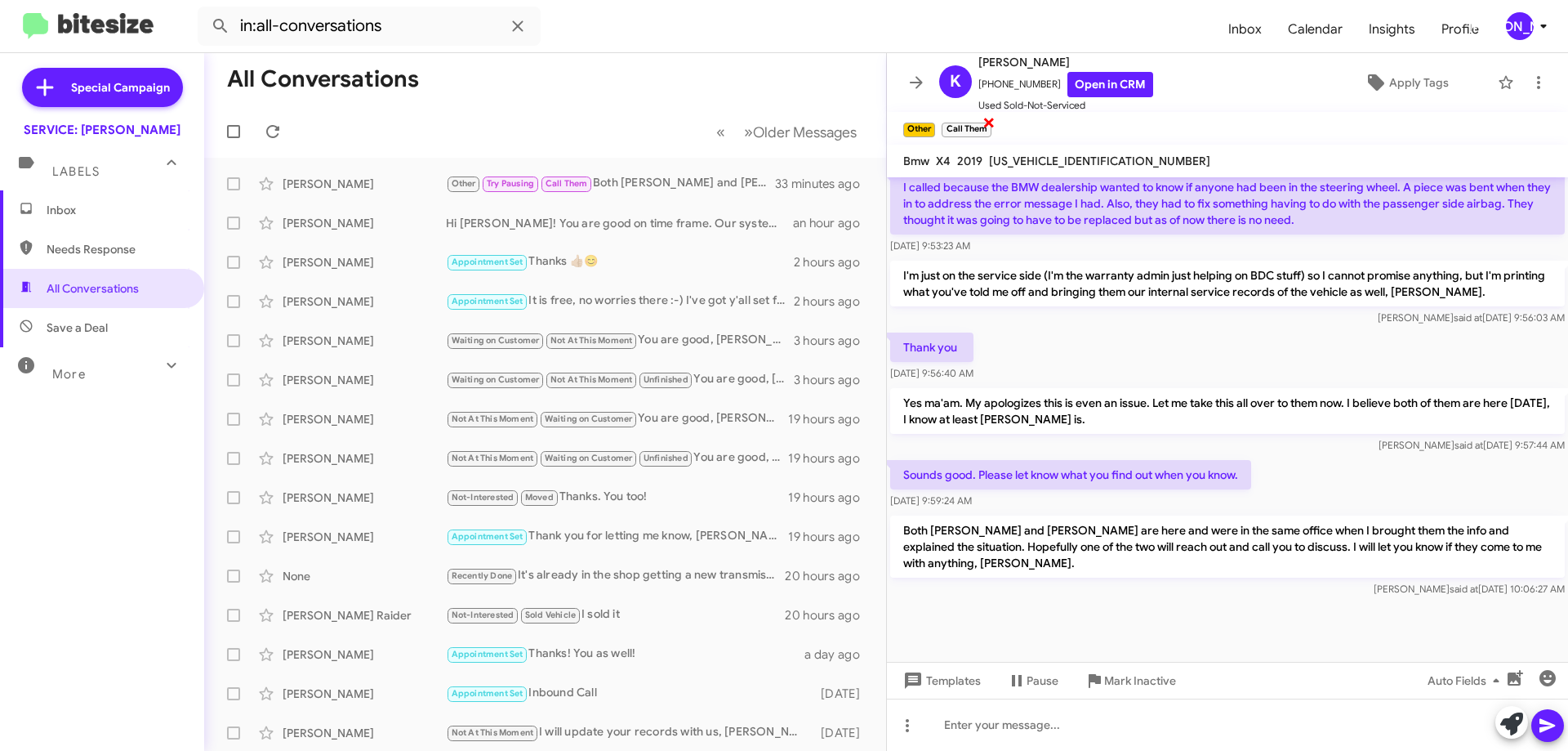
click at [985, 117] on span "×" at bounding box center [989, 122] width 13 height 19
click at [702, 219] on div "Hi [PERSON_NAME]! You are good on time frame. Our system just knows you purchas…" at bounding box center [627, 223] width 361 height 17
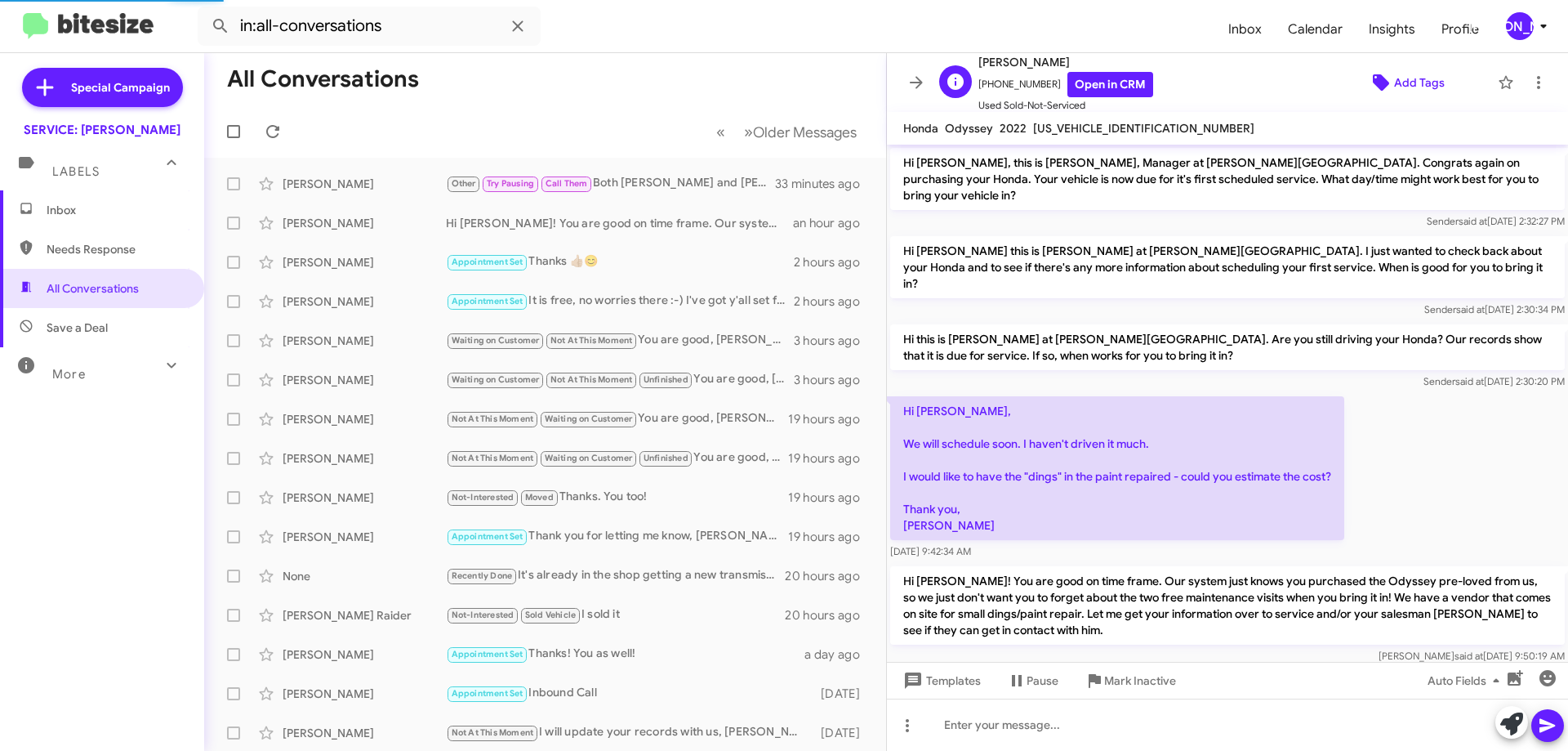
click at [1394, 69] on span "Add Tags" at bounding box center [1419, 82] width 50 height 29
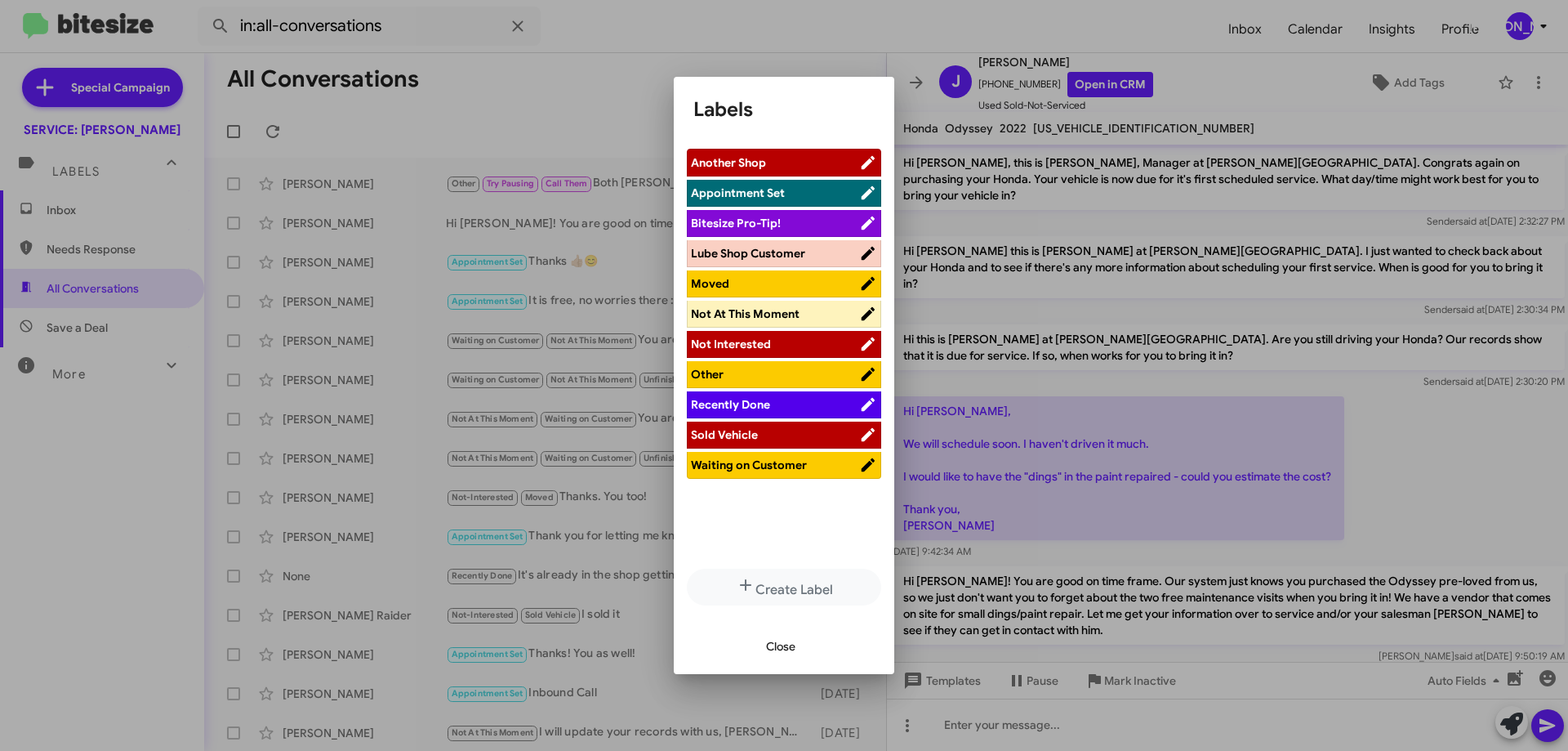
click at [721, 371] on span "Other" at bounding box center [707, 374] width 33 height 15
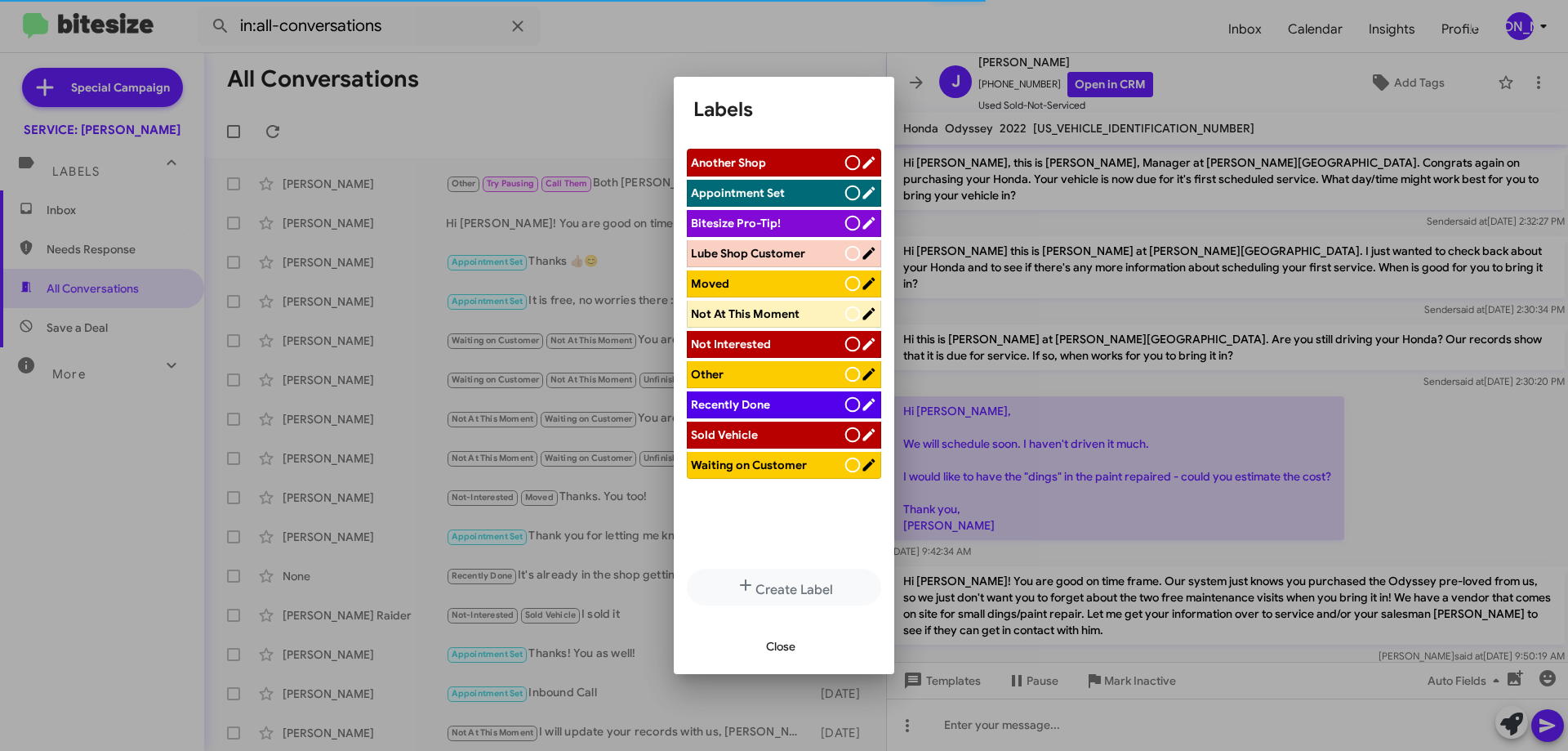
click at [797, 652] on button "Close" at bounding box center [780, 645] width 56 height 29
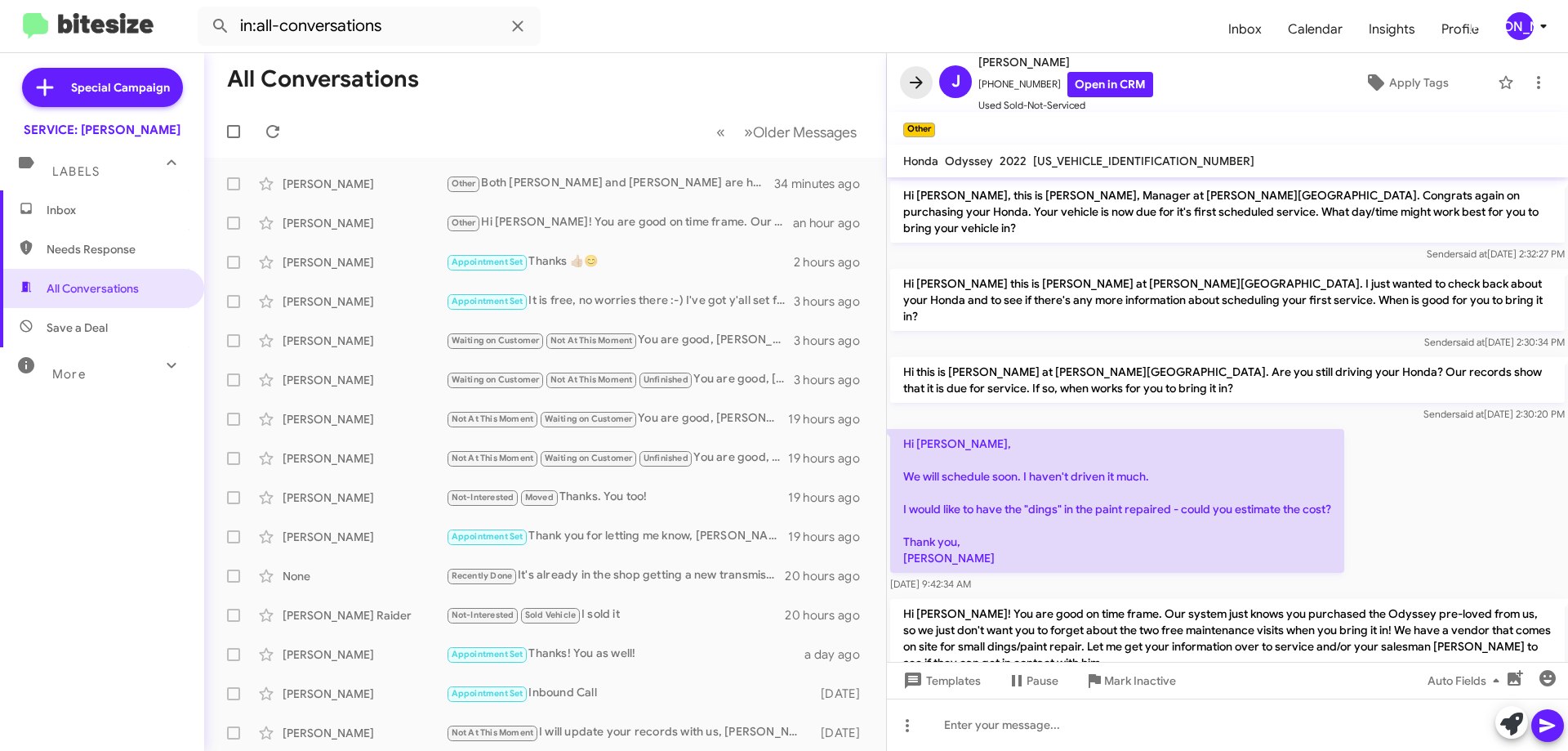
click at [918, 85] on icon at bounding box center [917, 82] width 19 height 19
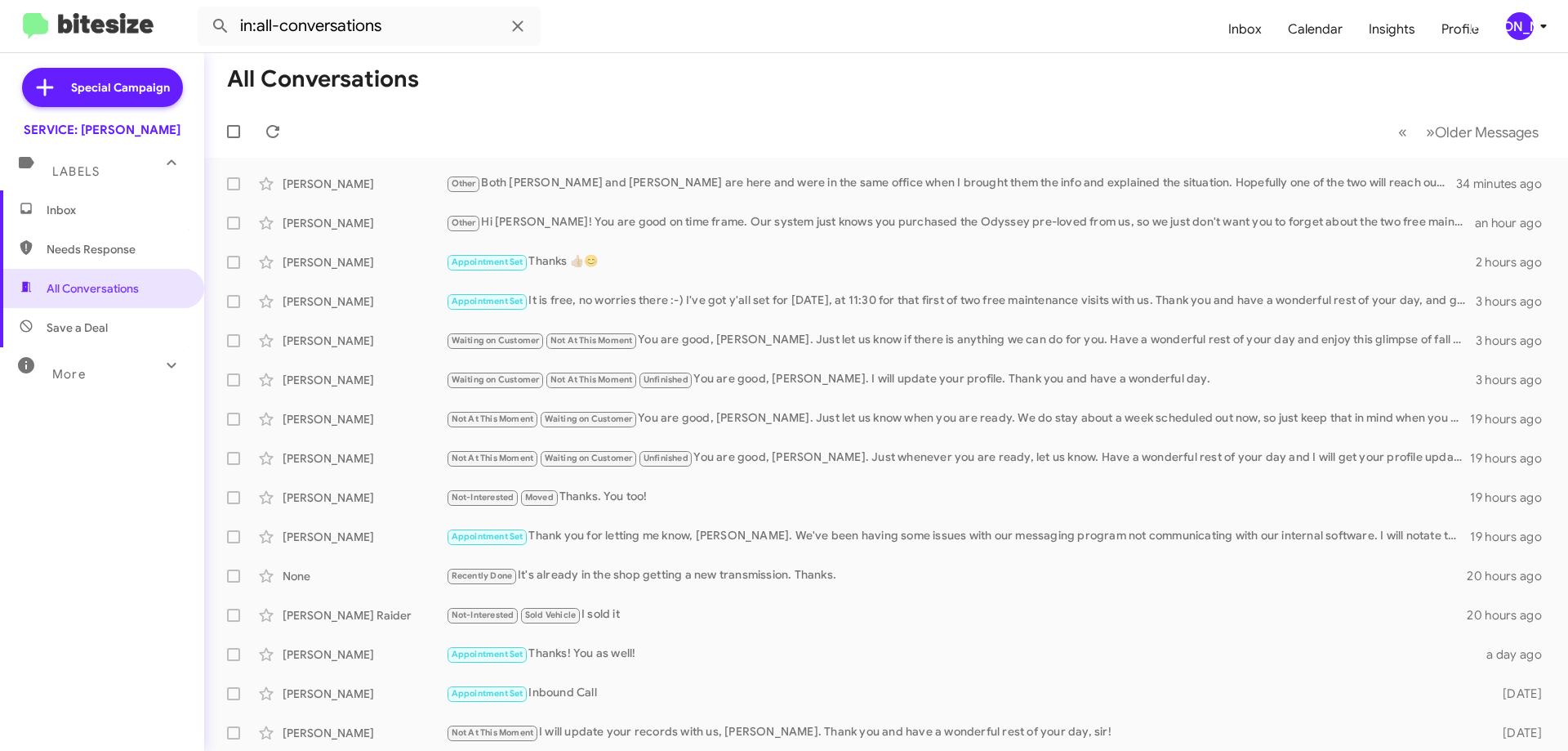
click at [146, 252] on span "Needs Response" at bounding box center [116, 249] width 139 height 17
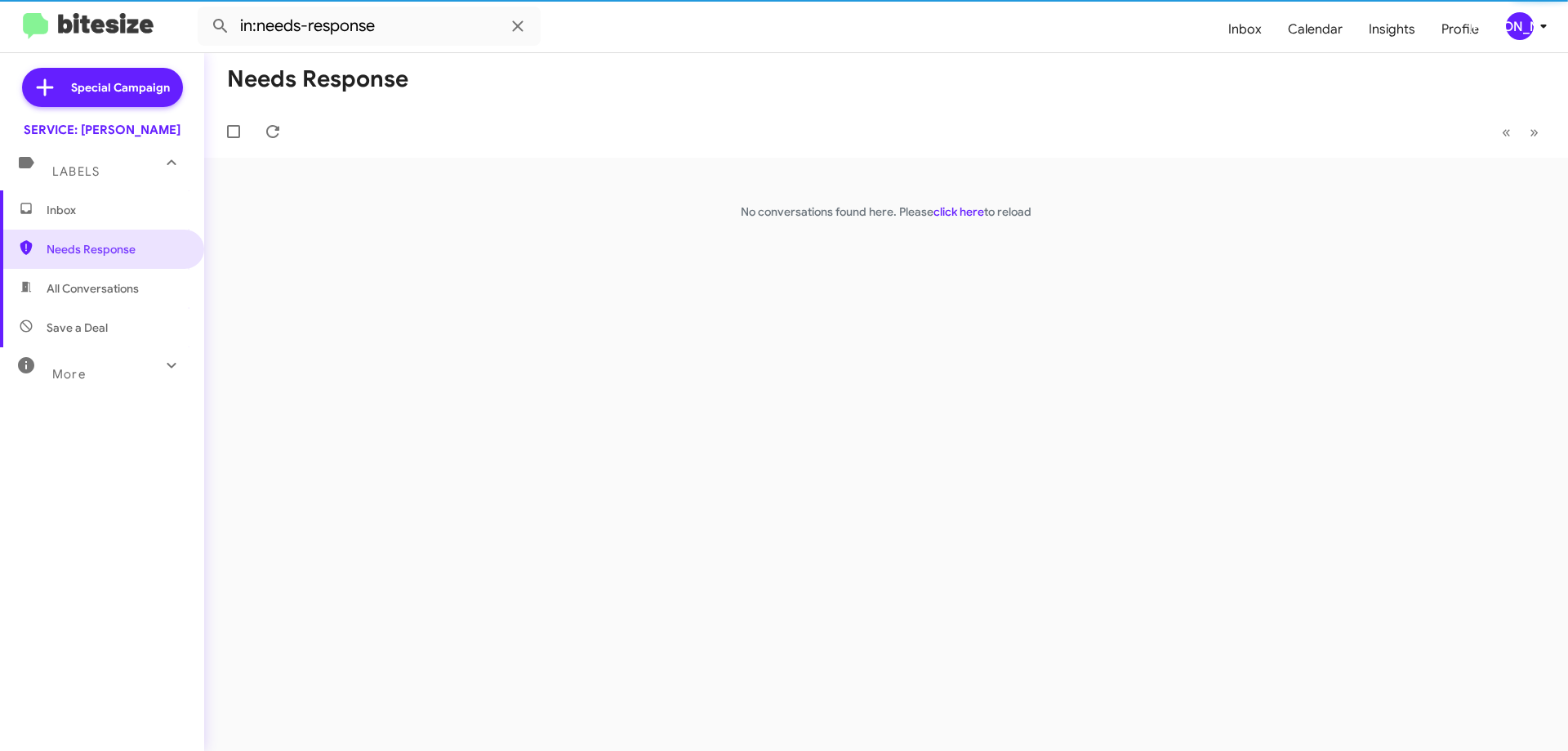
click at [109, 302] on span "All Conversations" at bounding box center [102, 288] width 204 height 39
type input "in:all-conversations"
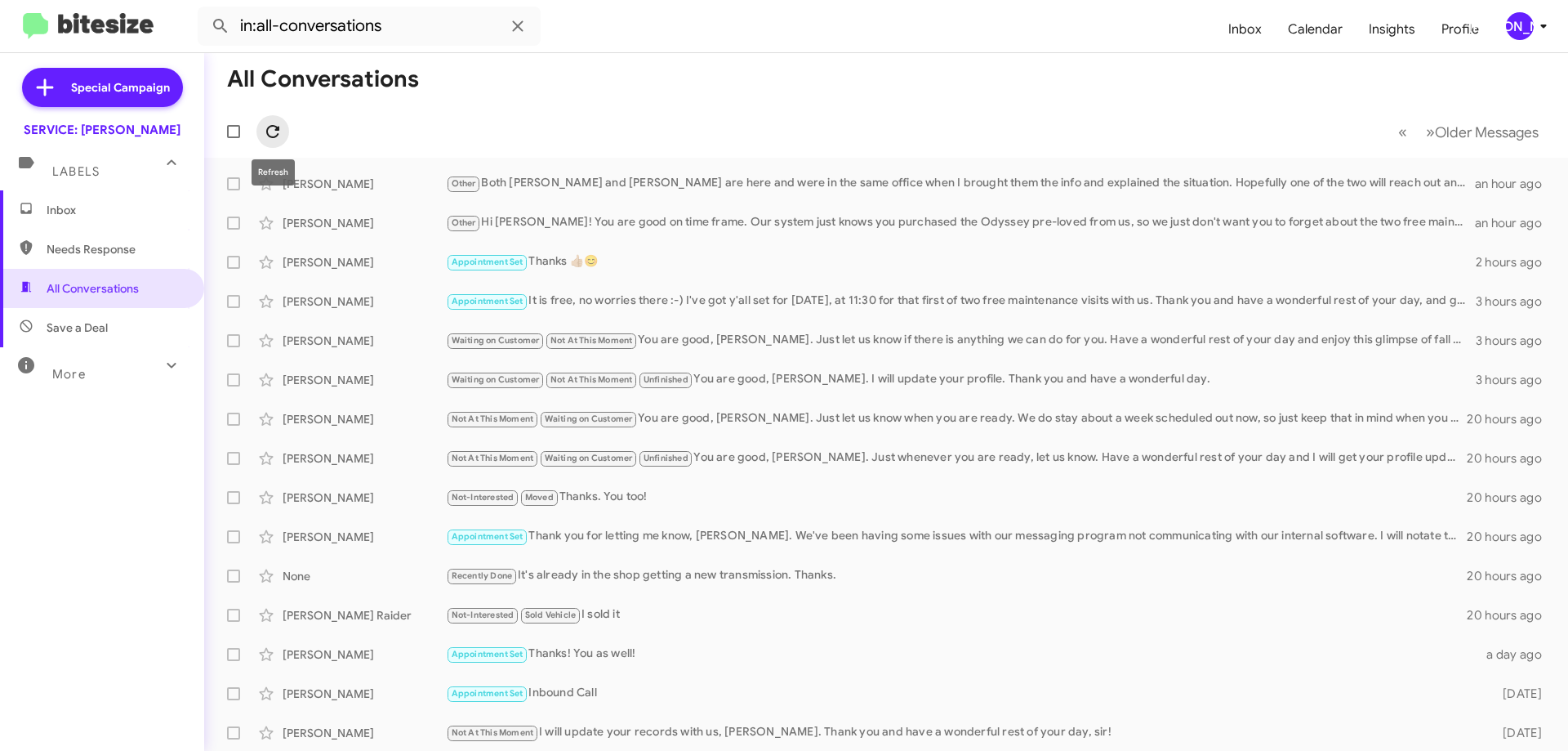
click at [265, 136] on icon at bounding box center [272, 131] width 19 height 19
click at [51, 217] on span "Inbox" at bounding box center [116, 210] width 139 height 17
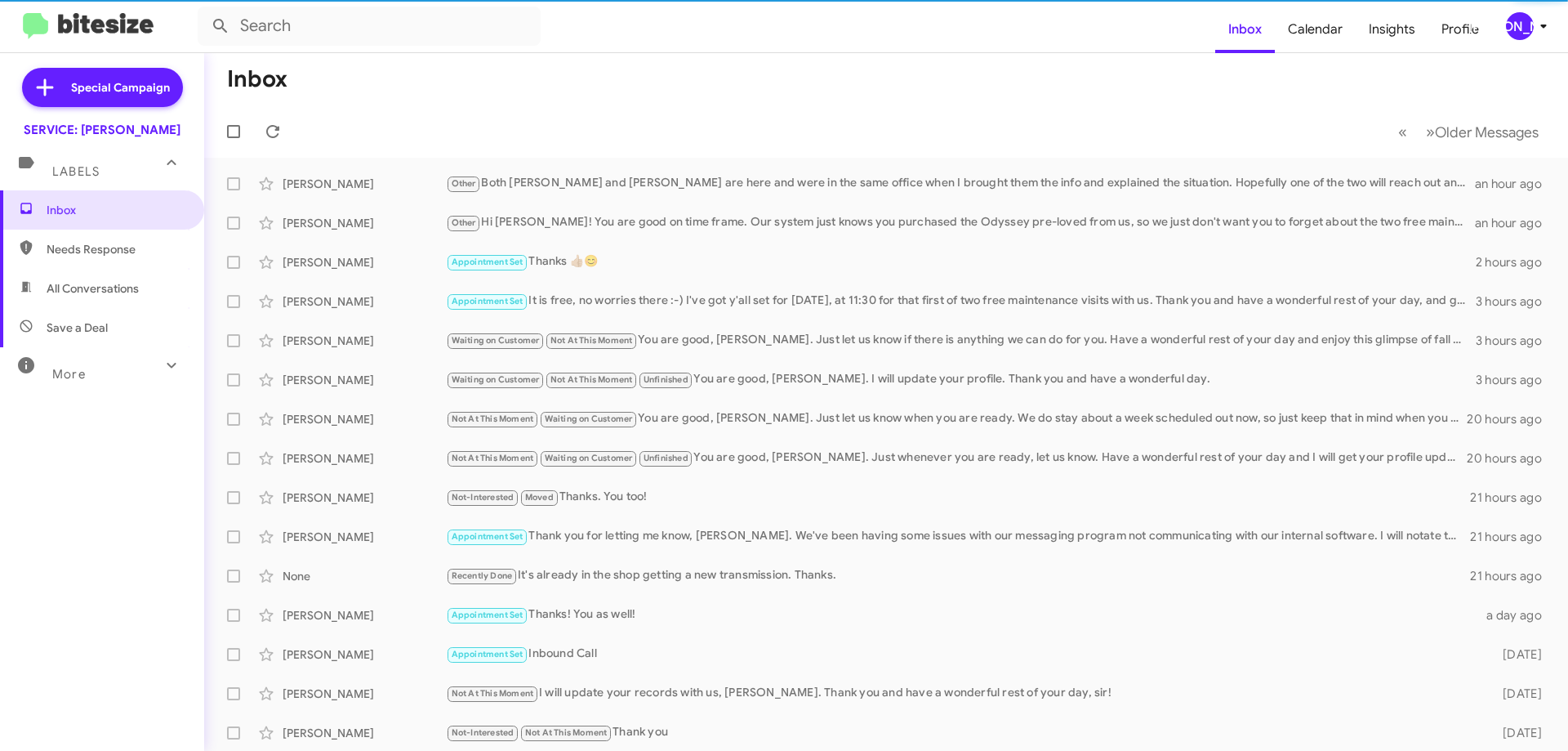
click at [104, 283] on span "All Conversations" at bounding box center [93, 288] width 93 height 17
type input "in:all-conversations"
